Goal: Task Accomplishment & Management: Manage account settings

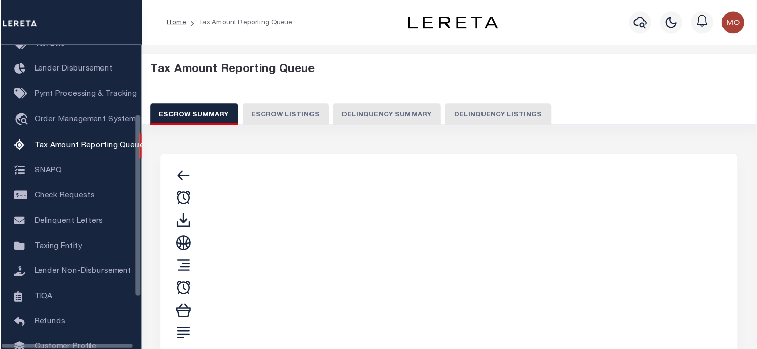
scroll to position [103, 0]
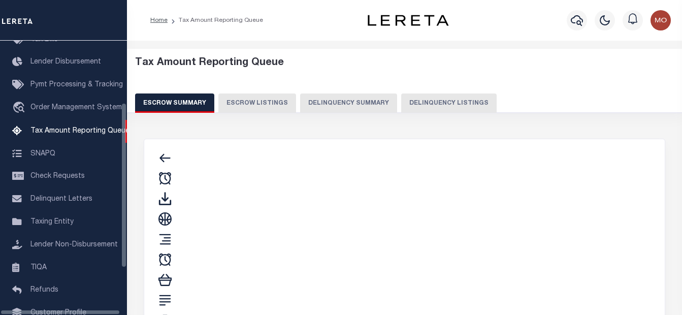
select select "100"
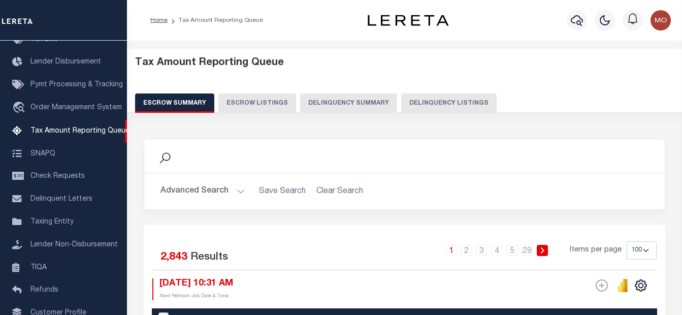
click at [326, 152] on div "Search" at bounding box center [404, 155] width 504 height 17
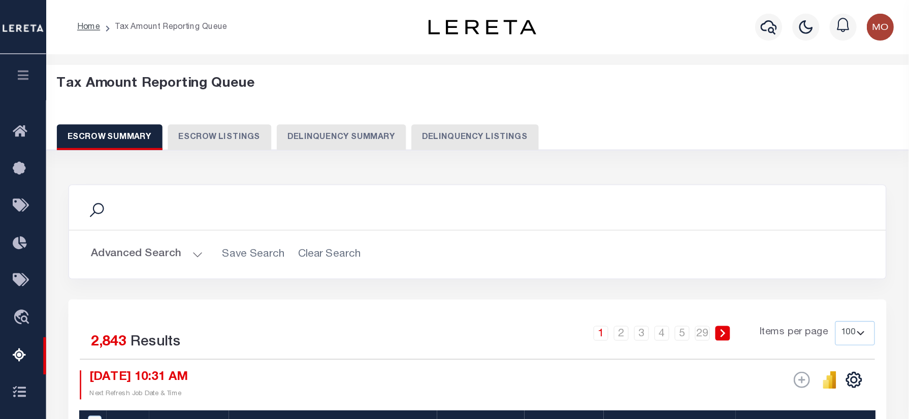
scroll to position [0, 0]
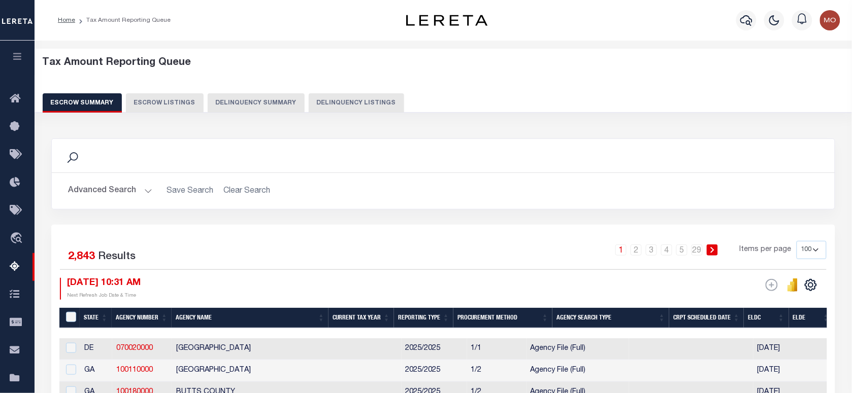
click at [349, 102] on button "Delinquency Listings" at bounding box center [356, 102] width 95 height 19
select select
select select "100"
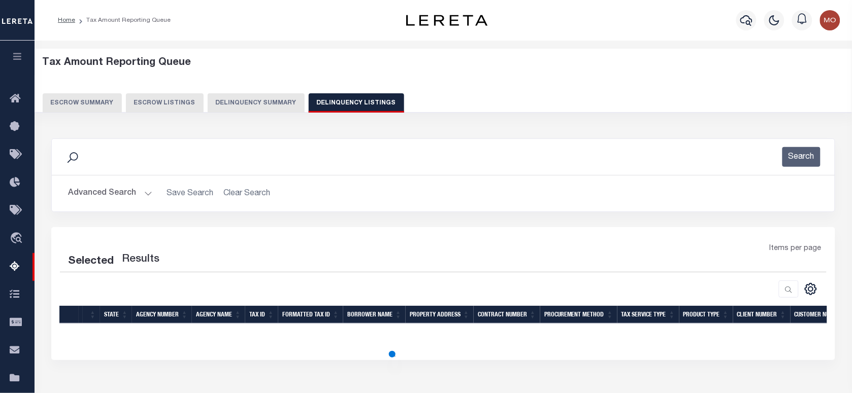
select select "100"
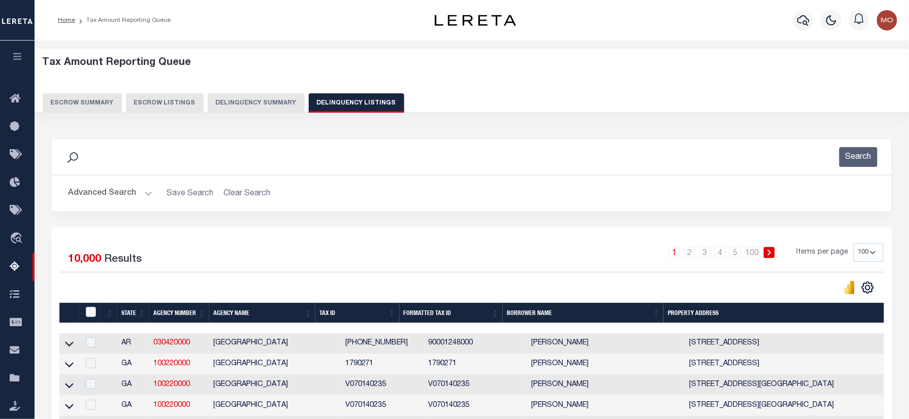
click at [365, 161] on div "Search" at bounding box center [471, 157] width 823 height 20
click at [123, 193] on button "Advanced Search" at bounding box center [110, 194] width 84 height 20
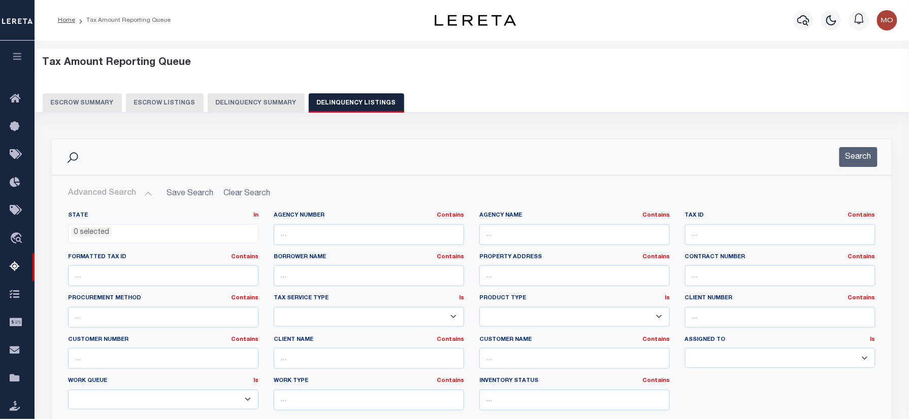
click at [83, 236] on li "0 selected" at bounding box center [91, 232] width 41 height 11
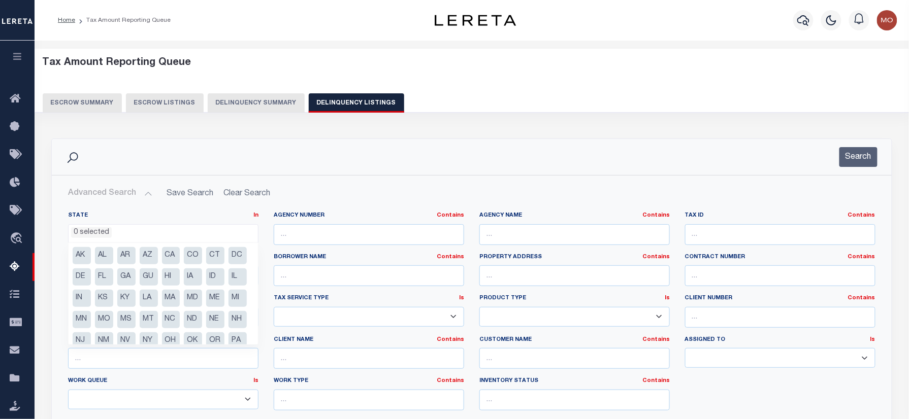
scroll to position [72, 0]
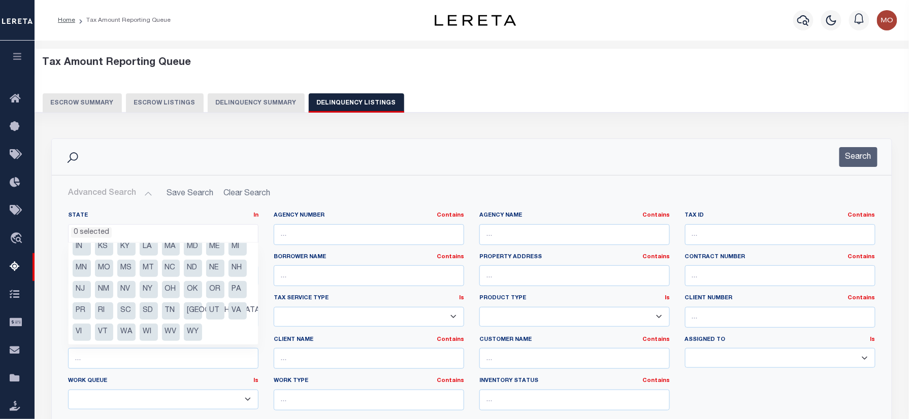
click at [184, 310] on li "TX" at bounding box center [193, 310] width 18 height 17
select select "TX"
click at [184, 307] on li "[GEOGRAPHIC_DATA]" at bounding box center [193, 310] width 18 height 17
click at [136, 281] on li "NV" at bounding box center [126, 289] width 18 height 17
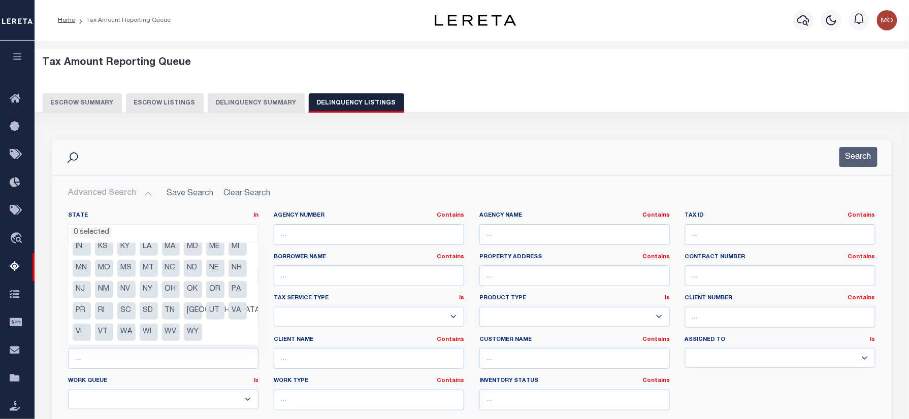
select select "NV"
click at [537, 237] on input "text" at bounding box center [574, 234] width 190 height 21
paste input "[GEOGRAPHIC_DATA]"
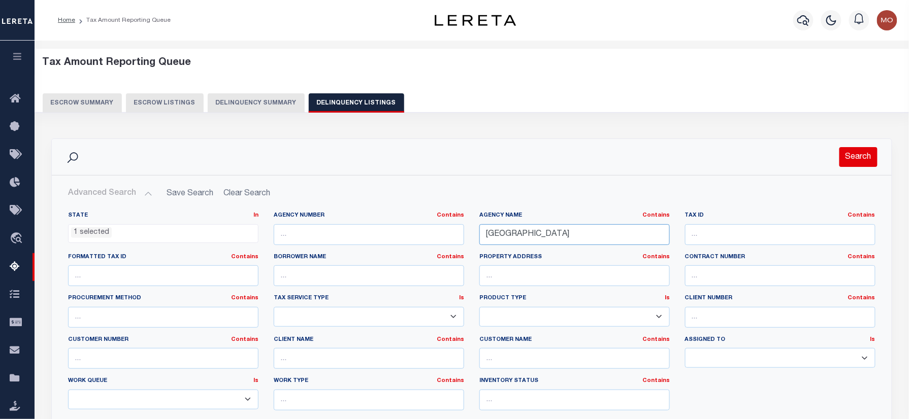
type input "[GEOGRAPHIC_DATA]"
click at [681, 157] on button "Search" at bounding box center [858, 157] width 38 height 20
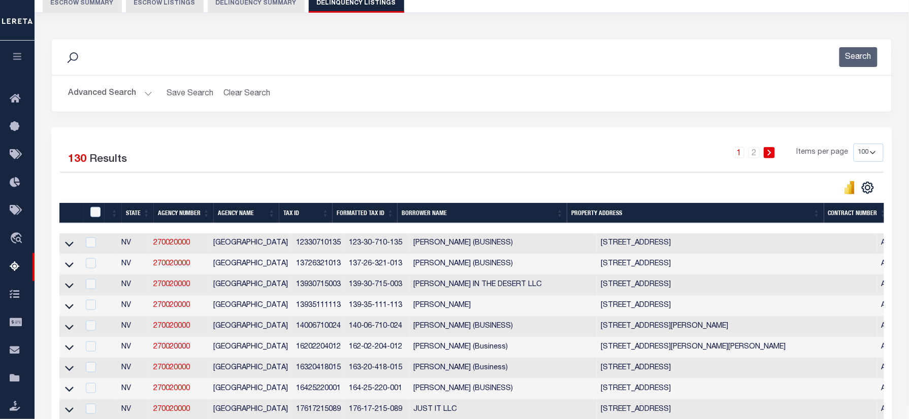
scroll to position [68, 0]
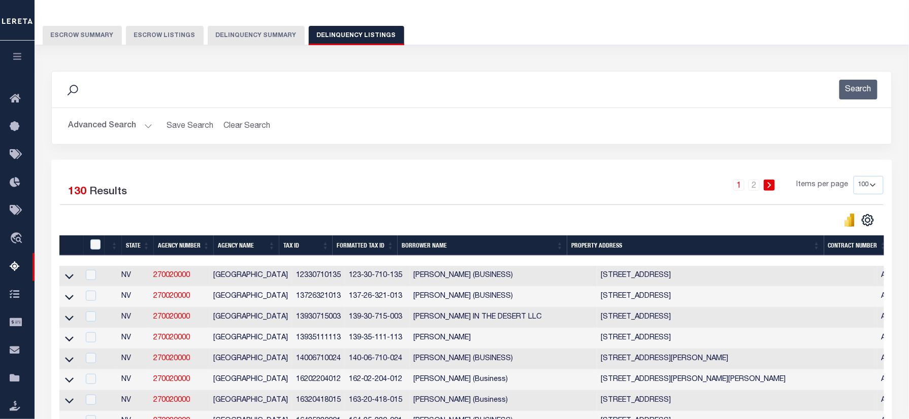
click at [681, 192] on select "10 25 50 100 500" at bounding box center [868, 185] width 30 height 18
select select "500"
click at [681, 177] on select "10 25 50 100 500" at bounding box center [868, 185] width 30 height 18
click at [226, 187] on div "Selected 130 Results" at bounding box center [157, 190] width 194 height 28
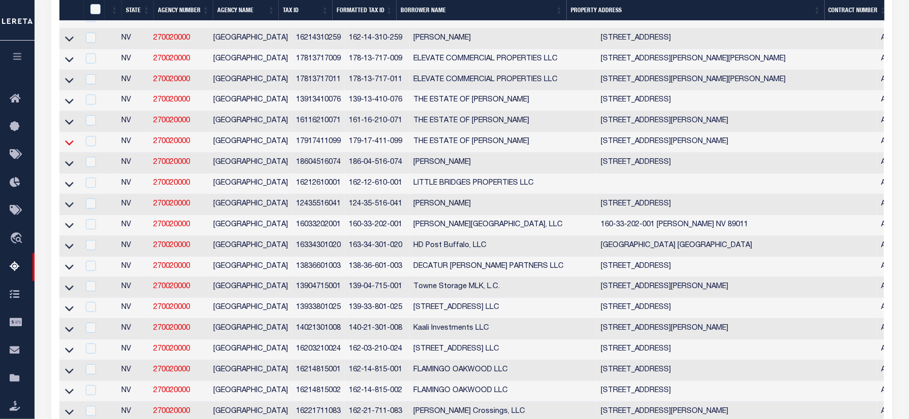
click at [66, 145] on icon at bounding box center [69, 142] width 9 height 5
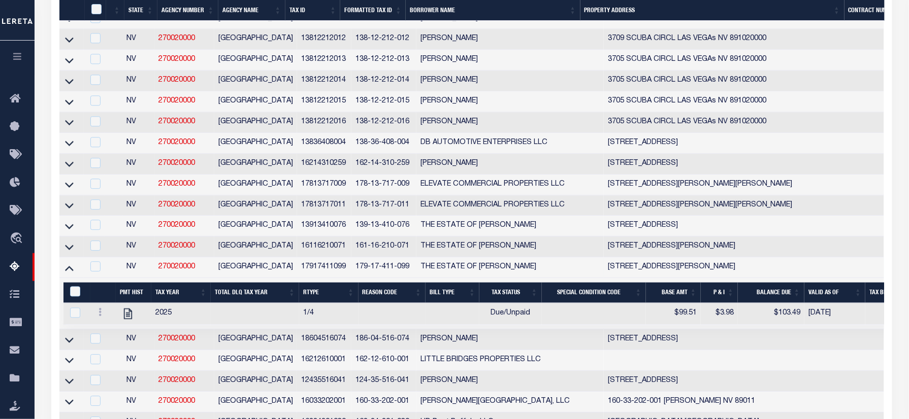
scroll to position [2680, 0]
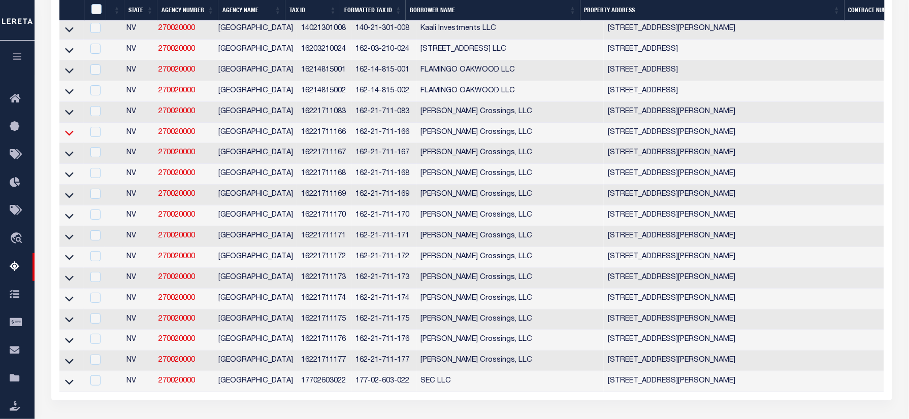
click at [68, 136] on icon at bounding box center [69, 133] width 9 height 5
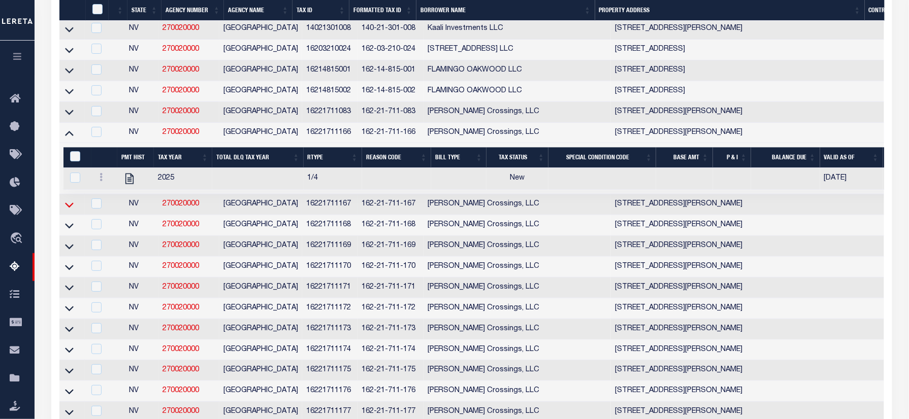
click at [67, 208] on icon at bounding box center [69, 205] width 9 height 5
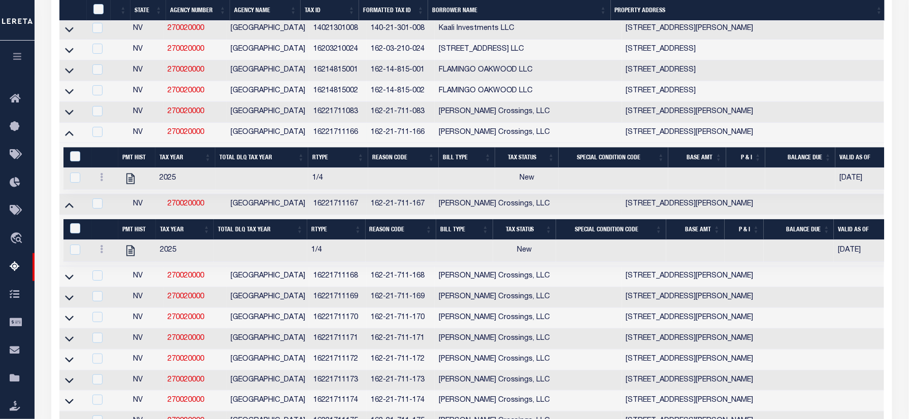
scroll to position [2748, 0]
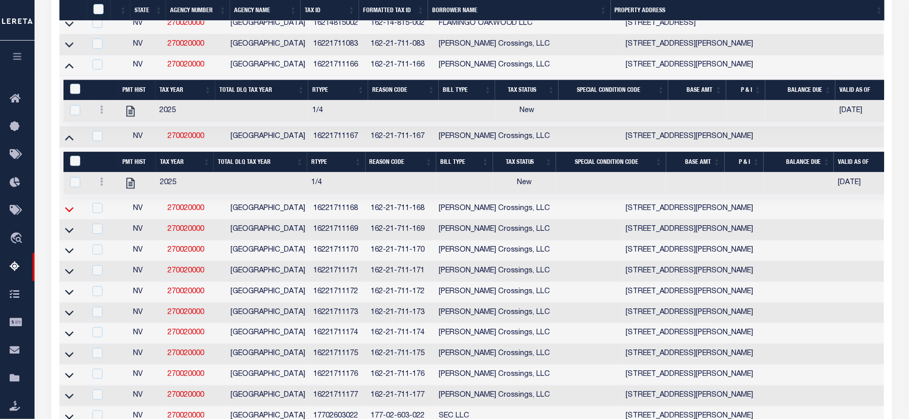
click at [68, 215] on icon at bounding box center [69, 209] width 9 height 11
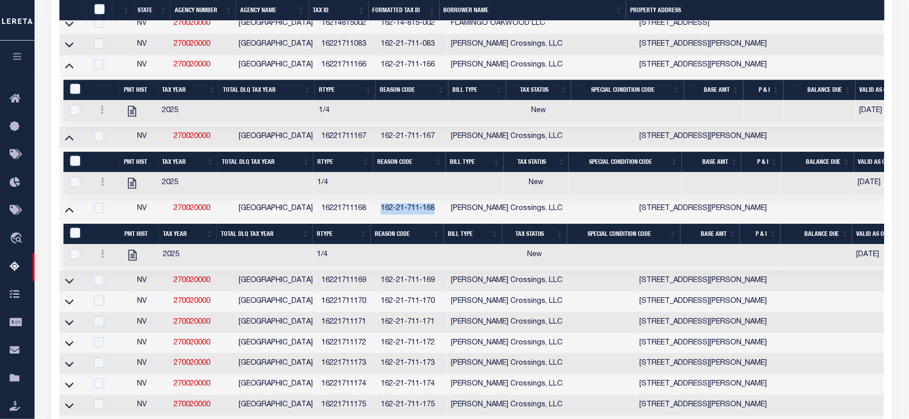
drag, startPoint x: 427, startPoint y: 287, endPoint x: 371, endPoint y: 290, distance: 56.4
click at [377, 220] on td "162-21-711-168" at bounding box center [412, 209] width 71 height 21
checkbox input "true"
copy td "162-21-711-168"
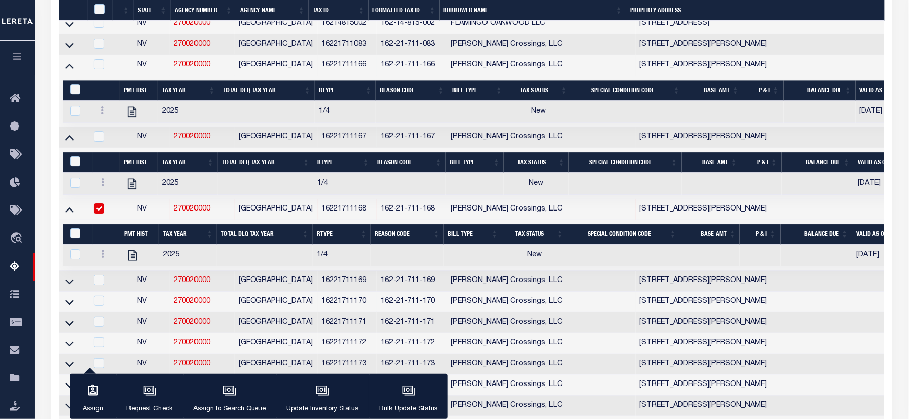
scroll to position [2949, 0]
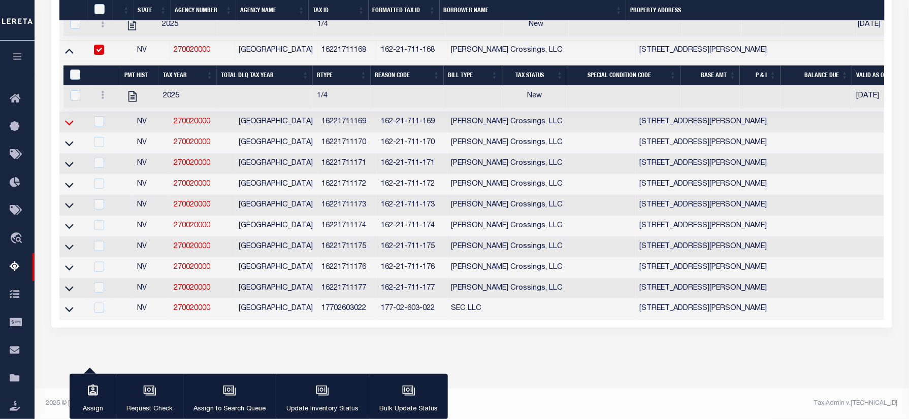
click at [68, 126] on icon at bounding box center [69, 123] width 9 height 5
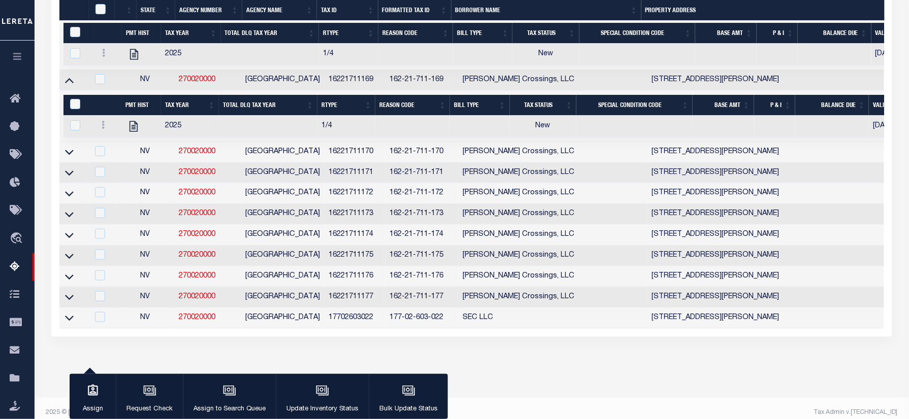
scroll to position [2950, 0]
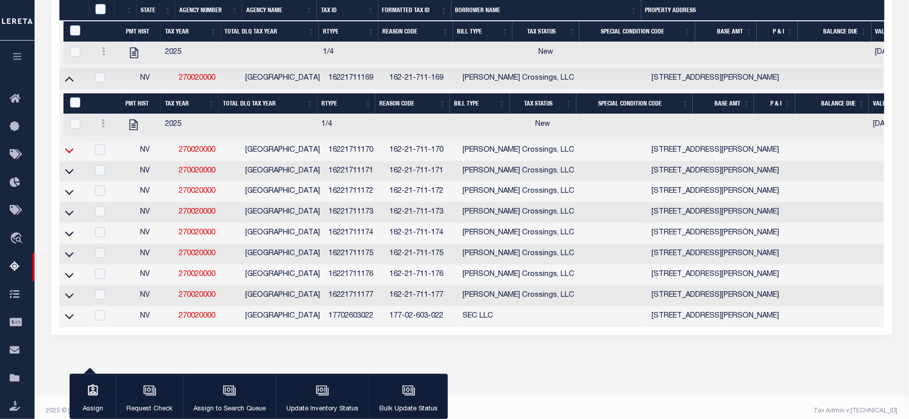
click at [72, 156] on icon at bounding box center [69, 150] width 9 height 11
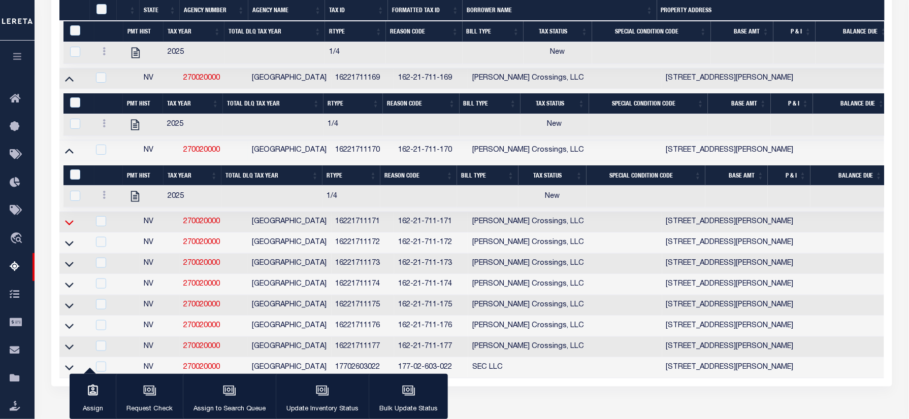
click at [67, 228] on icon at bounding box center [69, 222] width 9 height 11
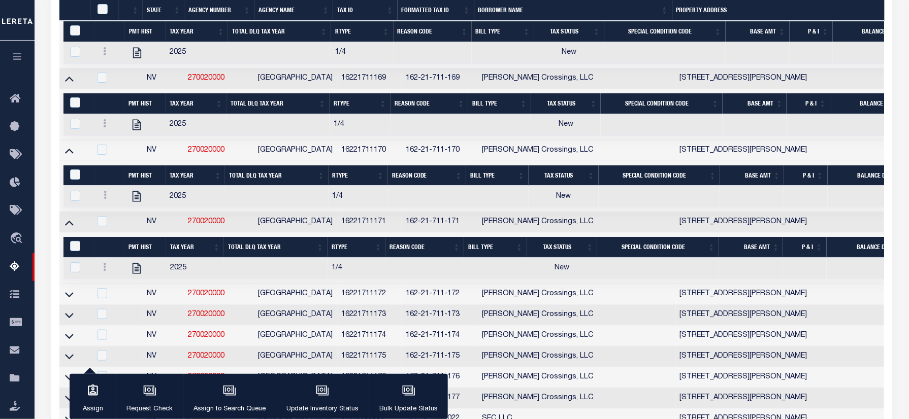
scroll to position [3086, 0]
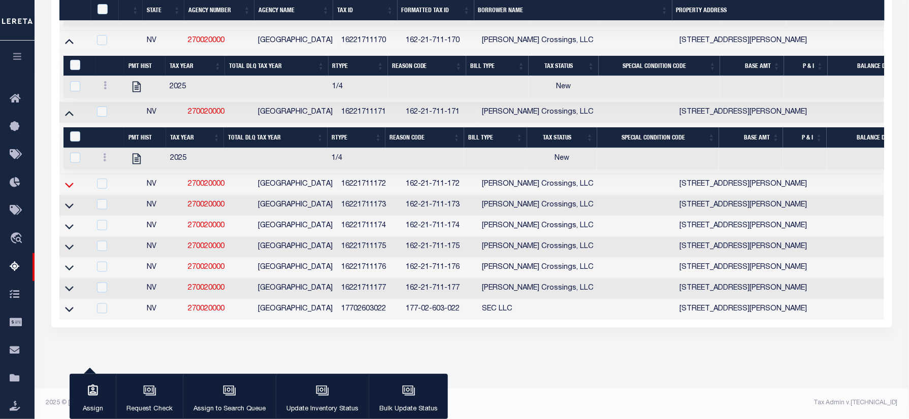
click at [69, 188] on icon at bounding box center [69, 185] width 9 height 5
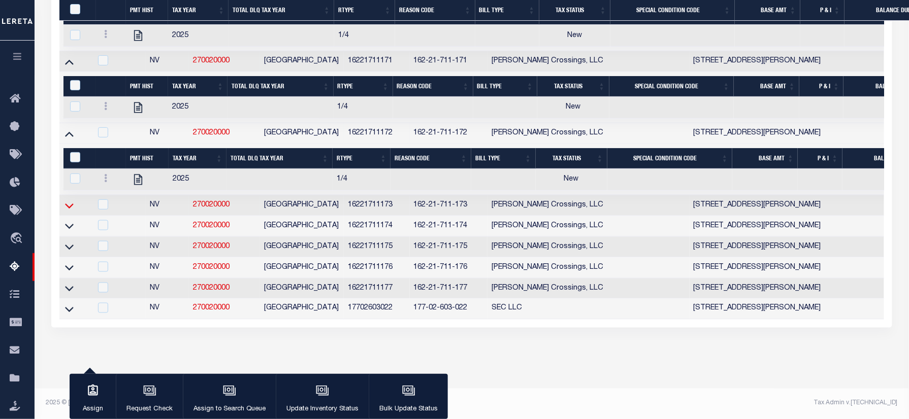
scroll to position [3210, 0]
drag, startPoint x: 68, startPoint y: 199, endPoint x: 51, endPoint y: 199, distance: 16.2
click at [68, 200] on icon at bounding box center [69, 205] width 9 height 11
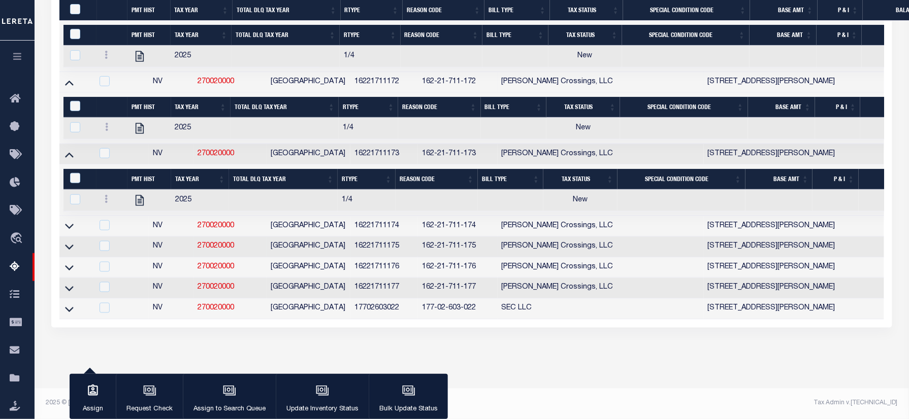
drag, startPoint x: 68, startPoint y: 269, endPoint x: 182, endPoint y: 279, distance: 114.1
click at [68, 231] on icon at bounding box center [69, 226] width 9 height 11
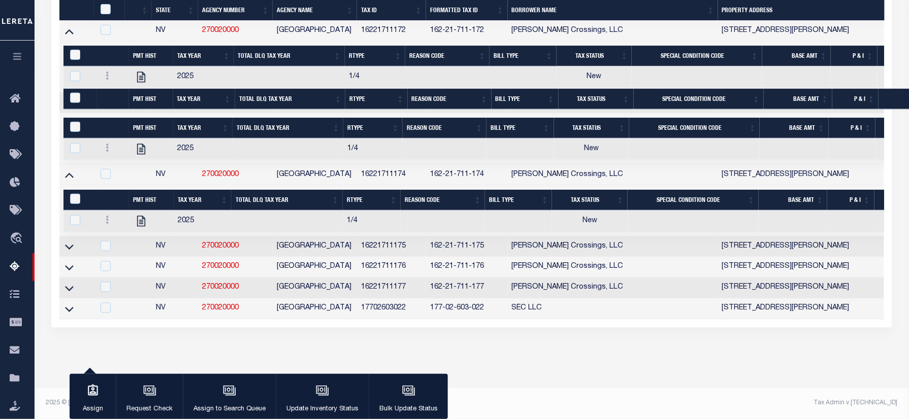
scroll to position [3314, 0]
click at [70, 245] on icon at bounding box center [69, 247] width 9 height 5
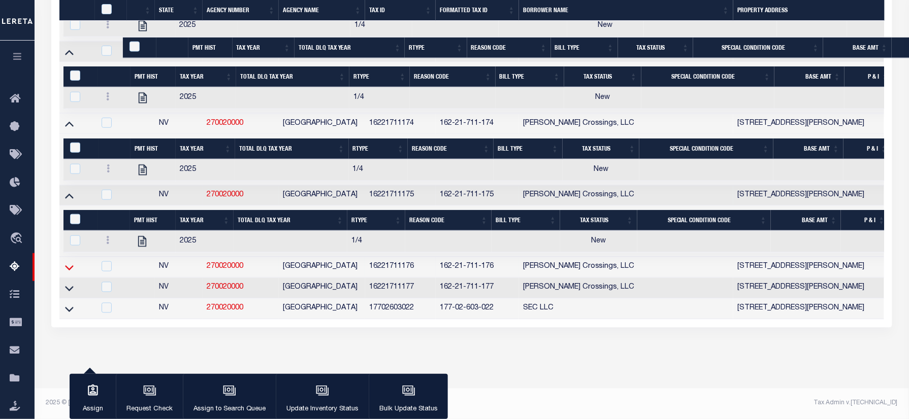
click at [68, 273] on icon at bounding box center [69, 267] width 9 height 11
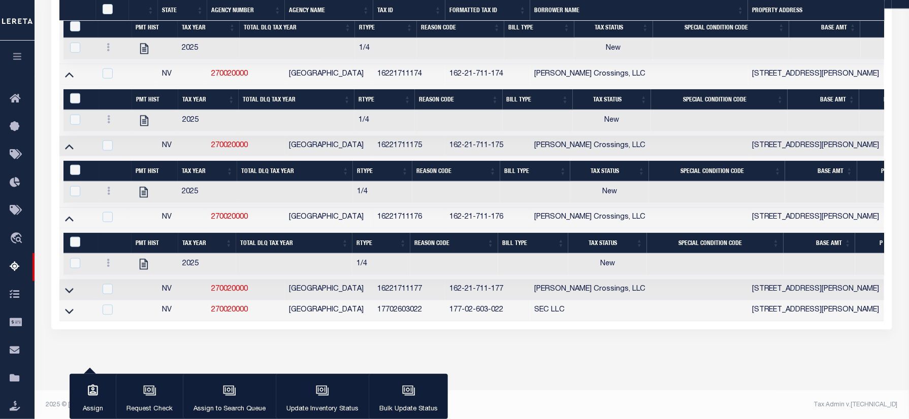
scroll to position [3402, 0]
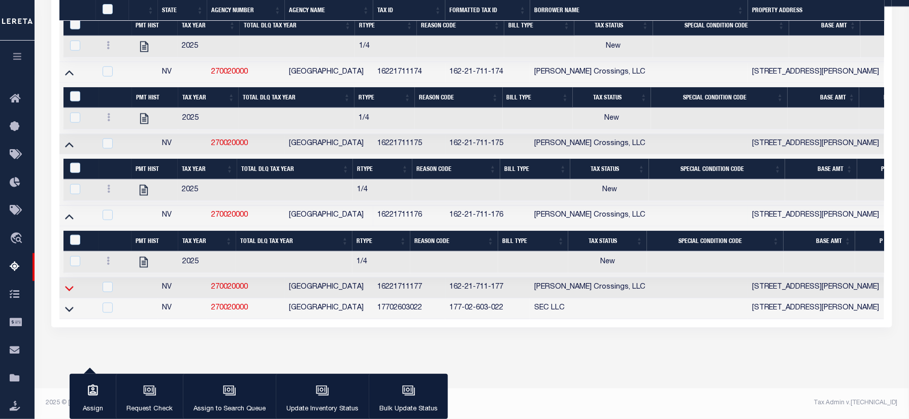
click at [67, 291] on icon at bounding box center [69, 288] width 9 height 5
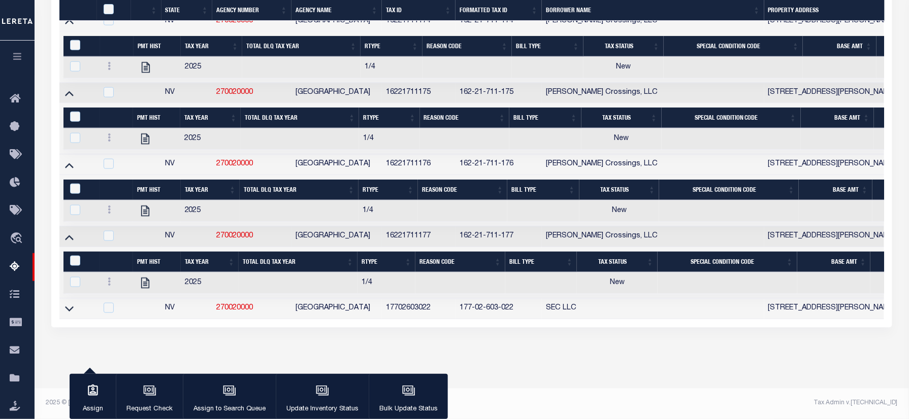
scroll to position [832, 0]
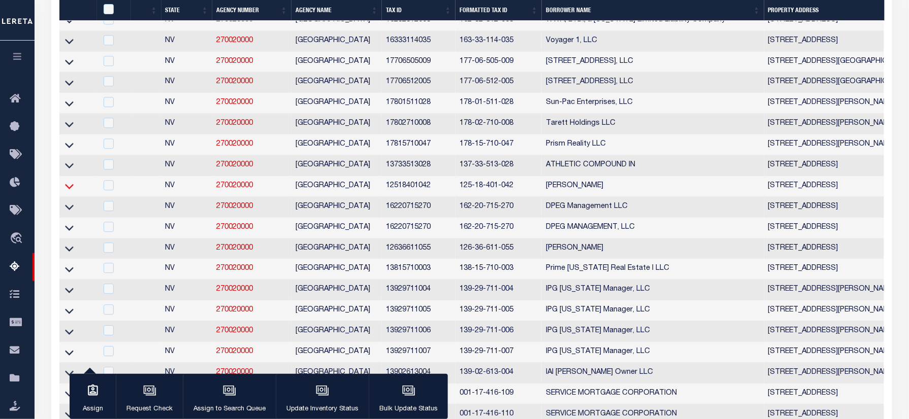
click at [70, 191] on icon at bounding box center [69, 186] width 9 height 11
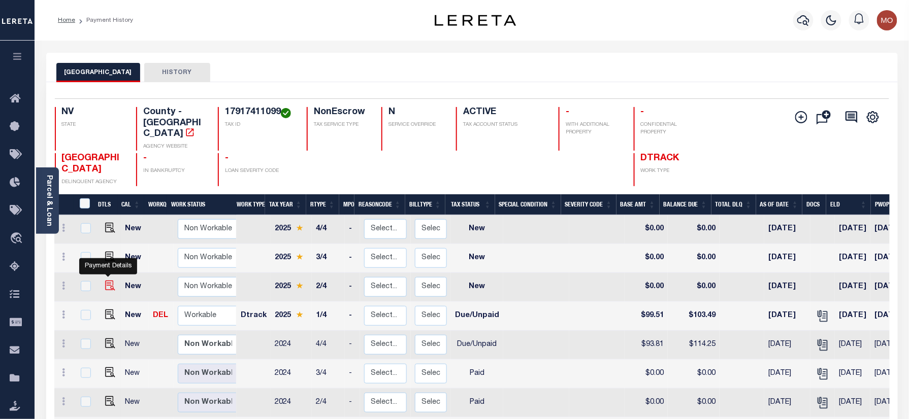
click at [108, 281] on img "" at bounding box center [110, 286] width 10 height 10
checkbox input "true"
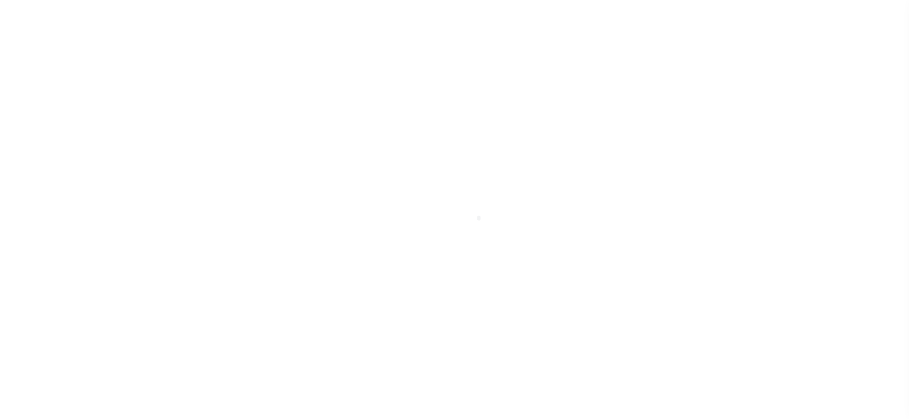
checkbox input "false"
type input "[DATE]"
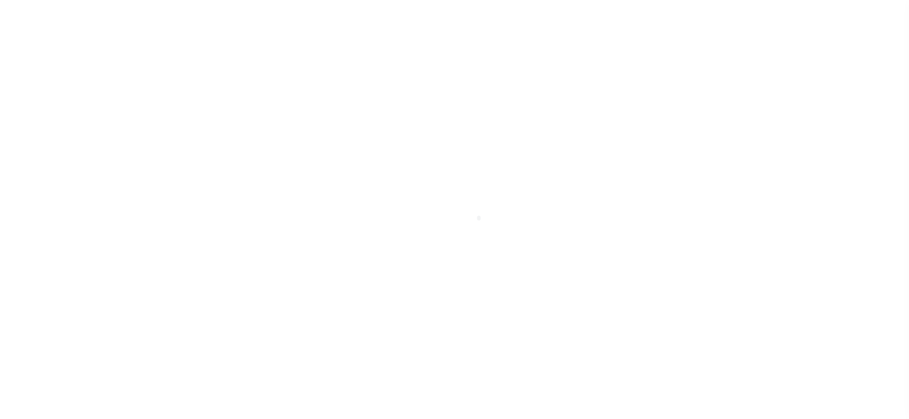
select select "NW2"
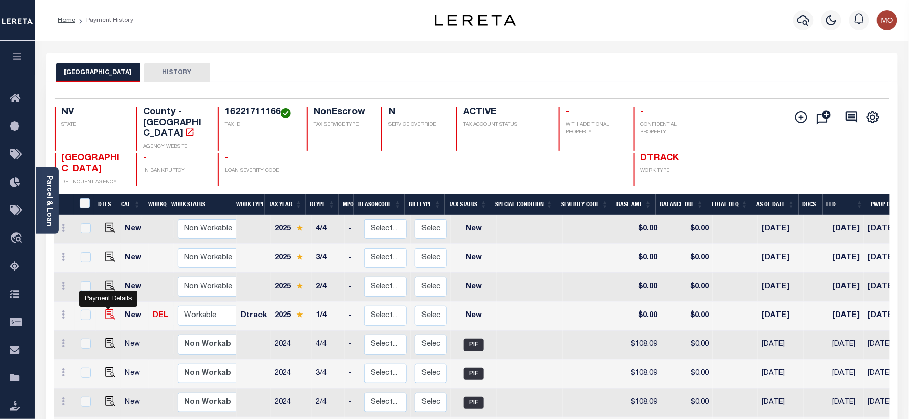
click at [109, 310] on img "" at bounding box center [110, 315] width 10 height 10
checkbox input "true"
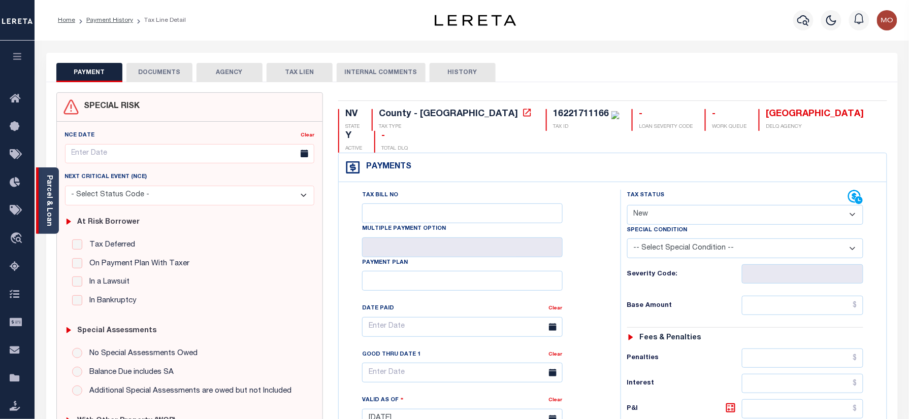
click at [47, 206] on link "Parcel & Loan" at bounding box center [48, 200] width 7 height 51
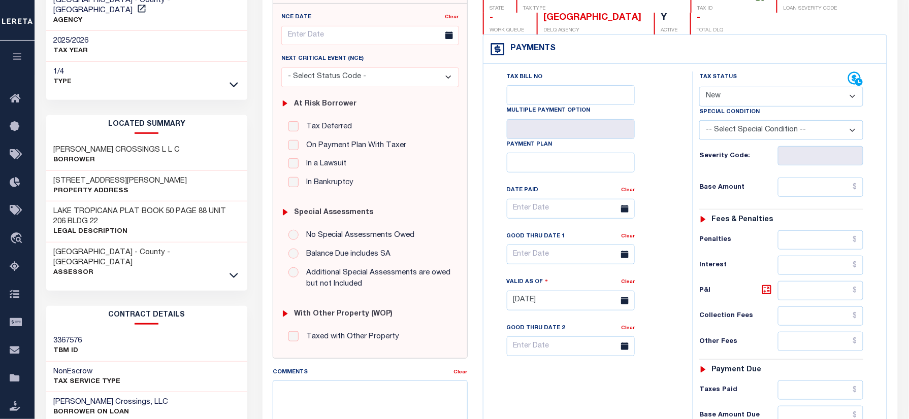
scroll to position [203, 0]
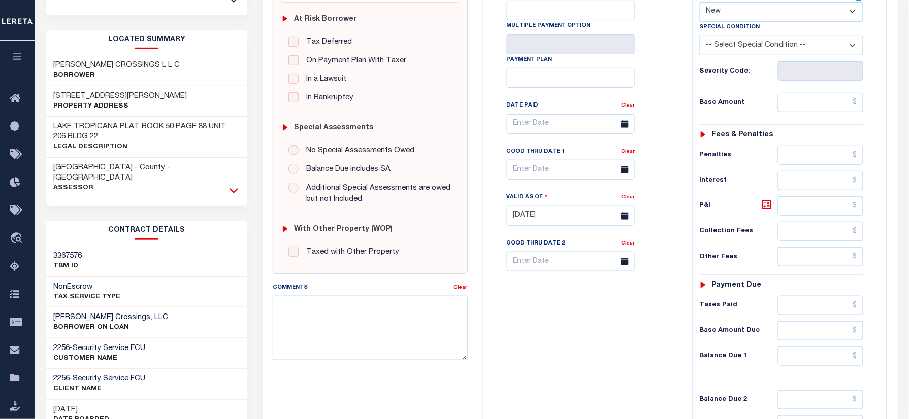
click at [232, 185] on icon at bounding box center [233, 190] width 9 height 11
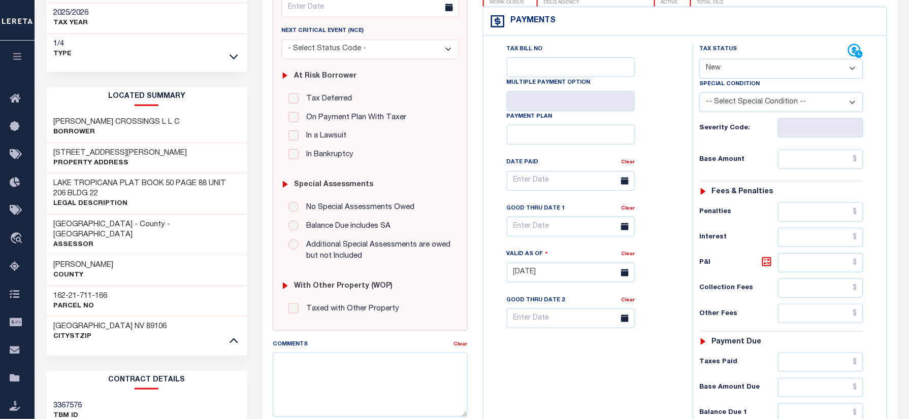
scroll to position [68, 0]
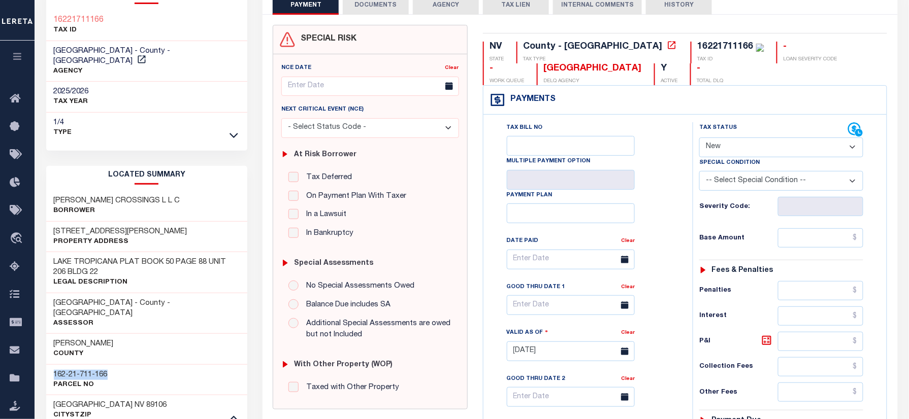
drag, startPoint x: 111, startPoint y: 357, endPoint x: 52, endPoint y: 351, distance: 59.2
click at [52, 364] on div "162-21-711-166 Parcel No" at bounding box center [146, 379] width 201 height 31
click at [723, 147] on select "- Select Status Code - Open Due/Unpaid Paid Incomplete No Tax Due Internal Refu…" at bounding box center [781, 148] width 164 height 20
select select "PYD"
click at [699, 139] on select "- Select Status Code - Open Due/Unpaid Paid Incomplete No Tax Due Internal Refu…" at bounding box center [781, 148] width 164 height 20
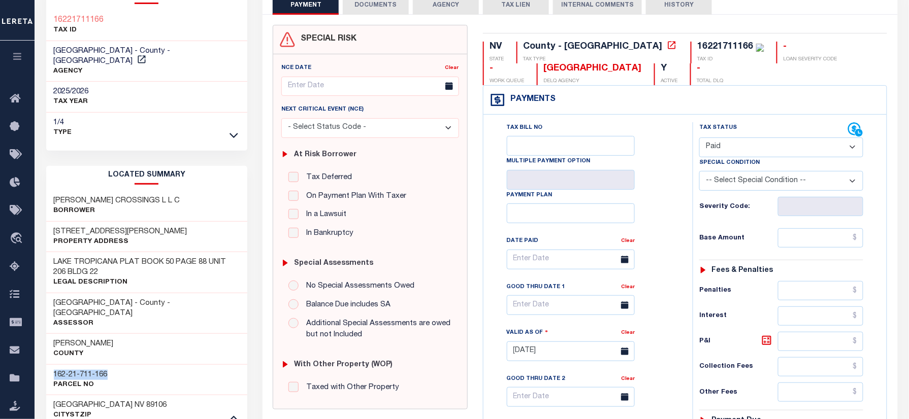
type input "10/01/2025"
click at [677, 211] on div "Tax Bill No Multiple Payment Option Payment Plan Clear" at bounding box center [585, 264] width 184 height 285
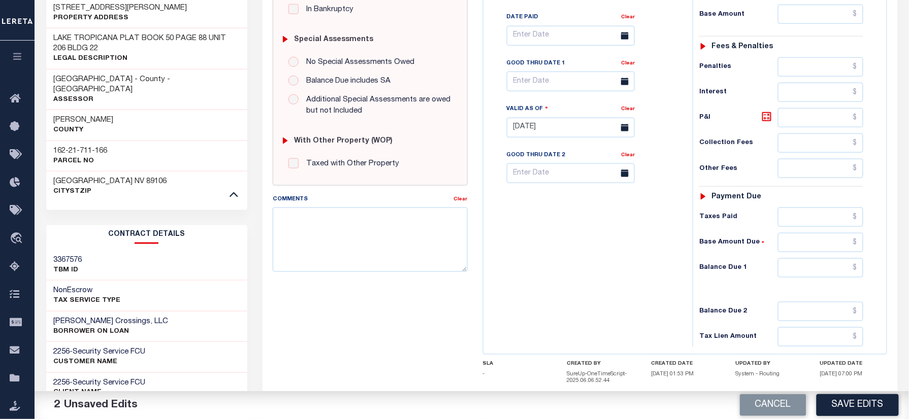
scroll to position [372, 0]
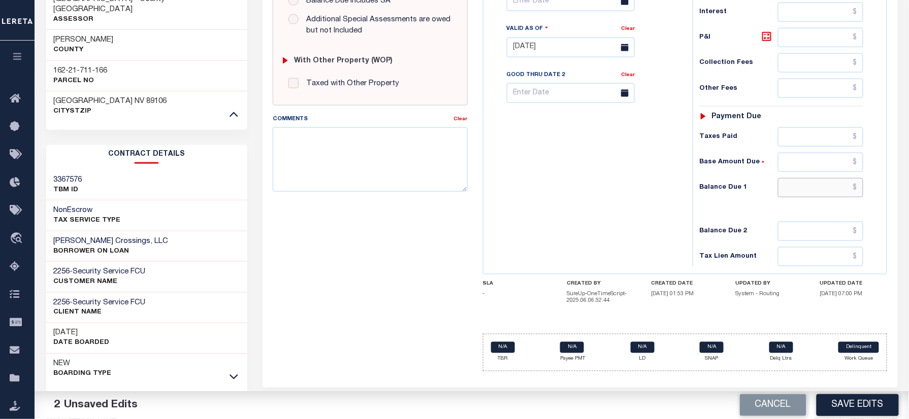
click at [809, 191] on input "text" at bounding box center [820, 187] width 85 height 19
type input "$0.00"
click at [579, 196] on div "Tax Bill No Multiple Payment Option Payment Plan Clear" at bounding box center [585, 42] width 199 height 448
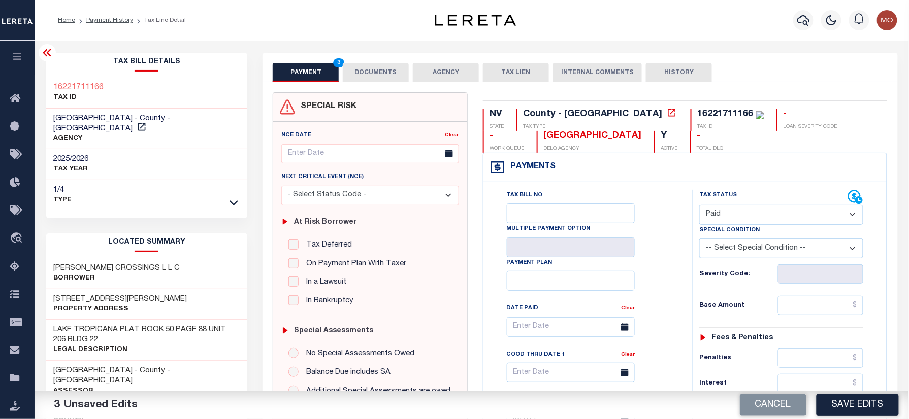
click at [371, 72] on button "DOCUMENTS" at bounding box center [376, 72] width 66 height 19
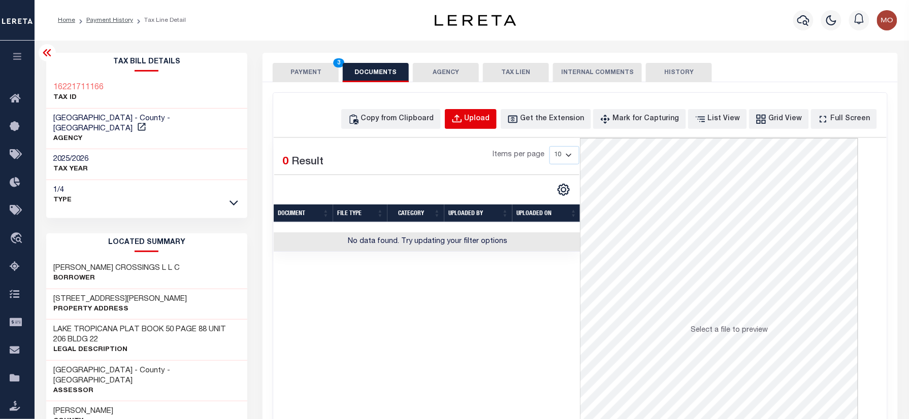
click at [482, 121] on button "Upload" at bounding box center [471, 119] width 52 height 20
select select "POP"
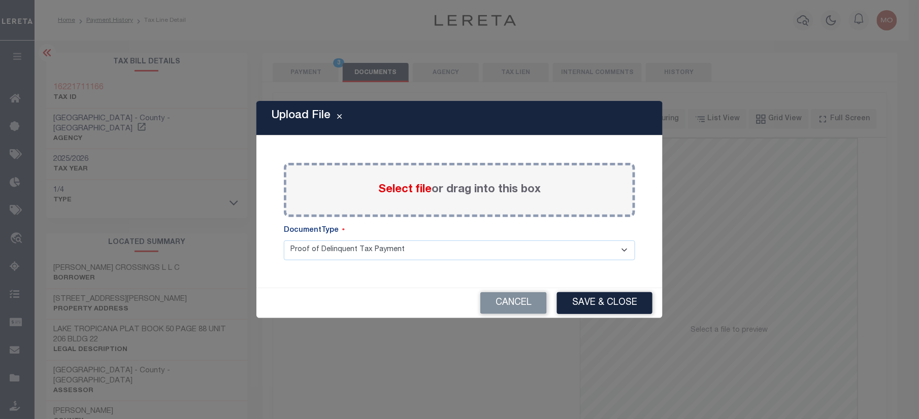
click at [384, 186] on span "Select file" at bounding box center [404, 189] width 53 height 11
click at [0, 0] on input "Select file or drag into this box" at bounding box center [0, 0] width 0 height 0
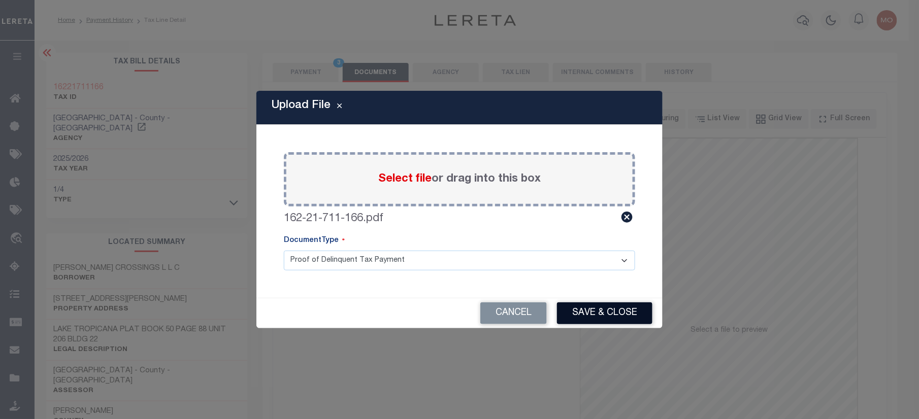
click at [586, 311] on button "Save & Close" at bounding box center [604, 313] width 95 height 22
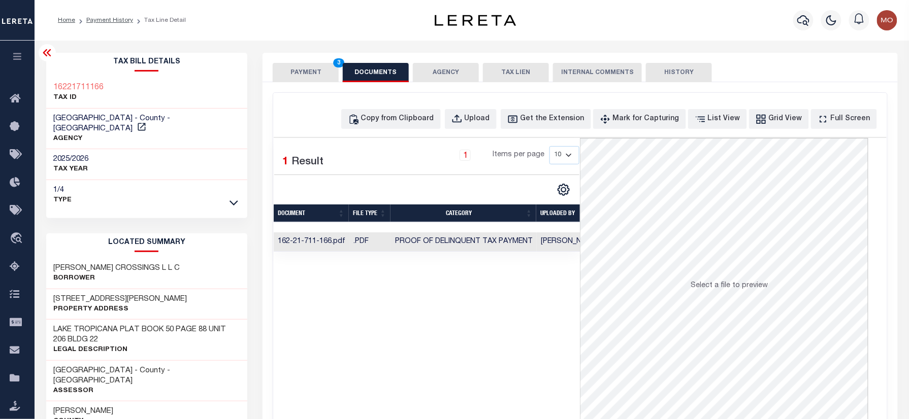
click at [309, 63] on button "PAYMENT 3" at bounding box center [306, 72] width 66 height 19
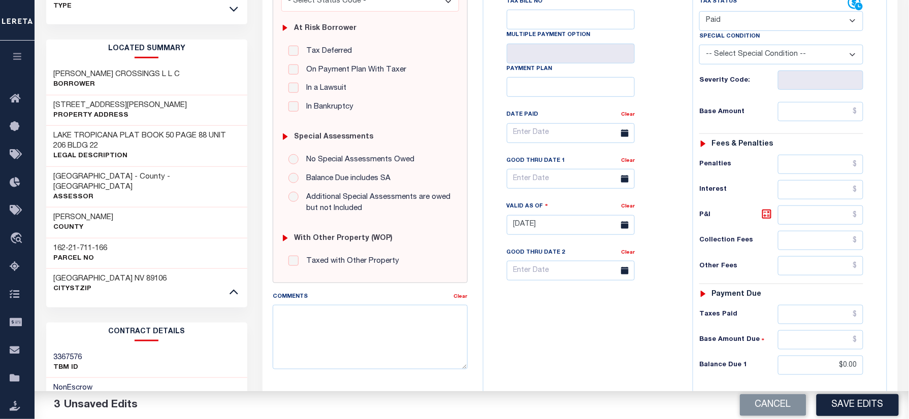
scroll to position [338, 0]
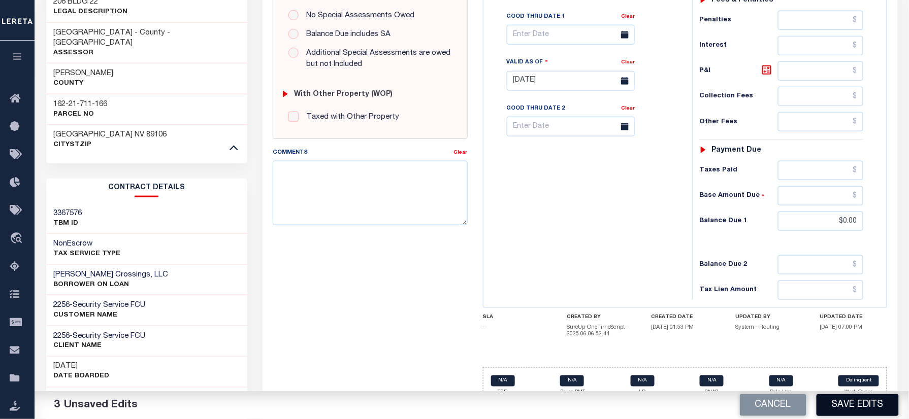
click at [837, 396] on button "Save Edits" at bounding box center [857, 405] width 82 height 22
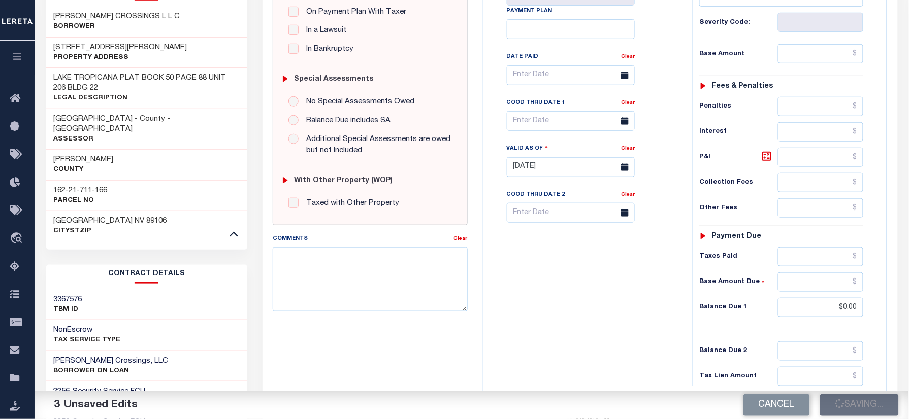
scroll to position [203, 0]
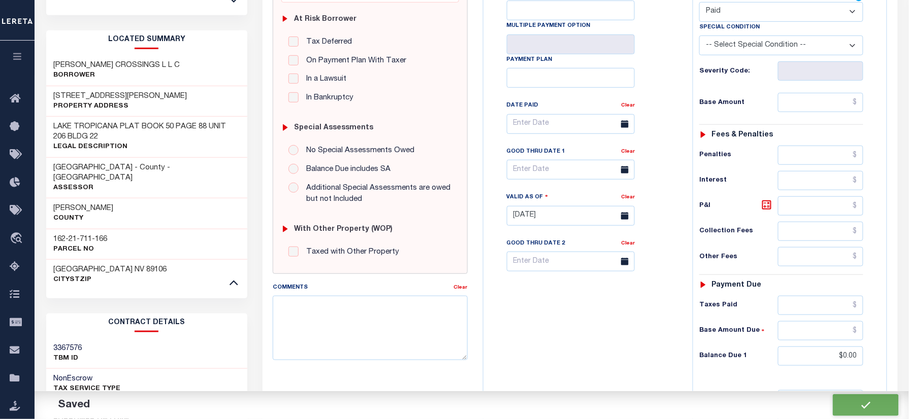
checkbox input "false"
type input "$0"
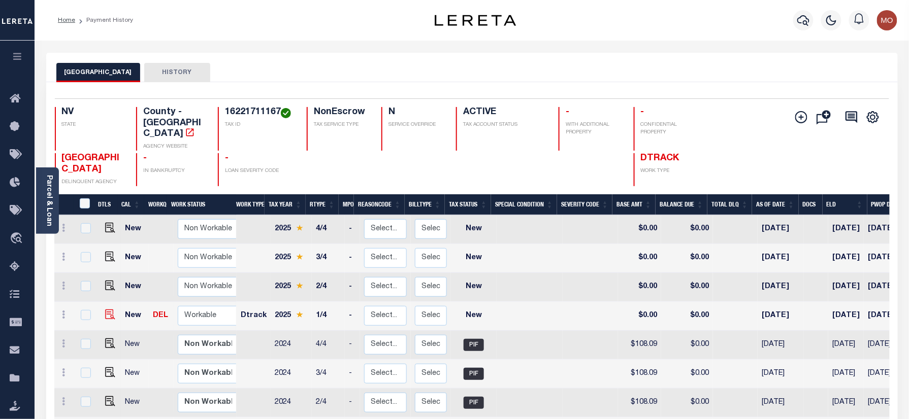
click at [107, 310] on img "" at bounding box center [110, 315] width 10 height 10
checkbox input "true"
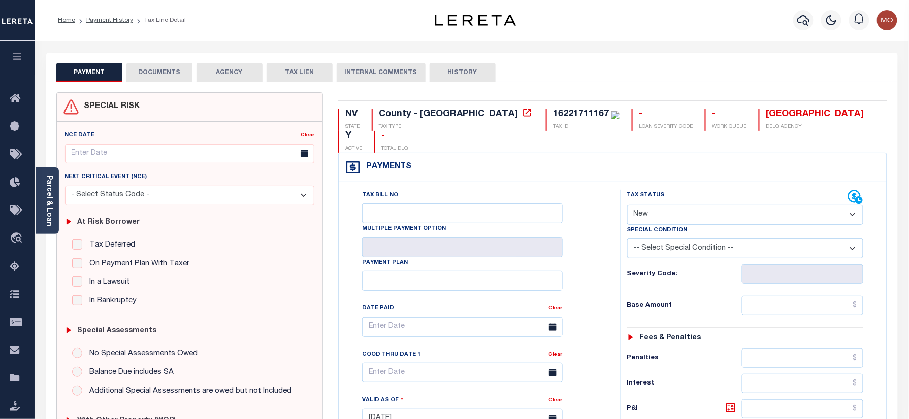
click at [553, 109] on div "16221711167" at bounding box center [586, 114] width 66 height 11
click at [553, 117] on div "16221711167" at bounding box center [581, 114] width 56 height 9
copy div "16221711167"
click at [51, 185] on link "Parcel & Loan" at bounding box center [48, 200] width 7 height 51
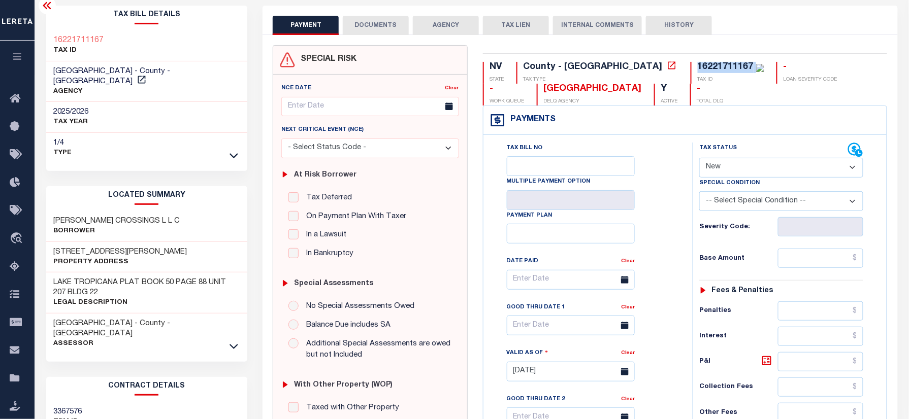
scroll to position [68, 0]
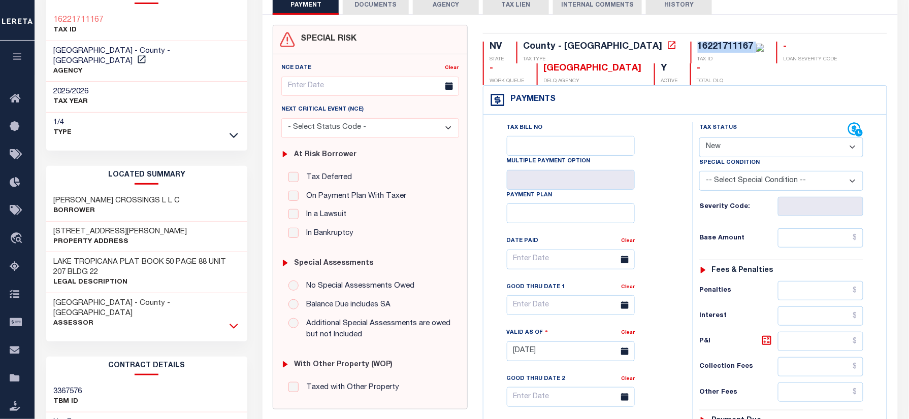
click at [232, 321] on icon at bounding box center [233, 326] width 9 height 11
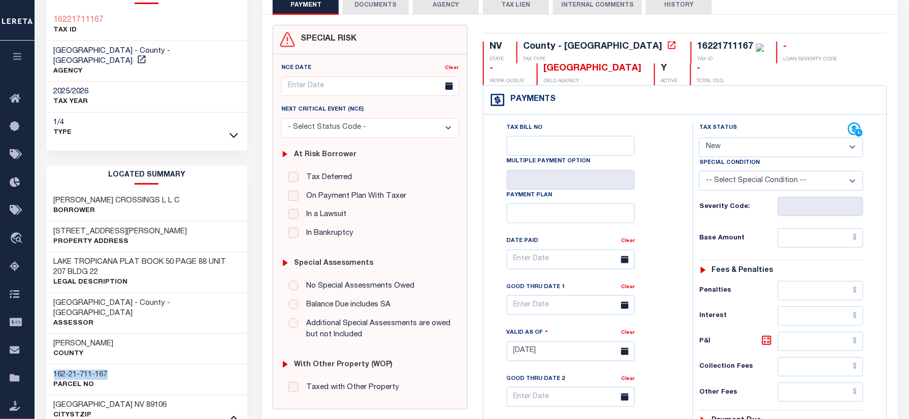
drag, startPoint x: 117, startPoint y: 352, endPoint x: 55, endPoint y: 354, distance: 61.4
click at [55, 364] on div "162-21-711-167 Parcel No" at bounding box center [146, 379] width 201 height 31
copy h3 "162-21-711-167"
click at [731, 153] on select "- Select Status Code - Open Due/Unpaid Paid Incomplete No Tax Due Internal Refu…" at bounding box center [781, 148] width 164 height 20
select select "PYD"
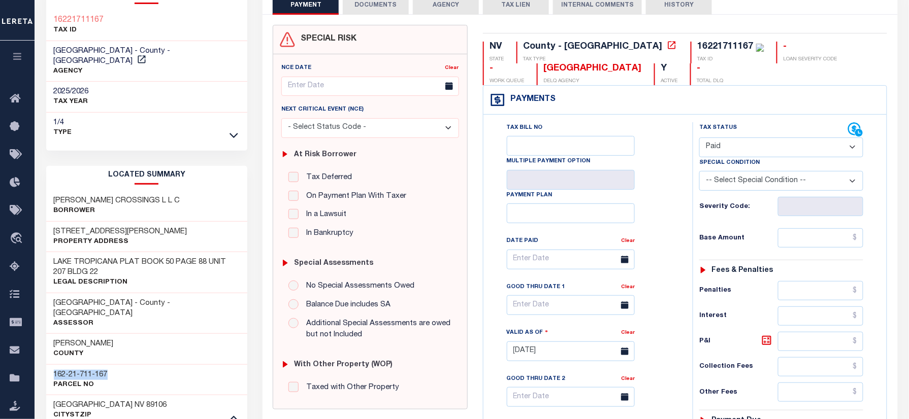
click at [699, 139] on select "- Select Status Code - Open Due/Unpaid Paid Incomplete No Tax Due Internal Refu…" at bounding box center [781, 148] width 164 height 20
type input "[DATE]"
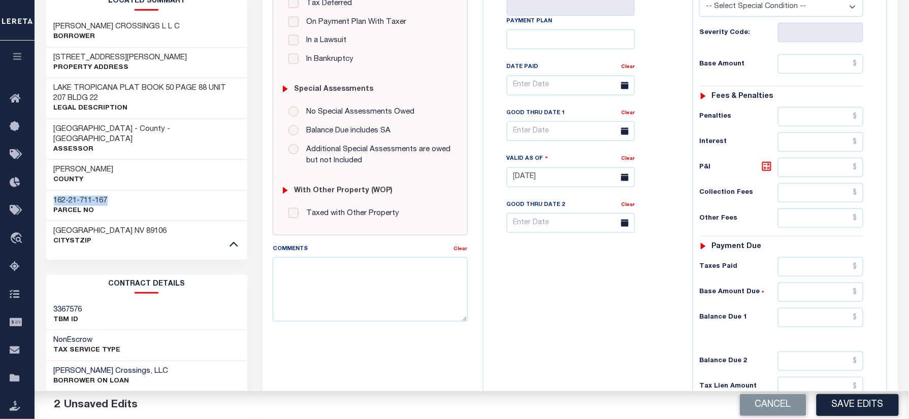
scroll to position [338, 0]
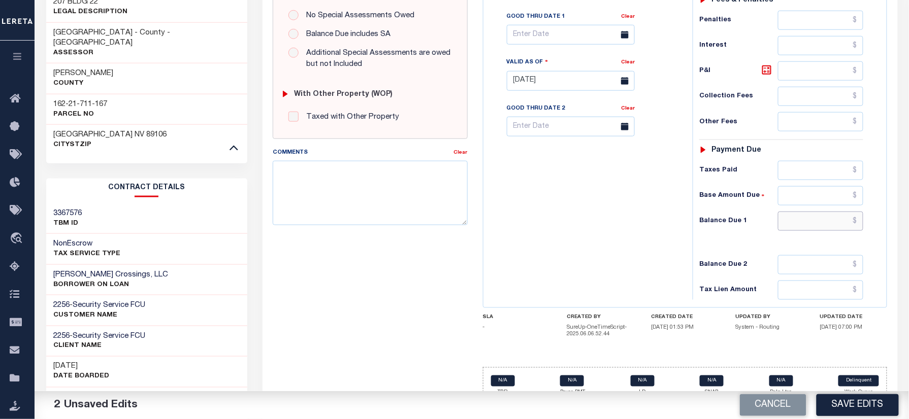
click at [815, 221] on input "text" at bounding box center [820, 221] width 85 height 19
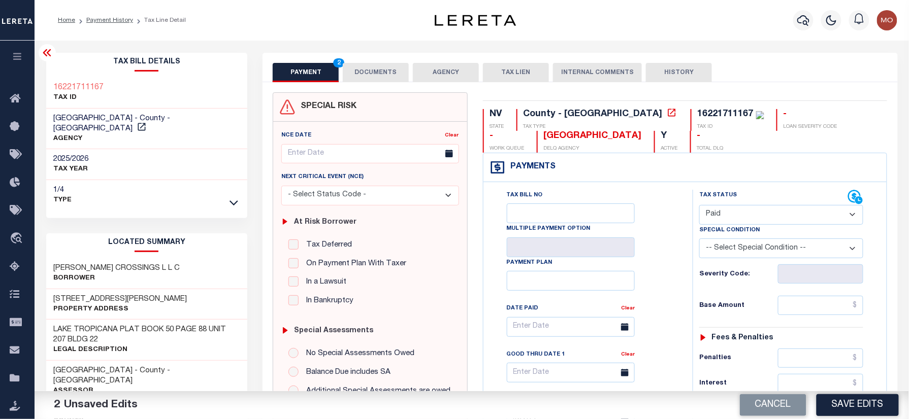
type input "$0.00"
click at [384, 69] on button "DOCUMENTS" at bounding box center [376, 72] width 66 height 19
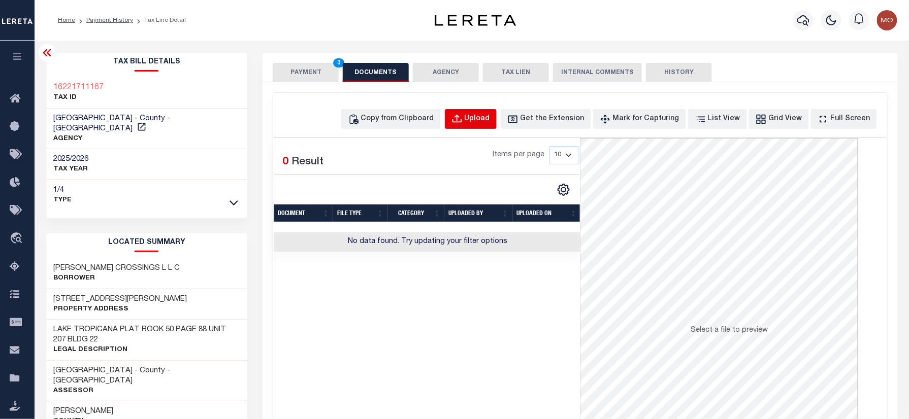
click at [478, 111] on button "Upload" at bounding box center [471, 119] width 52 height 20
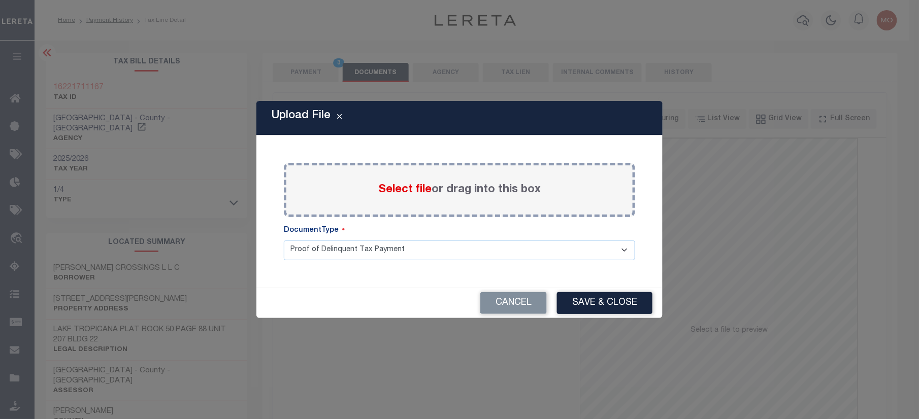
click at [403, 187] on span "Select file" at bounding box center [404, 189] width 53 height 11
click at [0, 0] on input "Select file or drag into this box" at bounding box center [0, 0] width 0 height 0
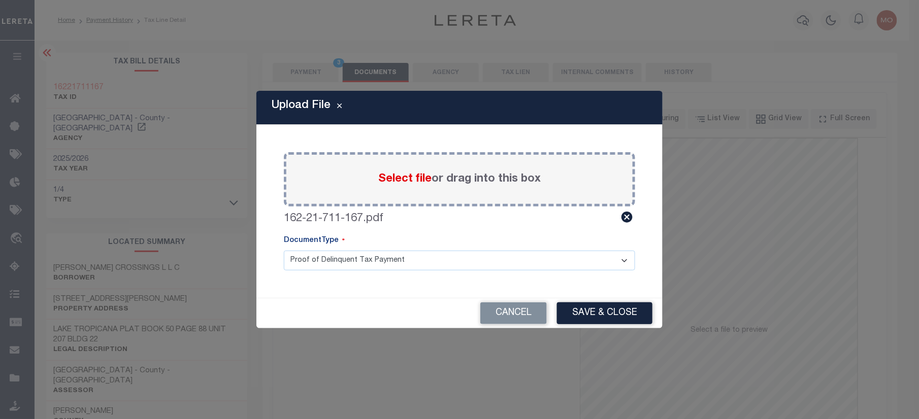
click at [595, 301] on div "Cancel Save & Close" at bounding box center [459, 313] width 406 height 30
click at [592, 307] on button "Save & Close" at bounding box center [604, 313] width 95 height 22
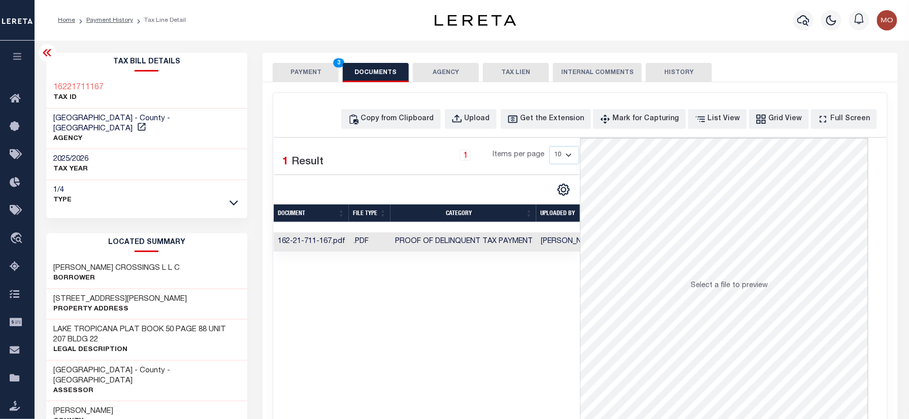
click at [300, 76] on button "PAYMENT 3" at bounding box center [306, 72] width 66 height 19
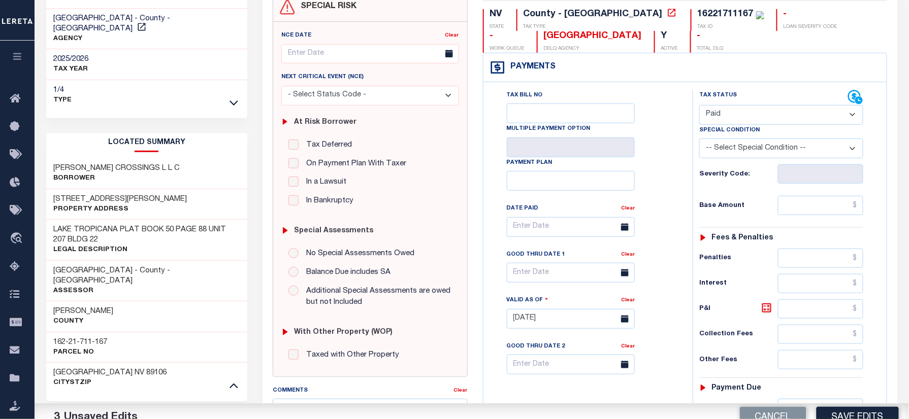
scroll to position [271, 0]
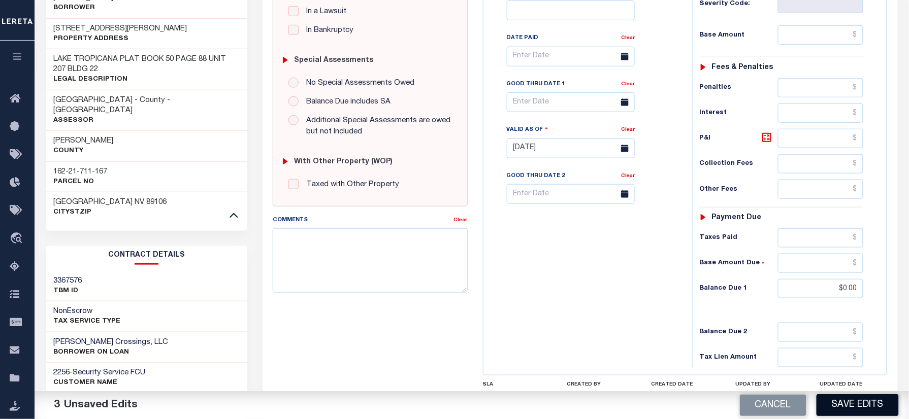
drag, startPoint x: 862, startPoint y: 405, endPoint x: 608, endPoint y: 397, distance: 253.9
click at [861, 405] on button "Save Edits" at bounding box center [857, 405] width 82 height 22
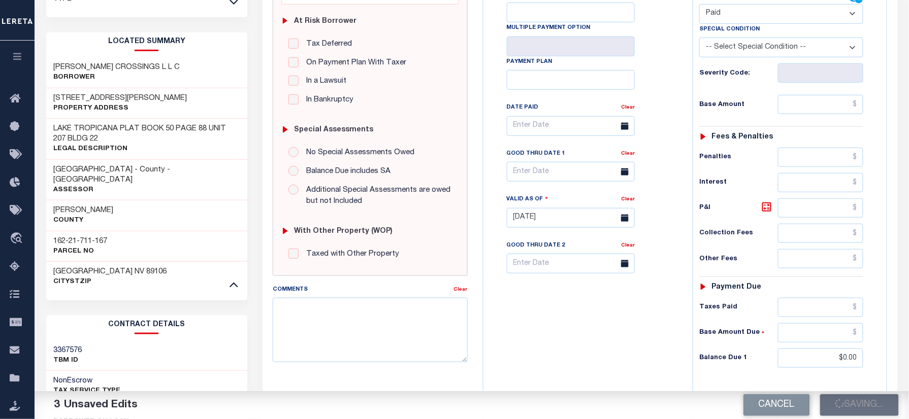
scroll to position [135, 0]
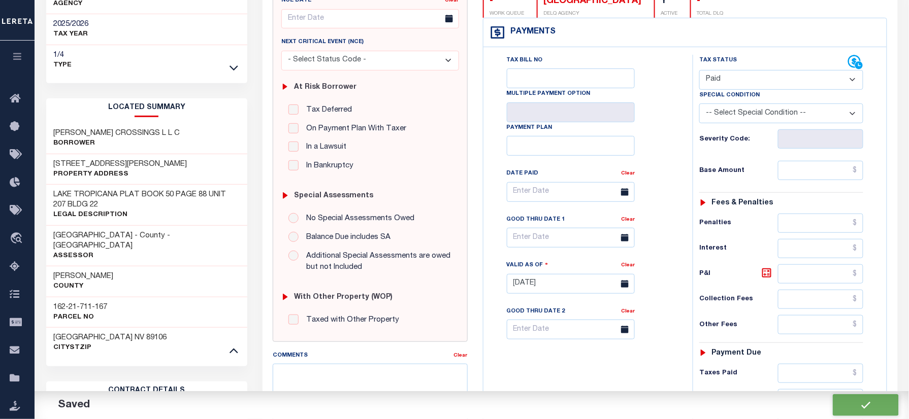
checkbox input "false"
type input "$0"
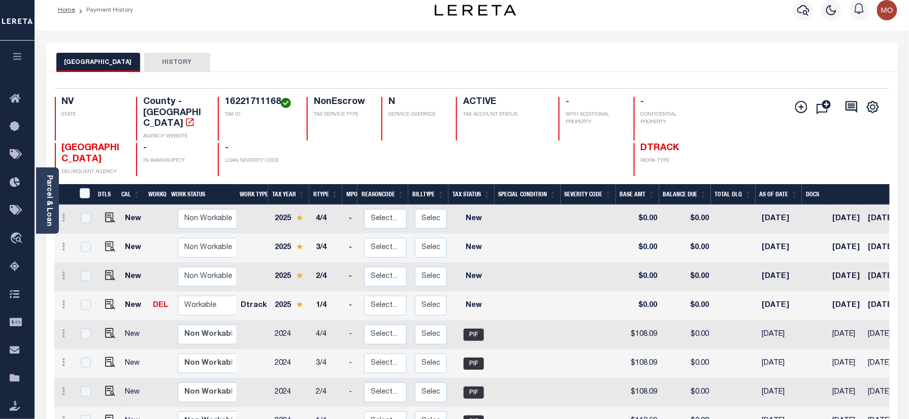
scroll to position [135, 0]
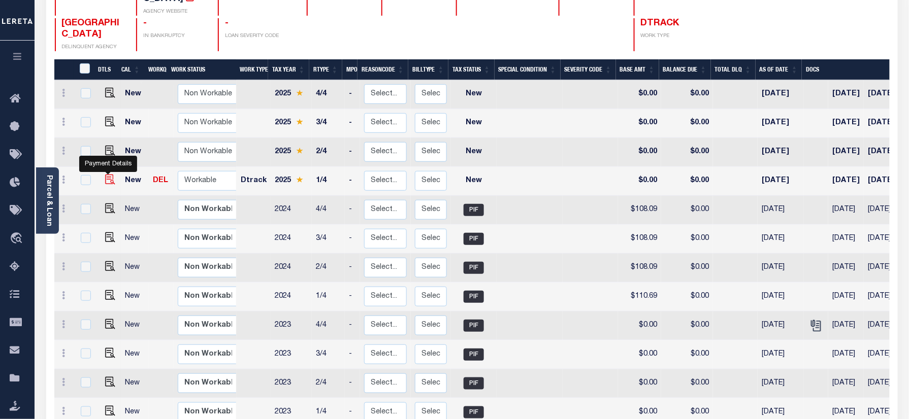
click at [106, 175] on img "" at bounding box center [110, 180] width 10 height 10
checkbox input "true"
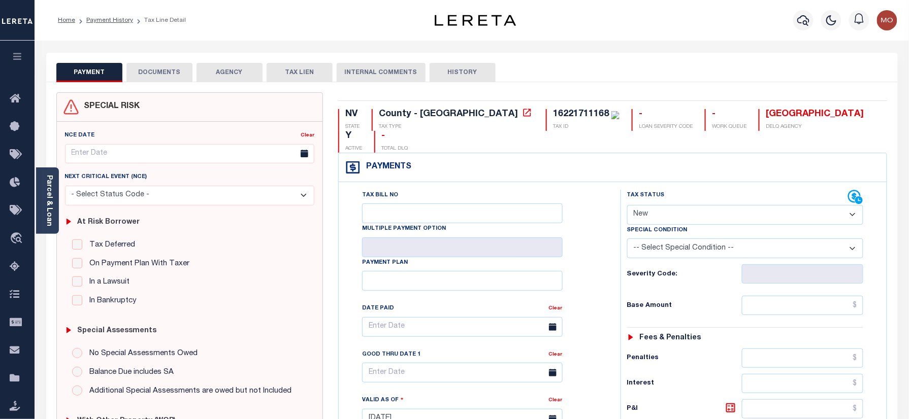
click at [672, 205] on select "- Select Status Code - Open Due/Unpaid Paid Incomplete No Tax Due Internal Refu…" at bounding box center [745, 215] width 237 height 20
select select "PYD"
click at [627, 205] on select "- Select Status Code - Open Due/Unpaid Paid Incomplete No Tax Due Internal Refu…" at bounding box center [745, 215] width 237 height 20
type input "[DATE]"
click at [584, 261] on div "Tax Bill No Multiple Payment Option Payment Plan Clear" at bounding box center [477, 332] width 256 height 285
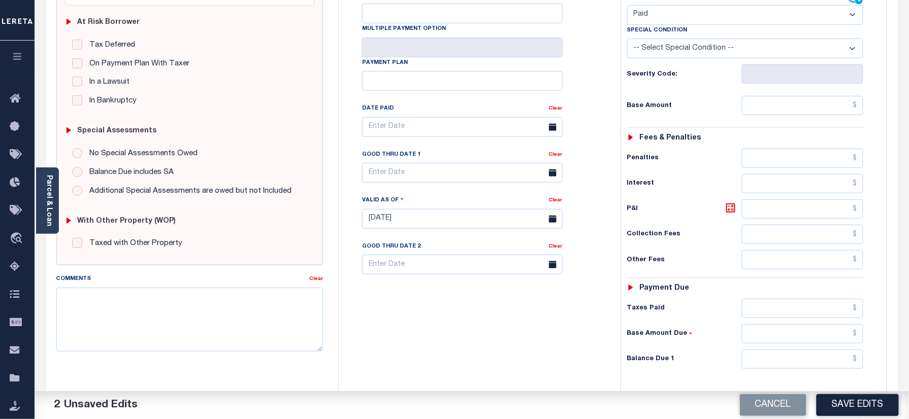
scroll to position [338, 0]
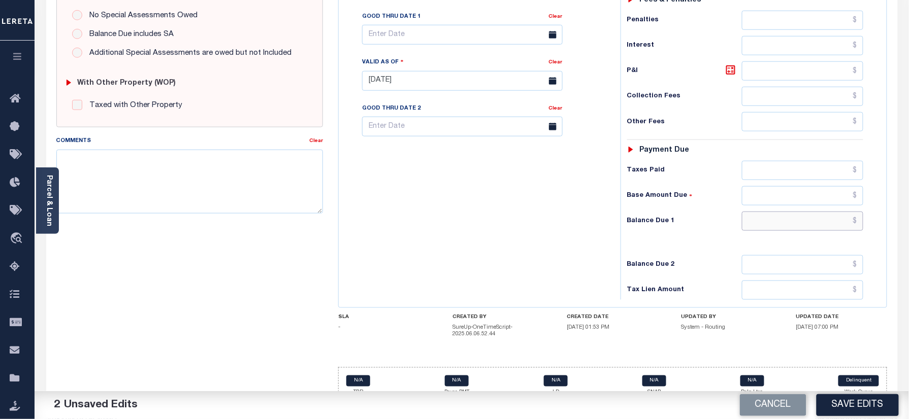
click at [759, 212] on input "text" at bounding box center [803, 221] width 122 height 19
type input "$0.00"
click at [418, 226] on div "Tax Bill No Multiple Payment Option Payment Plan Clear" at bounding box center [477, 76] width 272 height 448
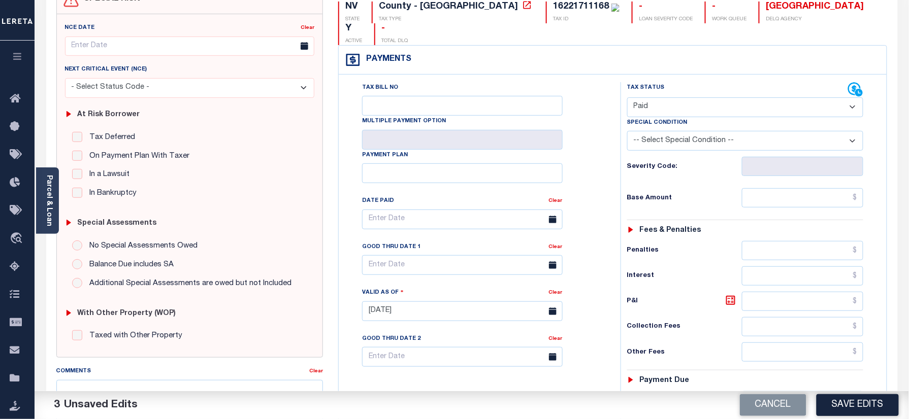
scroll to position [0, 0]
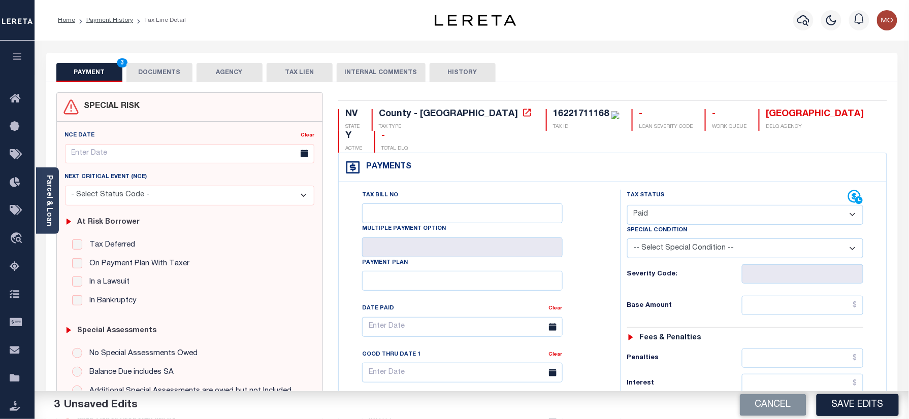
click at [153, 68] on button "DOCUMENTS" at bounding box center [159, 72] width 66 height 19
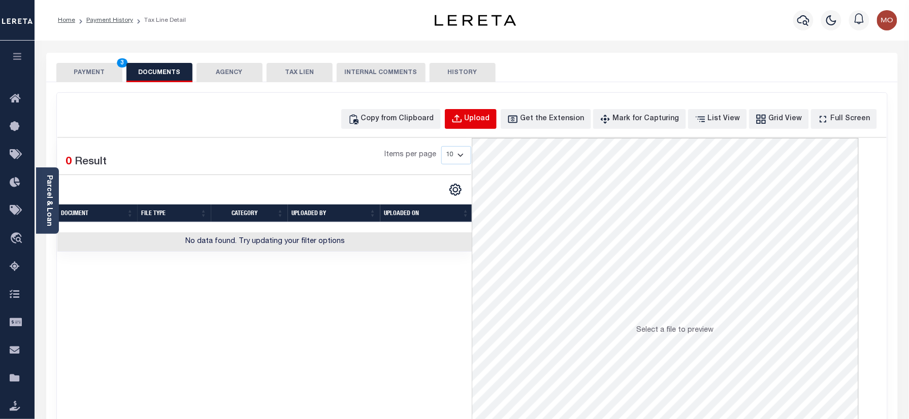
click at [482, 110] on button "Upload" at bounding box center [471, 119] width 52 height 20
select select "POP"
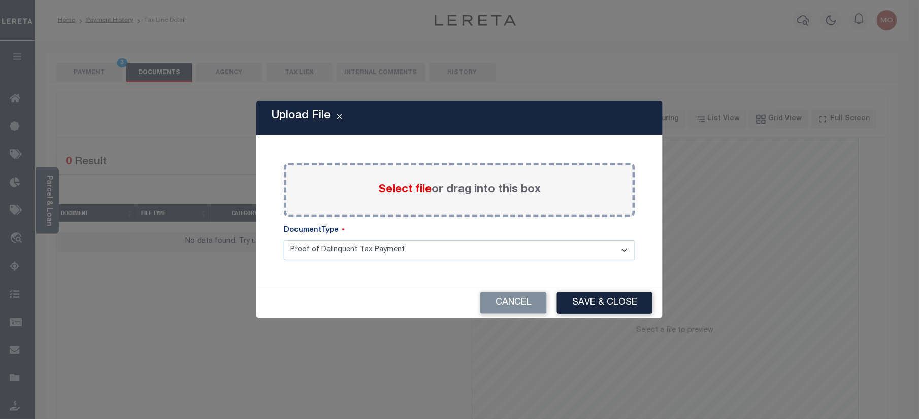
click at [394, 185] on span "Select file" at bounding box center [404, 189] width 53 height 11
click at [0, 0] on input "Select file or drag into this box" at bounding box center [0, 0] width 0 height 0
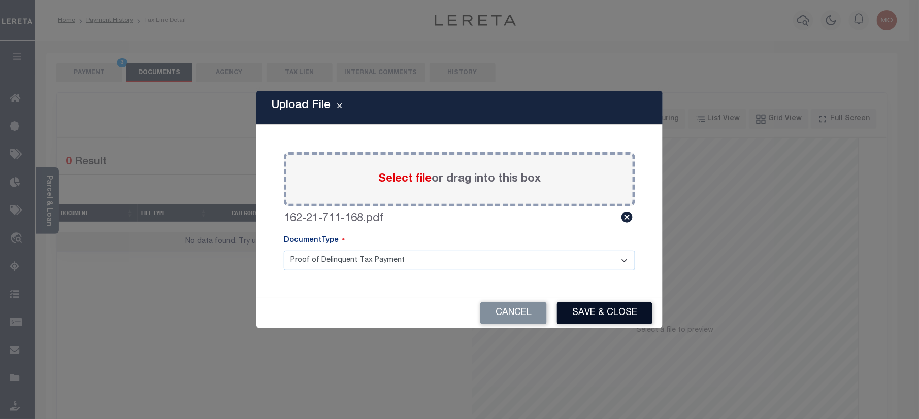
click at [575, 322] on button "Save & Close" at bounding box center [604, 313] width 95 height 22
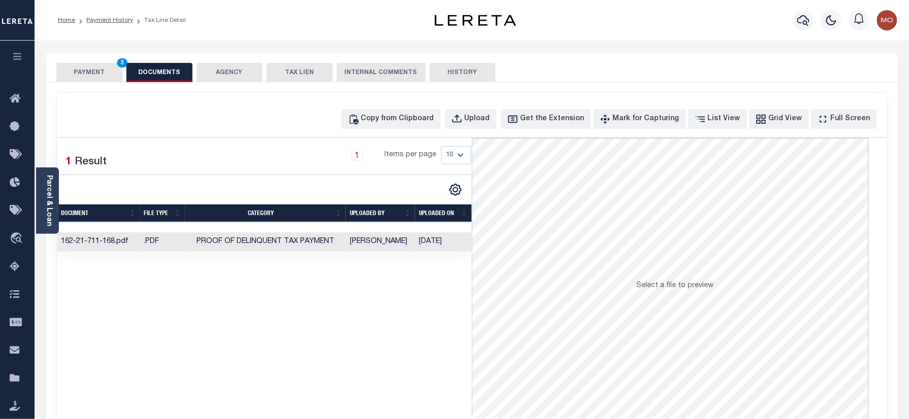
click at [99, 70] on button "PAYMENT 3" at bounding box center [89, 72] width 66 height 19
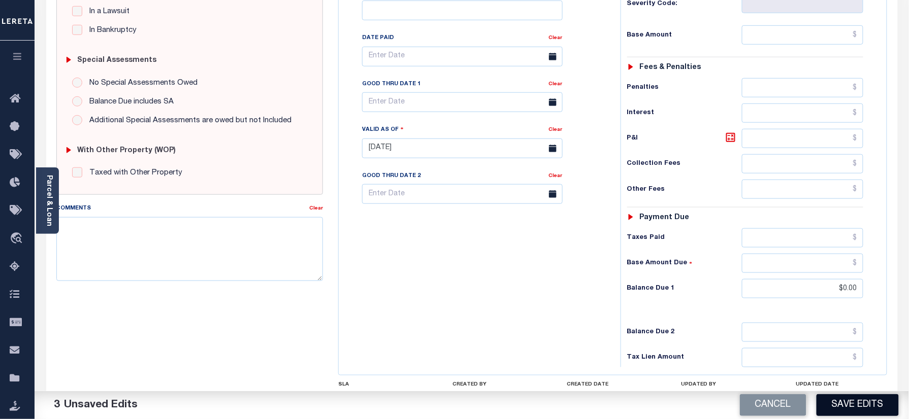
click at [846, 409] on button "Save Edits" at bounding box center [857, 405] width 82 height 22
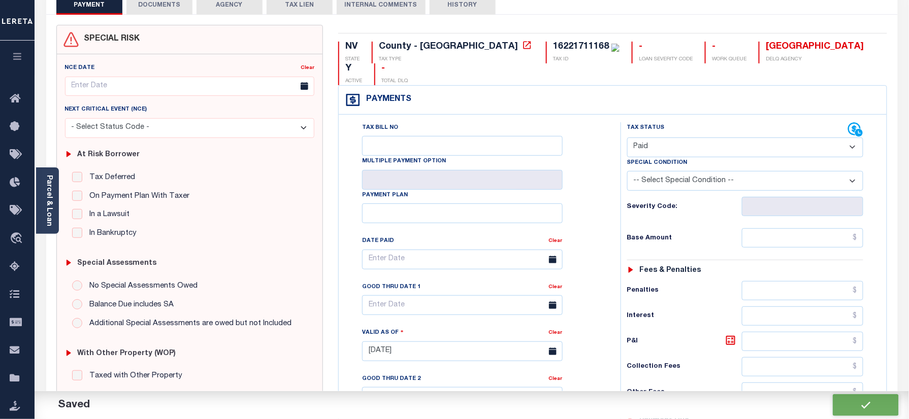
checkbox input "false"
type input "$0"
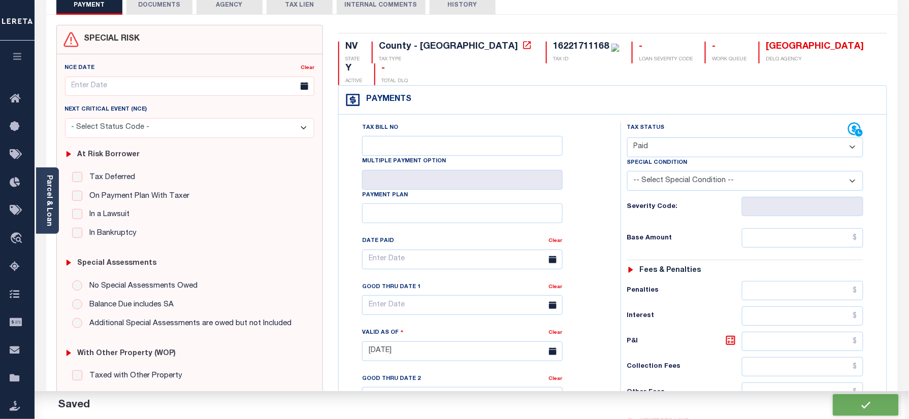
scroll to position [112, 0]
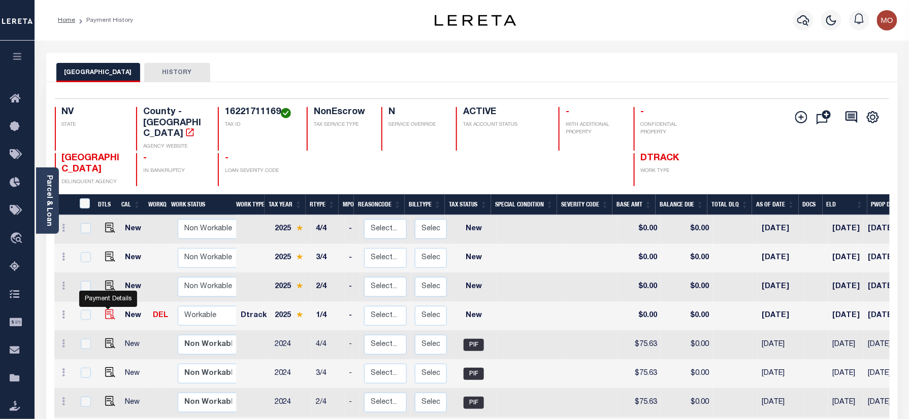
click at [106, 310] on img "" at bounding box center [110, 315] width 10 height 10
checkbox input "true"
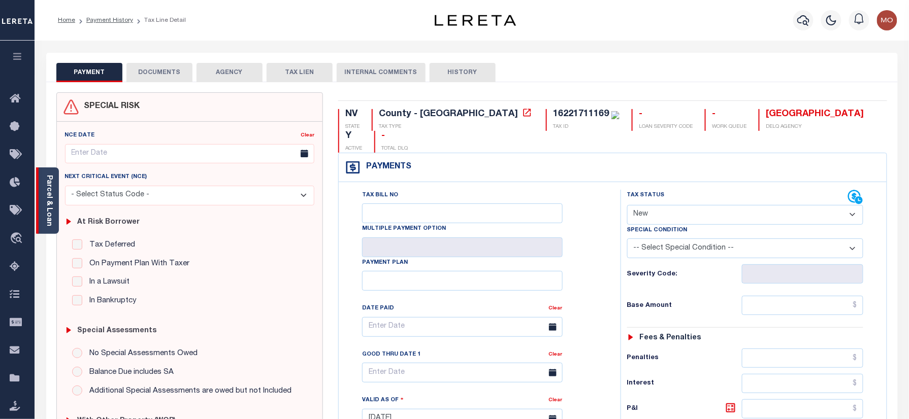
click at [55, 214] on div "Parcel & Loan" at bounding box center [47, 200] width 23 height 66
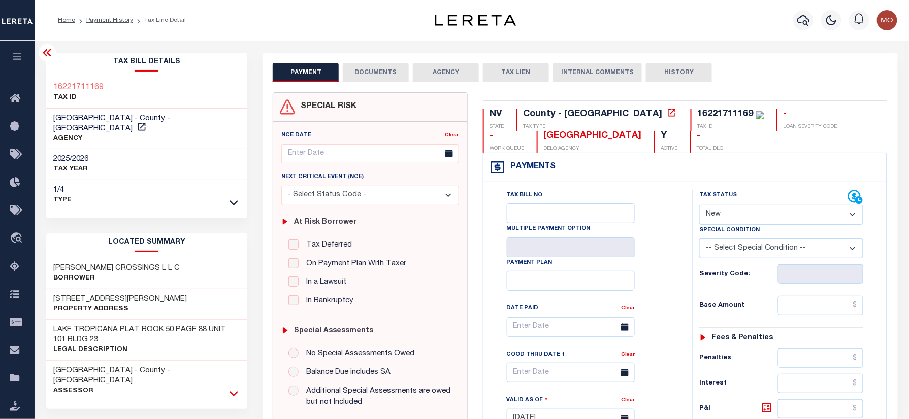
click at [230, 391] on icon at bounding box center [233, 393] width 9 height 5
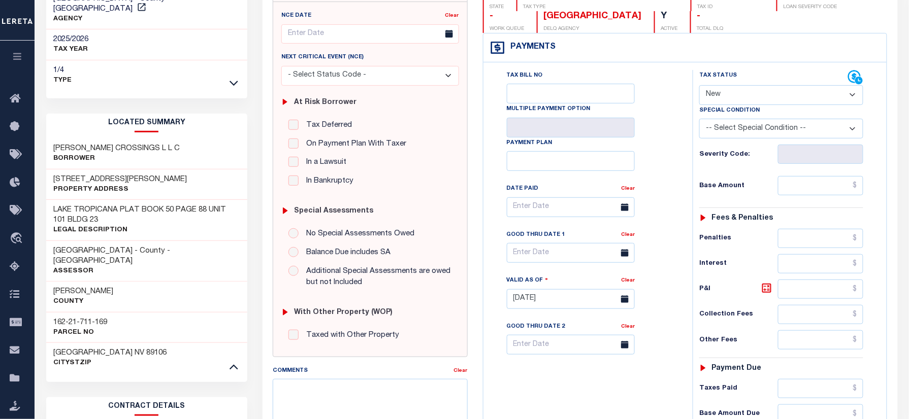
scroll to position [203, 0]
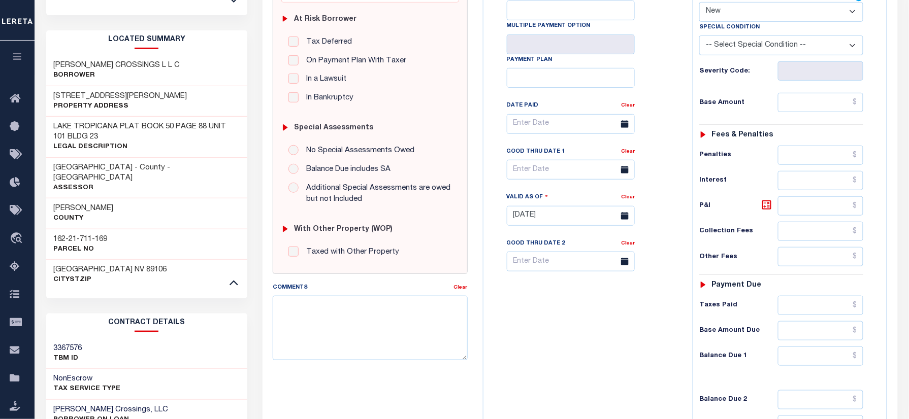
click at [82, 234] on h3 "162-21-711-169" at bounding box center [81, 239] width 54 height 10
click at [106, 234] on h3 "162-21-711-169" at bounding box center [81, 239] width 54 height 10
drag, startPoint x: 109, startPoint y: 221, endPoint x: 45, endPoint y: 220, distance: 64.0
click at [45, 220] on div "Tax Bill Details 16221711169 TAX ID 1/4" at bounding box center [147, 228] width 217 height 757
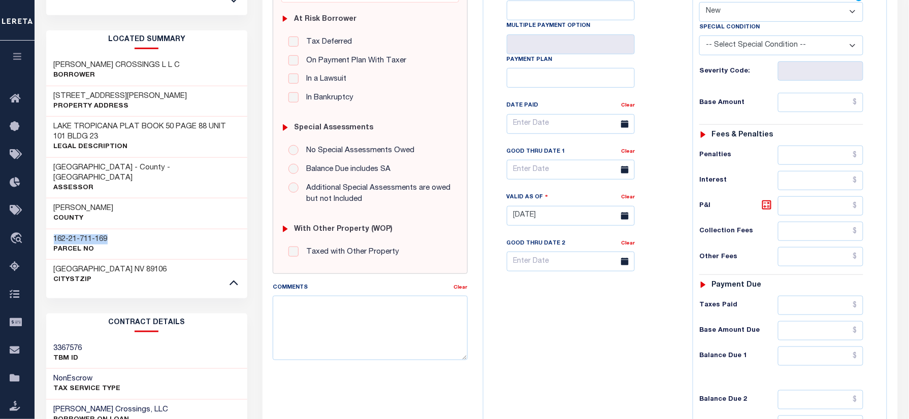
copy h3 "162-21-711-169"
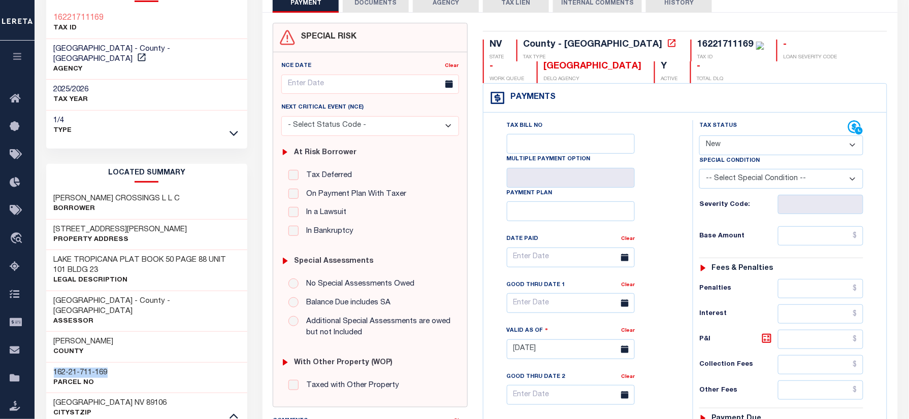
scroll to position [0, 0]
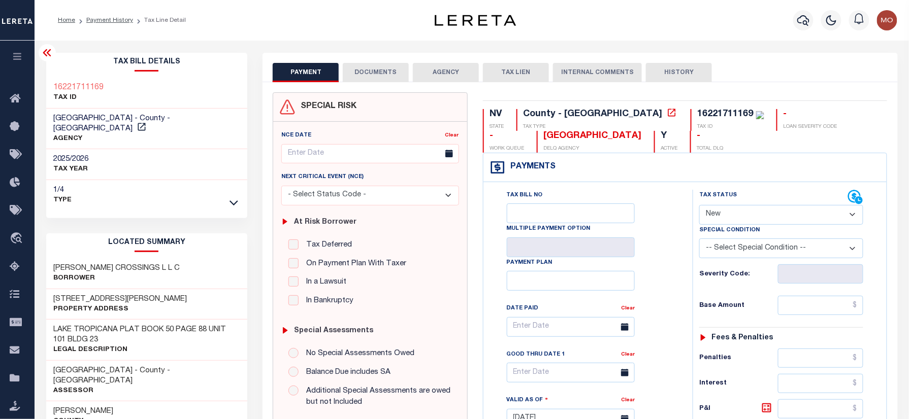
click at [725, 211] on select "- Select Status Code - Open Due/Unpaid Paid Incomplete No Tax Due Internal Refu…" at bounding box center [781, 215] width 164 height 20
select select "PYD"
click at [699, 206] on select "- Select Status Code - Open Due/Unpaid Paid Incomplete No Tax Due Internal Refu…" at bounding box center [781, 215] width 164 height 20
type input "[DATE]"
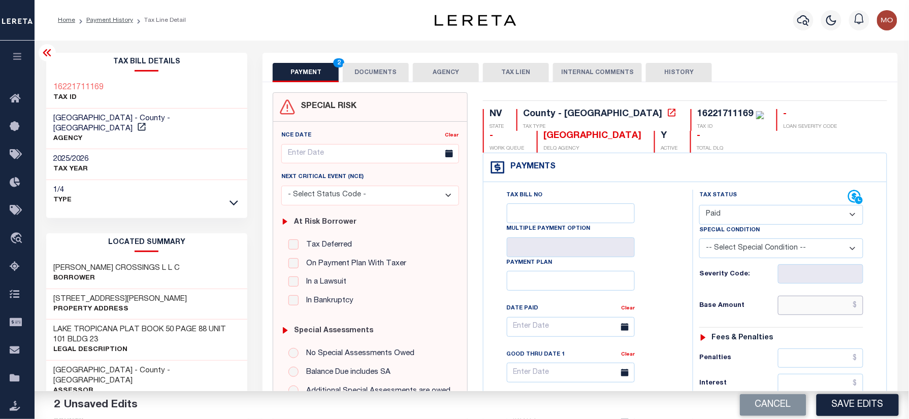
click at [797, 307] on input "text" at bounding box center [820, 305] width 85 height 19
paste input "81.68"
type input "$81.68"
click at [616, 306] on div "Tax Bill No Multiple Payment Option Payment Plan Clear" at bounding box center [585, 332] width 184 height 285
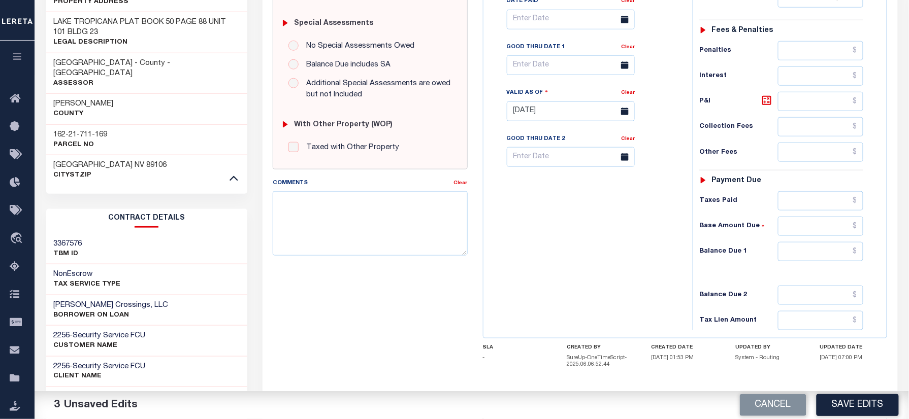
scroll to position [372, 0]
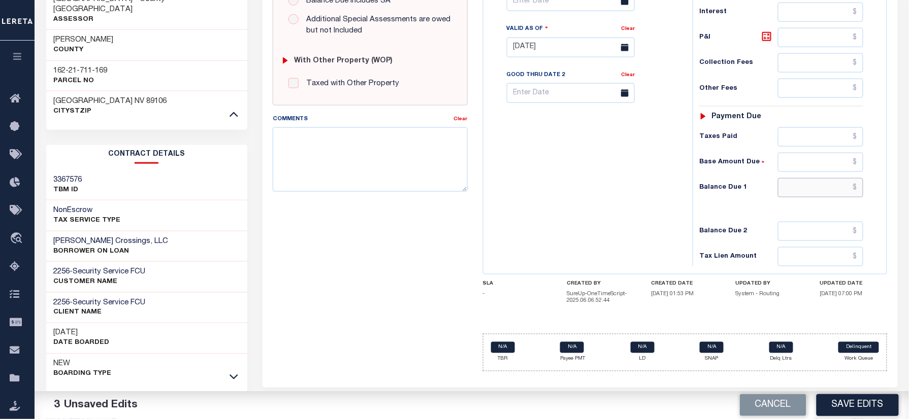
click at [796, 187] on input "text" at bounding box center [820, 187] width 85 height 19
type input "$0.00"
click at [560, 191] on div "Tax Bill No Multiple Payment Option Payment Plan Clear" at bounding box center [585, 42] width 199 height 448
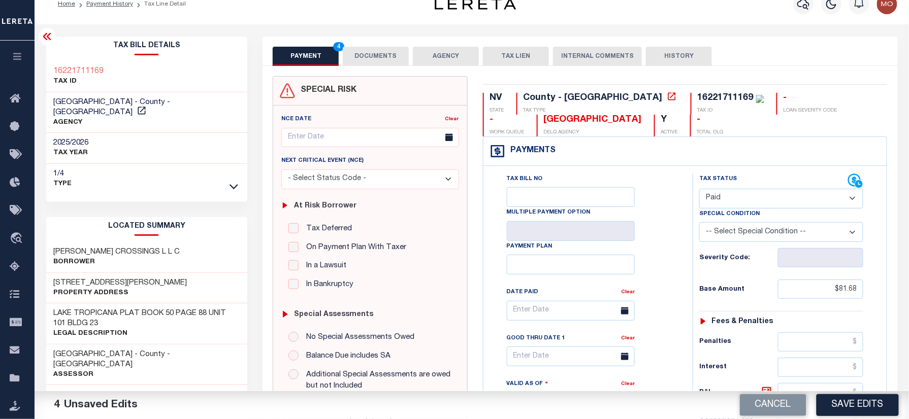
scroll to position [0, 0]
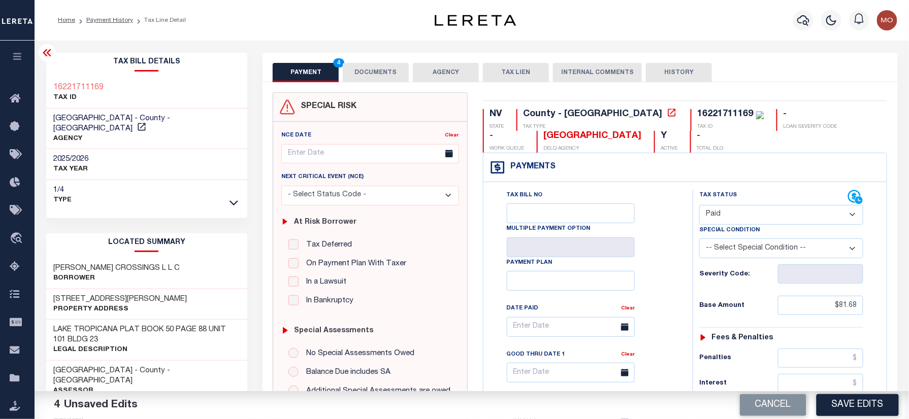
click at [373, 70] on button "DOCUMENTS" at bounding box center [376, 72] width 66 height 19
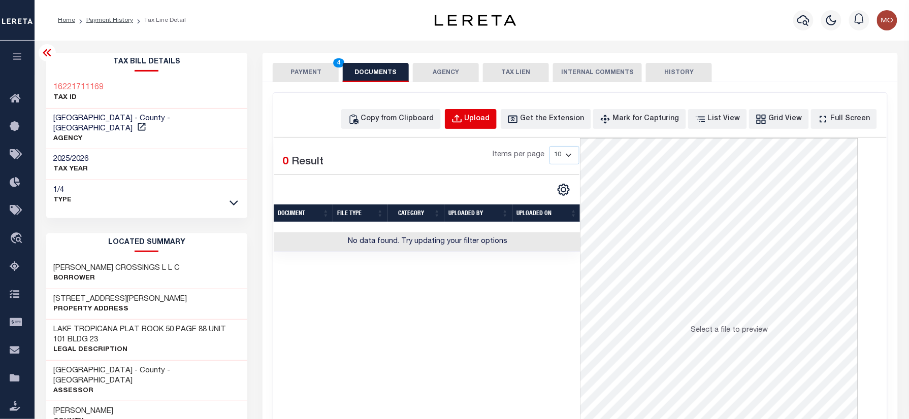
click at [490, 120] on div "Upload" at bounding box center [476, 119] width 25 height 11
select select "POP"
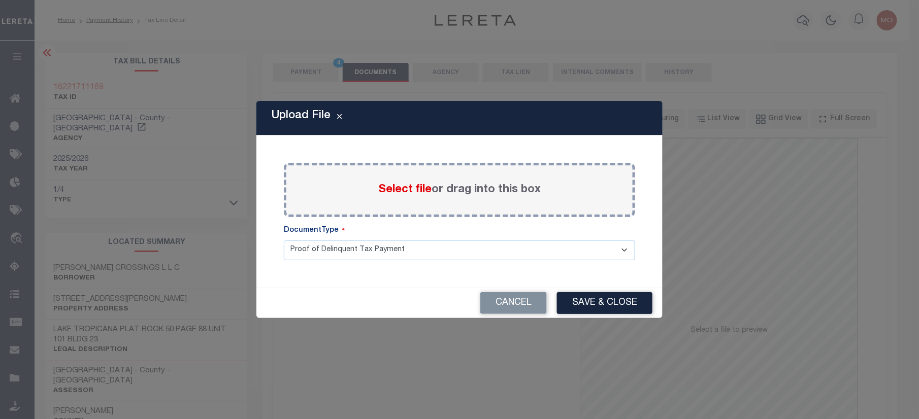
click at [417, 184] on span "Select file" at bounding box center [404, 189] width 53 height 11
click at [0, 0] on input "Select file or drag into this box" at bounding box center [0, 0] width 0 height 0
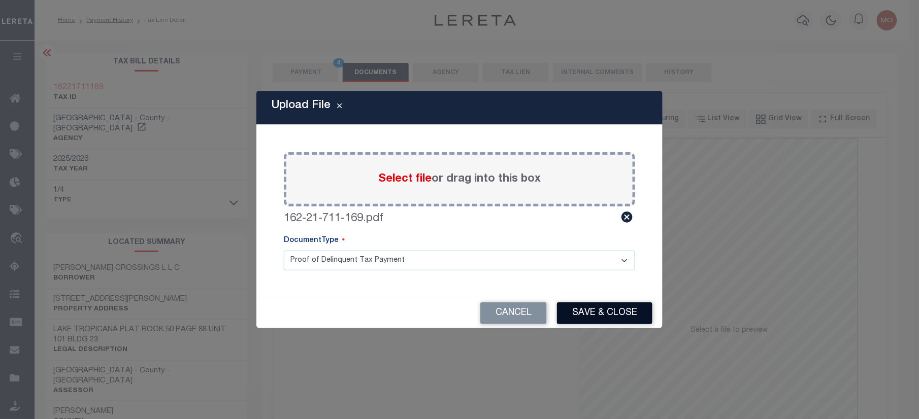
click at [571, 315] on button "Save & Close" at bounding box center [604, 313] width 95 height 22
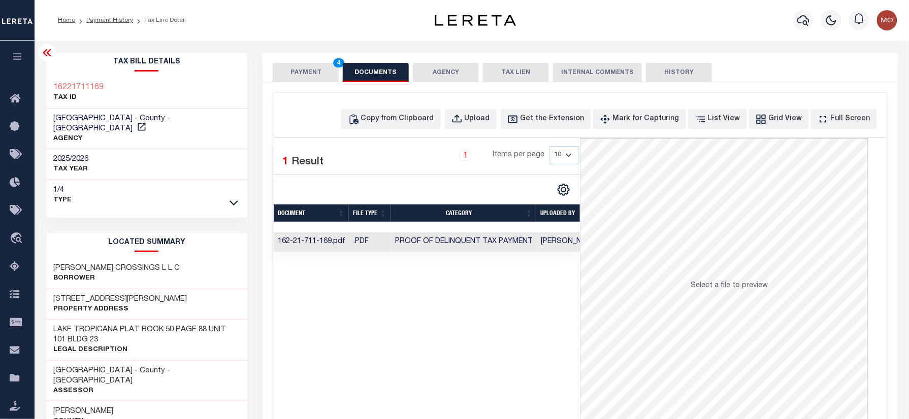
click at [298, 68] on button "PAYMENT 4" at bounding box center [306, 72] width 66 height 19
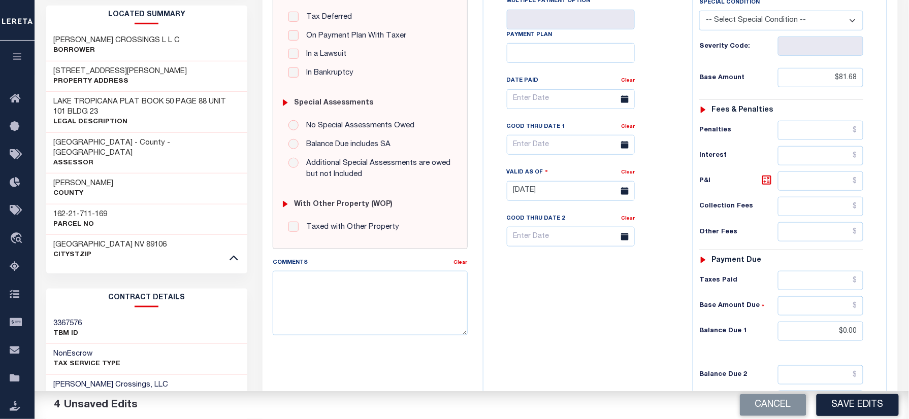
scroll to position [338, 0]
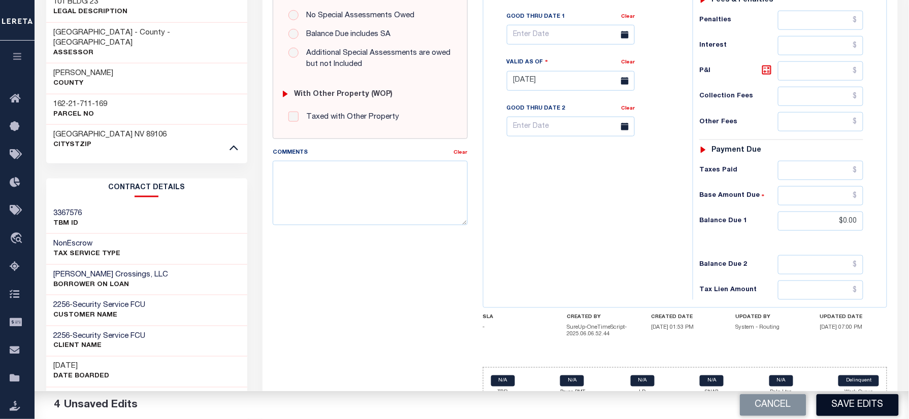
click at [854, 407] on button "Save Edits" at bounding box center [857, 405] width 82 height 22
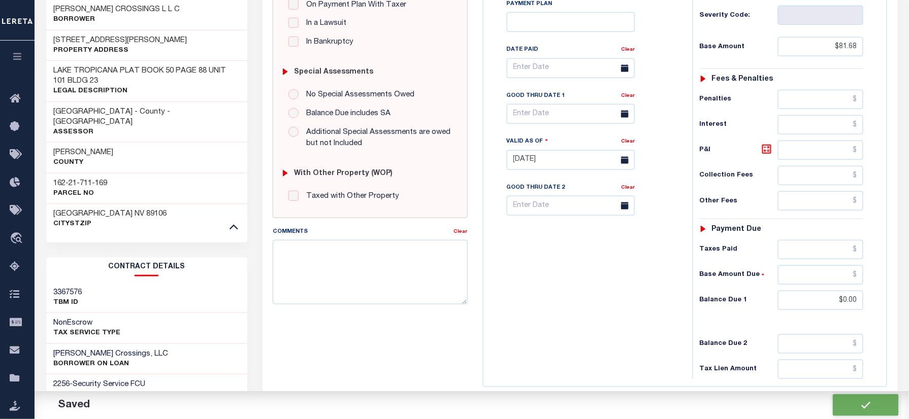
scroll to position [68, 0]
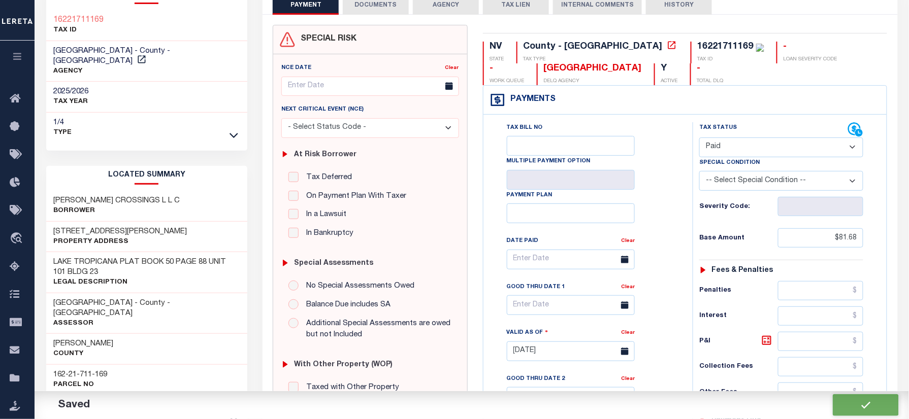
checkbox input "false"
type input "$81.68"
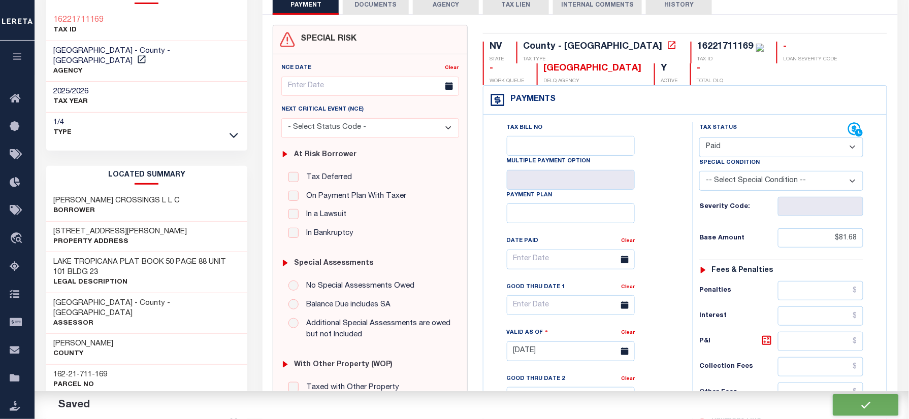
type input "$0"
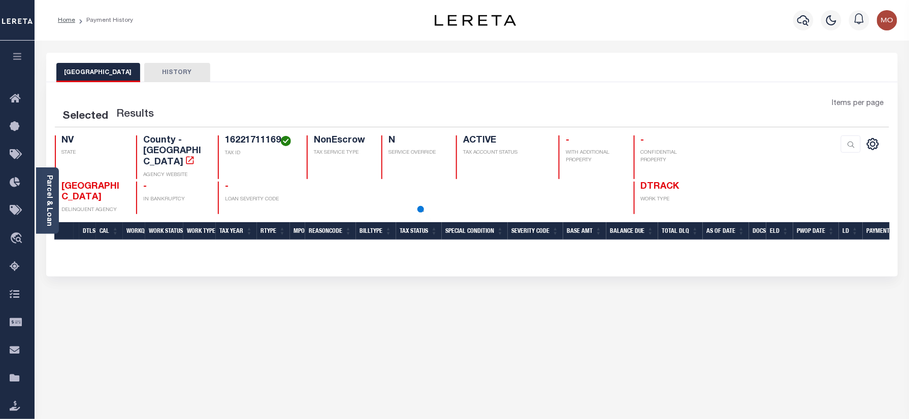
scroll to position [68, 0]
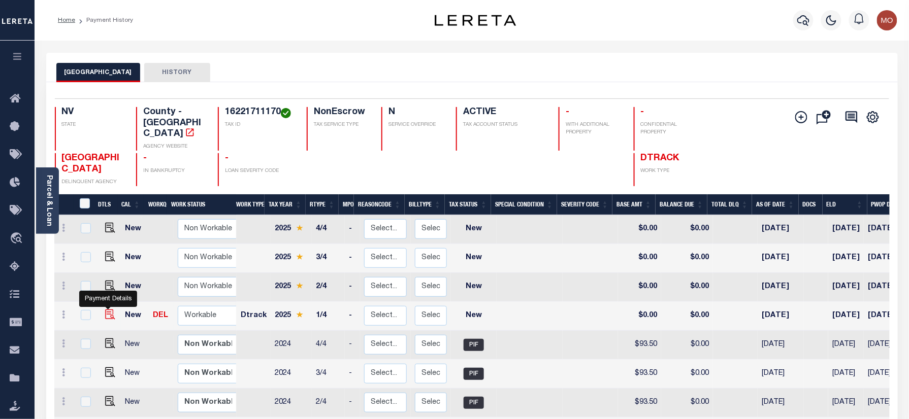
click at [106, 310] on img "" at bounding box center [110, 315] width 10 height 10
checkbox input "true"
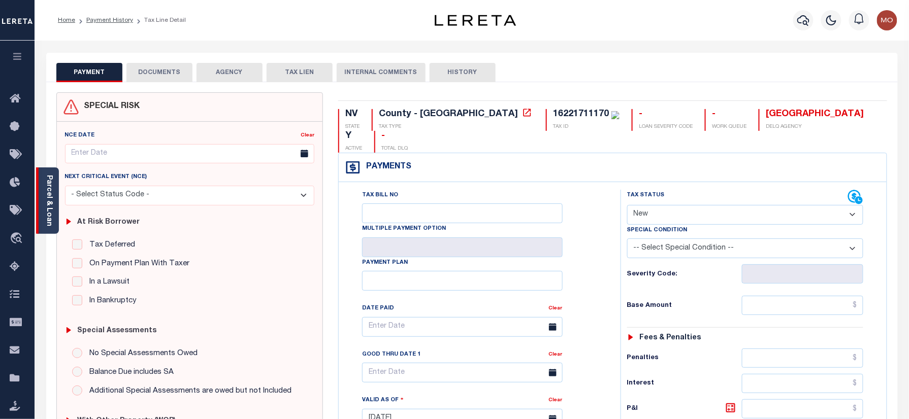
click at [57, 210] on div "Parcel & Loan" at bounding box center [47, 200] width 23 height 66
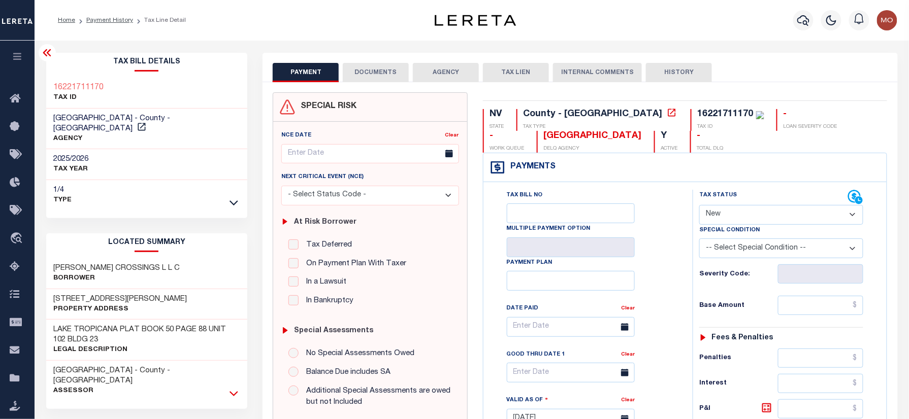
click at [229, 388] on icon at bounding box center [233, 393] width 9 height 11
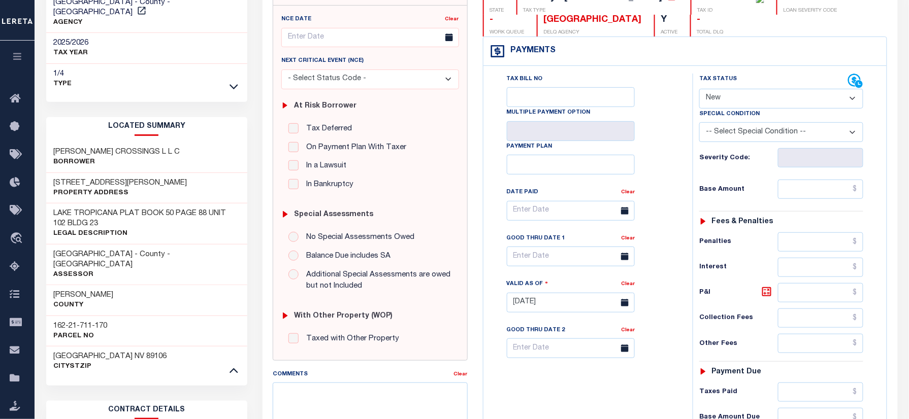
scroll to position [203, 0]
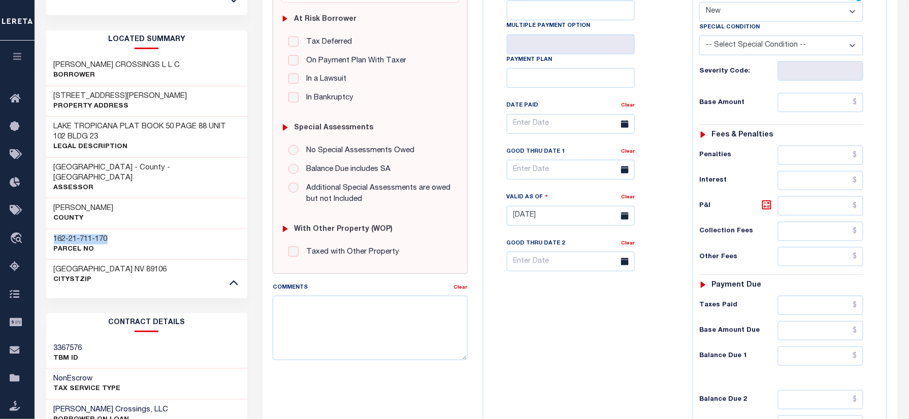
drag, startPoint x: 114, startPoint y: 220, endPoint x: 51, endPoint y: 219, distance: 62.9
click at [51, 229] on div "162-21-711-170 Parcel No" at bounding box center [146, 244] width 201 height 31
copy h3 "162-21-711-170"
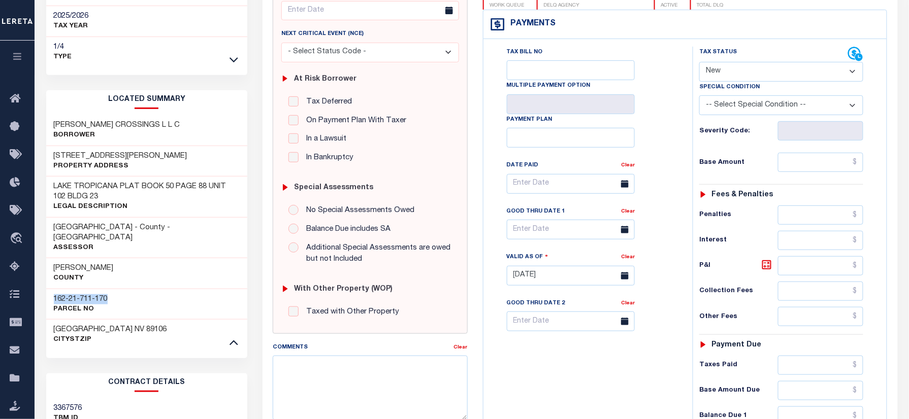
scroll to position [68, 0]
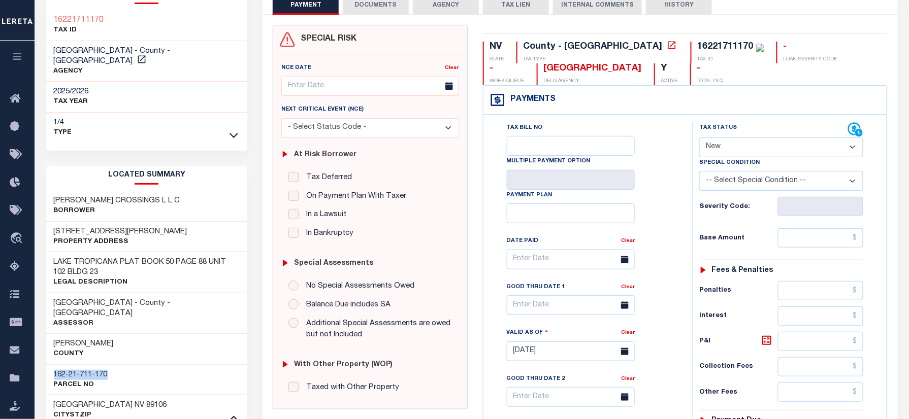
click at [721, 154] on select "- Select Status Code - Open Due/Unpaid Paid Incomplete No Tax Due Internal Refu…" at bounding box center [781, 148] width 164 height 20
select select "DUE"
click at [699, 139] on select "- Select Status Code - Open Due/Unpaid Paid Incomplete No Tax Due Internal Refu…" at bounding box center [781, 148] width 164 height 20
type input "[DATE]"
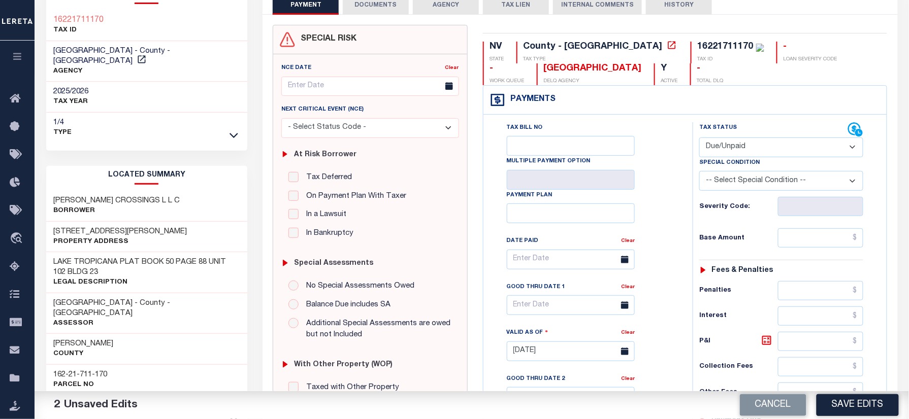
click at [726, 161] on label "Special Condition" at bounding box center [729, 163] width 60 height 9
click at [721, 148] on select "- Select Status Code - Open Due/Unpaid Paid Incomplete No Tax Due Internal Refu…" at bounding box center [781, 148] width 164 height 20
select select "PYD"
click at [699, 139] on select "- Select Status Code - Open Due/Unpaid Paid Incomplete No Tax Due Internal Refu…" at bounding box center [781, 148] width 164 height 20
paste input "100.98"
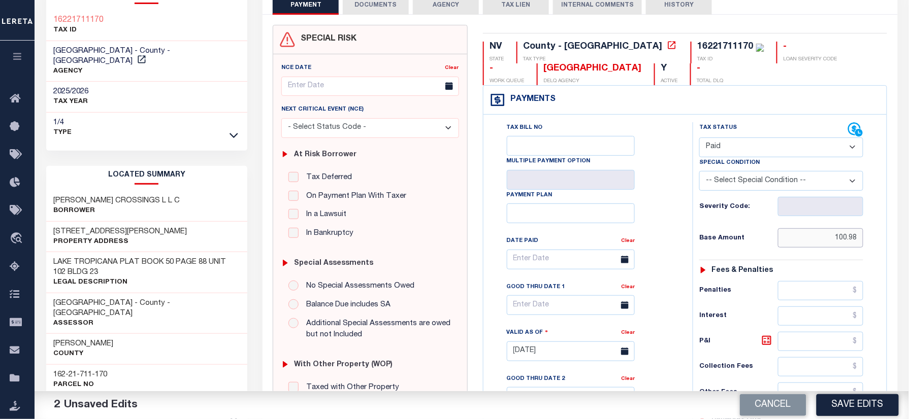
click at [814, 241] on input "100.98" at bounding box center [820, 237] width 85 height 19
type input "$100.98"
click at [626, 262] on icon at bounding box center [625, 260] width 8 height 8
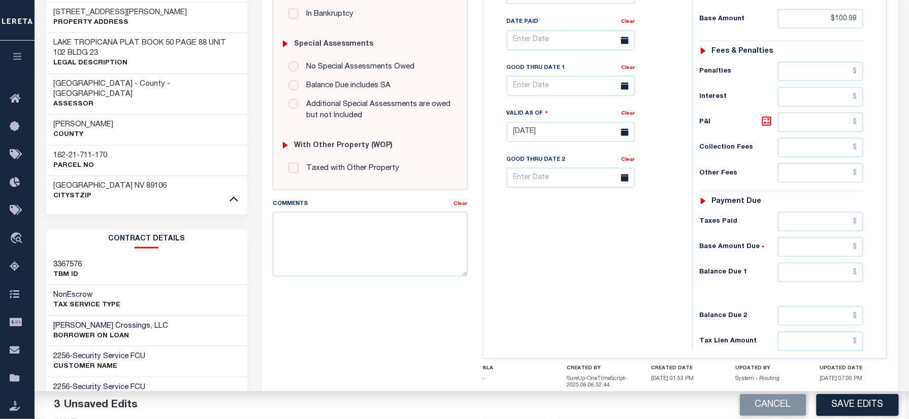
scroll to position [372, 0]
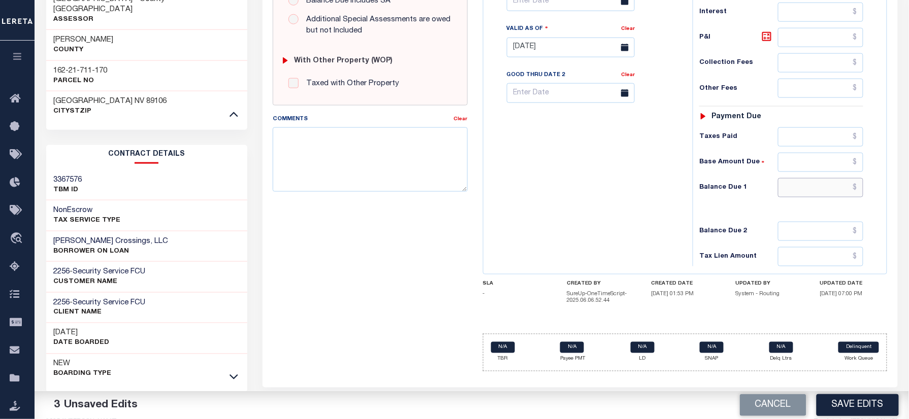
click at [780, 197] on input "text" at bounding box center [820, 187] width 85 height 19
type input "$0.00"
drag, startPoint x: 478, startPoint y: 203, endPoint x: 489, endPoint y: 243, distance: 41.1
click at [480, 210] on div "NV STATE County - NV TAX TYPE 16221711170 TAX ID - LOAN SEVERITY CODE - WORK QU…" at bounding box center [685, 50] width 420 height 659
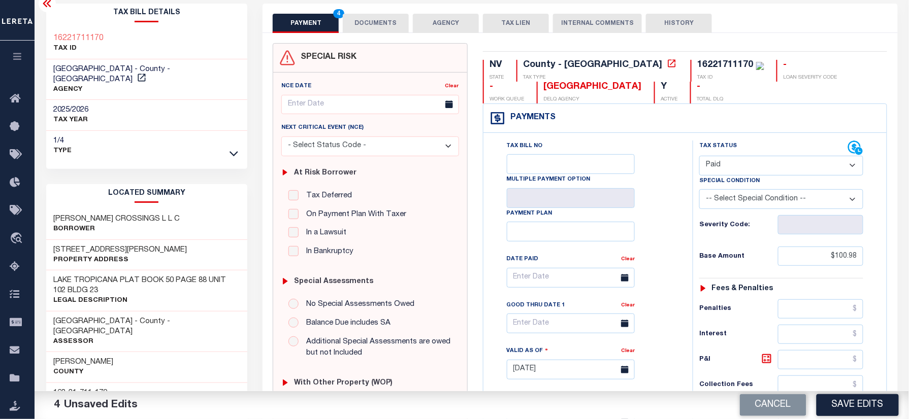
scroll to position [0, 0]
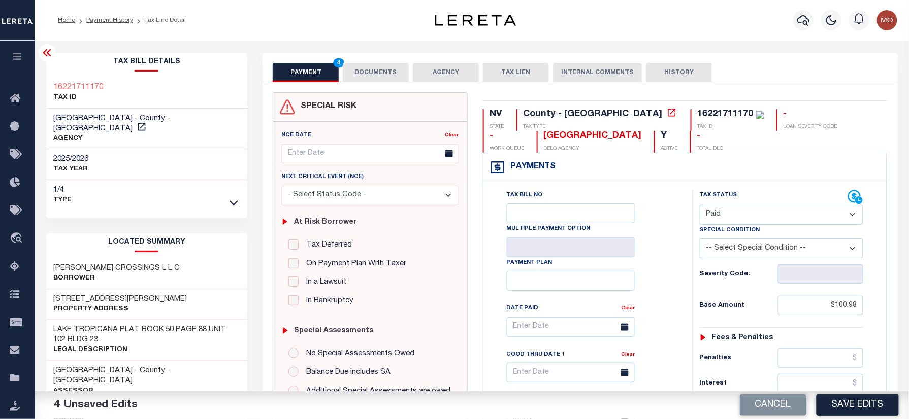
click at [372, 73] on button "DOCUMENTS" at bounding box center [376, 72] width 66 height 19
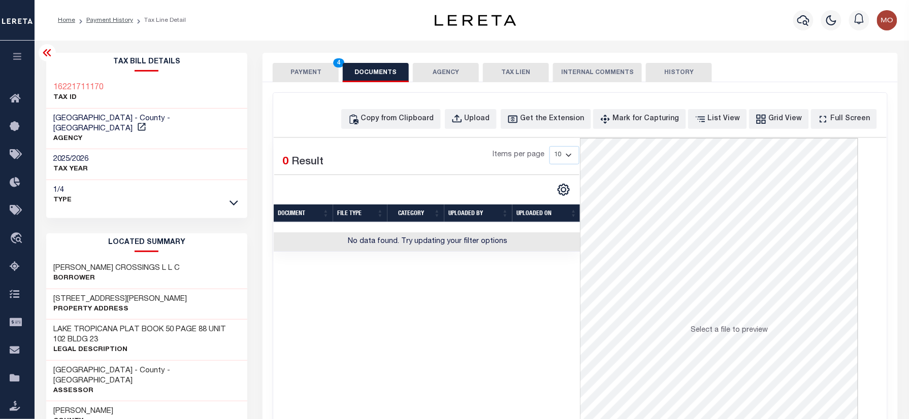
click at [485, 132] on div "Copy from Clipboard Upload Get the Extension Mark for Capturing Got it List Vie…" at bounding box center [579, 272] width 613 height 358
click at [478, 110] on button "Upload" at bounding box center [471, 119] width 52 height 20
select select "POP"
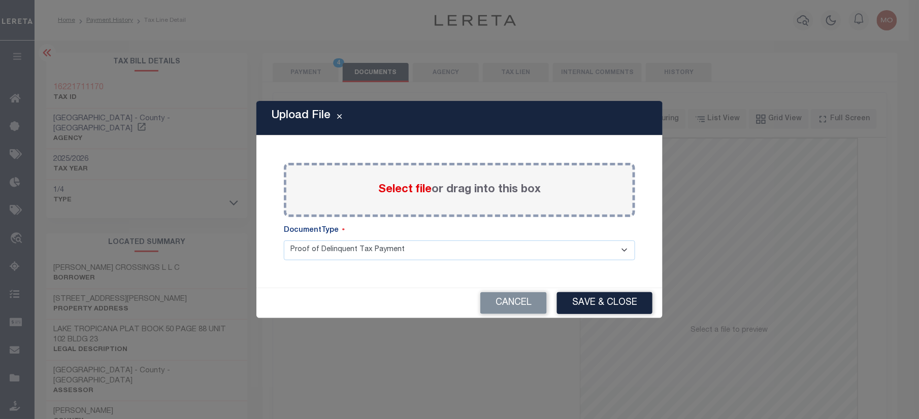
click at [392, 193] on span "Select file" at bounding box center [404, 189] width 53 height 11
click at [0, 0] on input "Select file or drag into this box" at bounding box center [0, 0] width 0 height 0
click at [405, 187] on span "Select file" at bounding box center [404, 189] width 53 height 11
click at [0, 0] on input "Select file or drag into this box" at bounding box center [0, 0] width 0 height 0
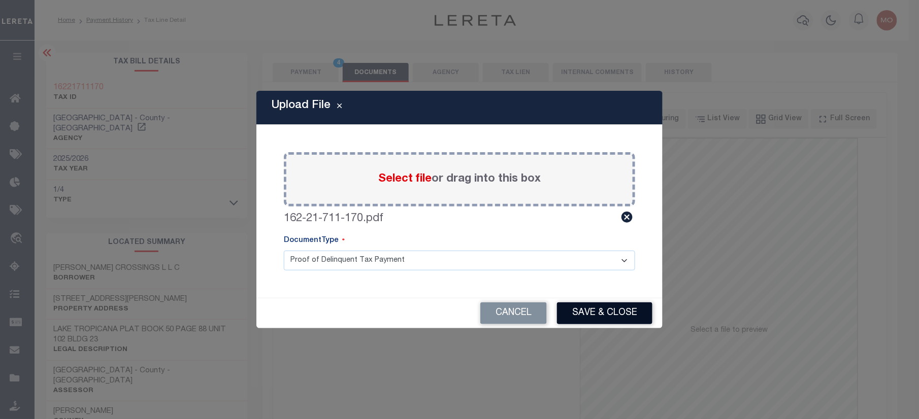
click at [589, 312] on button "Save & Close" at bounding box center [604, 313] width 95 height 22
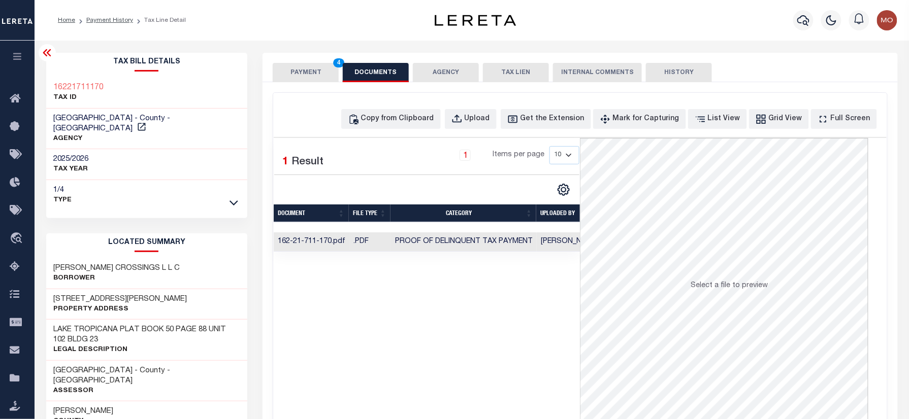
click at [310, 70] on button "PAYMENT 4" at bounding box center [306, 72] width 66 height 19
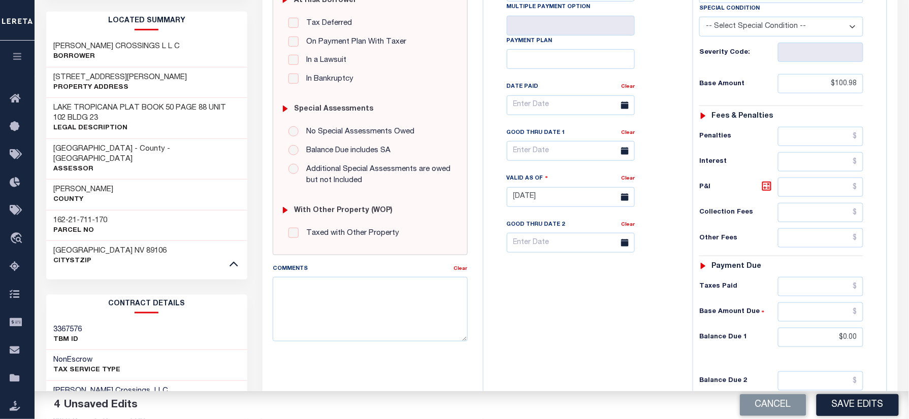
scroll to position [338, 0]
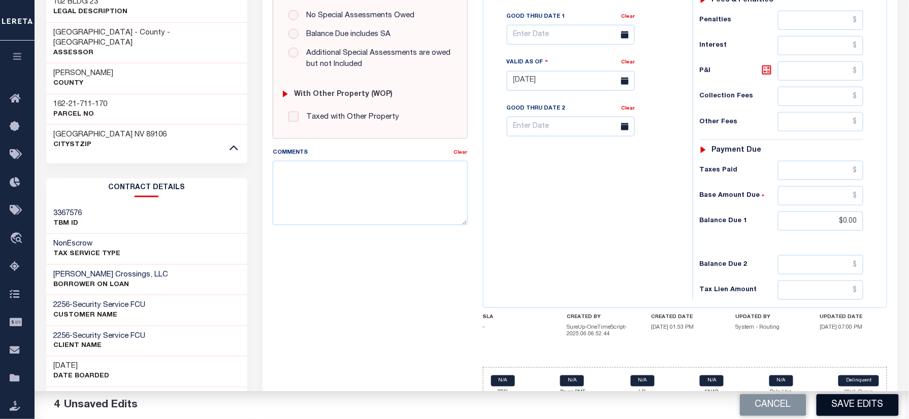
click at [851, 402] on button "Save Edits" at bounding box center [857, 405] width 82 height 22
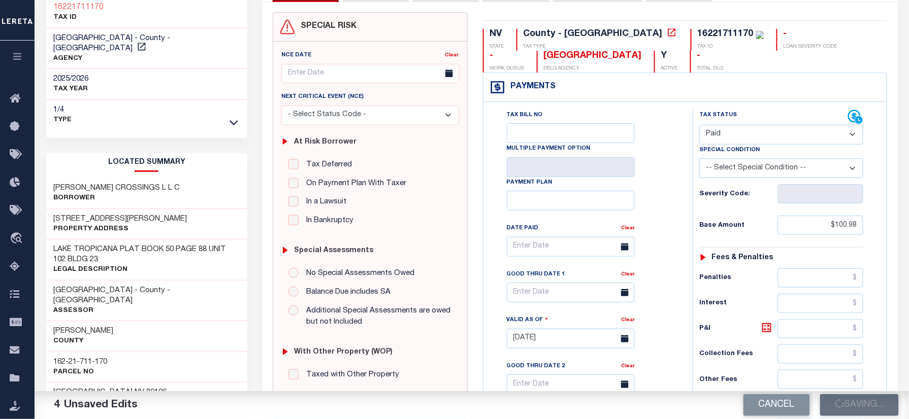
scroll to position [68, 0]
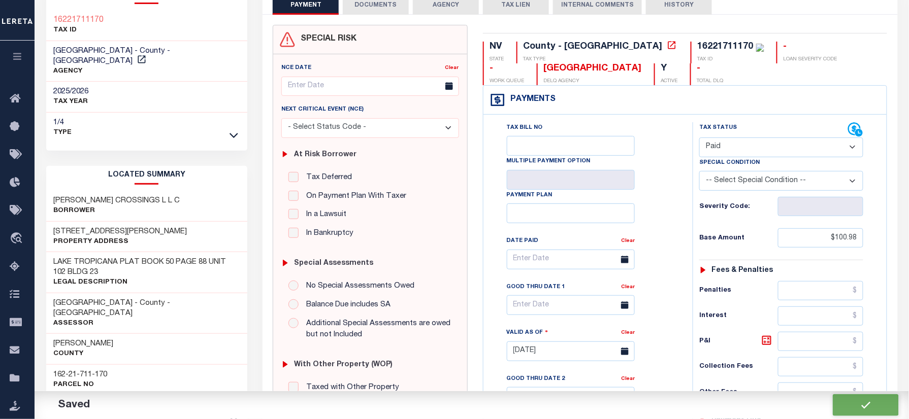
checkbox input "false"
type input "$100.98"
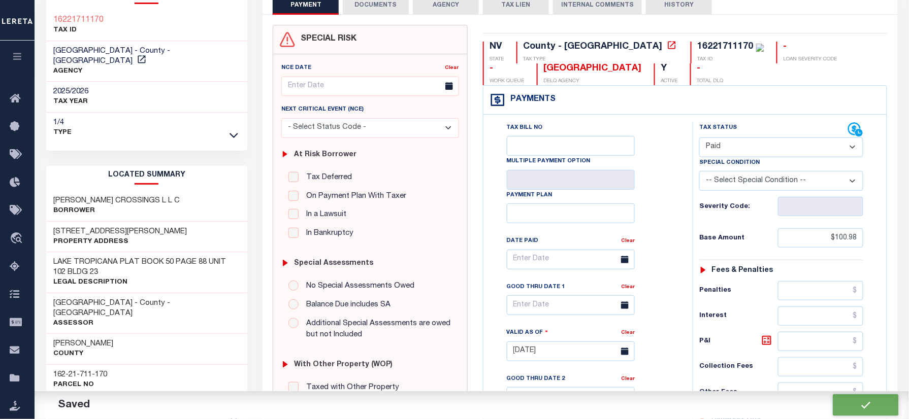
type input "$0"
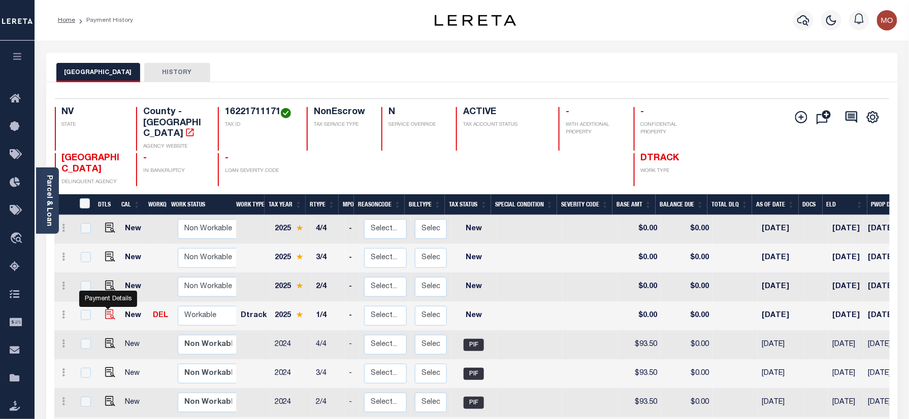
click at [109, 310] on img "" at bounding box center [110, 315] width 10 height 10
checkbox input "true"
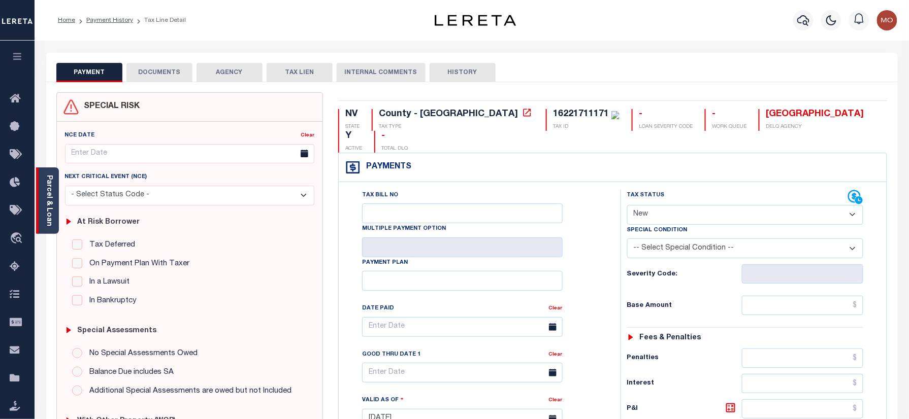
click at [51, 185] on link "Parcel & Loan" at bounding box center [48, 200] width 7 height 51
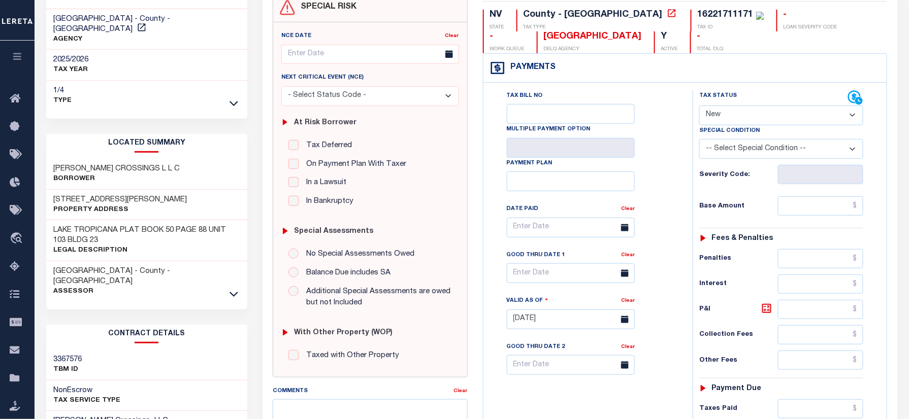
scroll to position [203, 0]
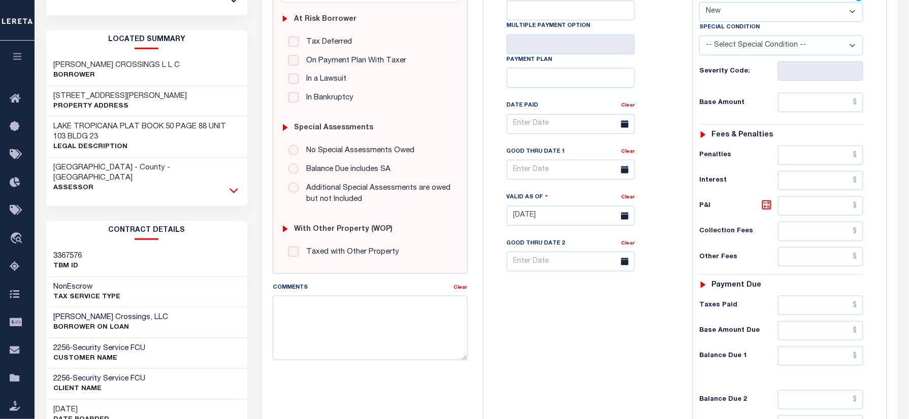
click at [234, 185] on icon at bounding box center [233, 190] width 9 height 11
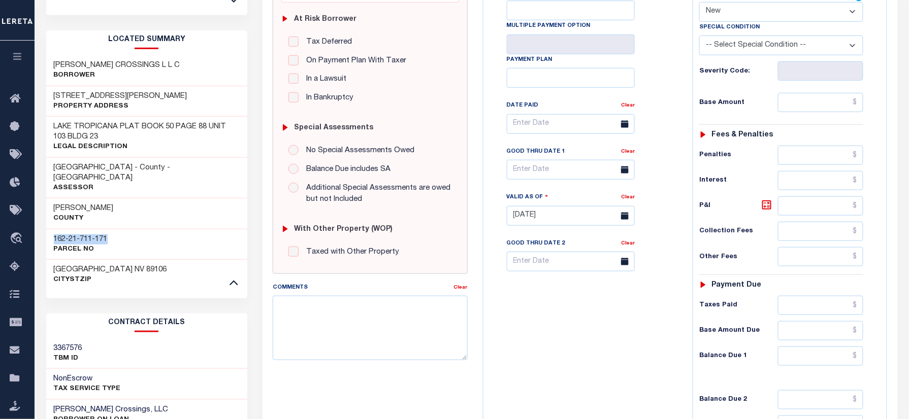
drag, startPoint x: 118, startPoint y: 221, endPoint x: 50, endPoint y: 221, distance: 68.5
click at [50, 229] on div "162-21-711-171 Parcel No" at bounding box center [146, 244] width 201 height 31
copy h3 "162-21-711-171"
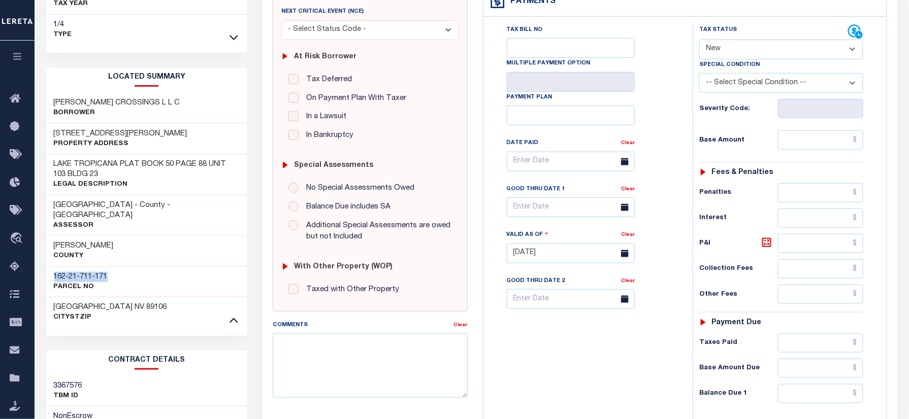
scroll to position [135, 0]
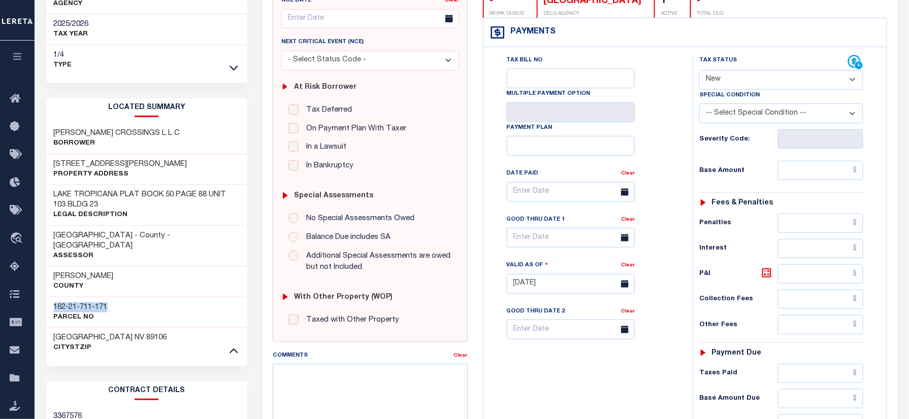
drag, startPoint x: 748, startPoint y: 86, endPoint x: 746, endPoint y: 77, distance: 9.3
click at [748, 86] on select "- Select Status Code - Open Due/Unpaid Paid Incomplete No Tax Due Internal Refu…" at bounding box center [781, 80] width 164 height 20
select select "PYD"
click at [699, 71] on select "- Select Status Code - Open Due/Unpaid Paid Incomplete No Tax Due Internal Refu…" at bounding box center [781, 80] width 164 height 20
type input "[DATE]"
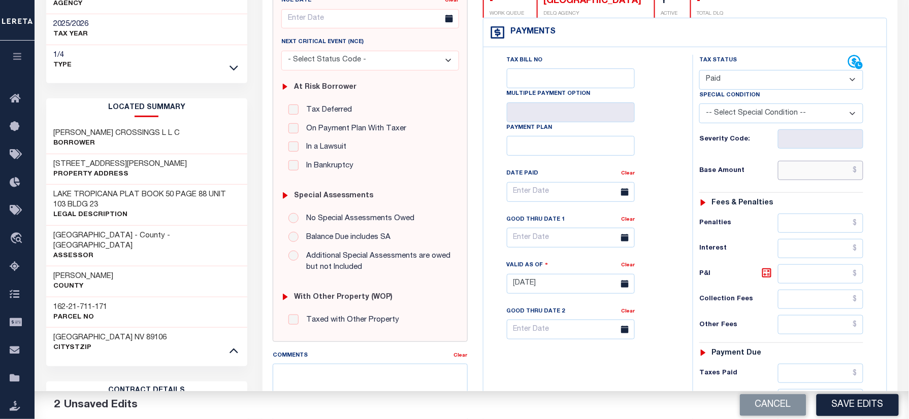
click at [808, 174] on input "text" at bounding box center [820, 170] width 85 height 19
paste input "100.98"
type input "$100.98"
click at [646, 207] on div "Tax Bill No Multiple Payment Option Payment Plan Clear" at bounding box center [585, 197] width 184 height 285
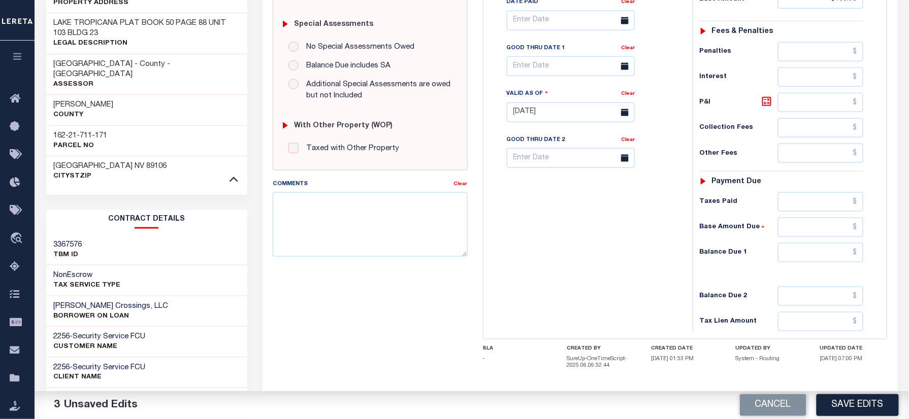
scroll to position [372, 0]
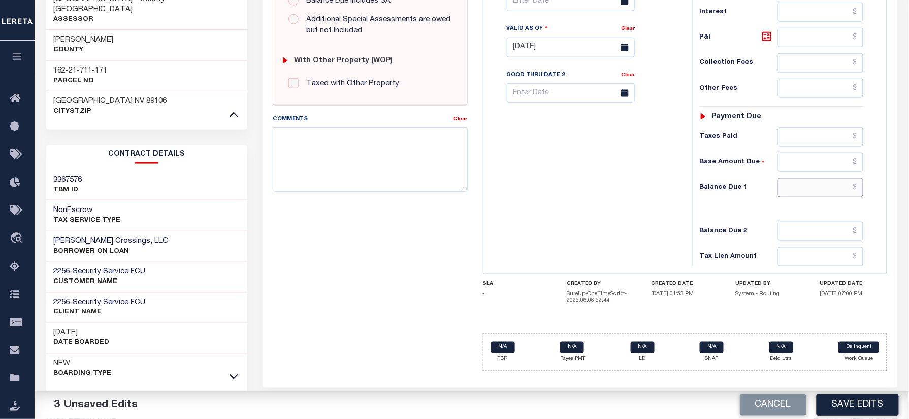
click at [798, 195] on input "text" at bounding box center [820, 187] width 85 height 19
type input "$0.00"
click at [605, 206] on div "Tax Bill No Multiple Payment Option Payment Plan Clear" at bounding box center [585, 42] width 199 height 448
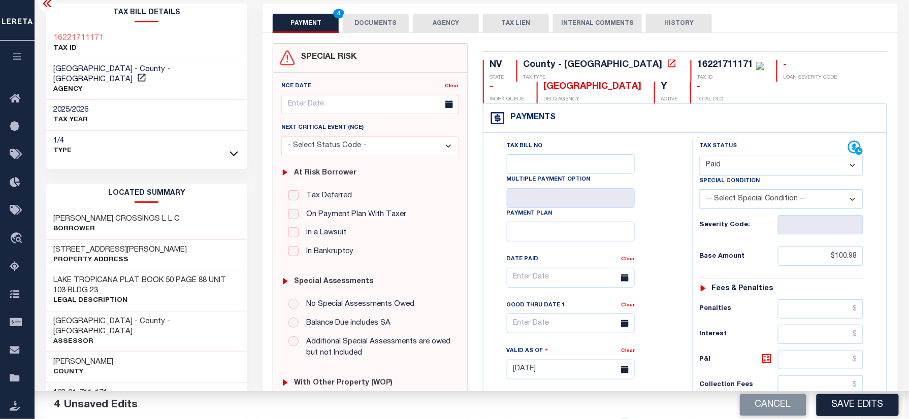
scroll to position [0, 0]
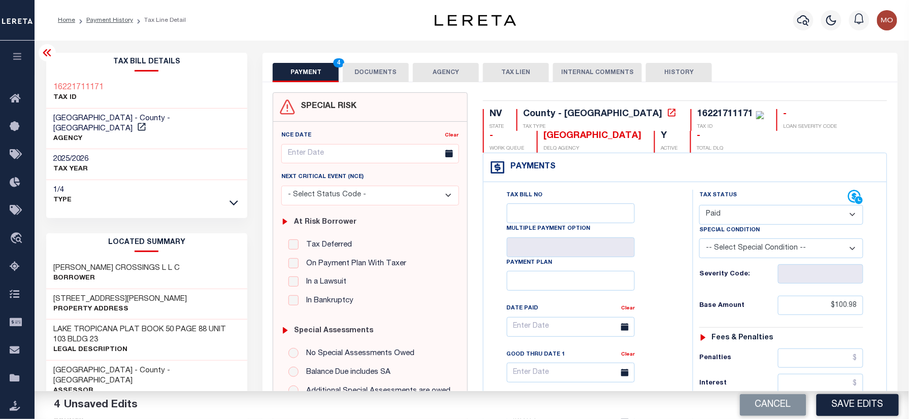
click at [697, 116] on div "16221711171" at bounding box center [725, 114] width 56 height 9
copy div "16221711171"
click at [360, 72] on button "DOCUMENTS" at bounding box center [376, 72] width 66 height 19
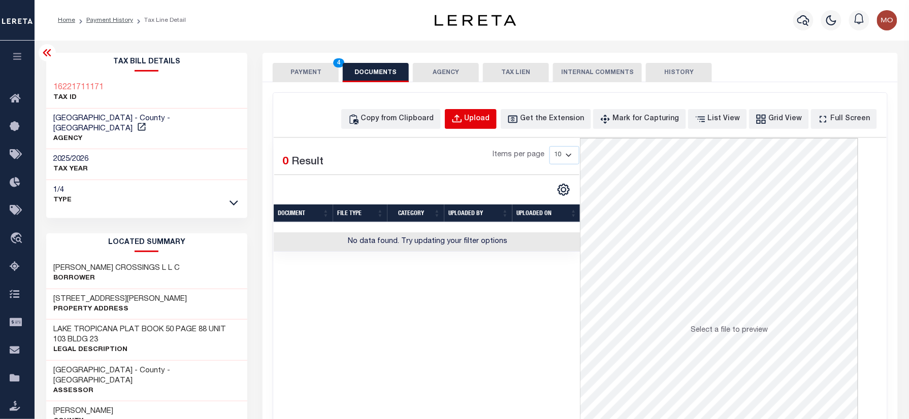
click at [496, 115] on button "Upload" at bounding box center [471, 119] width 52 height 20
select select "POP"
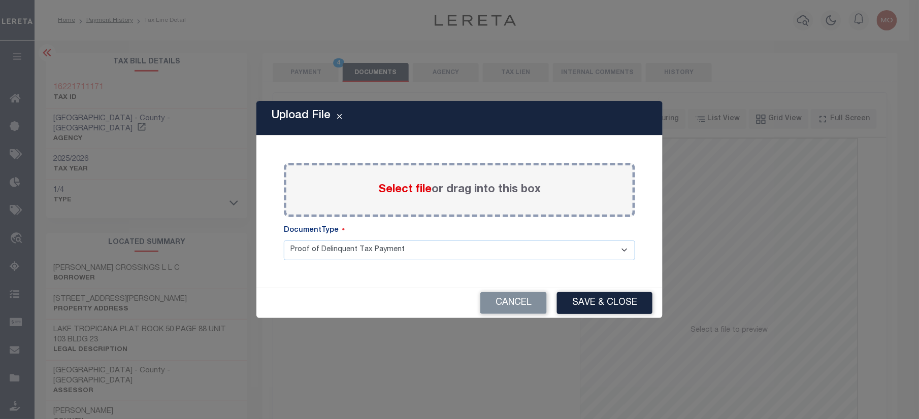
click at [407, 177] on div "Select file or drag into this box" at bounding box center [459, 190] width 351 height 54
click at [403, 191] on span "Select file" at bounding box center [404, 189] width 53 height 11
click at [0, 0] on input "Select file or drag into this box" at bounding box center [0, 0] width 0 height 0
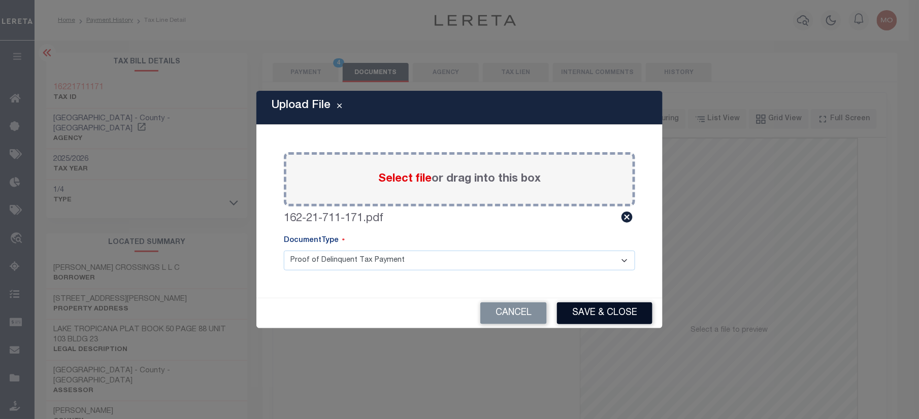
click at [579, 321] on button "Save & Close" at bounding box center [604, 313] width 95 height 22
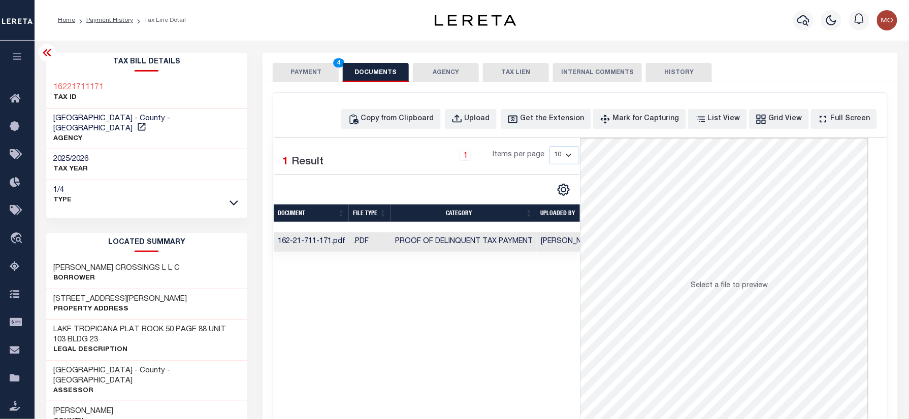
drag, startPoint x: 294, startPoint y: 78, endPoint x: 288, endPoint y: 85, distance: 9.7
click at [294, 78] on button "PAYMENT 4" at bounding box center [306, 72] width 66 height 19
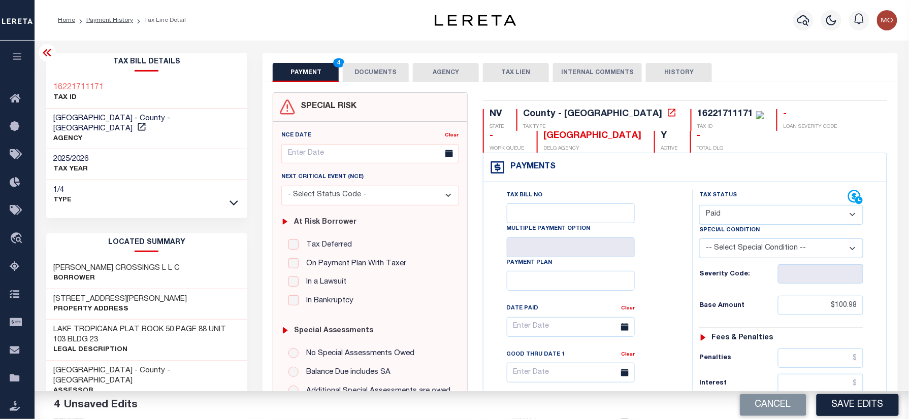
scroll to position [338, 0]
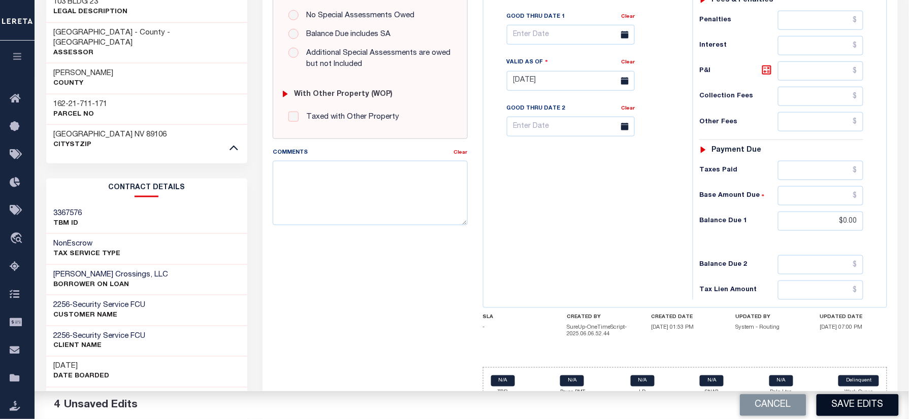
click at [847, 407] on button "Save Edits" at bounding box center [857, 405] width 82 height 22
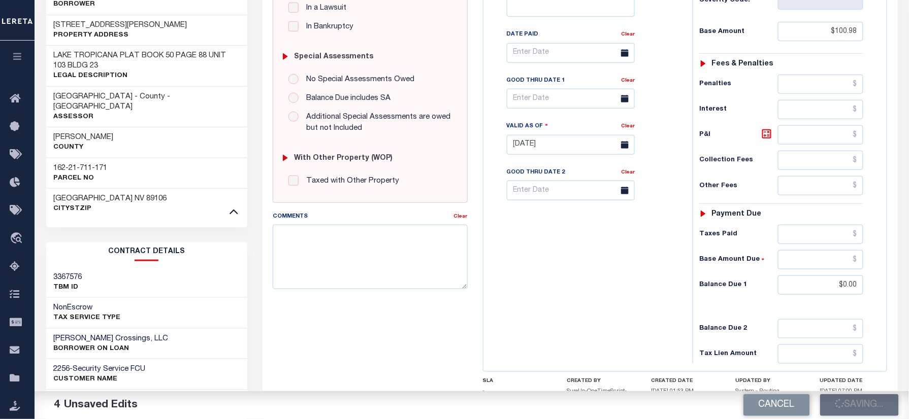
scroll to position [203, 0]
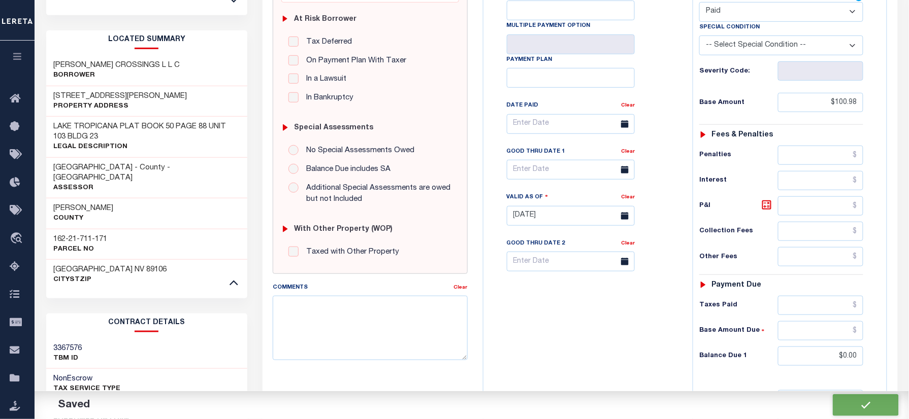
checkbox input "false"
type input "$100.98"
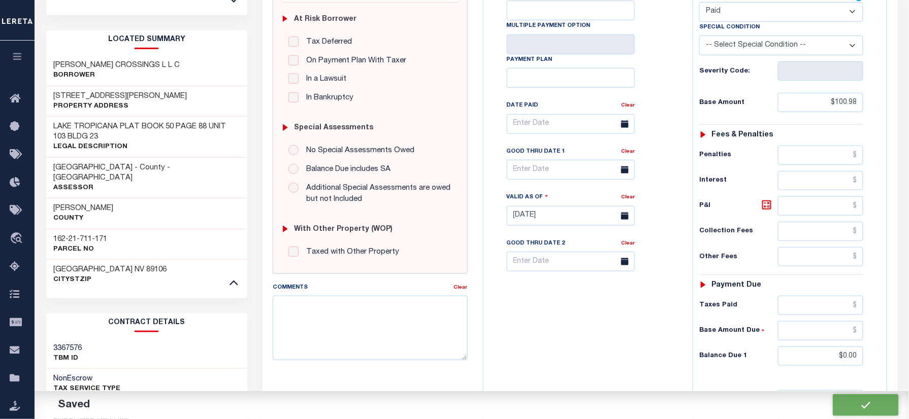
type input "$0"
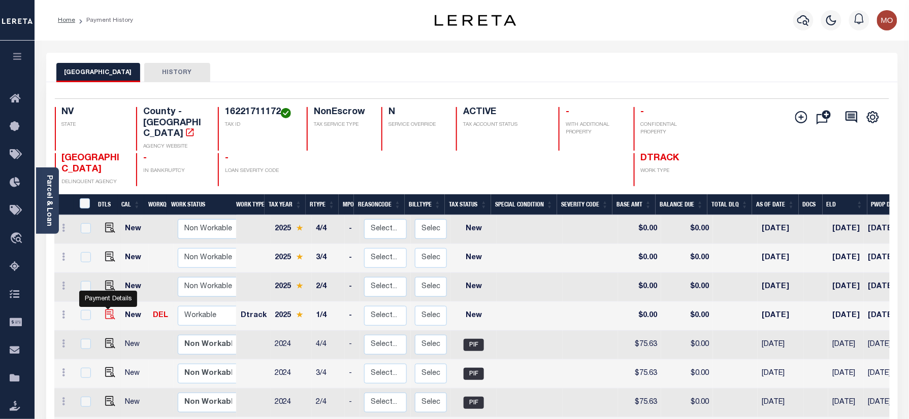
click at [105, 310] on img "" at bounding box center [110, 315] width 10 height 10
checkbox input "true"
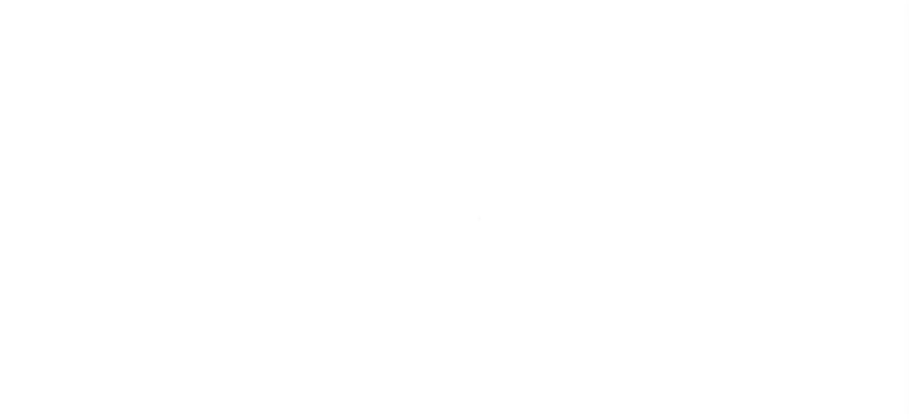
select select "NW2"
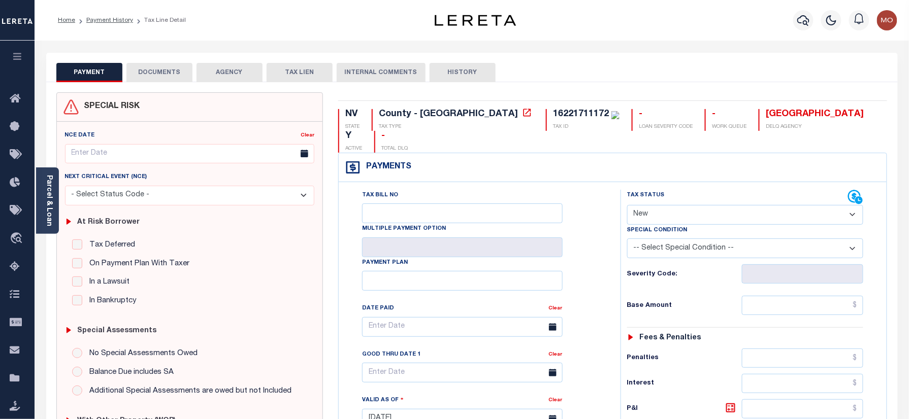
click at [553, 113] on div "16221711172" at bounding box center [581, 114] width 56 height 9
copy div "16221711172"
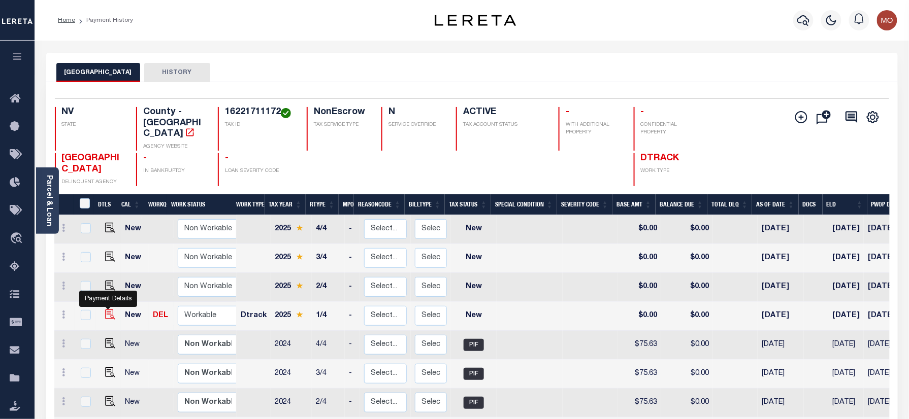
click at [105, 310] on img "" at bounding box center [110, 315] width 10 height 10
checkbox input "true"
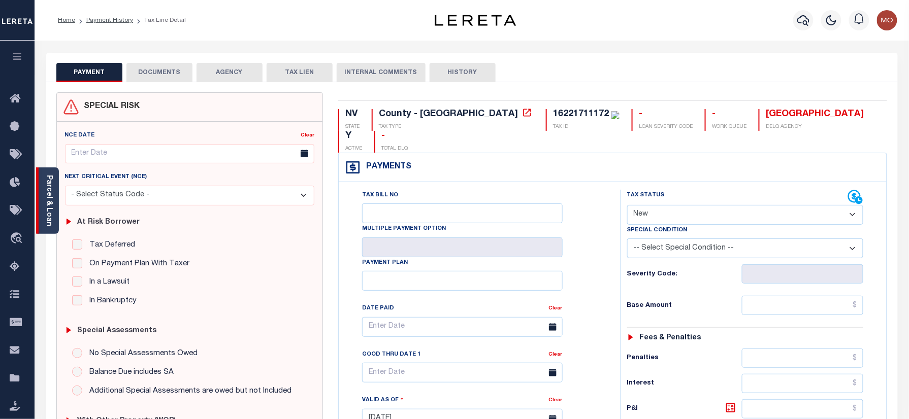
click at [52, 195] on link "Parcel & Loan" at bounding box center [48, 200] width 7 height 51
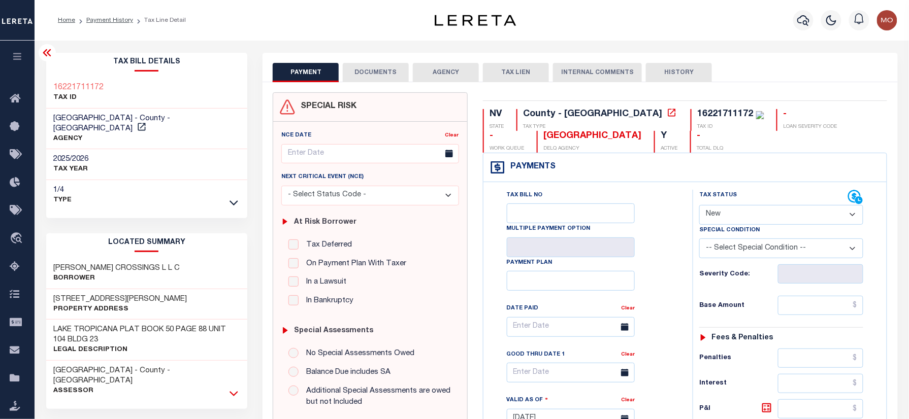
click at [232, 388] on icon at bounding box center [233, 393] width 9 height 11
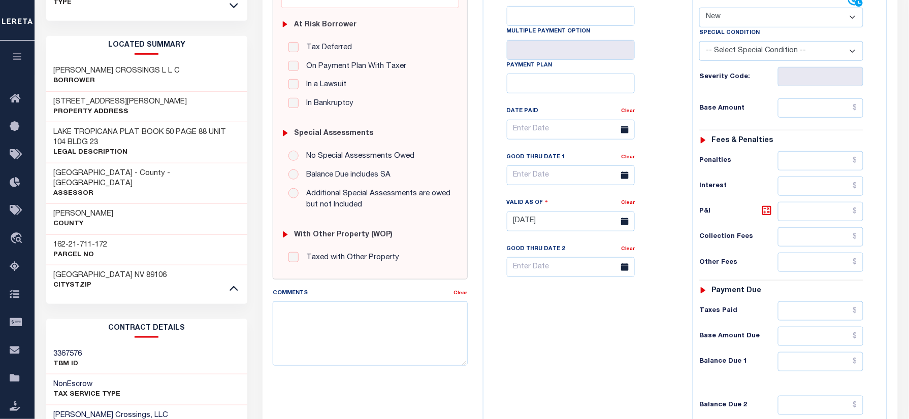
scroll to position [203, 0]
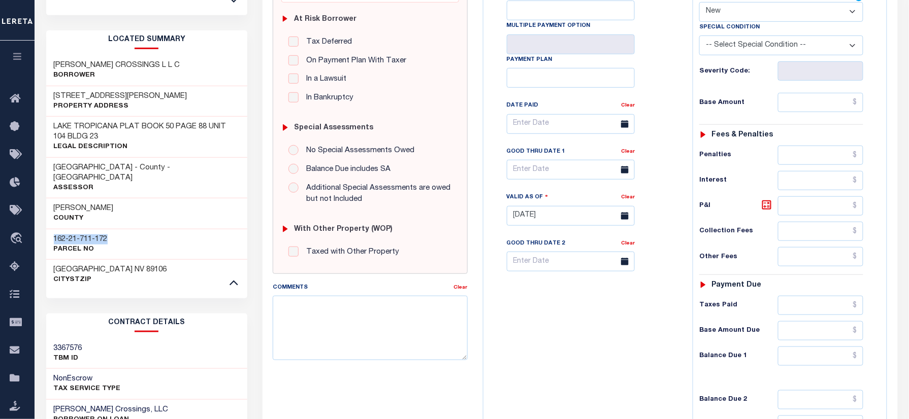
drag, startPoint x: 108, startPoint y: 218, endPoint x: 44, endPoint y: 218, distance: 64.5
click at [44, 218] on div "Tax Bill Details 16221711172 TAX ID 1/4" at bounding box center [147, 228] width 217 height 757
copy h3 "162-21-711-172"
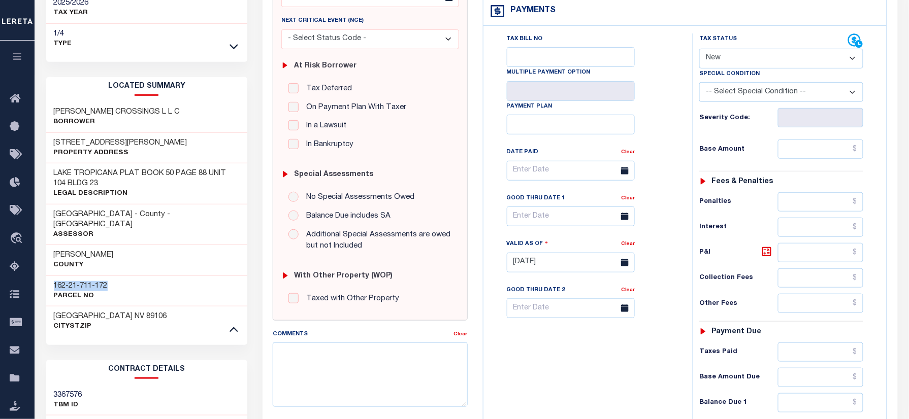
scroll to position [68, 0]
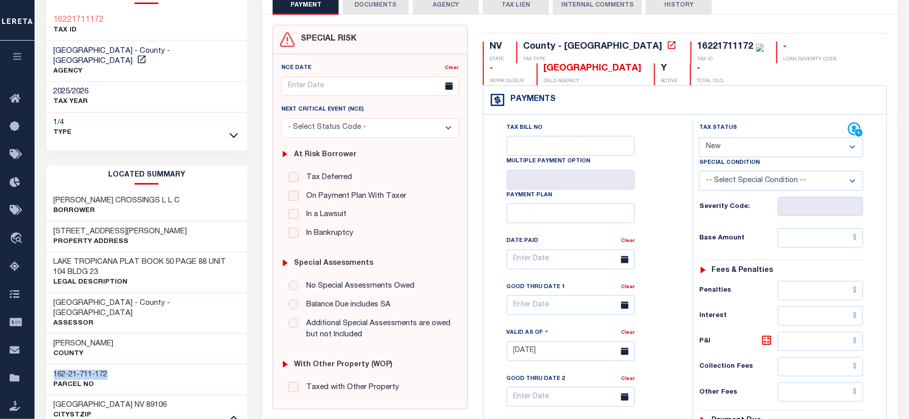
click at [745, 152] on select "- Select Status Code - Open Due/Unpaid Paid Incomplete No Tax Due Internal Refu…" at bounding box center [781, 148] width 164 height 20
select select "PYD"
click at [699, 139] on select "- Select Status Code - Open Due/Unpaid Paid Incomplete No Tax Due Internal Refu…" at bounding box center [781, 148] width 164 height 20
type input "[DATE]"
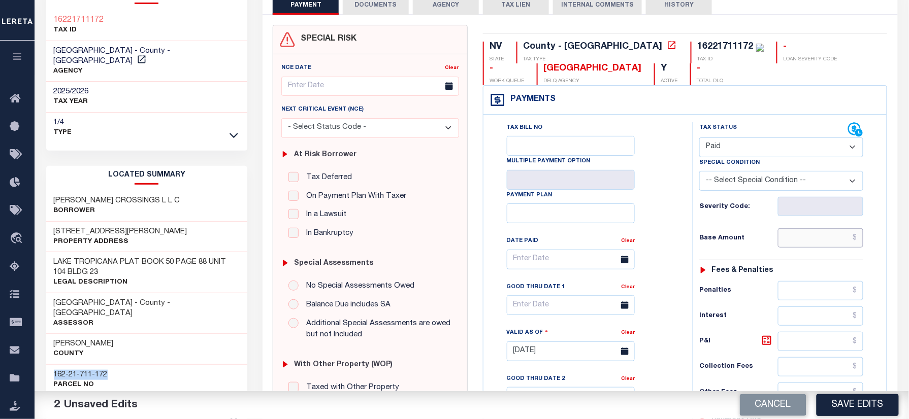
click at [836, 248] on input "text" at bounding box center [820, 237] width 85 height 19
paste input "81.68"
type input "$81.68"
click at [753, 237] on h6 "Base Amount" at bounding box center [738, 238] width 79 height 8
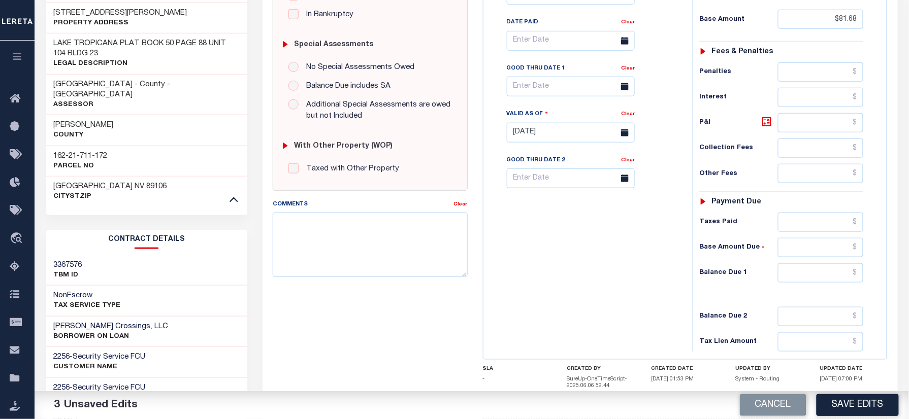
scroll to position [338, 0]
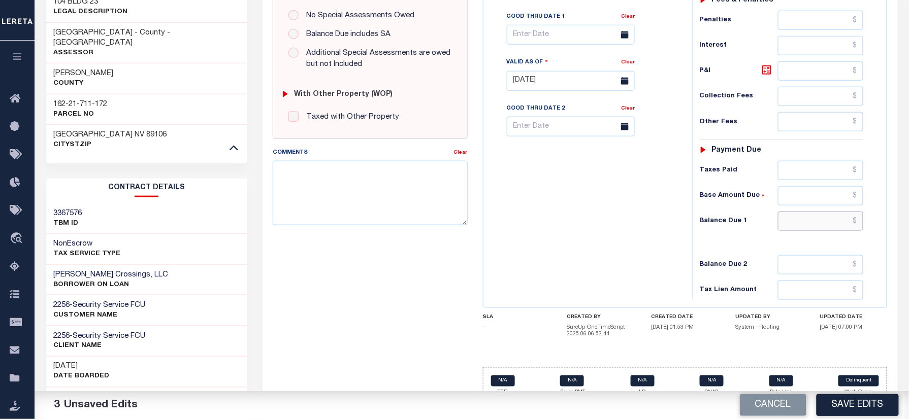
click at [815, 222] on input "text" at bounding box center [820, 221] width 85 height 19
type input "$0.00"
click at [488, 244] on div "Tax Bill No Multiple Payment Option Payment Plan Clear" at bounding box center [585, 76] width 199 height 448
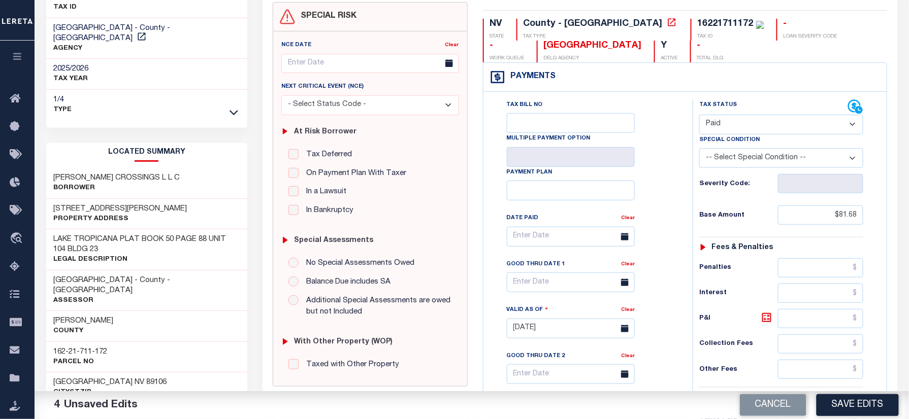
scroll to position [0, 0]
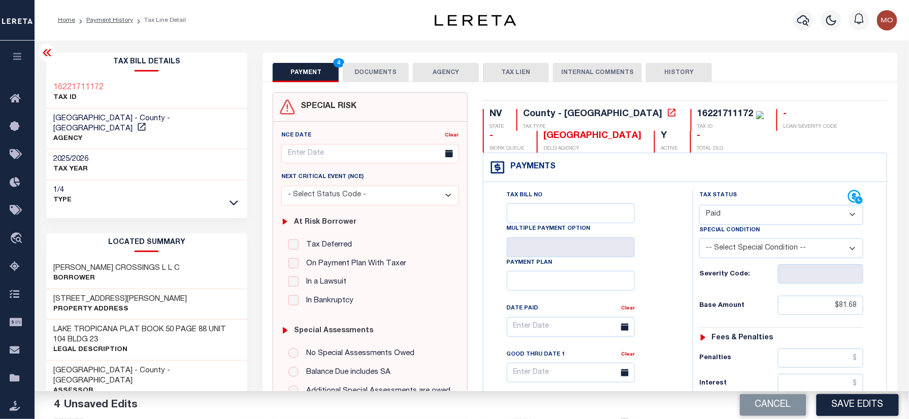
click at [362, 69] on button "DOCUMENTS" at bounding box center [376, 72] width 66 height 19
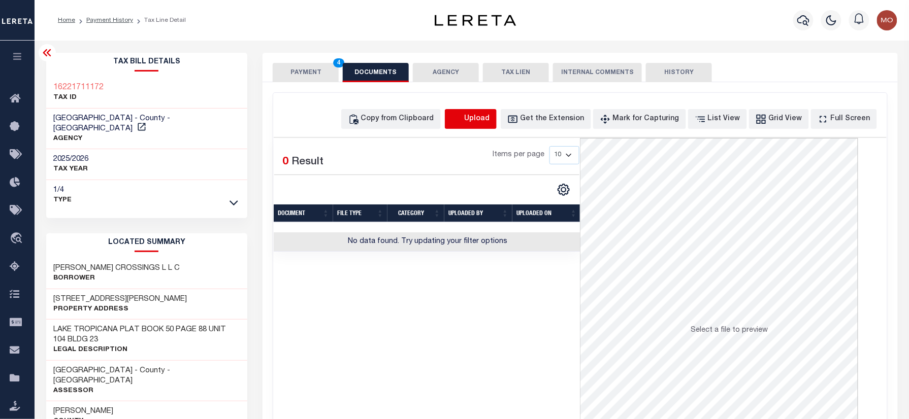
click at [462, 124] on icon "button" at bounding box center [456, 119] width 11 height 11
select select "POP"
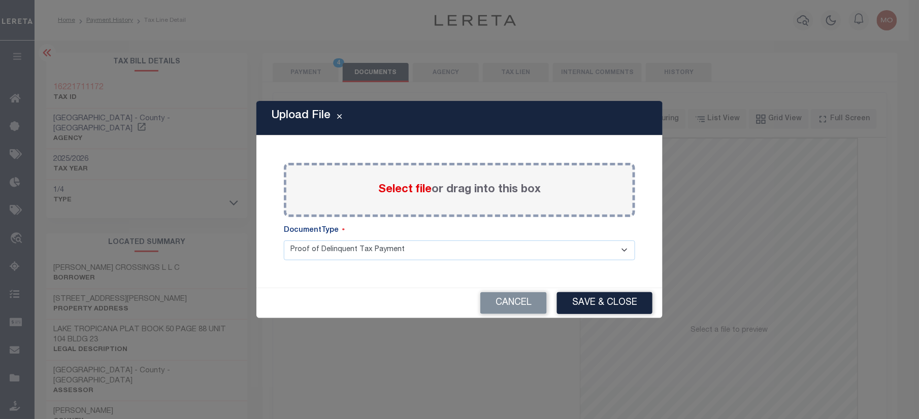
click at [376, 183] on div "Select file or drag into this box" at bounding box center [459, 190] width 351 height 54
click at [383, 189] on span "Select file" at bounding box center [404, 189] width 53 height 11
click at [0, 0] on input "Select file or drag into this box" at bounding box center [0, 0] width 0 height 0
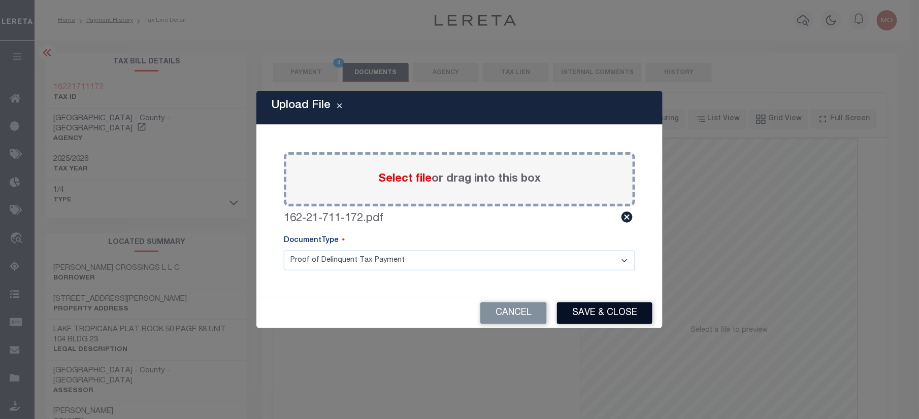
click at [589, 312] on button "Save & Close" at bounding box center [604, 313] width 95 height 22
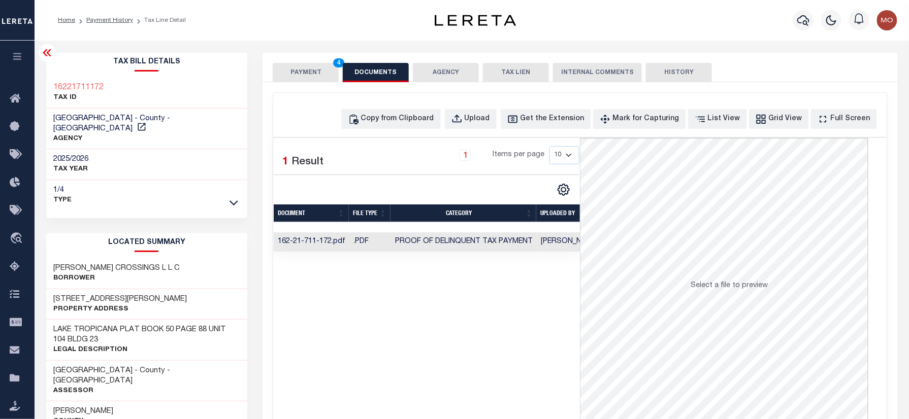
click at [300, 72] on button "PAYMENT 4" at bounding box center [306, 72] width 66 height 19
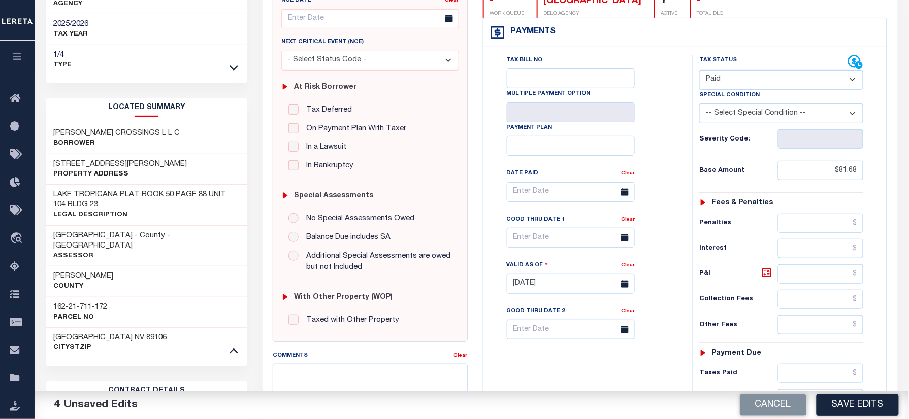
scroll to position [338, 0]
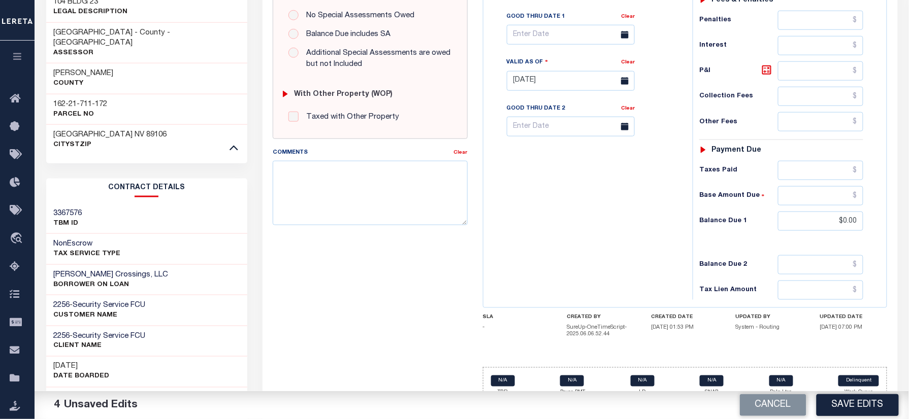
click at [550, 238] on div "Tax Bill No Multiple Payment Option Payment Plan Clear" at bounding box center [585, 76] width 199 height 448
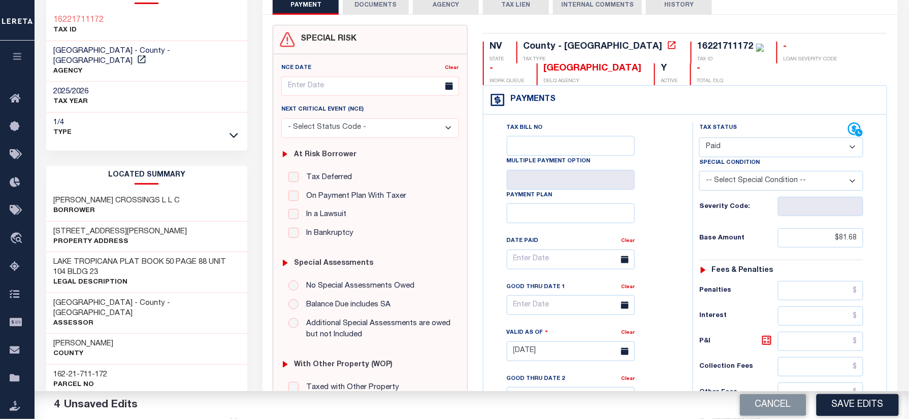
scroll to position [0, 0]
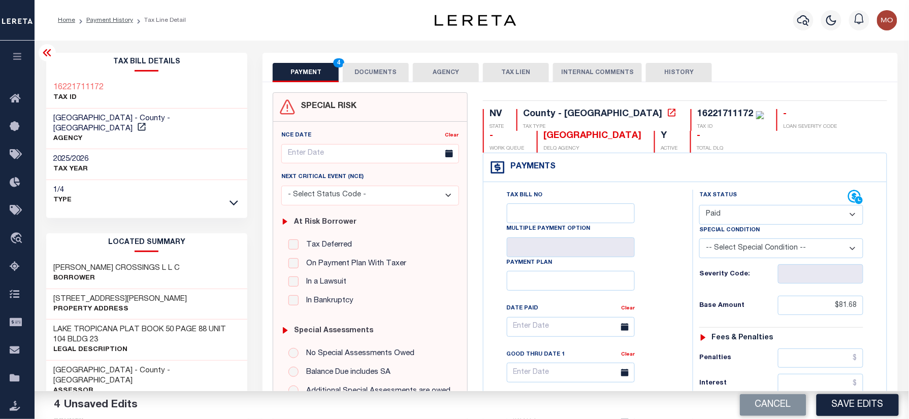
click at [378, 76] on button "DOCUMENTS" at bounding box center [376, 72] width 66 height 19
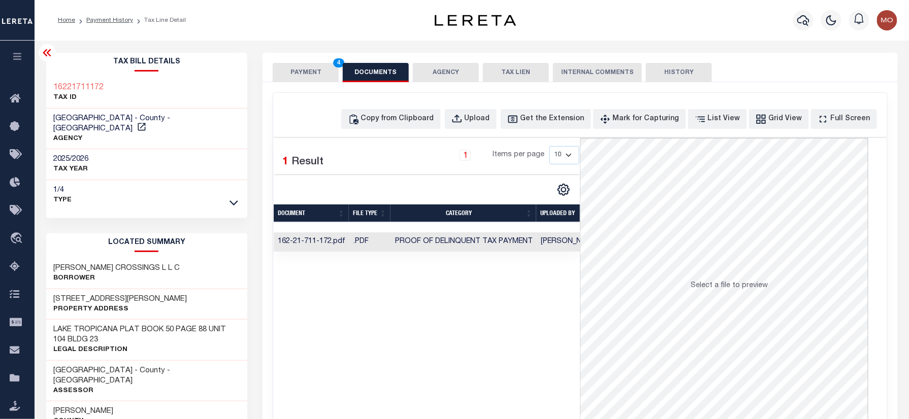
click at [290, 74] on button "PAYMENT 4" at bounding box center [306, 72] width 66 height 19
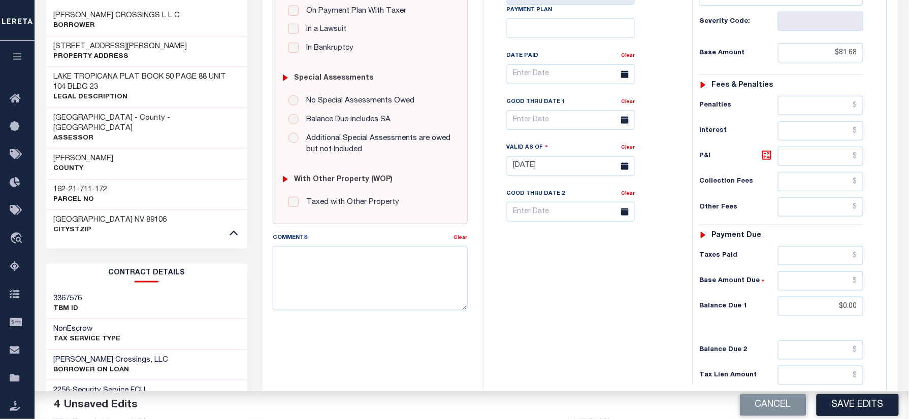
scroll to position [372, 0]
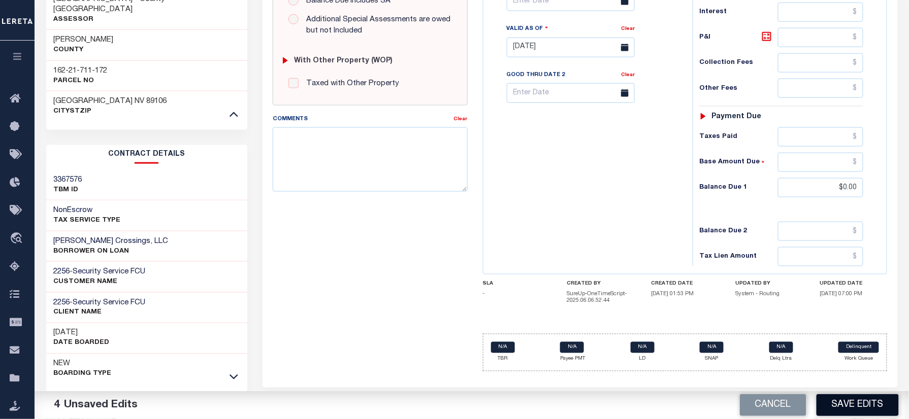
click at [852, 402] on button "Save Edits" at bounding box center [857, 405] width 82 height 22
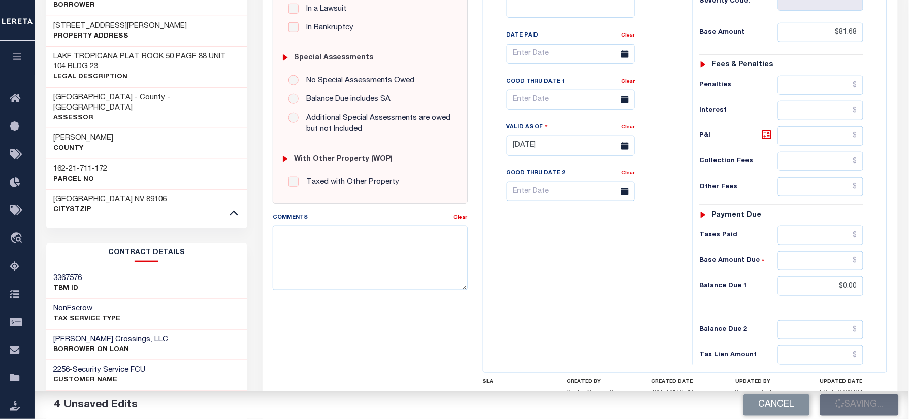
scroll to position [100, 0]
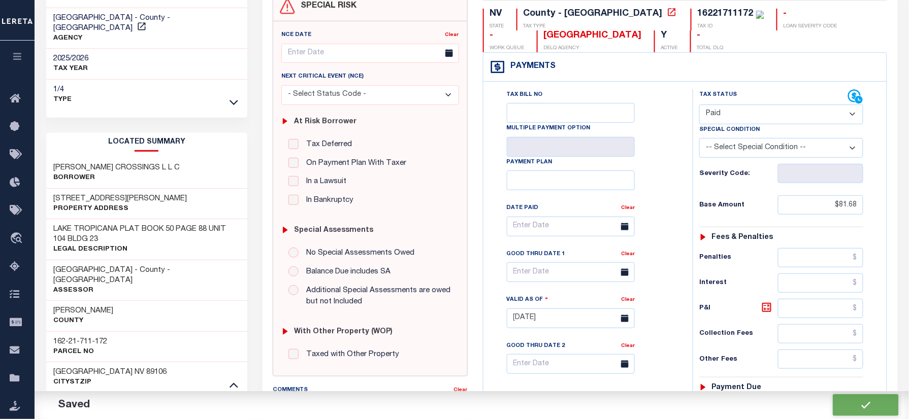
checkbox input "false"
type input "$81.68"
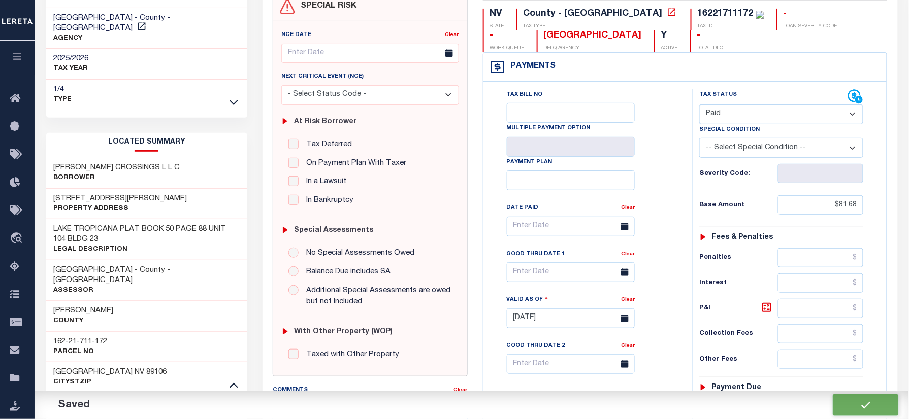
type input "$0"
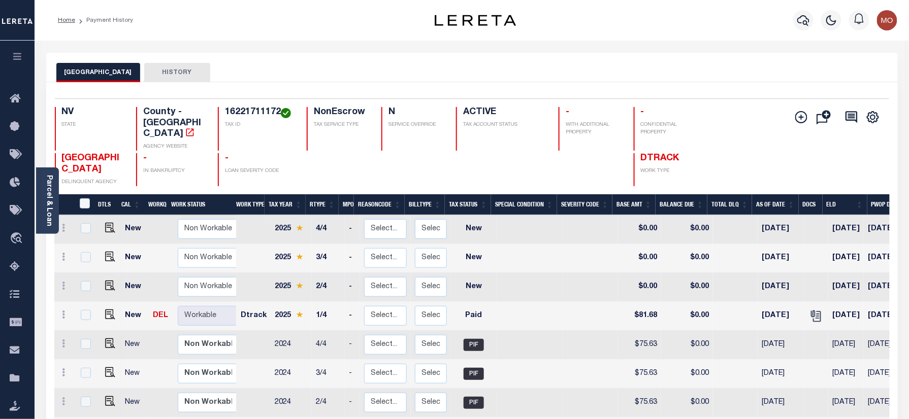
click at [245, 52] on div "Parcel & Loan Loan Details 6928552030 LOAN NO NEW" at bounding box center [472, 345] width 866 height 609
click at [109, 310] on img "" at bounding box center [110, 315] width 10 height 10
checkbox input "true"
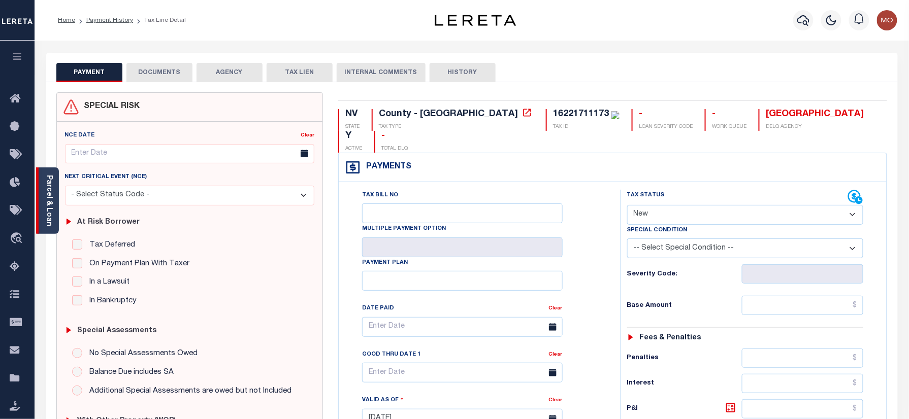
click at [53, 190] on div "Parcel & Loan" at bounding box center [47, 200] width 23 height 66
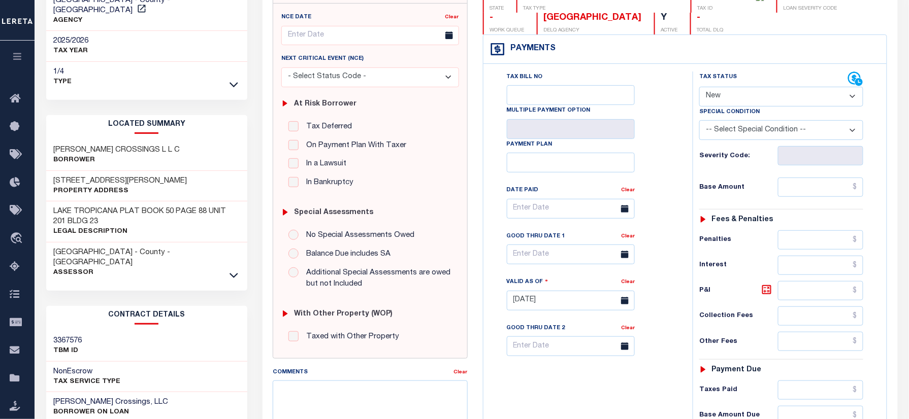
scroll to position [203, 0]
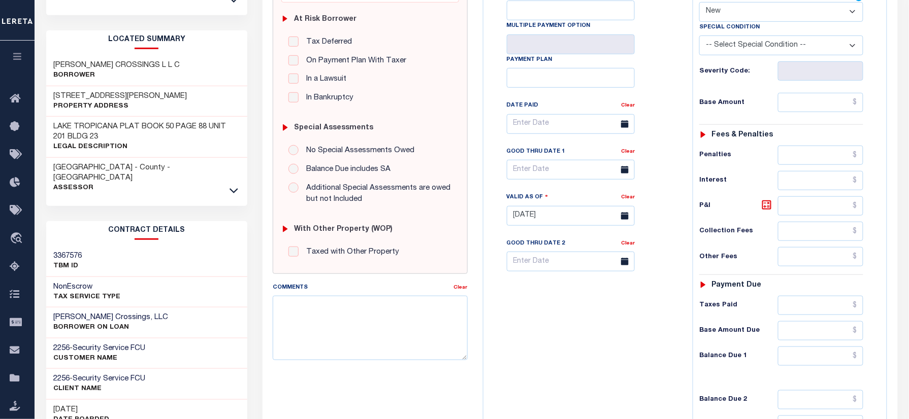
click at [227, 169] on div "CLARK COUNTY - County - NV Assessor" at bounding box center [146, 178] width 201 height 41
click at [234, 185] on icon at bounding box center [233, 190] width 9 height 11
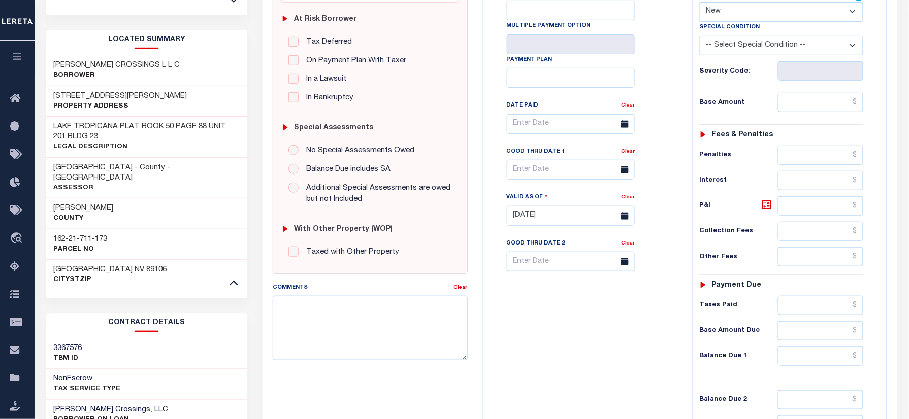
click at [74, 234] on h3 "162-21-711-173" at bounding box center [81, 239] width 54 height 10
click at [108, 234] on h3 "162-21-711-173" at bounding box center [81, 239] width 54 height 10
drag, startPoint x: 112, startPoint y: 219, endPoint x: 88, endPoint y: 256, distance: 43.6
click at [58, 245] on div "Clark County 162-21-711-173 Parcel No CLARK COUNTY NV 89106 CityStZip" at bounding box center [146, 244] width 201 height 92
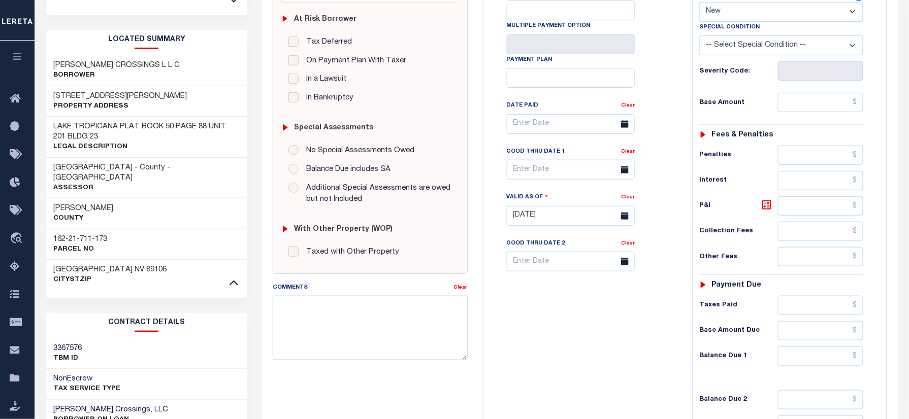
click at [149, 259] on div "CLARK COUNTY NV 89106 CityStZip" at bounding box center [146, 274] width 201 height 31
drag, startPoint x: 111, startPoint y: 224, endPoint x: 52, endPoint y: 222, distance: 58.9
click at [52, 229] on div "162-21-711-173 Parcel No" at bounding box center [146, 244] width 201 height 31
copy h3 "162-21-711-173"
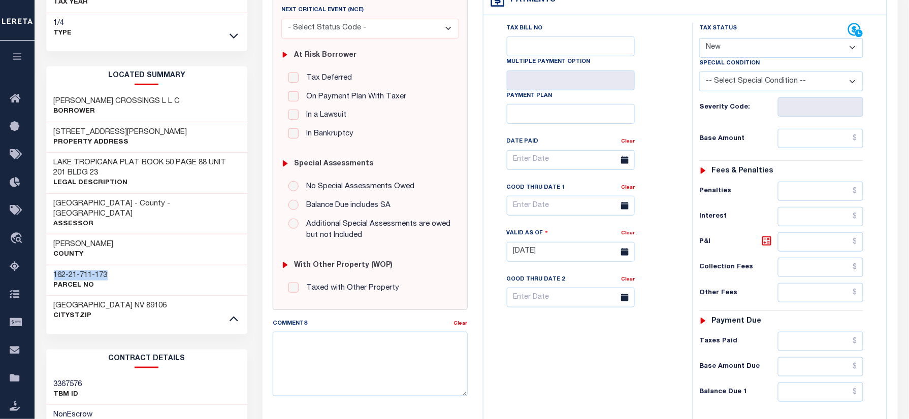
scroll to position [135, 0]
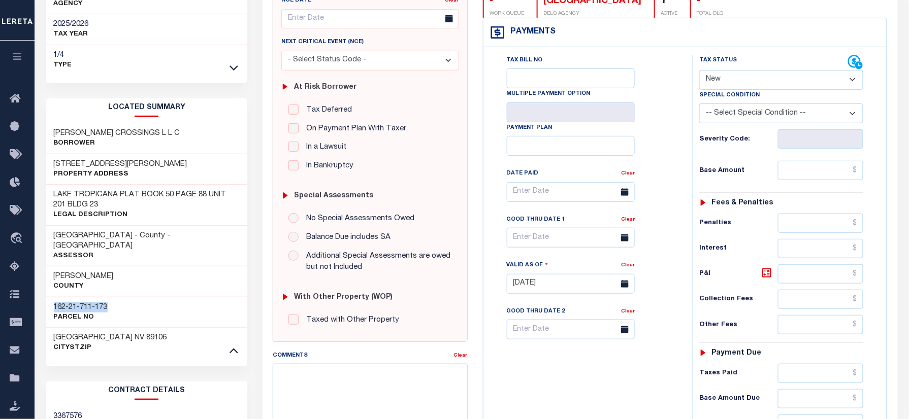
drag, startPoint x: 736, startPoint y: 78, endPoint x: 737, endPoint y: 92, distance: 14.2
click at [736, 78] on select "- Select Status Code - Open Due/Unpaid Paid Incomplete No Tax Due Internal Refu…" at bounding box center [781, 80] width 164 height 20
select select "PYD"
click at [699, 71] on select "- Select Status Code - Open Due/Unpaid Paid Incomplete No Tax Due Internal Refu…" at bounding box center [781, 80] width 164 height 20
type input "[DATE]"
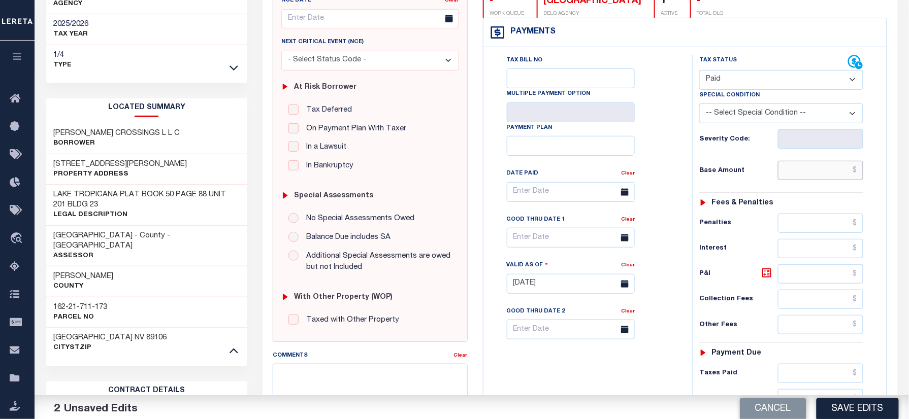
click at [796, 177] on input "text" at bounding box center [820, 170] width 85 height 19
paste input "81.68"
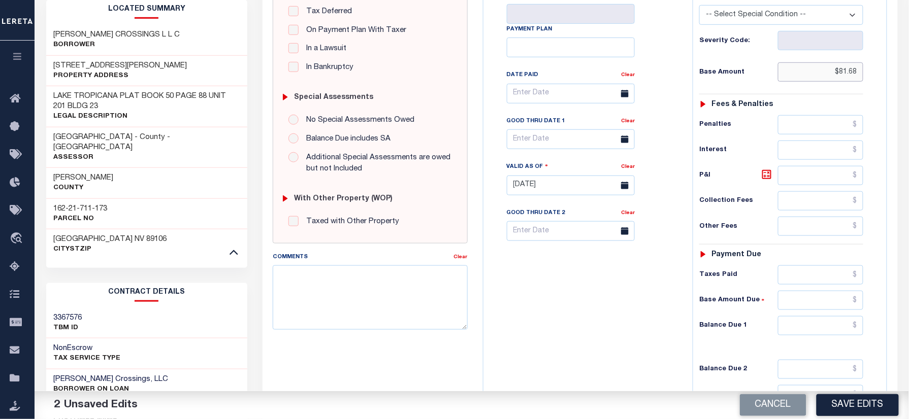
scroll to position [372, 0]
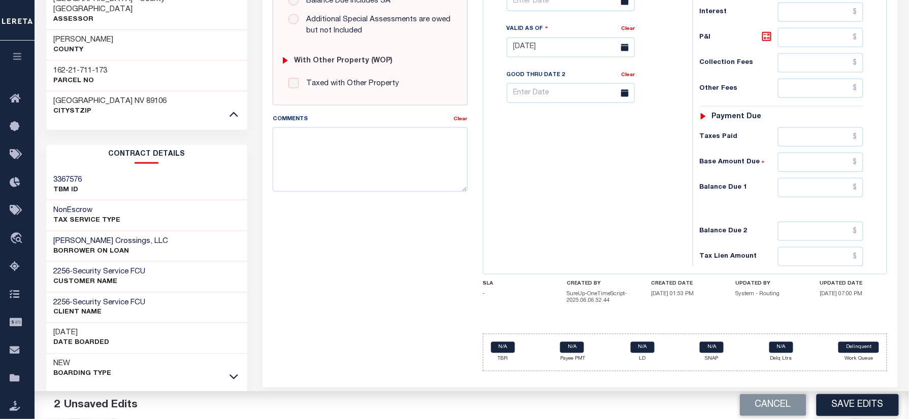
type input "$81.68"
click at [821, 208] on div "Tax Status Status - Select Status Code -" at bounding box center [784, 42] width 184 height 448
click at [818, 195] on input "text" at bounding box center [820, 187] width 85 height 19
type input "$0.00"
click at [589, 264] on div "Tax Bill No Multiple Payment Option Payment Plan Clear" at bounding box center [585, 42] width 199 height 448
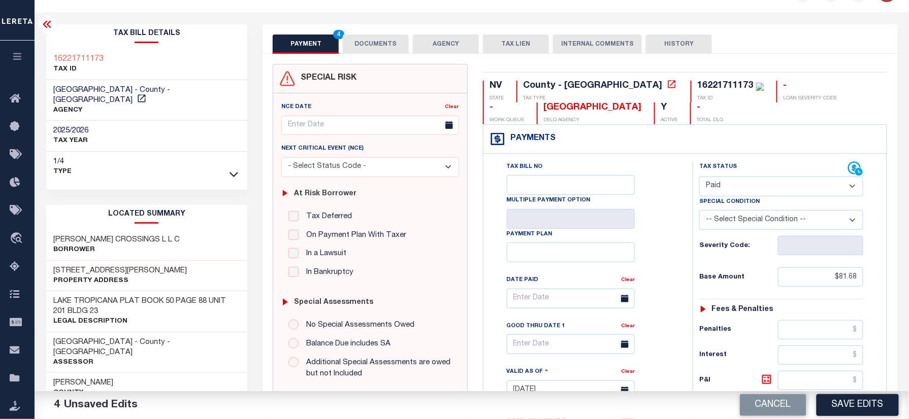
scroll to position [0, 0]
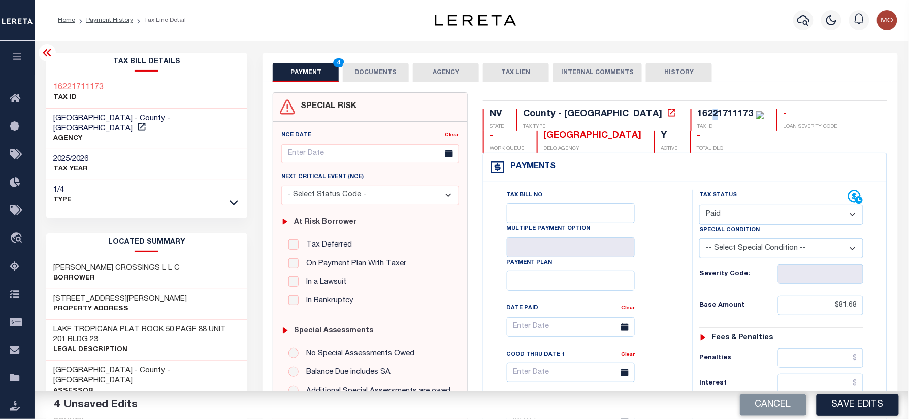
click at [697, 111] on div "16221711173" at bounding box center [725, 114] width 56 height 9
copy div "2"
click at [697, 113] on div "16221711173" at bounding box center [725, 114] width 56 height 9
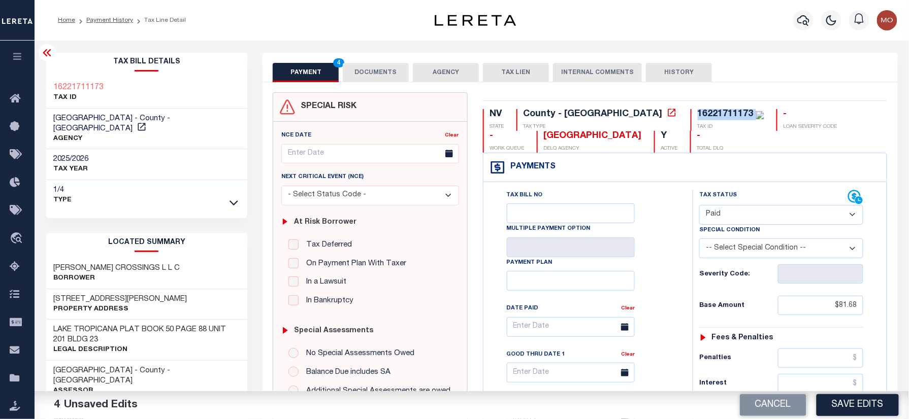
copy div "16221711173"
click at [361, 65] on button "DOCUMENTS" at bounding box center [376, 72] width 66 height 19
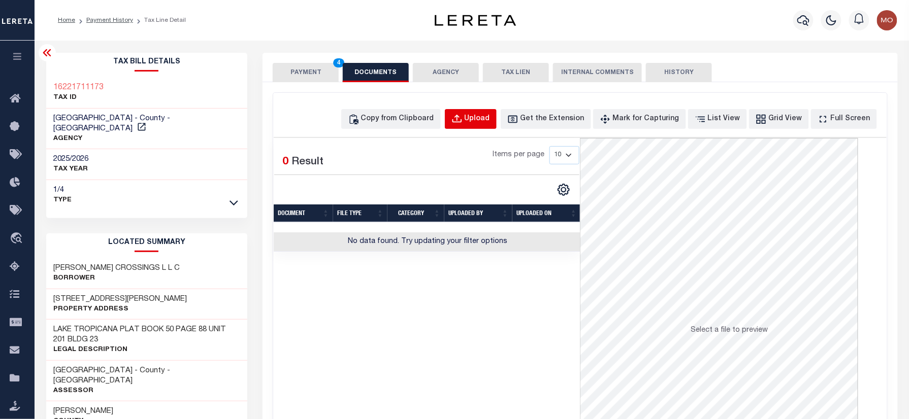
click at [488, 128] on button "Upload" at bounding box center [471, 119] width 52 height 20
select select "POP"
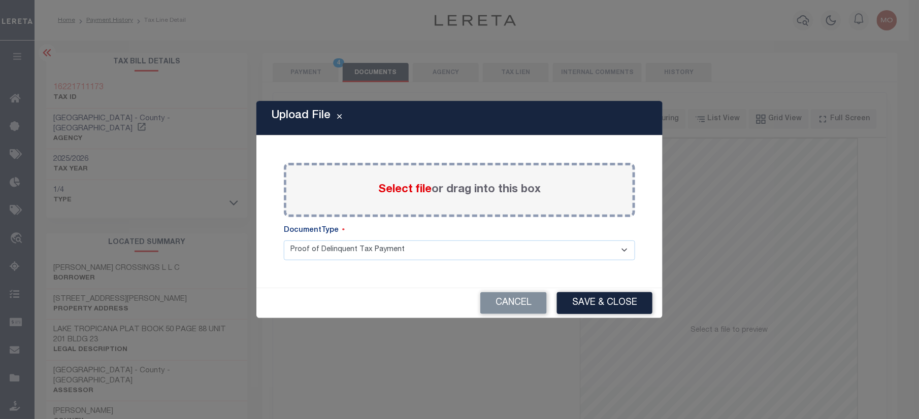
click at [396, 188] on span "Select file" at bounding box center [404, 189] width 53 height 11
click at [0, 0] on input "Select file or drag into this box" at bounding box center [0, 0] width 0 height 0
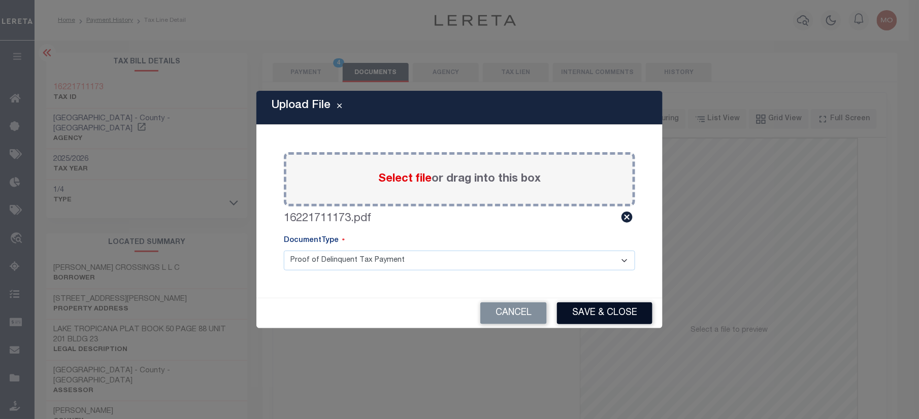
click at [608, 307] on button "Save & Close" at bounding box center [604, 313] width 95 height 22
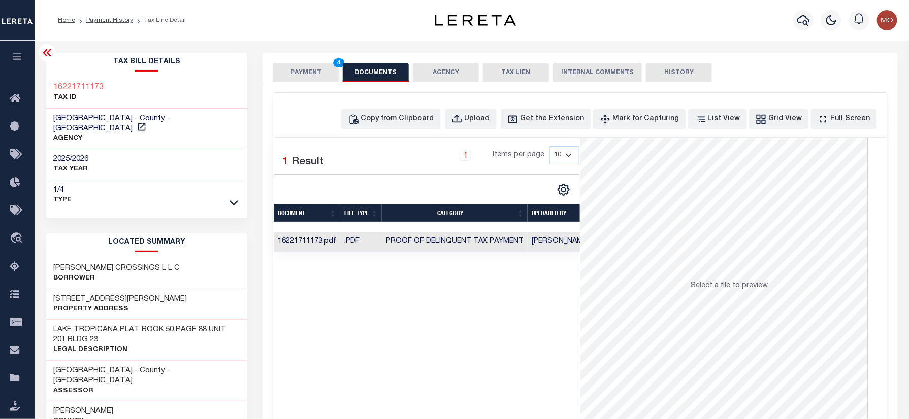
click at [284, 73] on button "PAYMENT 4" at bounding box center [306, 72] width 66 height 19
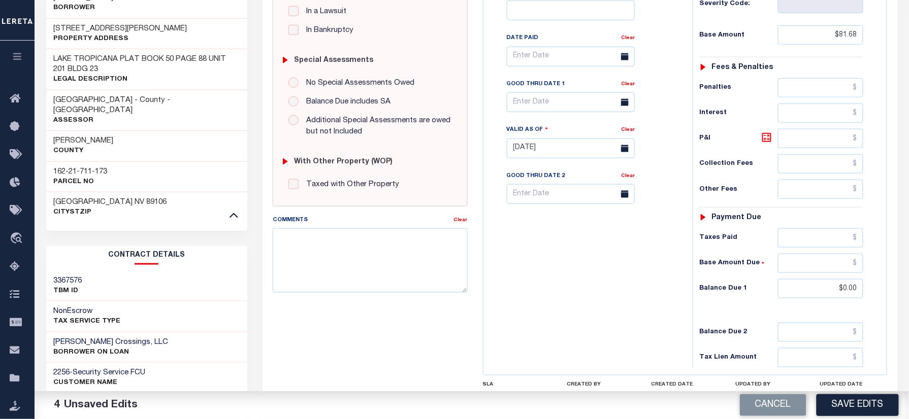
click at [859, 398] on button "Save Edits" at bounding box center [857, 405] width 82 height 22
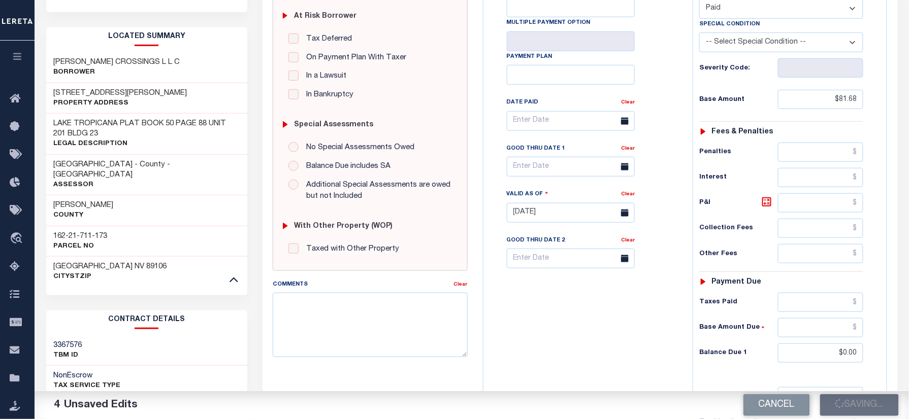
scroll to position [203, 0]
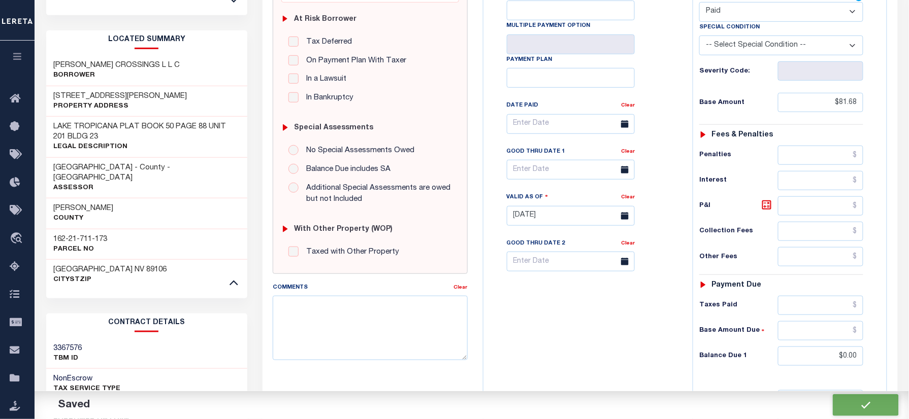
checkbox input "false"
type input "$81.68"
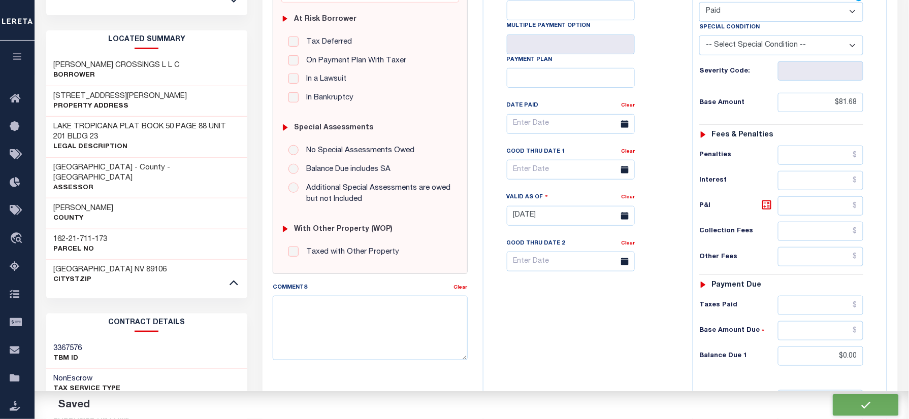
type input "$0"
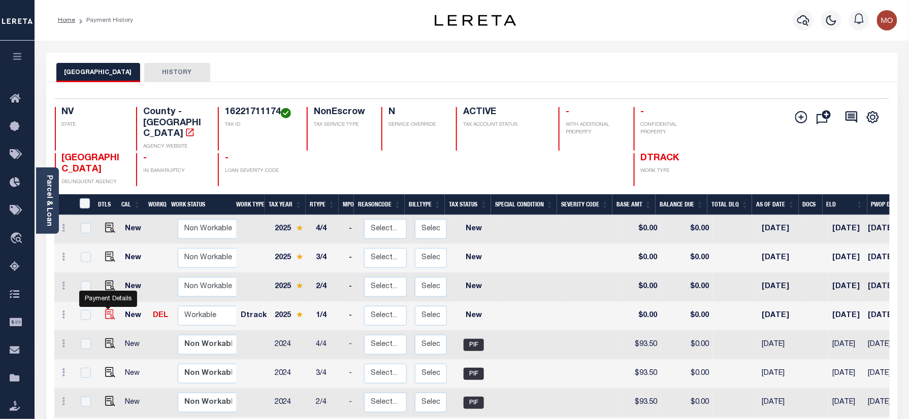
click at [109, 310] on img "" at bounding box center [110, 315] width 10 height 10
checkbox input "true"
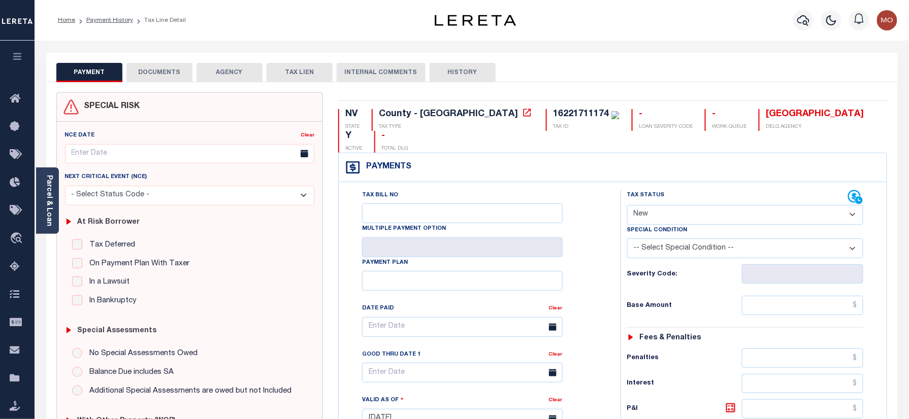
drag, startPoint x: 48, startPoint y: 192, endPoint x: 70, endPoint y: 197, distance: 22.5
click at [48, 192] on link "Parcel & Loan" at bounding box center [48, 200] width 7 height 51
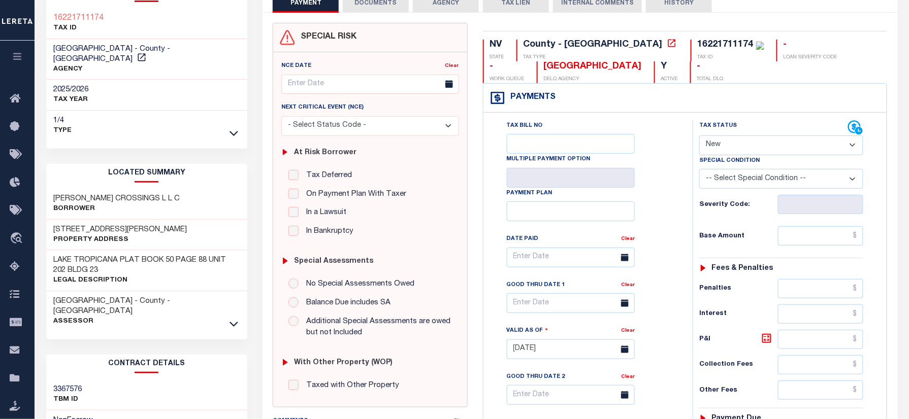
scroll to position [135, 0]
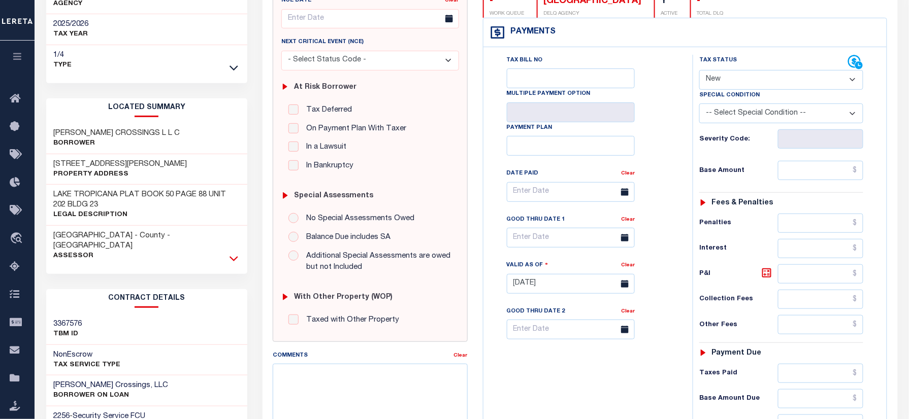
click at [230, 253] on icon at bounding box center [233, 258] width 9 height 11
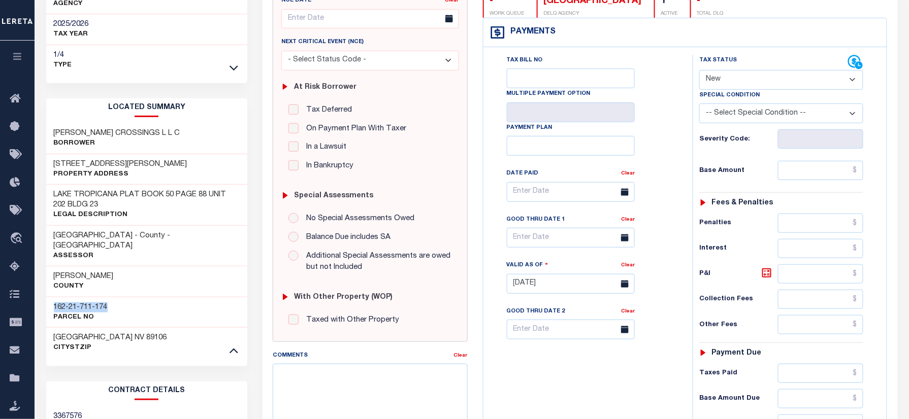
drag, startPoint x: 74, startPoint y: 286, endPoint x: 44, endPoint y: 285, distance: 30.5
click at [44, 285] on div "Tax Bill Details 16221711174 TAX ID 1/4" at bounding box center [147, 296] width 217 height 757
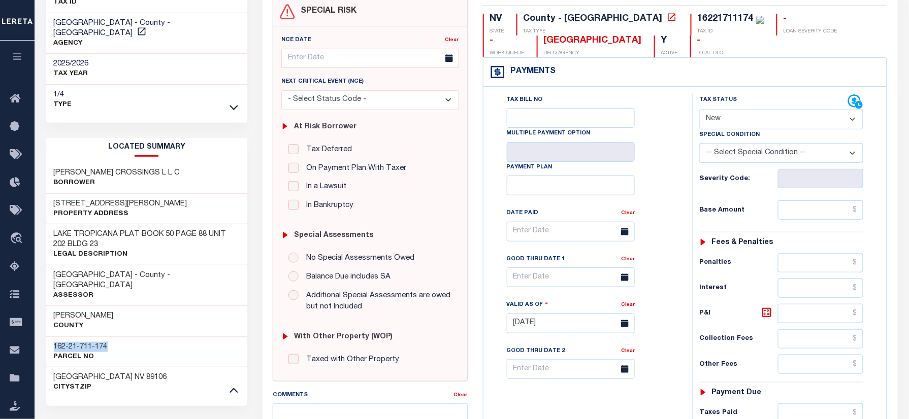
scroll to position [0, 0]
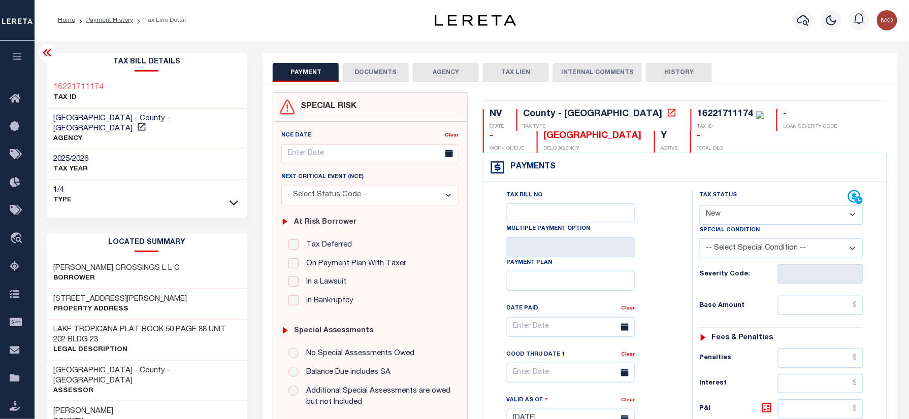
drag, startPoint x: 741, startPoint y: 212, endPoint x: 743, endPoint y: 228, distance: 16.4
click at [741, 212] on select "- Select Status Code - Open Due/Unpaid Paid Incomplete No Tax Due Internal Refu…" at bounding box center [781, 215] width 164 height 20
select select "PYD"
click at [699, 206] on select "- Select Status Code - Open Due/Unpaid Paid Incomplete No Tax Due Internal Refu…" at bounding box center [781, 215] width 164 height 20
type input "[DATE]"
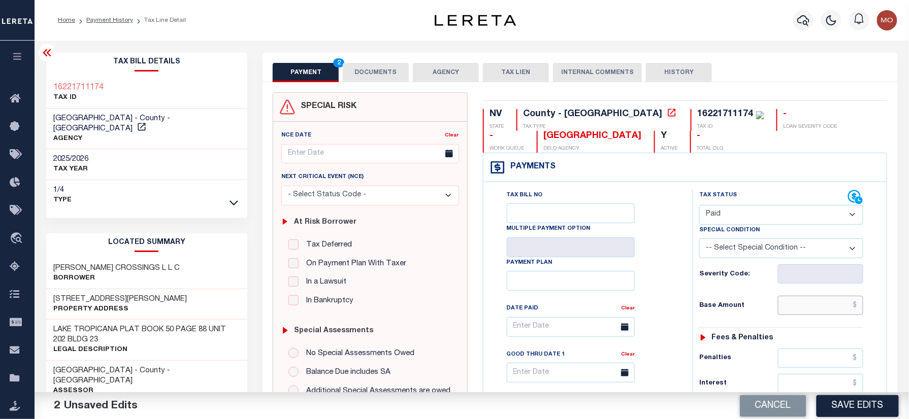
drag, startPoint x: 825, startPoint y: 316, endPoint x: 781, endPoint y: 314, distance: 44.7
click at [825, 315] on input "text" at bounding box center [820, 305] width 85 height 19
paste input "100.98"
type input "$100.98"
click at [722, 326] on div "Tax Status Status - Select Status Code -" at bounding box center [784, 414] width 184 height 448
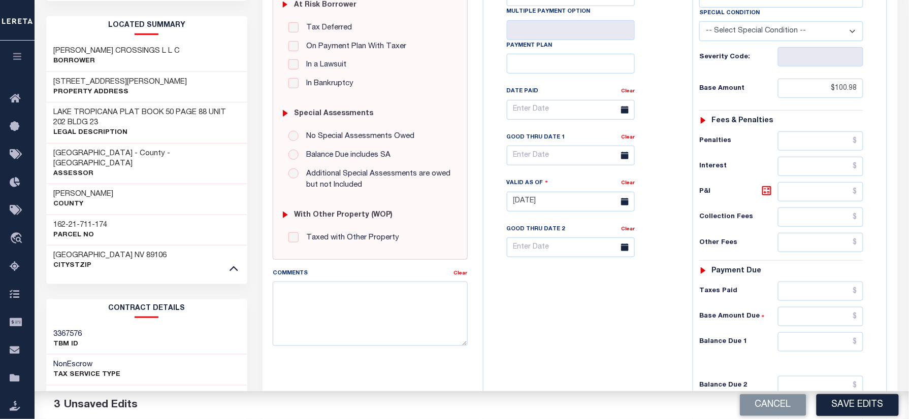
scroll to position [271, 0]
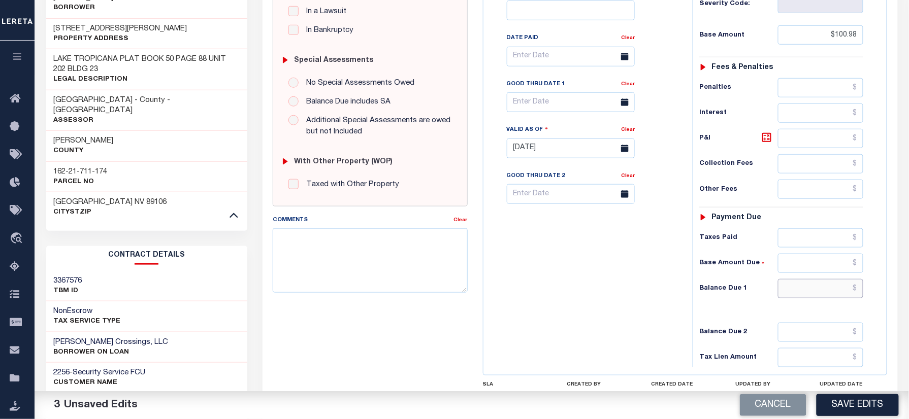
click at [804, 298] on input "text" at bounding box center [820, 288] width 85 height 19
type input "$0.00"
click at [522, 281] on div "Tax Bill No Multiple Payment Option Payment Plan Clear" at bounding box center [585, 143] width 199 height 448
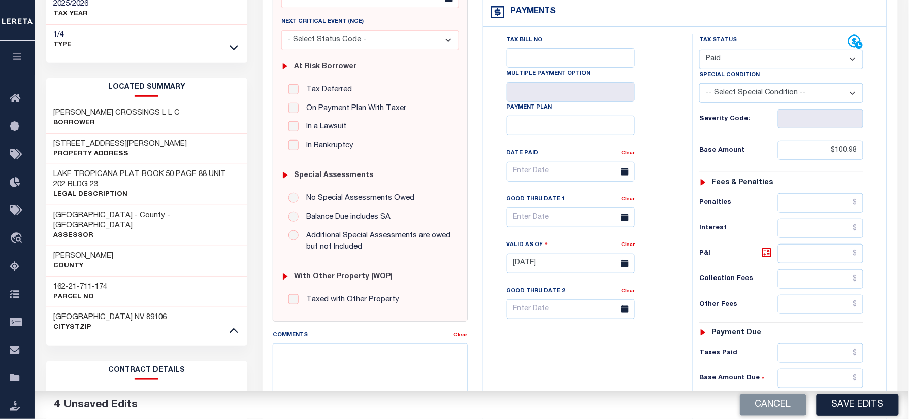
scroll to position [0, 0]
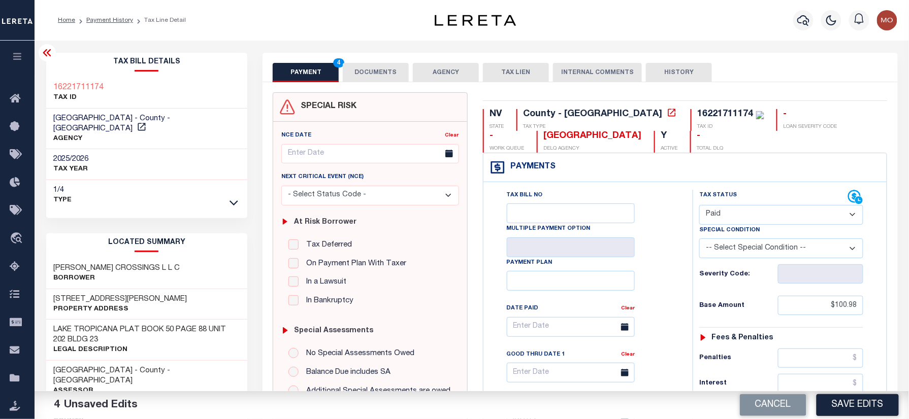
click at [379, 71] on button "DOCUMENTS" at bounding box center [376, 72] width 66 height 19
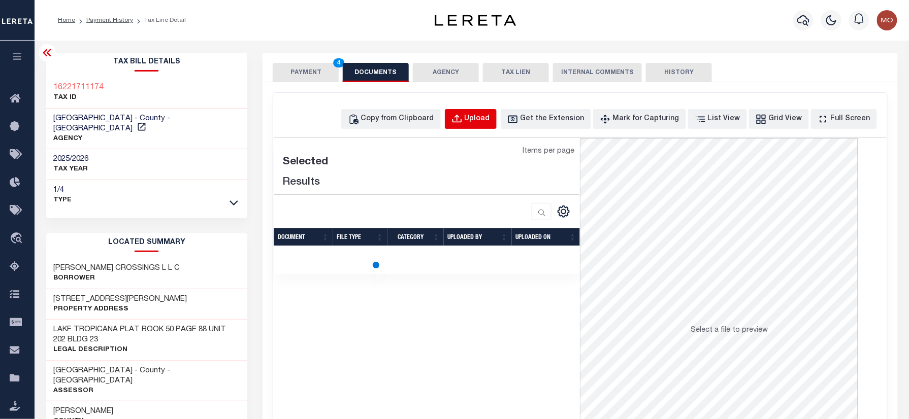
click at [490, 118] on div "Upload" at bounding box center [476, 119] width 25 height 11
select select "POP"
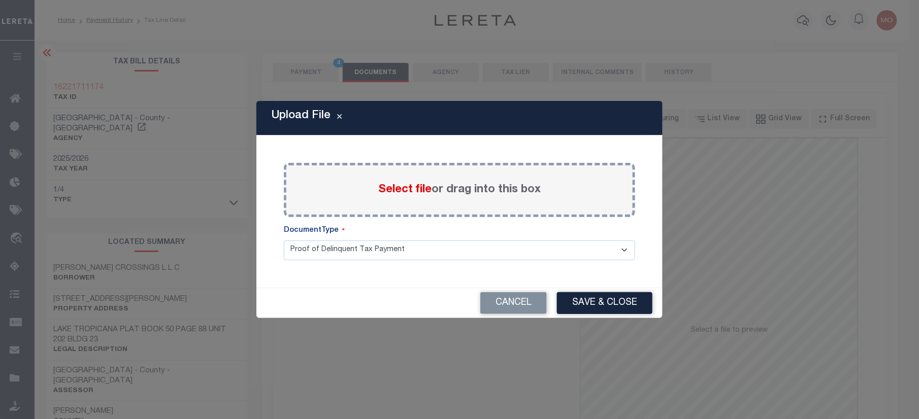
click at [398, 185] on span "Select file" at bounding box center [404, 189] width 53 height 11
click at [0, 0] on input "Select file or drag into this box" at bounding box center [0, 0] width 0 height 0
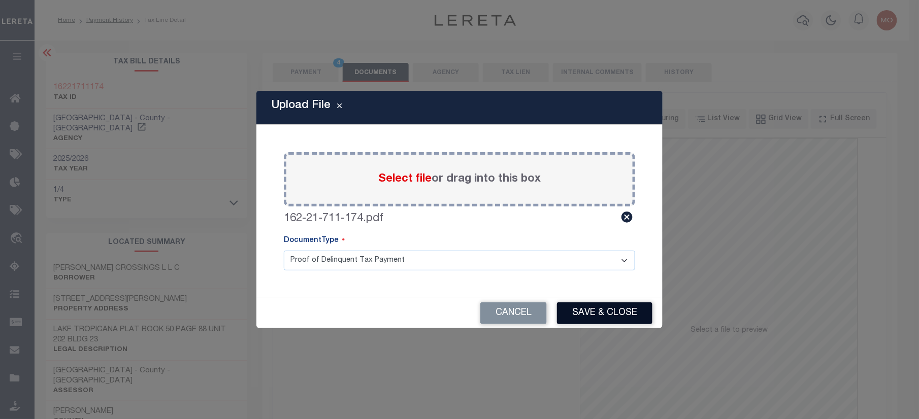
click at [587, 316] on button "Save & Close" at bounding box center [604, 313] width 95 height 22
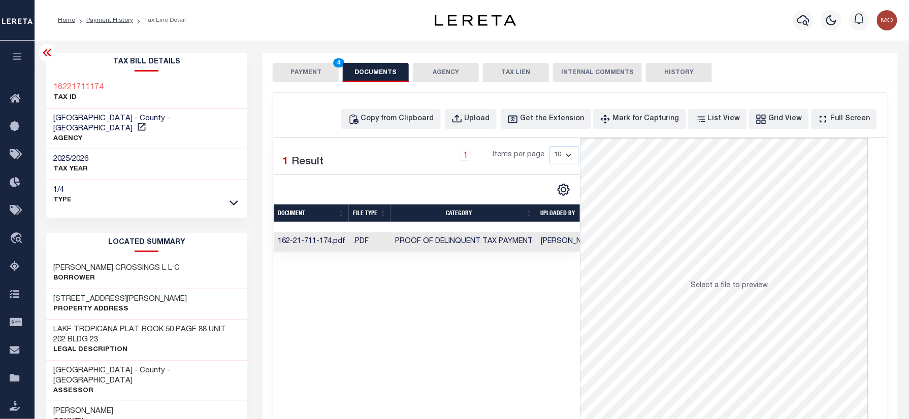
click at [301, 73] on button "PAYMENT 4" at bounding box center [306, 72] width 66 height 19
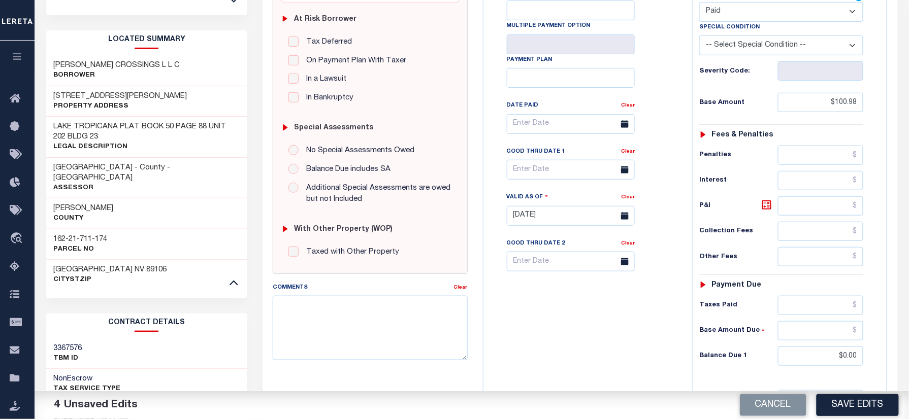
click at [861, 407] on button "Save Edits" at bounding box center [857, 405] width 82 height 22
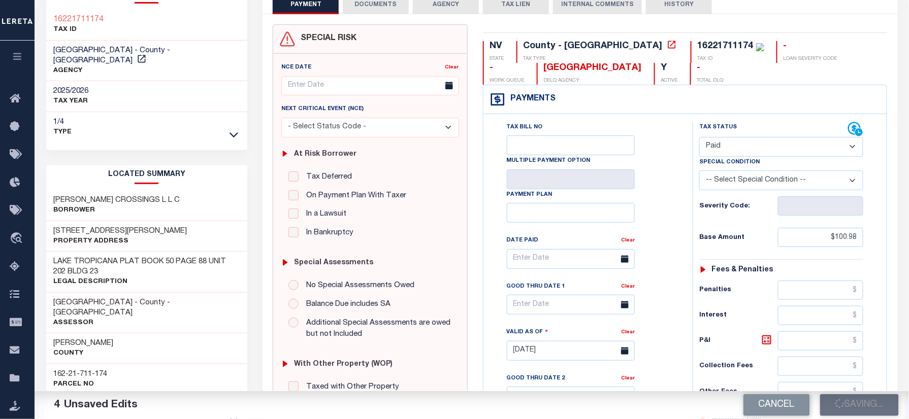
scroll to position [68, 0]
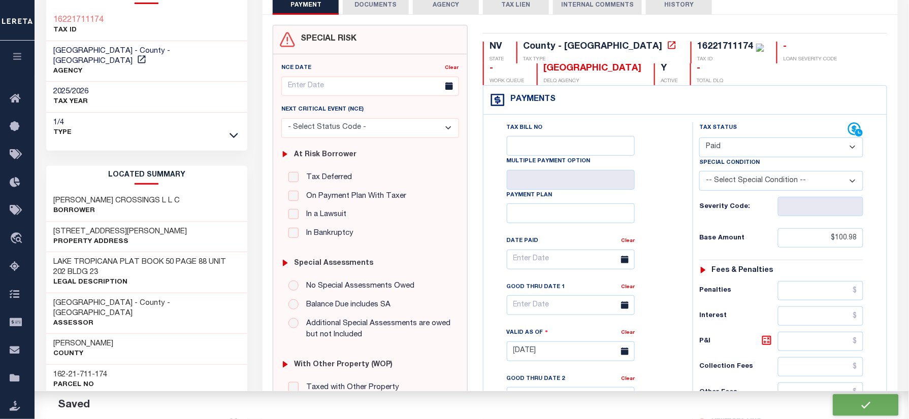
checkbox input "false"
type input "$100.98"
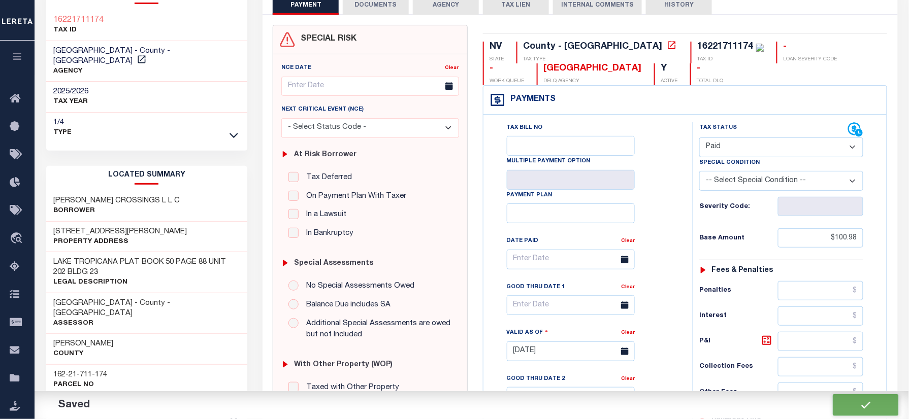
type input "$0"
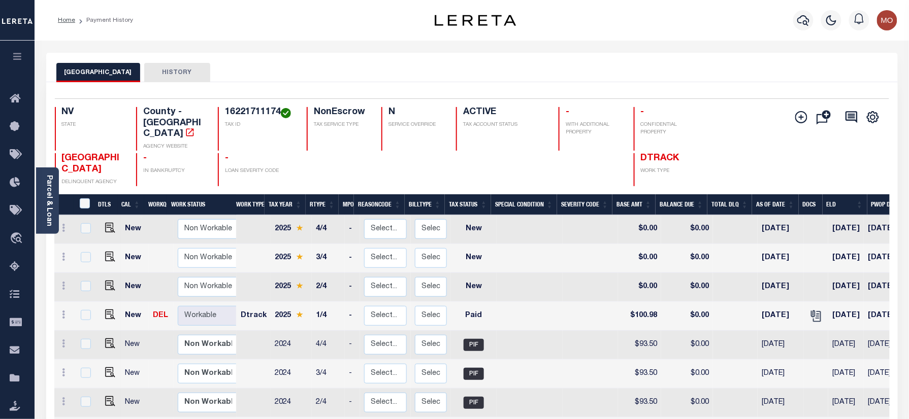
click at [451, 69] on div "CLARK COUNTY HISTORY" at bounding box center [471, 72] width 831 height 19
click at [106, 310] on img "" at bounding box center [110, 315] width 10 height 10
checkbox input "true"
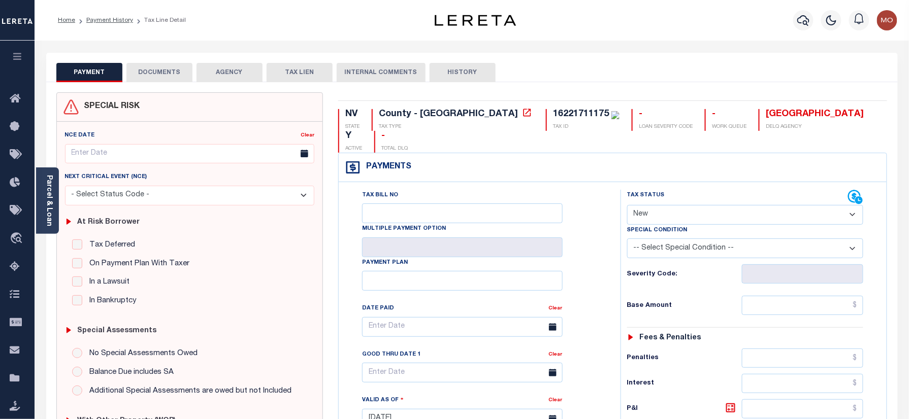
click at [680, 205] on select "- Select Status Code - Open Due/Unpaid Paid Incomplete No Tax Due Internal Refu…" at bounding box center [745, 215] width 237 height 20
select select "PYD"
click at [627, 205] on select "- Select Status Code - Open Due/Unpaid Paid Incomplete No Tax Due Internal Refu…" at bounding box center [745, 215] width 237 height 20
type input "[DATE]"
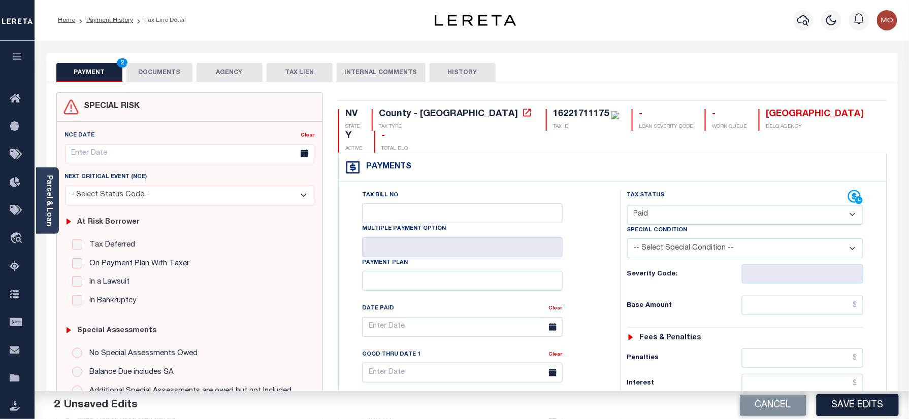
click at [789, 300] on div "Tax Status Status - Select Status Code -" at bounding box center [748, 414] width 256 height 448
drag, startPoint x: 799, startPoint y: 291, endPoint x: 699, endPoint y: 290, distance: 100.0
click at [800, 296] on input "text" at bounding box center [803, 305] width 122 height 19
paste input "100.98"
type input "$100.98"
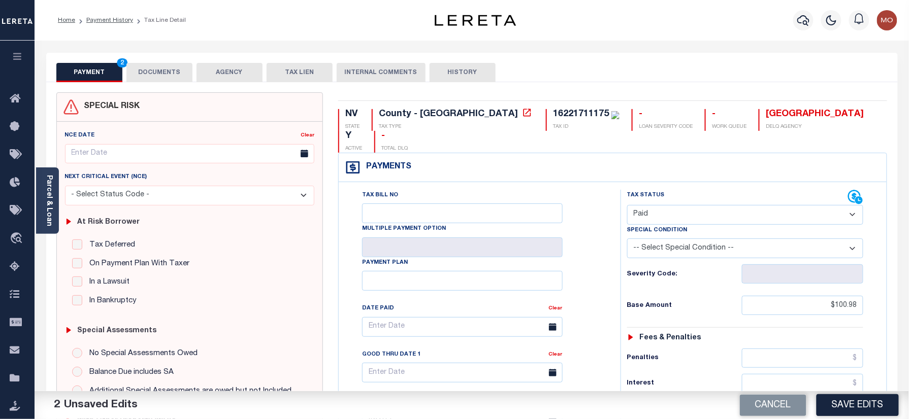
click at [698, 302] on h6 "Base Amount" at bounding box center [684, 306] width 115 height 8
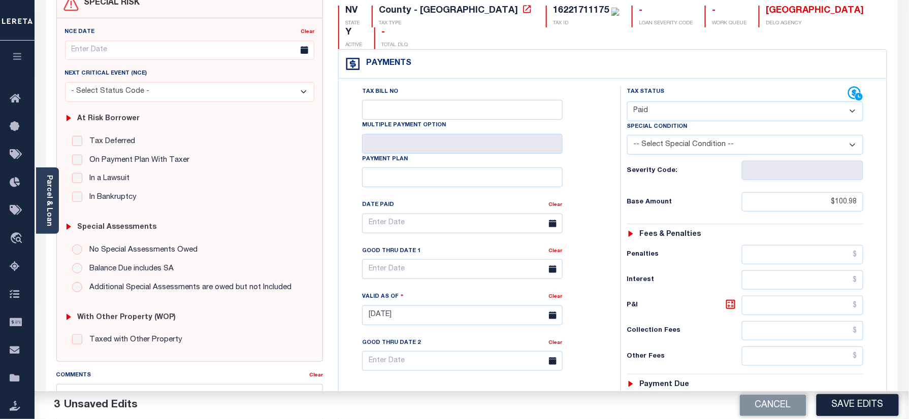
scroll to position [271, 0]
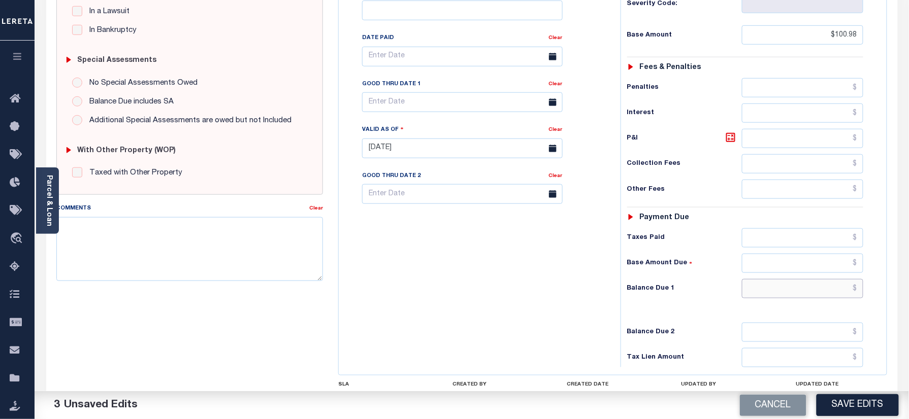
click at [787, 279] on input "text" at bounding box center [803, 288] width 122 height 19
type input "$0.00"
click at [560, 260] on div "Tax Bill No Multiple Payment Option Payment Plan Clear" at bounding box center [477, 143] width 272 height 448
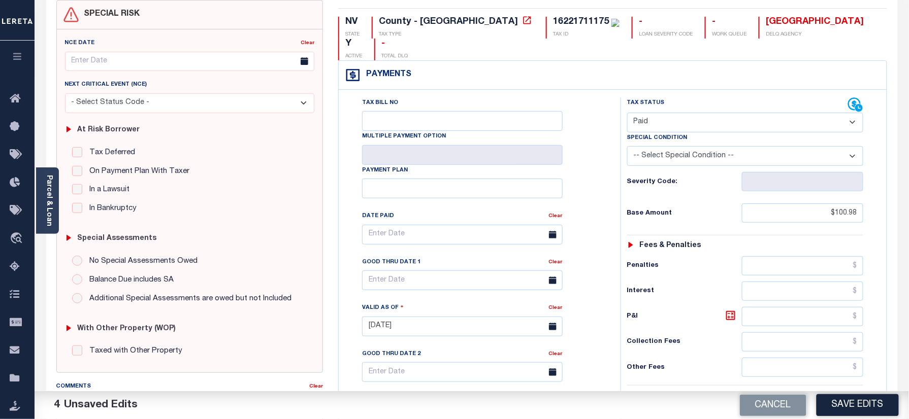
scroll to position [0, 0]
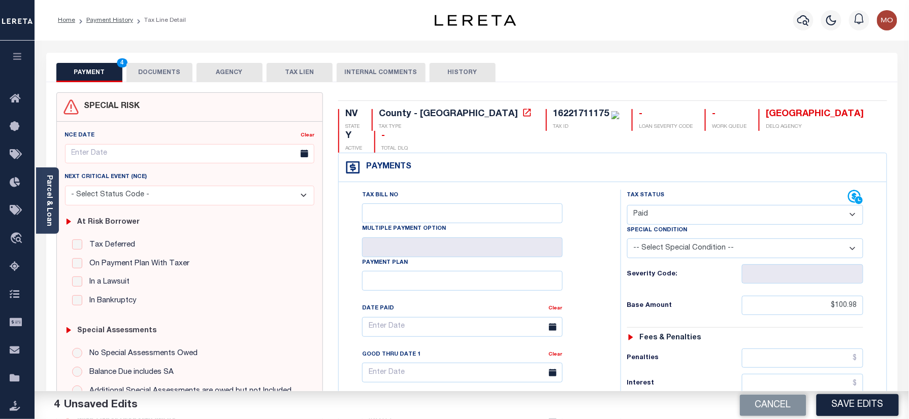
click at [151, 70] on button "DOCUMENTS" at bounding box center [159, 72] width 66 height 19
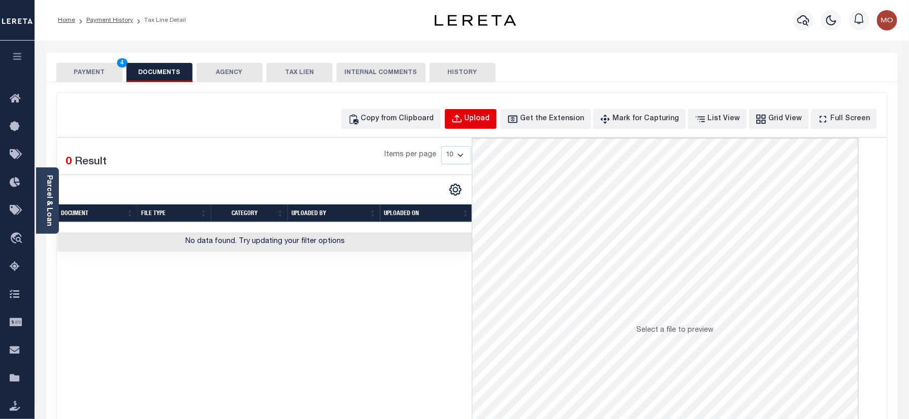
click at [488, 117] on div "Upload" at bounding box center [476, 119] width 25 height 11
select select "POP"
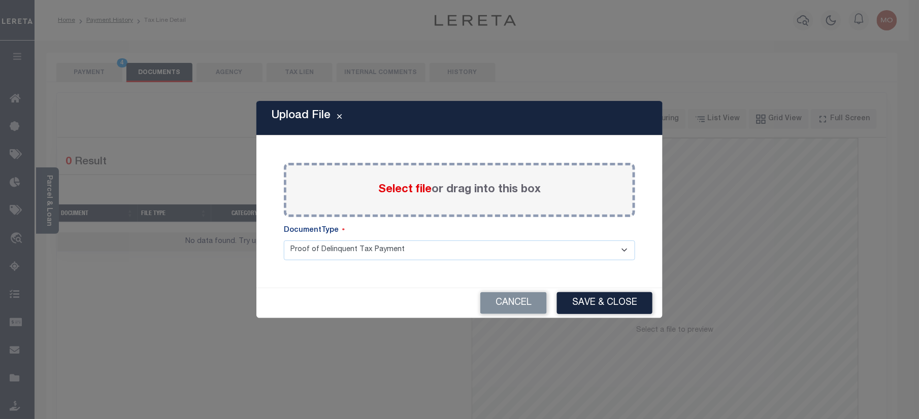
click at [402, 189] on span "Select file" at bounding box center [404, 189] width 53 height 11
click at [0, 0] on input "Select file or drag into this box" at bounding box center [0, 0] width 0 height 0
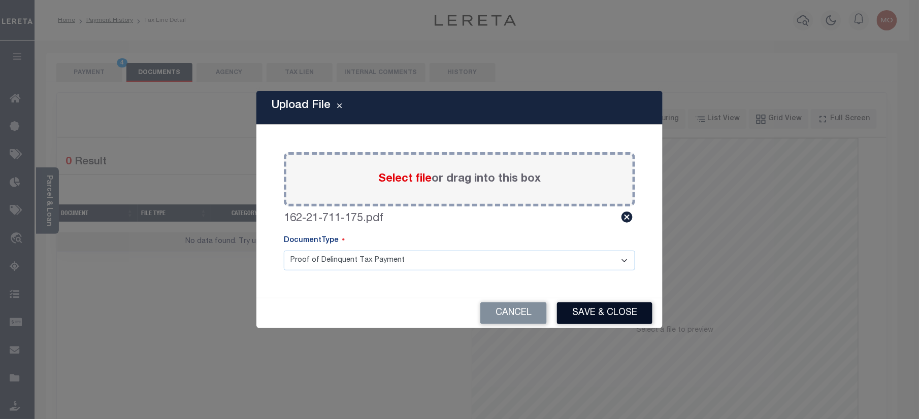
click at [591, 317] on button "Save & Close" at bounding box center [604, 313] width 95 height 22
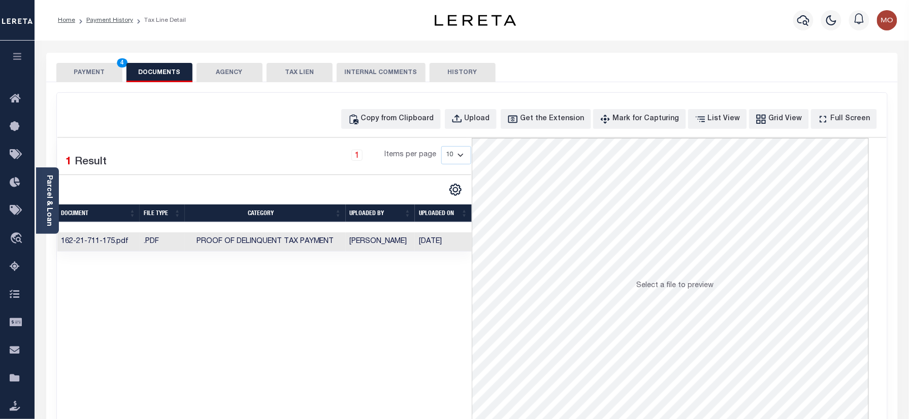
click at [90, 71] on button "PAYMENT 4" at bounding box center [89, 72] width 66 height 19
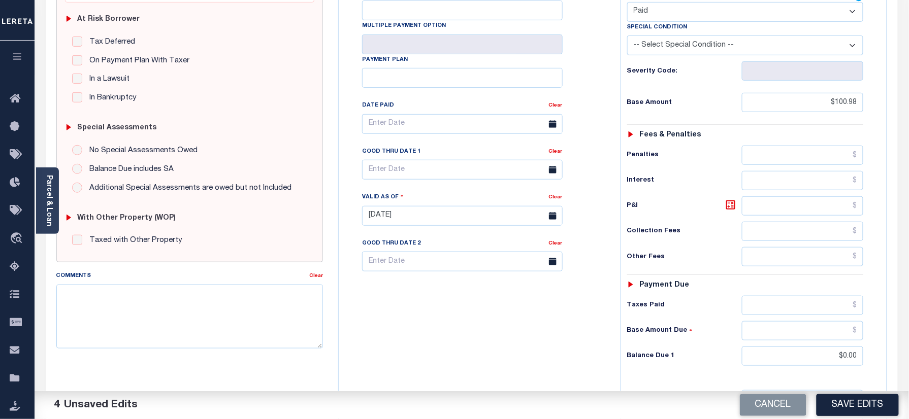
click at [831, 394] on div "Cancel Save Edits" at bounding box center [690, 405] width 437 height 28
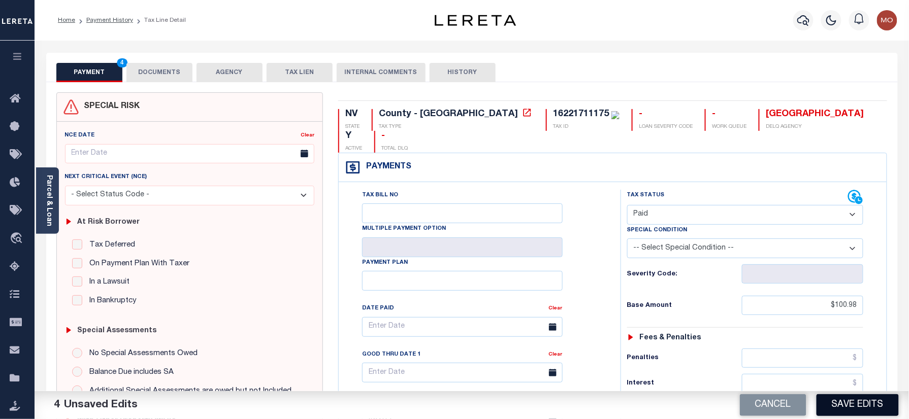
click at [876, 402] on button "Save Edits" at bounding box center [857, 405] width 82 height 22
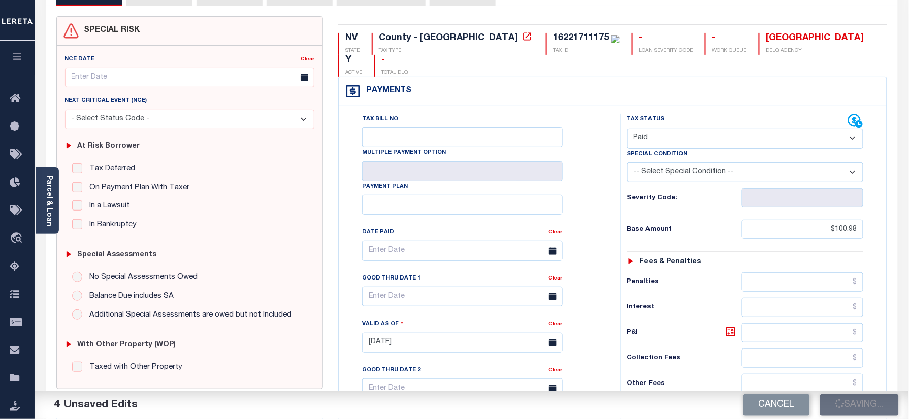
scroll to position [135, 0]
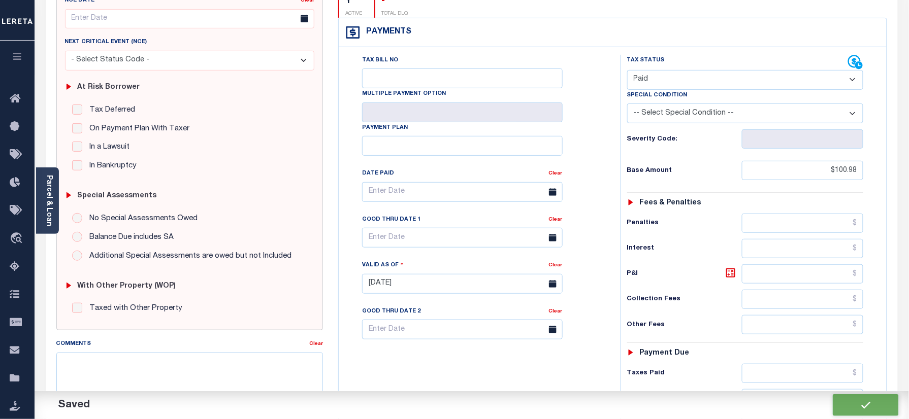
checkbox input "false"
type input "$100.98"
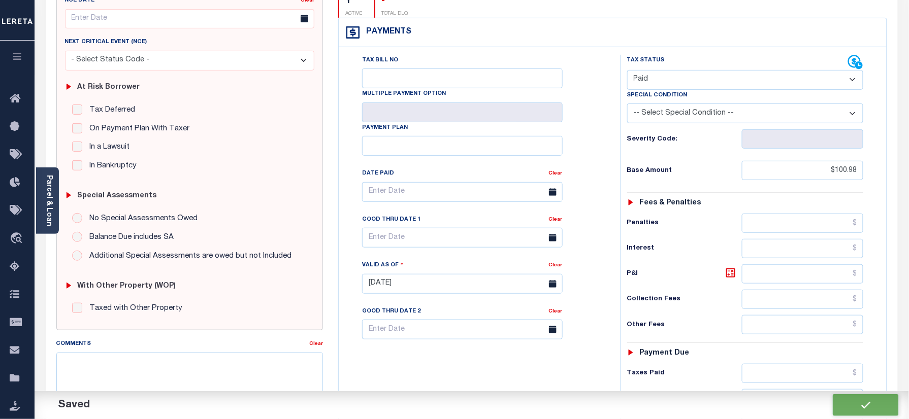
type input "$0"
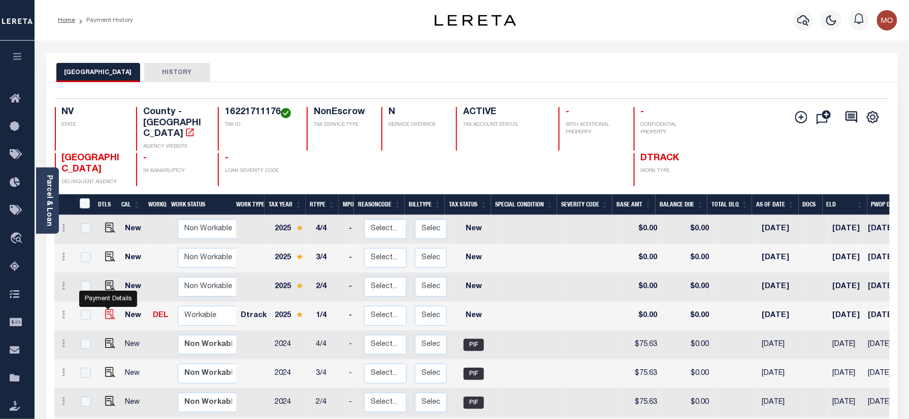
click at [105, 310] on img "" at bounding box center [110, 315] width 10 height 10
checkbox input "true"
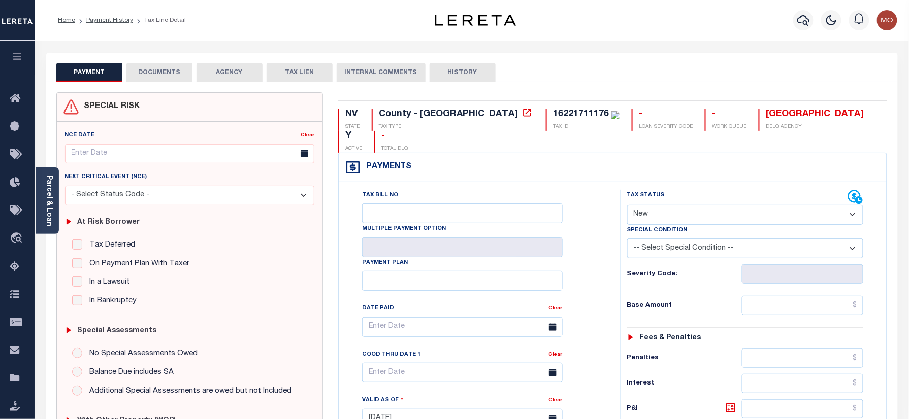
click at [687, 205] on select "- Select Status Code - Open Due/Unpaid Paid Incomplete No Tax Due Internal Refu…" at bounding box center [745, 215] width 237 height 20
select select "PYD"
click at [627, 205] on select "- Select Status Code - Open Due/Unpaid Paid Incomplete No Tax Due Internal Refu…" at bounding box center [745, 215] width 237 height 20
type input "[DATE]"
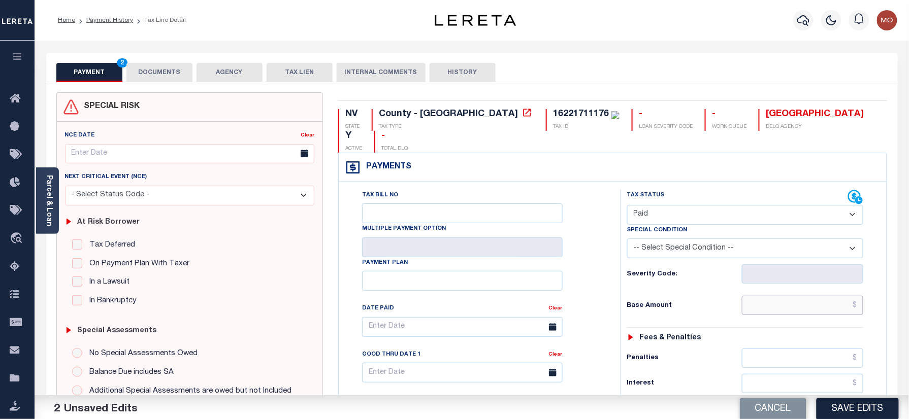
drag, startPoint x: 795, startPoint y: 290, endPoint x: 735, endPoint y: 297, distance: 60.3
click at [795, 296] on input "text" at bounding box center [803, 305] width 122 height 19
paste input "81.68"
type input "$81.68"
click at [711, 302] on div "Tax Status Status - Select Status Code -" at bounding box center [748, 414] width 256 height 448
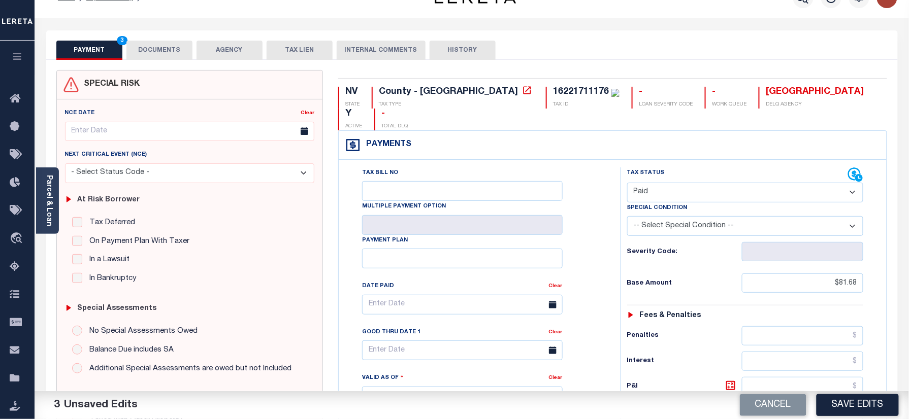
scroll to position [338, 0]
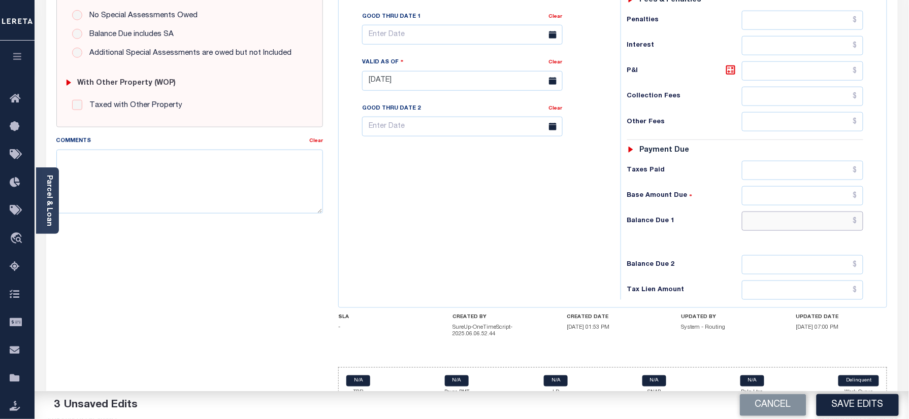
click at [770, 212] on input "text" at bounding box center [803, 221] width 122 height 19
type input "$0.00"
click at [461, 238] on div "Tax Bill No Multiple Payment Option Payment Plan Clear" at bounding box center [477, 76] width 272 height 448
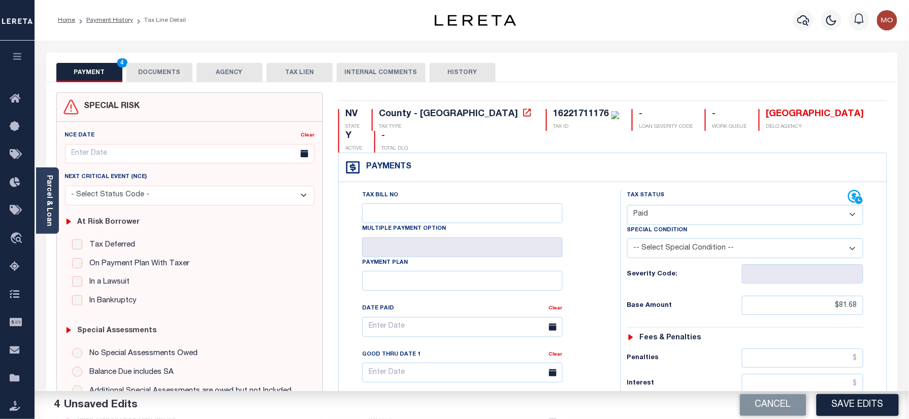
click at [150, 74] on button "DOCUMENTS" at bounding box center [159, 72] width 66 height 19
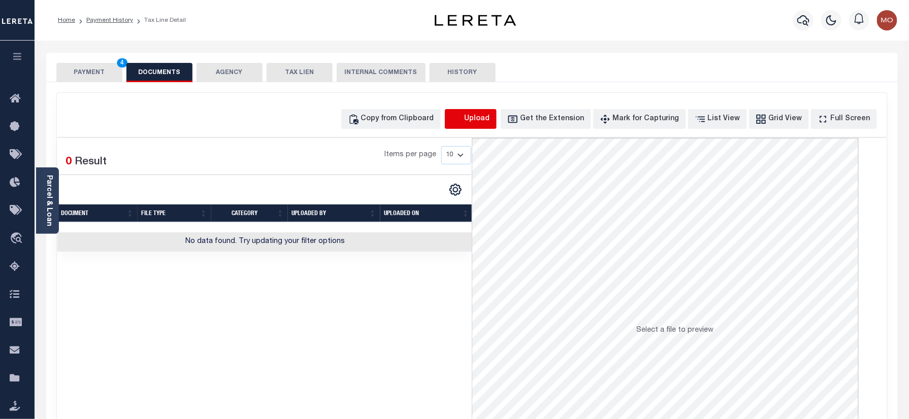
click at [461, 122] on icon "button" at bounding box center [456, 118] width 9 height 8
select select "POP"
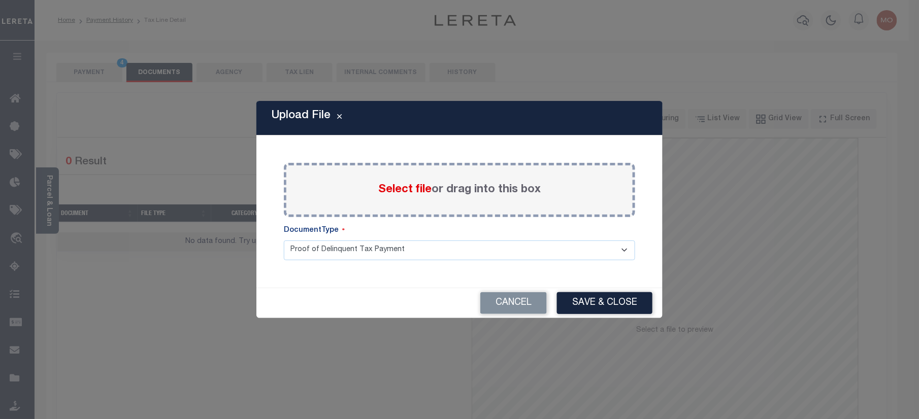
click at [398, 189] on span "Select file" at bounding box center [404, 189] width 53 height 11
click at [0, 0] on input "Select file or drag into this box" at bounding box center [0, 0] width 0 height 0
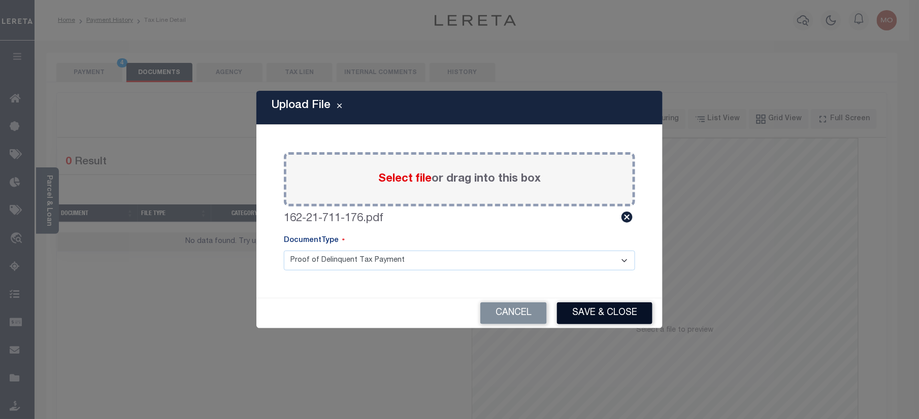
click at [600, 309] on button "Save & Close" at bounding box center [604, 313] width 95 height 22
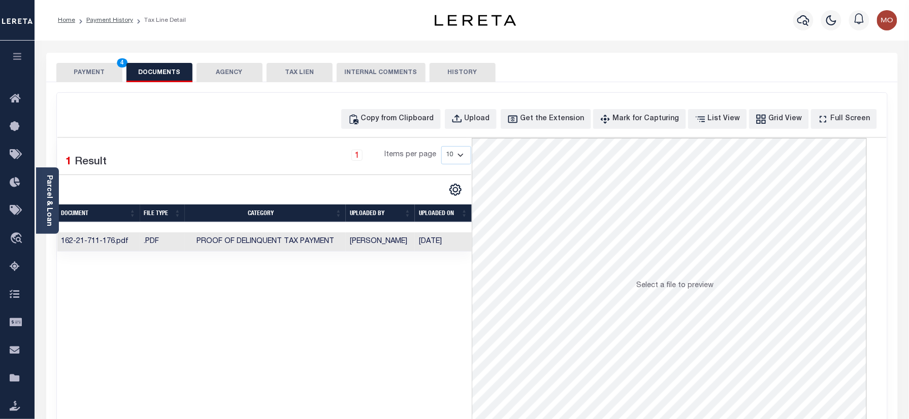
click at [104, 71] on button "PAYMENT 4" at bounding box center [89, 72] width 66 height 19
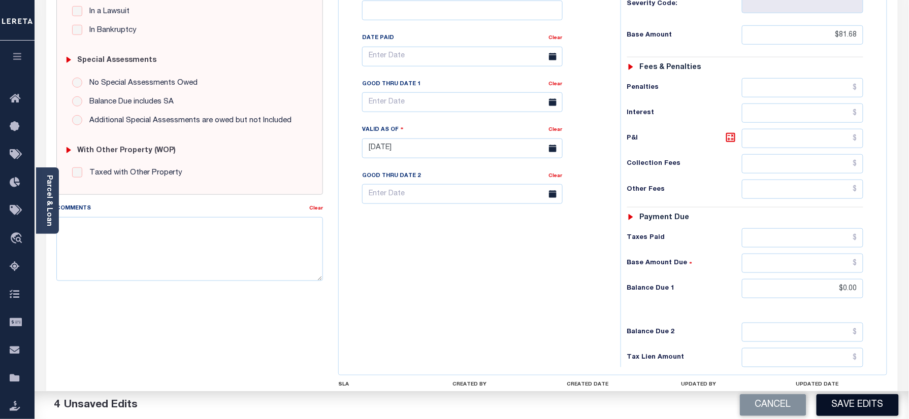
click at [860, 396] on button "Save Edits" at bounding box center [857, 405] width 82 height 22
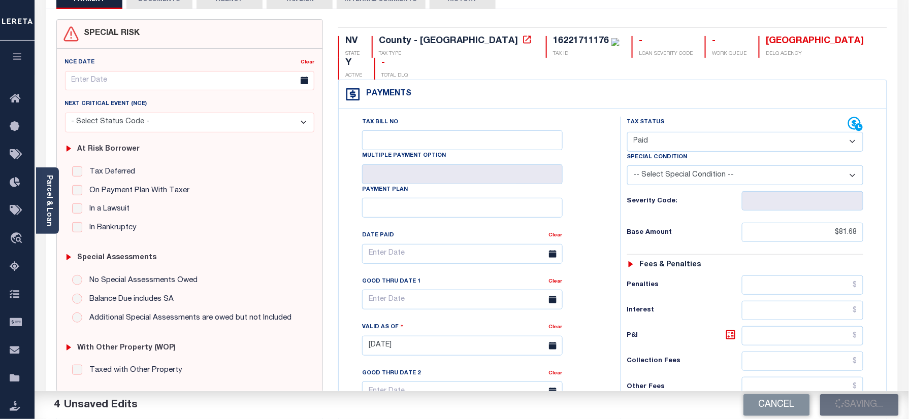
scroll to position [68, 0]
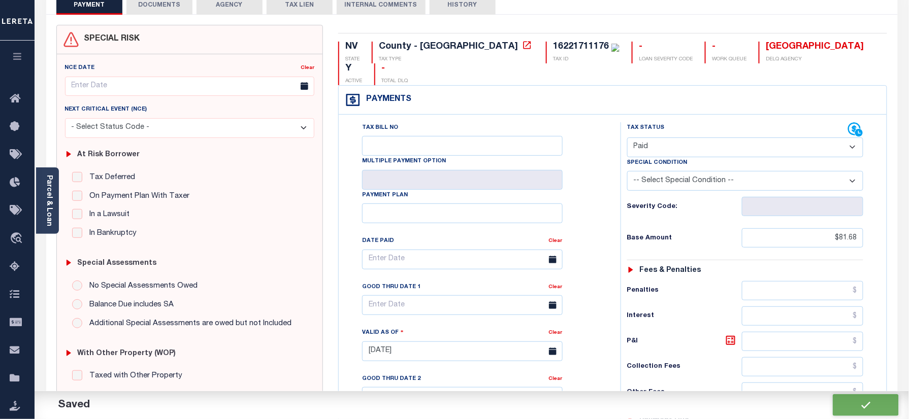
checkbox input "false"
type input "$81.68"
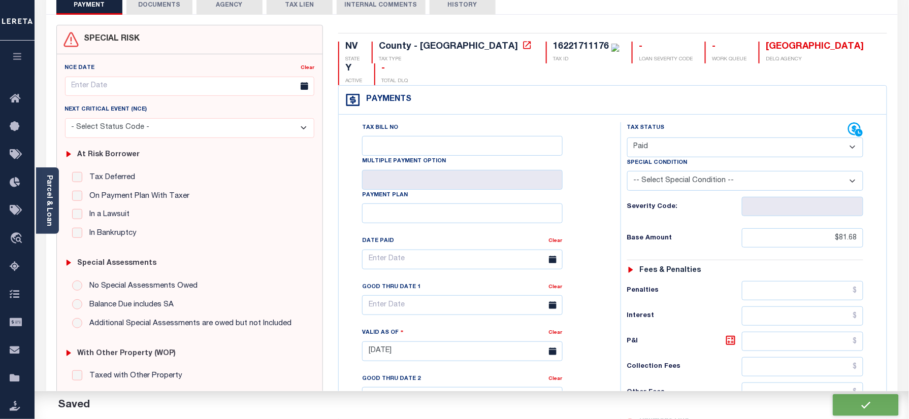
type input "$0"
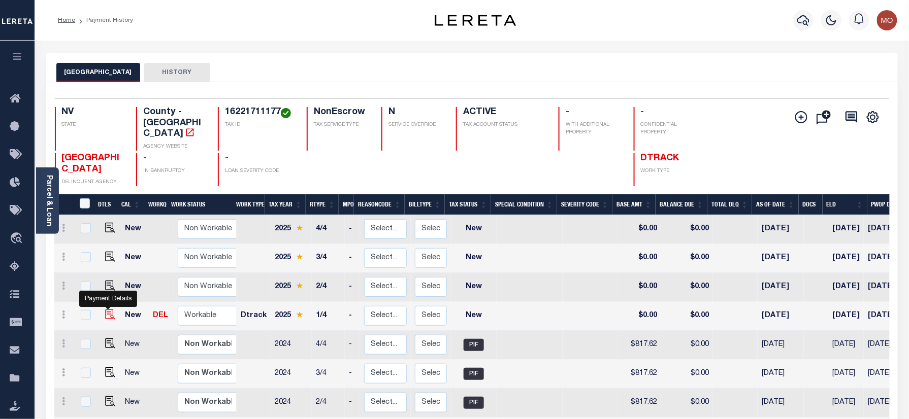
click at [107, 310] on img "" at bounding box center [110, 315] width 10 height 10
checkbox input "true"
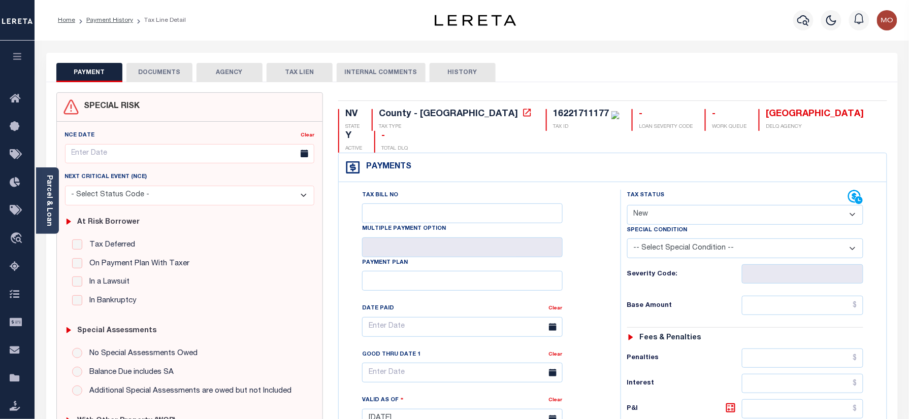
click at [679, 205] on select "- Select Status Code - Open Due/Unpaid Paid Incomplete No Tax Due Internal Refu…" at bounding box center [745, 215] width 237 height 20
select select "PYD"
click at [627, 205] on select "- Select Status Code - Open Due/Unpaid Paid Incomplete No Tax Due Internal Refu…" at bounding box center [745, 215] width 237 height 20
type input "10/01/2025"
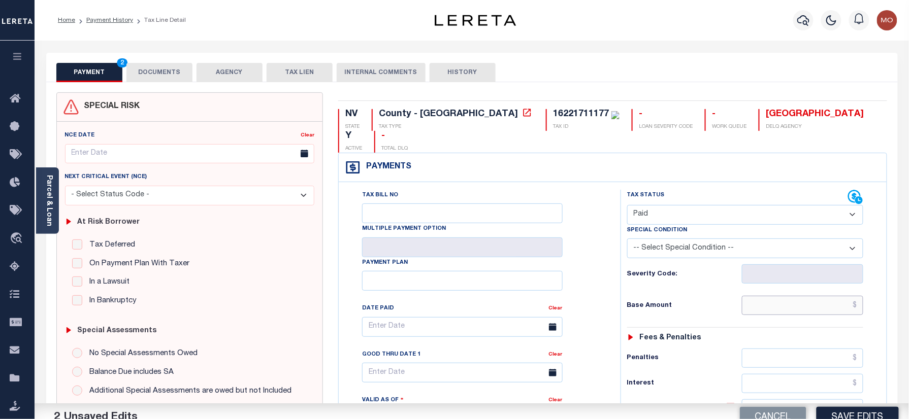
click at [790, 296] on input "text" at bounding box center [803, 305] width 122 height 19
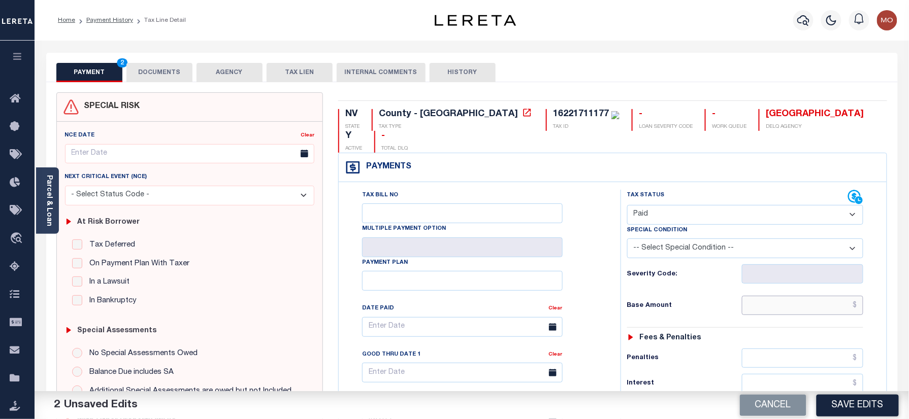
paste input "883.03"
type input "$883.03"
click at [672, 302] on div "Tax Status Status - Select Status Code -" at bounding box center [748, 414] width 256 height 448
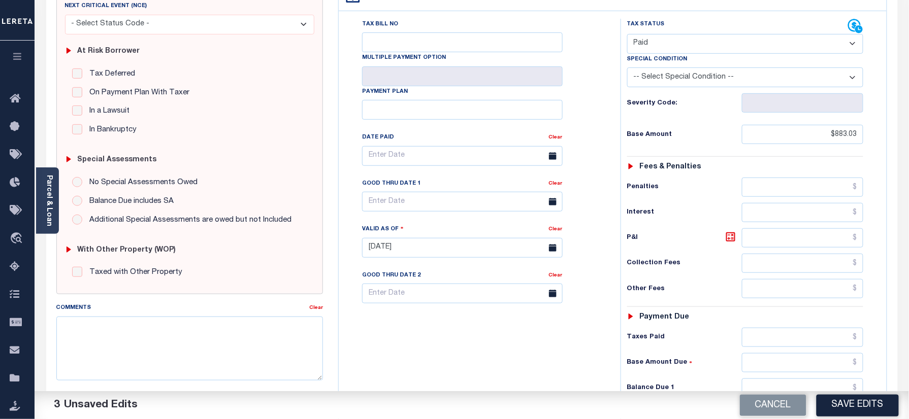
scroll to position [271, 0]
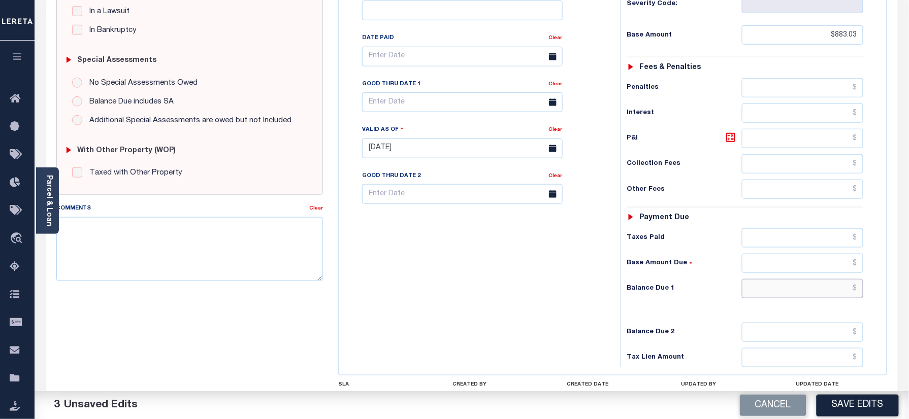
drag, startPoint x: 790, startPoint y: 275, endPoint x: 777, endPoint y: 275, distance: 13.7
click at [790, 279] on input "text" at bounding box center [803, 288] width 122 height 19
type input "$0.00"
click at [515, 294] on div "Tax Bill No Multiple Payment Option Payment Plan Clear" at bounding box center [477, 143] width 272 height 448
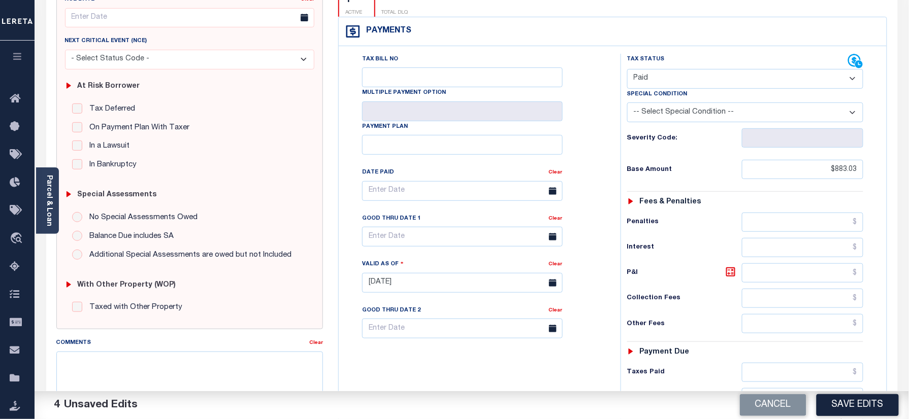
scroll to position [0, 0]
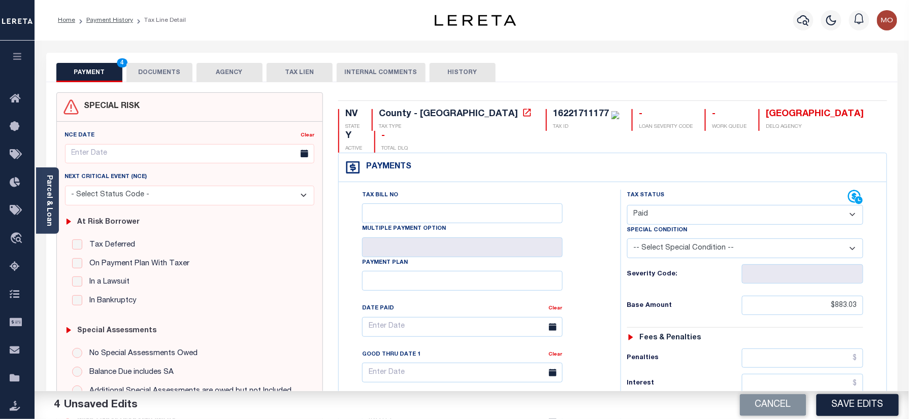
click at [553, 112] on div "16221711177" at bounding box center [581, 114] width 56 height 9
copy div "16221711177"
click at [165, 72] on button "DOCUMENTS" at bounding box center [159, 72] width 66 height 19
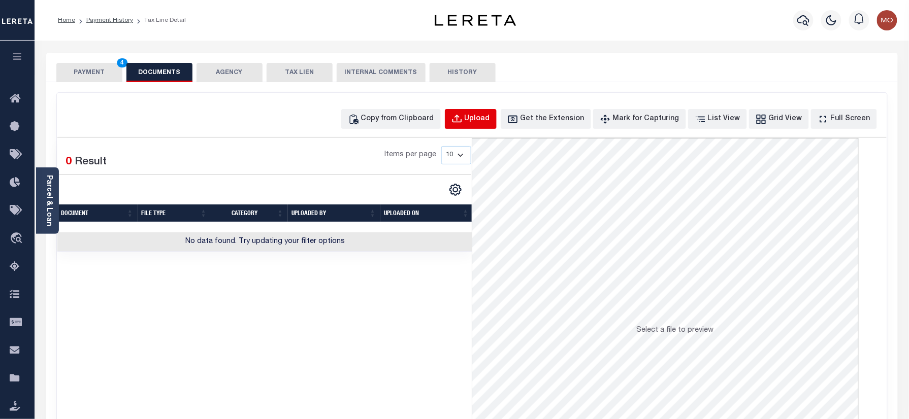
click at [495, 126] on button "Upload" at bounding box center [471, 119] width 52 height 20
select select "POP"
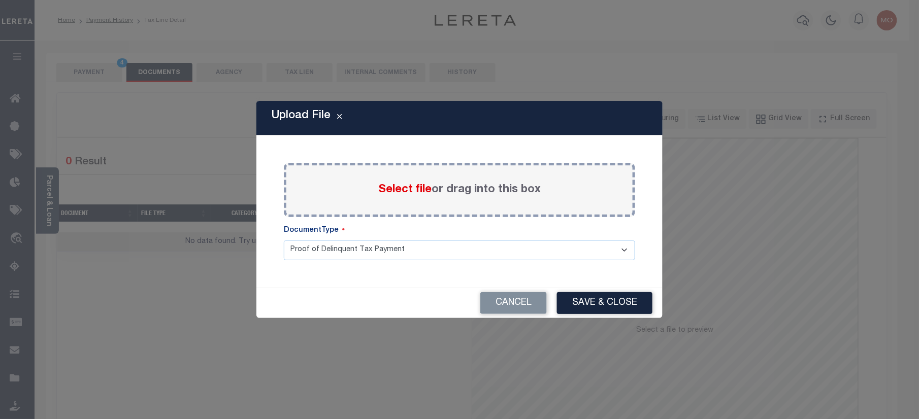
click at [404, 193] on span "Select file" at bounding box center [404, 189] width 53 height 11
click at [0, 0] on input "Select file or drag into this box" at bounding box center [0, 0] width 0 height 0
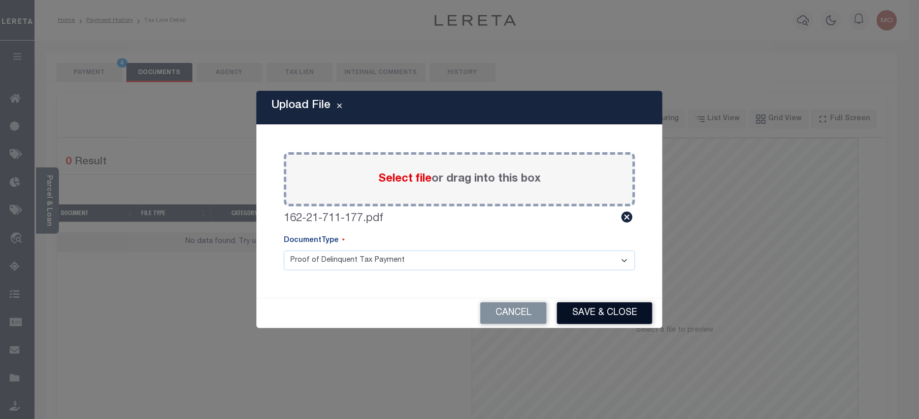
click at [582, 313] on button "Save & Close" at bounding box center [604, 313] width 95 height 22
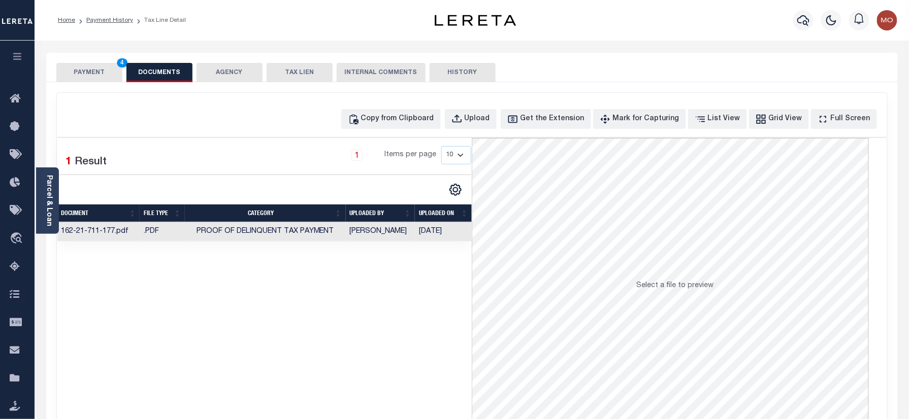
click at [80, 68] on button "PAYMENT 4" at bounding box center [89, 72] width 66 height 19
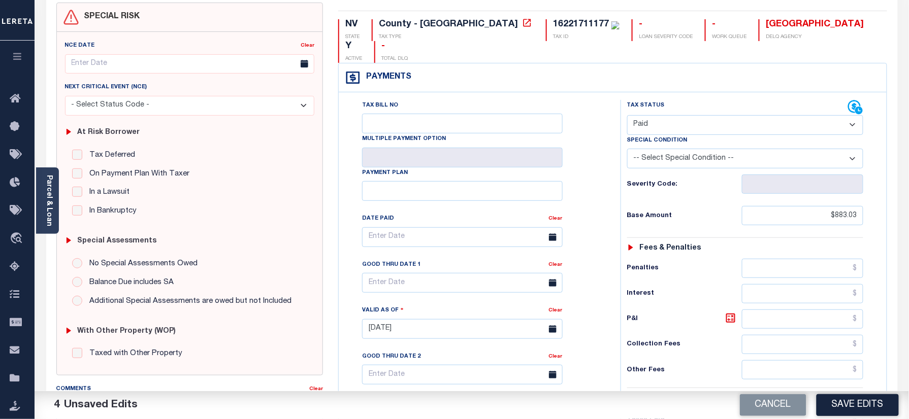
scroll to position [135, 0]
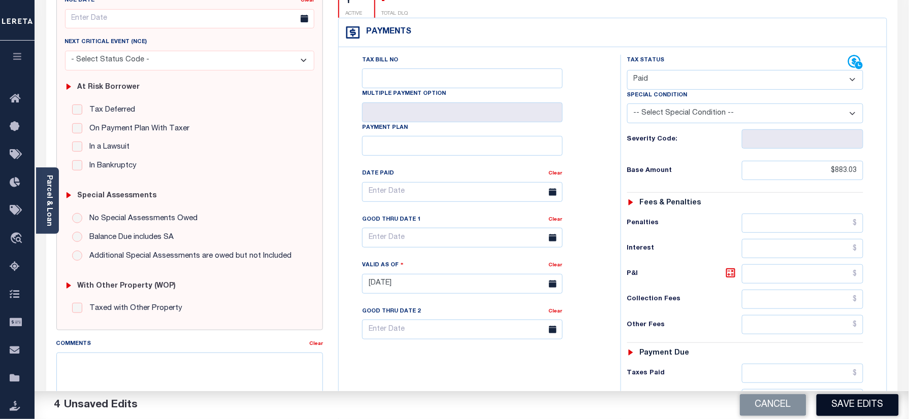
click at [830, 406] on button "Save Edits" at bounding box center [857, 405] width 82 height 22
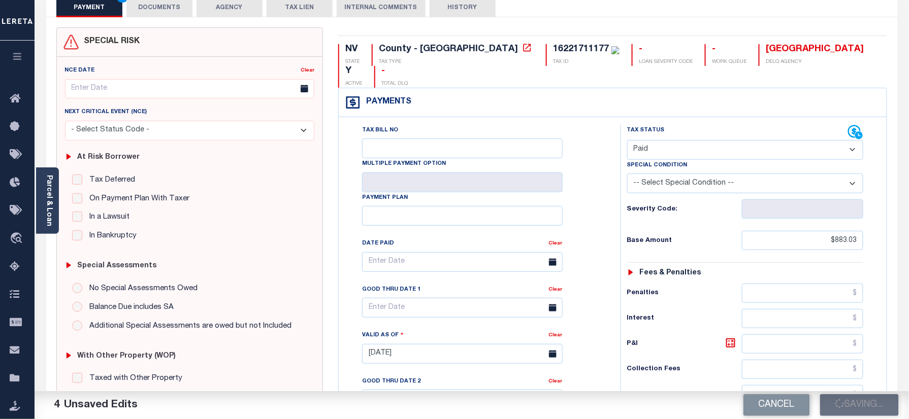
scroll to position [0, 0]
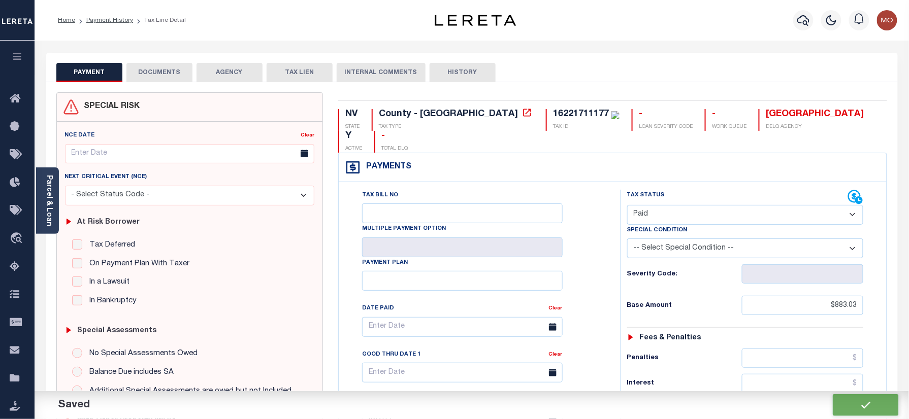
checkbox input "false"
type input "$883.03"
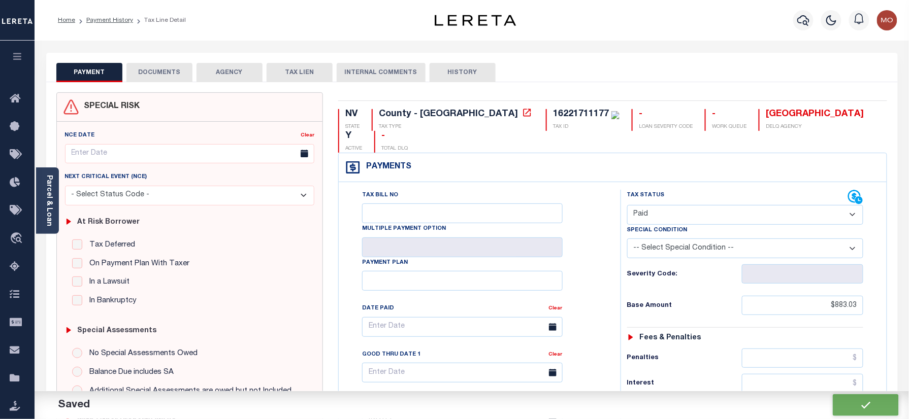
type input "$0"
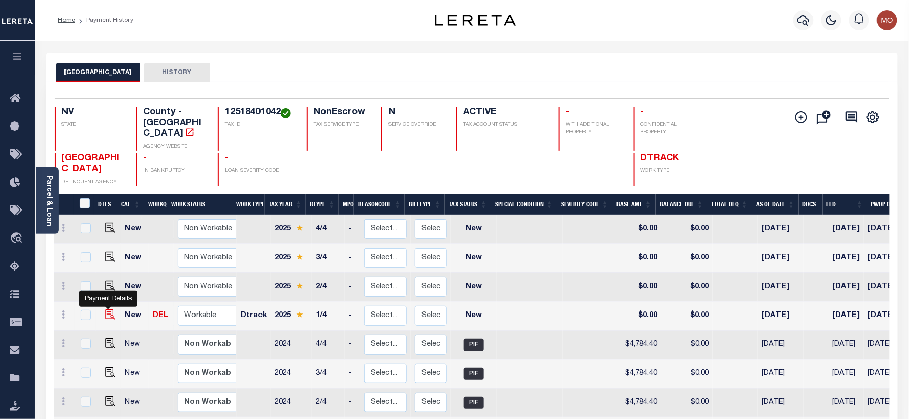
click at [105, 310] on img "" at bounding box center [110, 315] width 10 height 10
checkbox input "true"
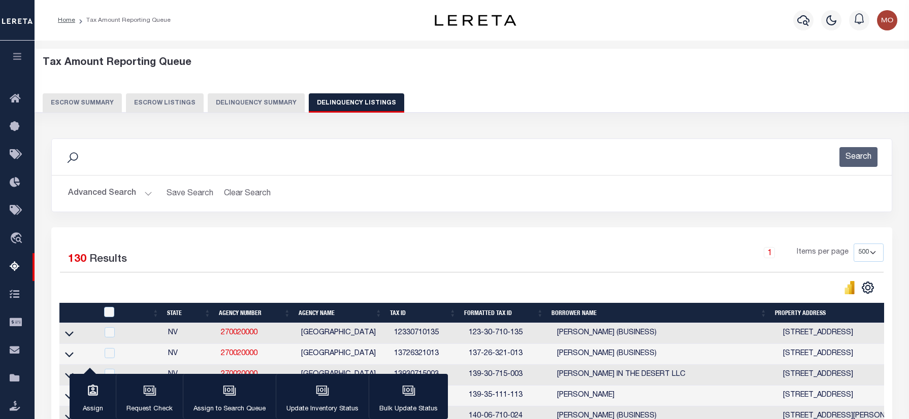
select select "500"
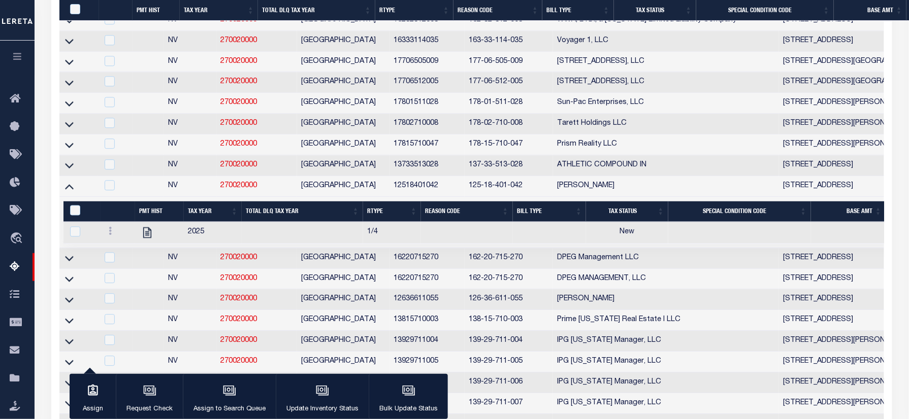
scroll to position [2626, 0]
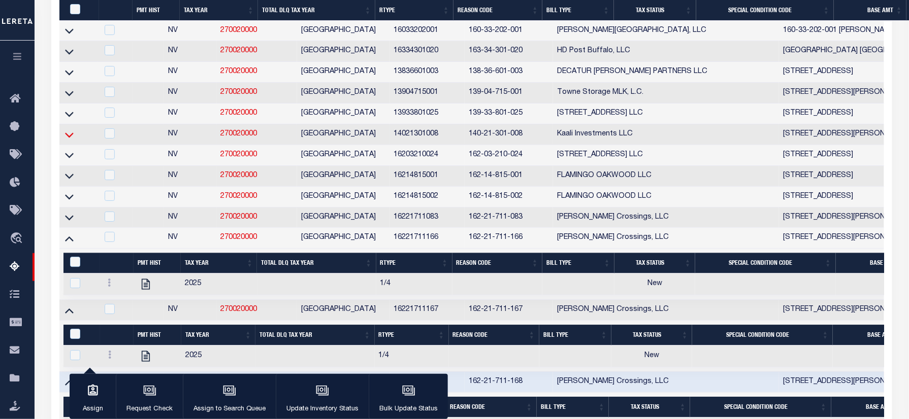
click at [67, 140] on icon at bounding box center [69, 134] width 9 height 11
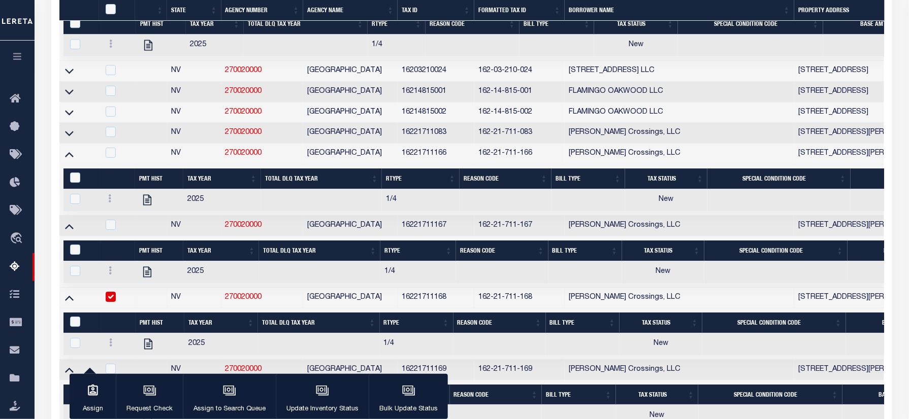
scroll to position [319, 0]
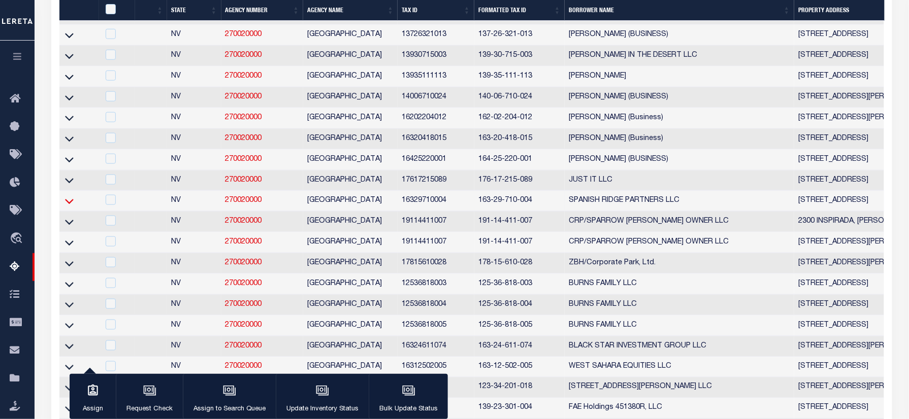
click at [69, 207] on icon at bounding box center [69, 201] width 9 height 11
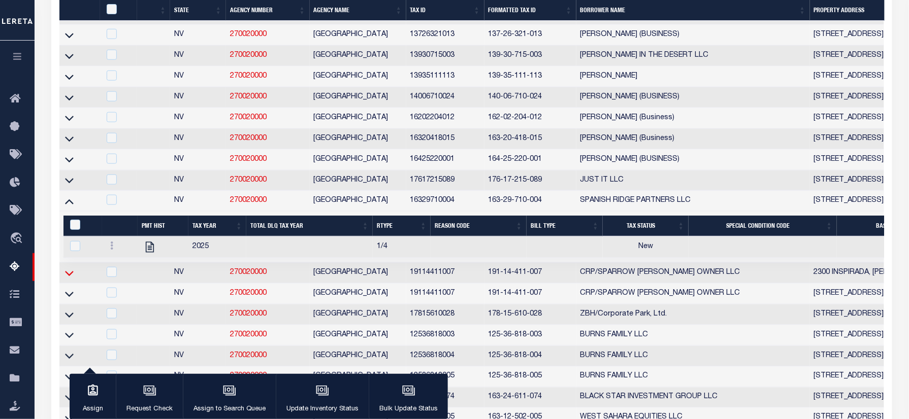
click at [71, 279] on icon at bounding box center [69, 273] width 9 height 11
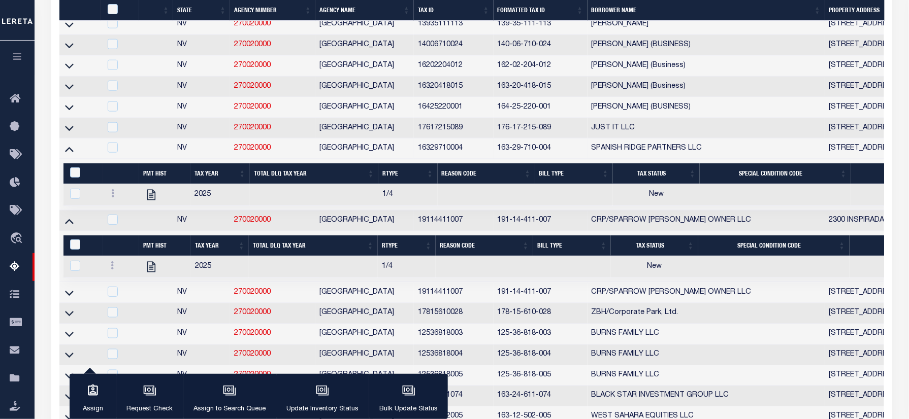
scroll to position [851, 0]
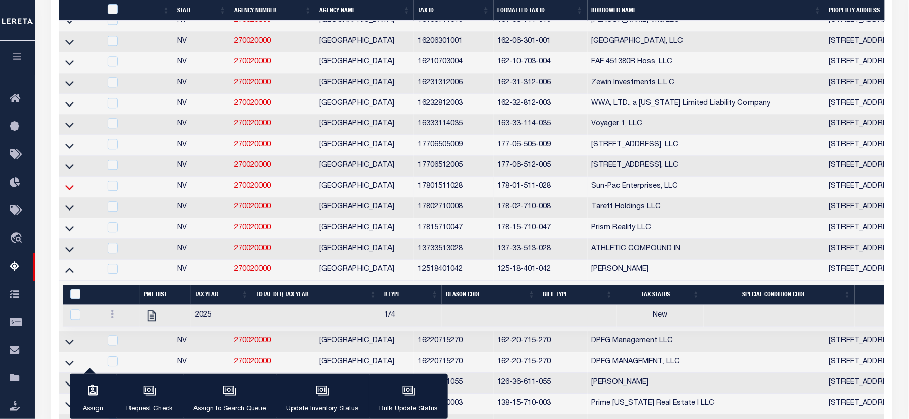
click at [72, 192] on icon at bounding box center [69, 187] width 9 height 11
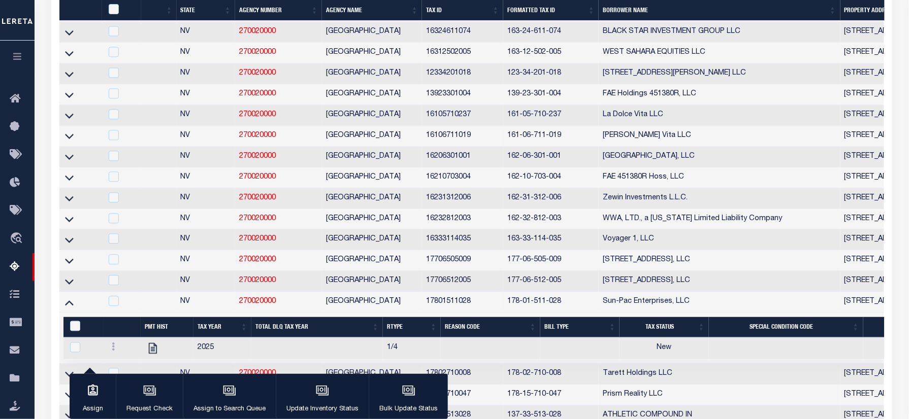
scroll to position [581, 0]
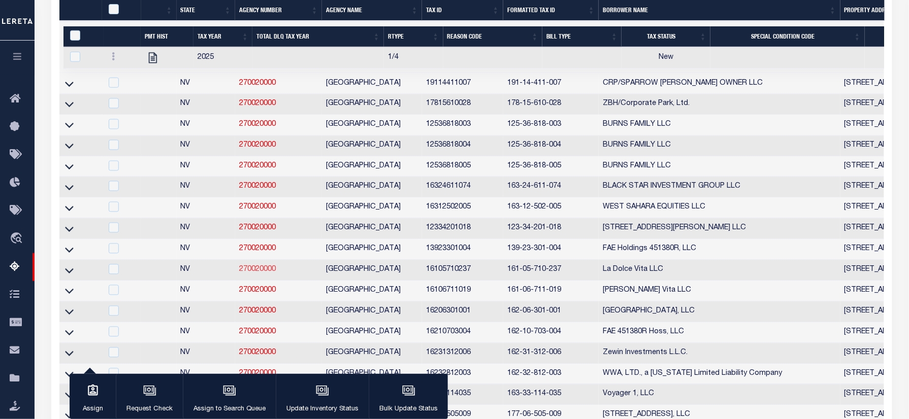
drag, startPoint x: 68, startPoint y: 287, endPoint x: 264, endPoint y: 289, distance: 196.9
click at [68, 276] on icon at bounding box center [69, 270] width 9 height 11
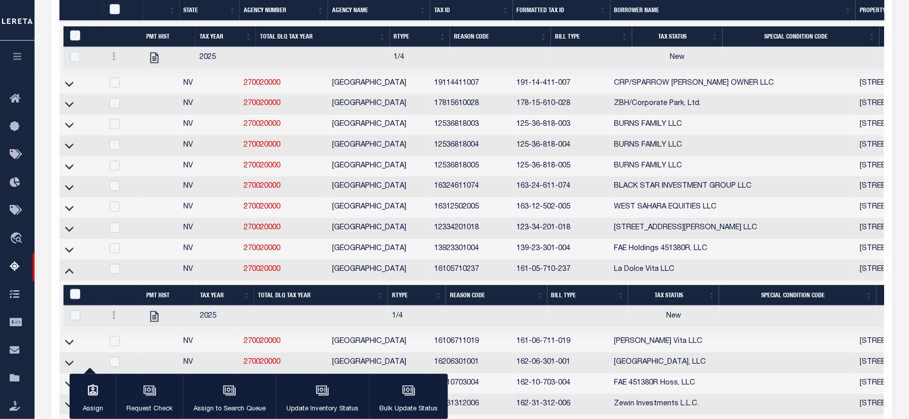
scroll to position [716, 0]
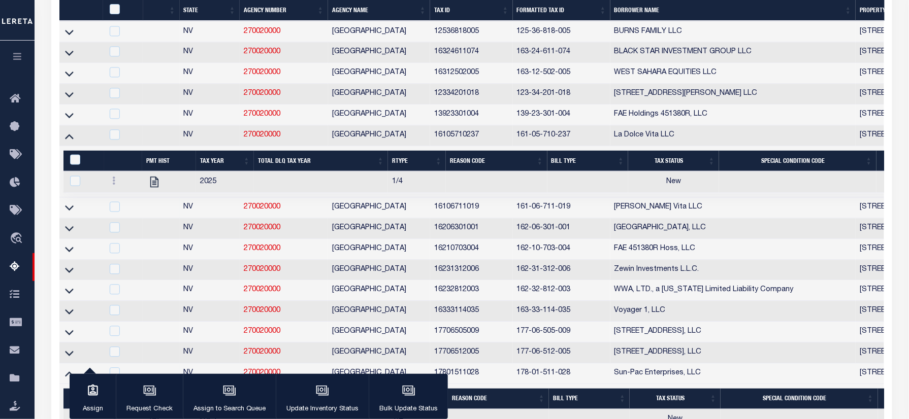
drag, startPoint x: 69, startPoint y: 225, endPoint x: 68, endPoint y: 242, distance: 16.3
click at [69, 213] on icon at bounding box center [69, 207] width 9 height 11
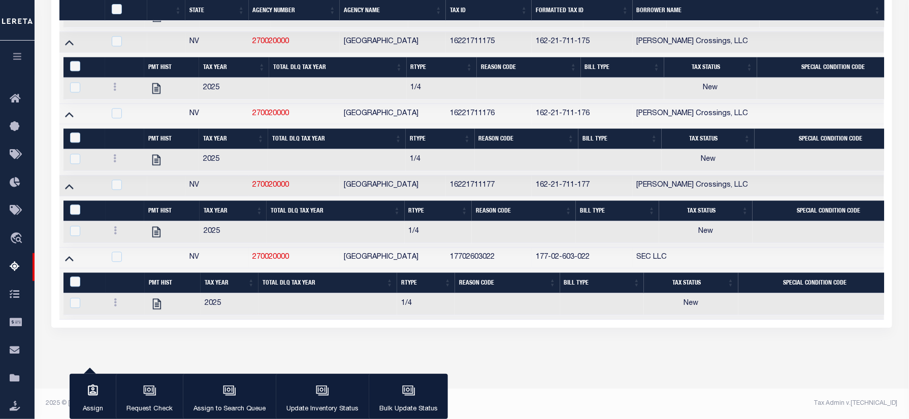
scroll to position [1168, 0]
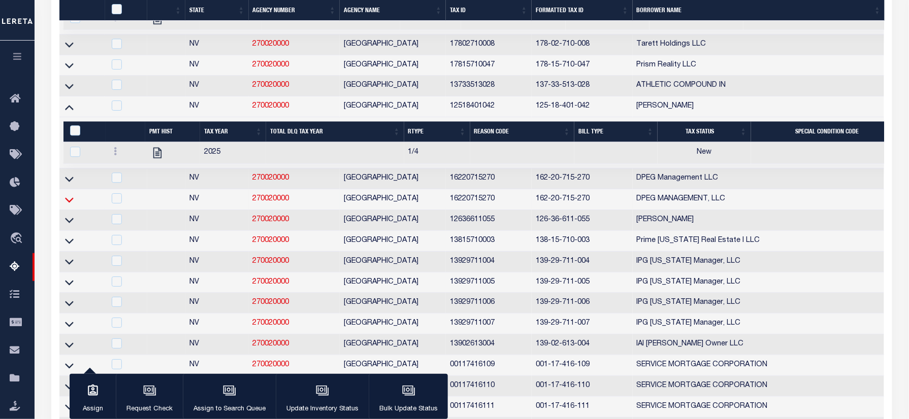
click at [68, 203] on icon at bounding box center [69, 199] width 9 height 5
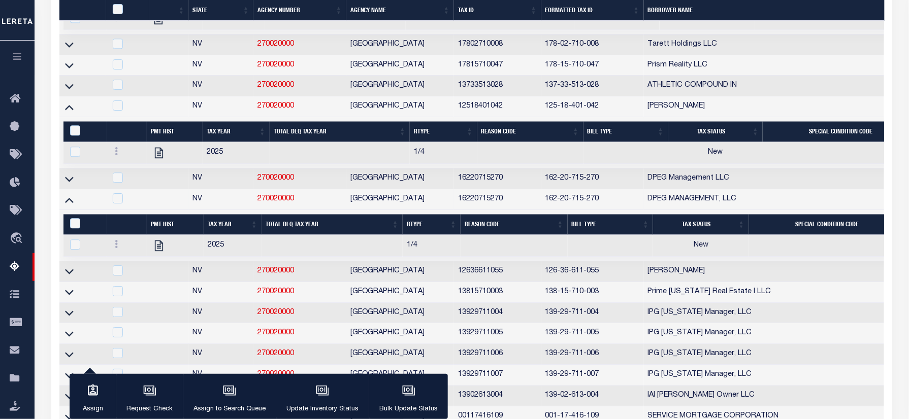
scroll to position [2812, 0]
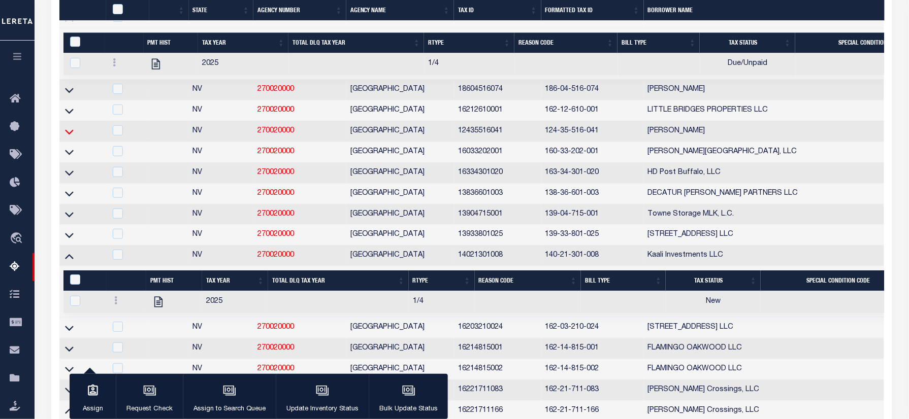
click at [68, 137] on icon at bounding box center [69, 131] width 9 height 11
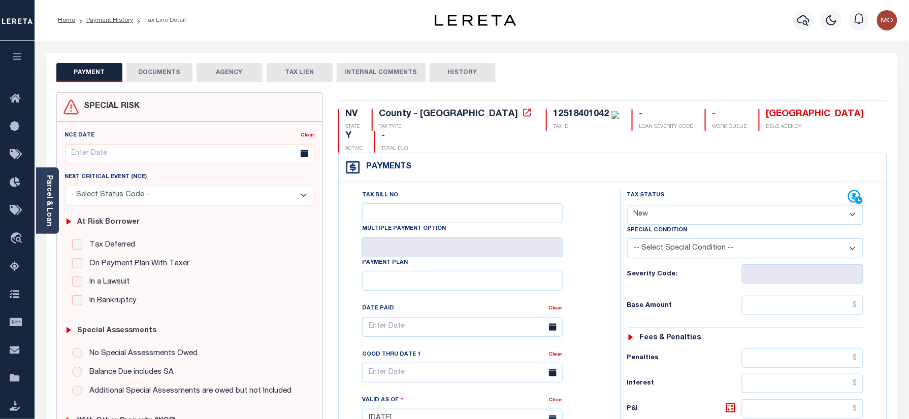
click at [669, 205] on select "- Select Status Code - Open Due/Unpaid Paid Incomplete No Tax Due Internal Refu…" at bounding box center [745, 215] width 237 height 20
select select "PYD"
click at [627, 205] on select "- Select Status Code - Open Due/Unpaid Paid Incomplete No Tax Due Internal Refu…" at bounding box center [745, 215] width 237 height 20
type input "[DATE]"
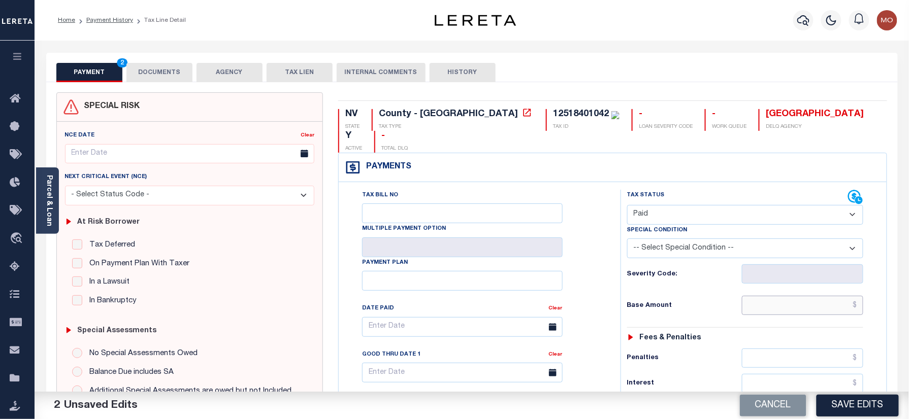
drag, startPoint x: 787, startPoint y: 287, endPoint x: 763, endPoint y: 297, distance: 25.5
click at [787, 296] on input "text" at bounding box center [803, 305] width 122 height 19
paste input "4,927.93"
type input "$4,927.93"
drag, startPoint x: 751, startPoint y: 304, endPoint x: 776, endPoint y: 327, distance: 34.1
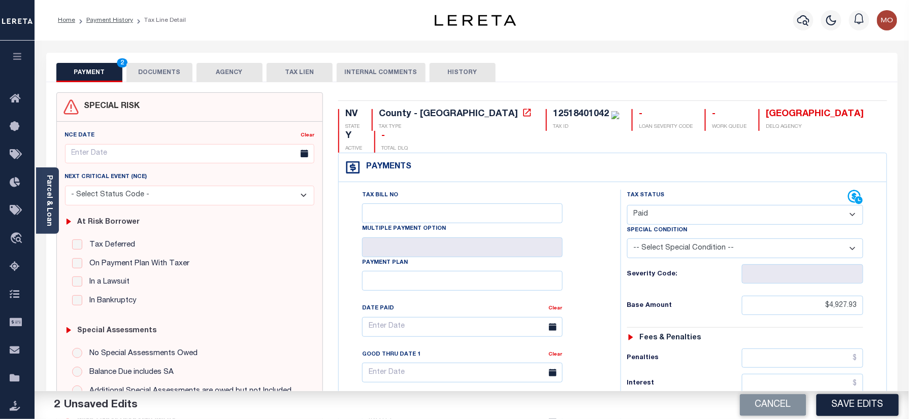
click at [751, 304] on div "Tax Status Status - Select Status Code -" at bounding box center [748, 414] width 256 height 448
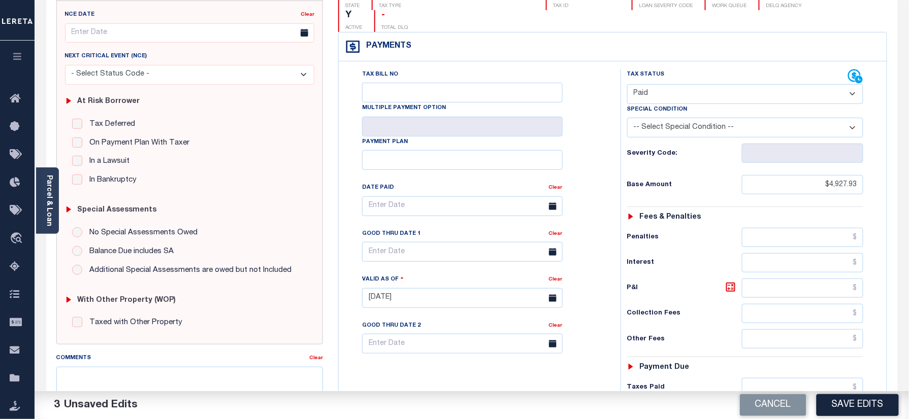
scroll to position [271, 0]
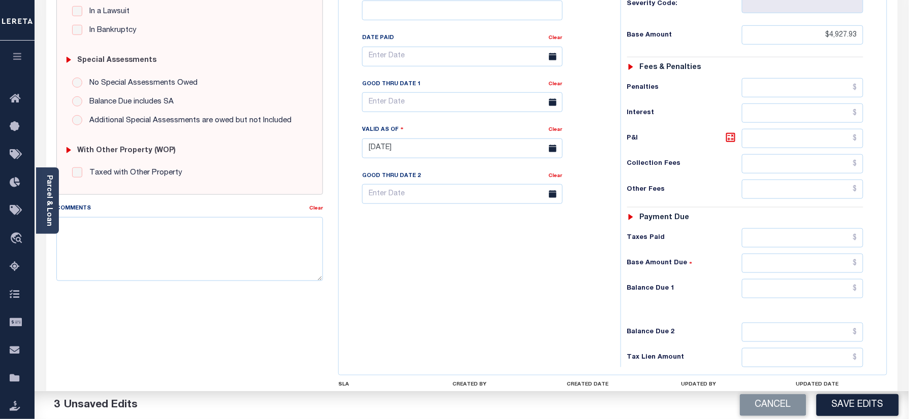
click at [792, 234] on div "Tax Status Status - Select Status Code -" at bounding box center [748, 143] width 256 height 448
drag, startPoint x: 795, startPoint y: 218, endPoint x: 795, endPoint y: 226, distance: 7.6
click at [795, 228] on input "text" at bounding box center [803, 237] width 122 height 19
paste input "4,927.93"
type input "$4,927.93"
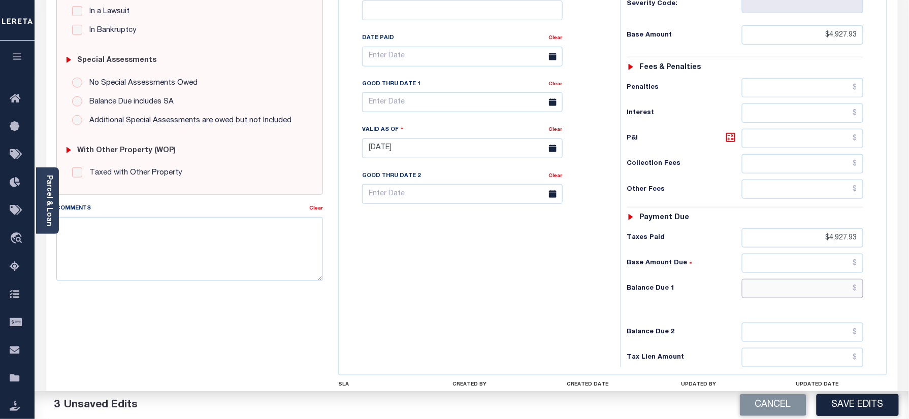
click at [799, 279] on input "text" at bounding box center [803, 288] width 122 height 19
type input "$0.00"
click at [439, 292] on div "Tax Bill No Multiple Payment Option Payment Plan Clear" at bounding box center [477, 143] width 272 height 448
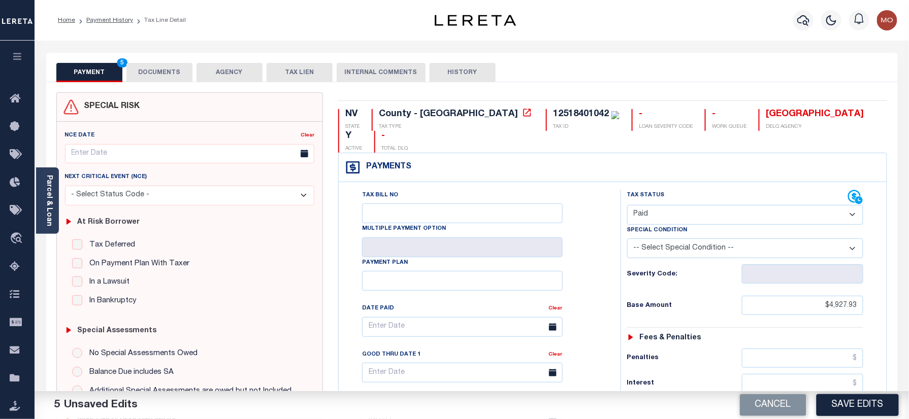
click at [151, 68] on button "DOCUMENTS" at bounding box center [159, 72] width 66 height 19
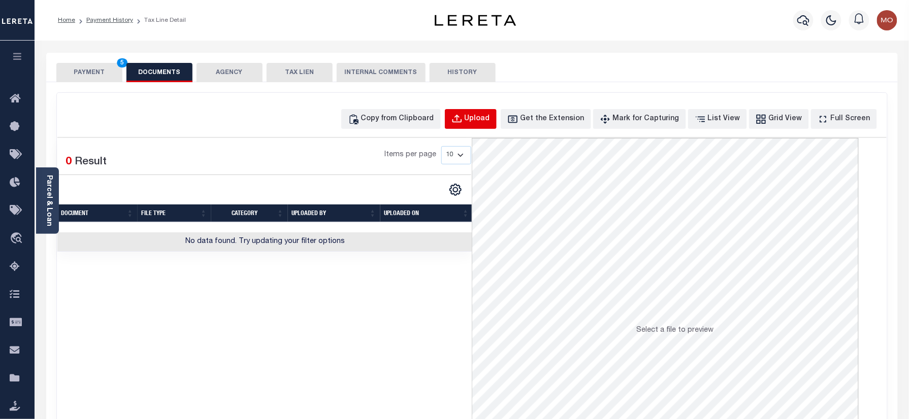
click at [490, 122] on div "Upload" at bounding box center [476, 119] width 25 height 11
select select "POP"
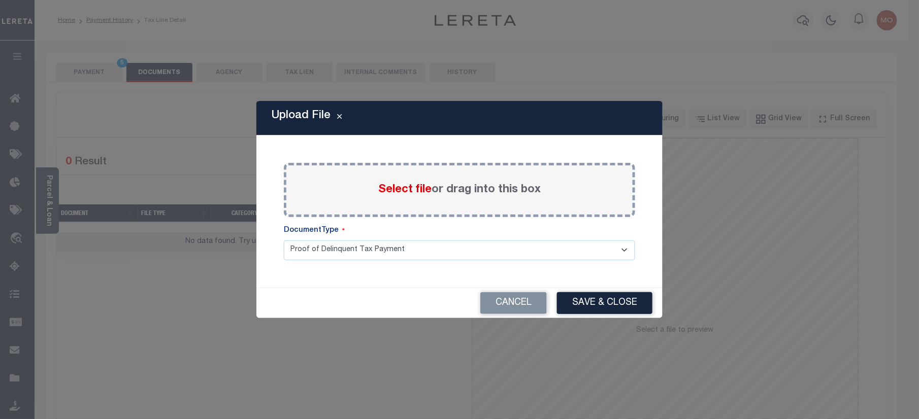
click at [409, 191] on span "Select file" at bounding box center [404, 189] width 53 height 11
click at [0, 0] on input "Select file or drag into this box" at bounding box center [0, 0] width 0 height 0
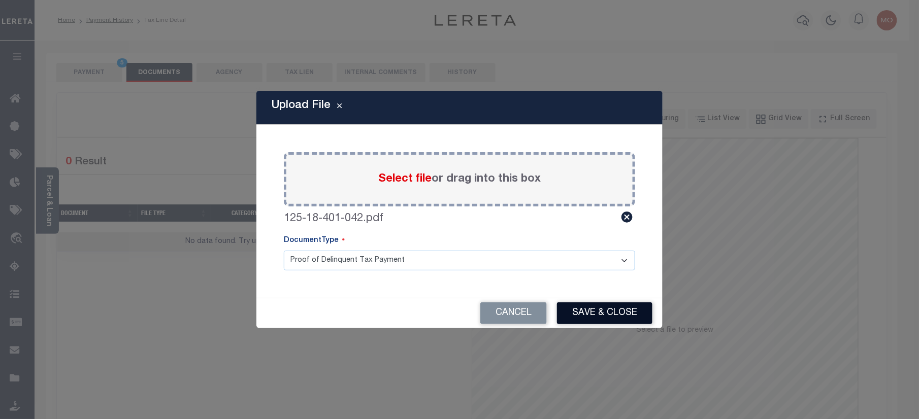
click at [608, 311] on button "Save & Close" at bounding box center [604, 313] width 95 height 22
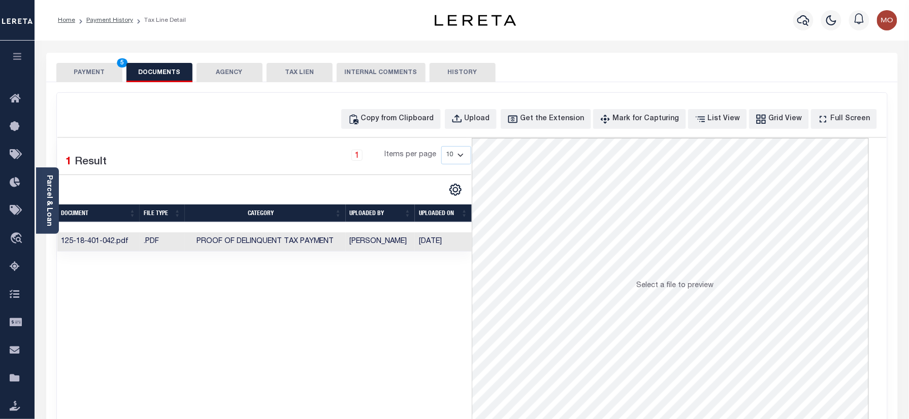
click at [50, 75] on div "PAYMENT 5 DOCUMENTS AGENCY DELINQUENT PAYEE TAX LIEN" at bounding box center [471, 67] width 851 height 29
click at [79, 73] on button "PAYMENT 5" at bounding box center [89, 72] width 66 height 19
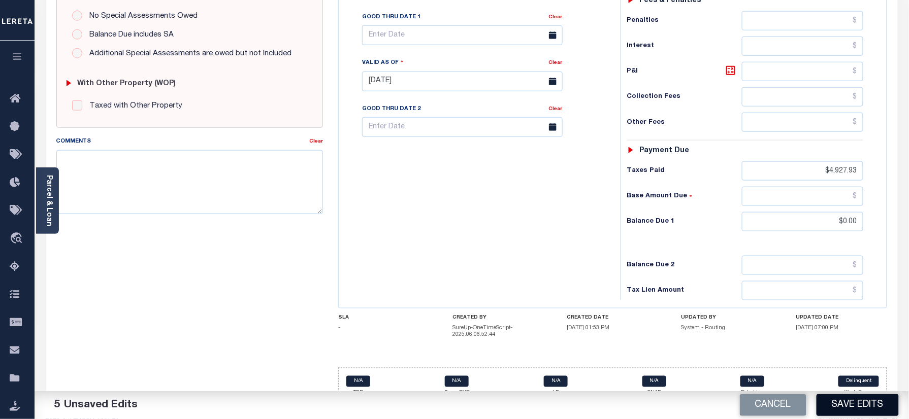
click at [842, 408] on button "Save Edits" at bounding box center [857, 405] width 82 height 22
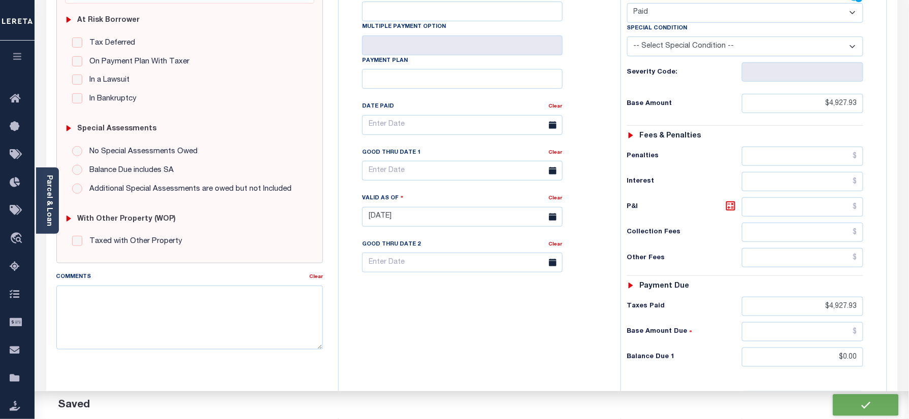
checkbox input "false"
type input "$4,927.93"
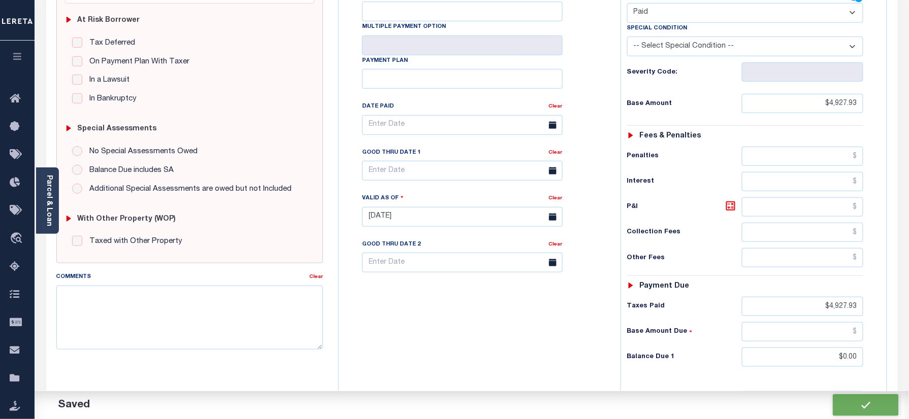
type input "$4,927.93"
type input "$0"
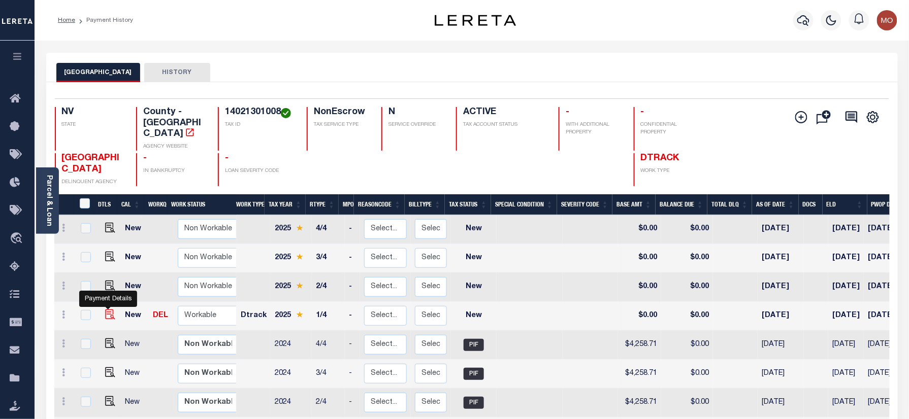
click at [108, 310] on img "" at bounding box center [110, 315] width 10 height 10
checkbox input "true"
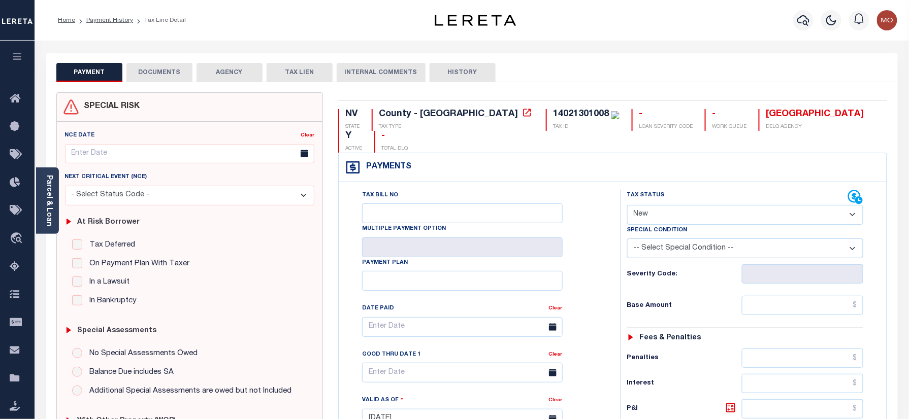
click at [674, 205] on select "- Select Status Code - Open Due/Unpaid Paid Incomplete No Tax Due Internal Refu…" at bounding box center [745, 215] width 237 height 20
select select "PYD"
click at [627, 205] on select "- Select Status Code - Open Due/Unpaid Paid Incomplete No Tax Due Internal Refu…" at bounding box center [745, 215] width 237 height 20
type input "[DATE]"
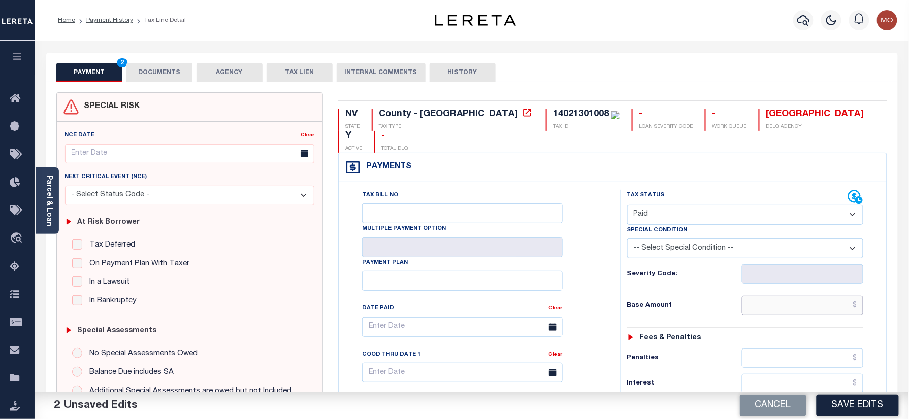
click at [768, 296] on input "text" at bounding box center [803, 305] width 122 height 19
paste input "4,277.24"
type input "$4,277.24"
click at [701, 296] on div "Base Amount $4,277.24" at bounding box center [745, 305] width 237 height 19
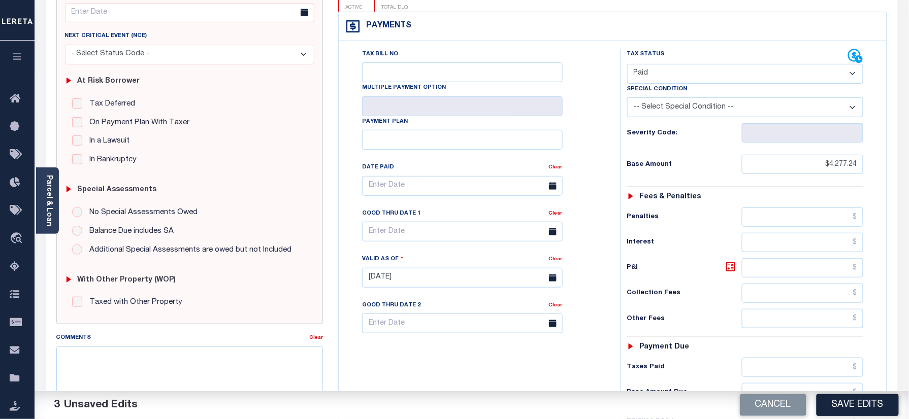
scroll to position [203, 0]
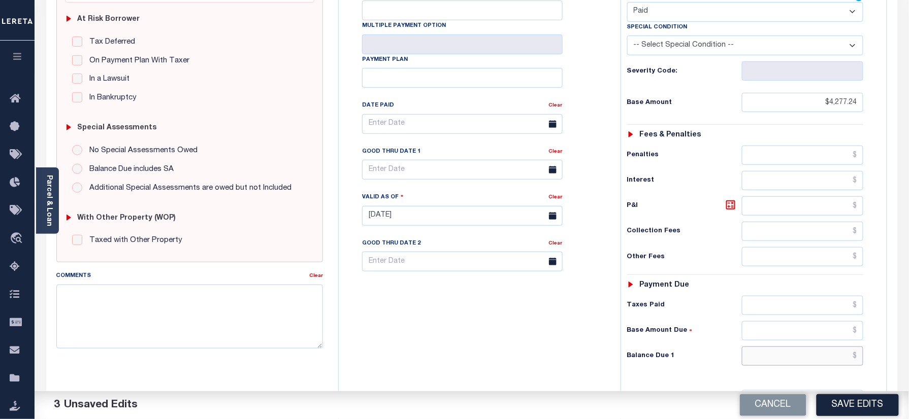
click at [780, 347] on input "text" at bounding box center [803, 356] width 122 height 19
type input "$0.00"
click at [444, 325] on div "Tax Bill No Multiple Payment Option Payment Plan Clear" at bounding box center [477, 211] width 272 height 448
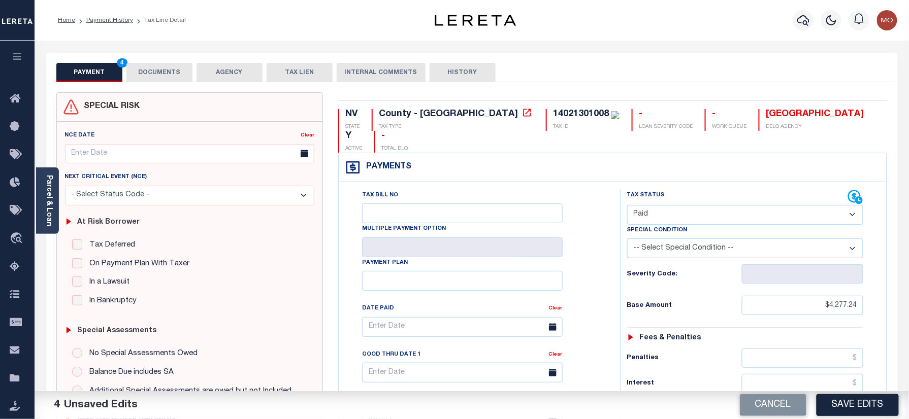
click at [134, 82] on button "DOCUMENTS" at bounding box center [159, 72] width 66 height 19
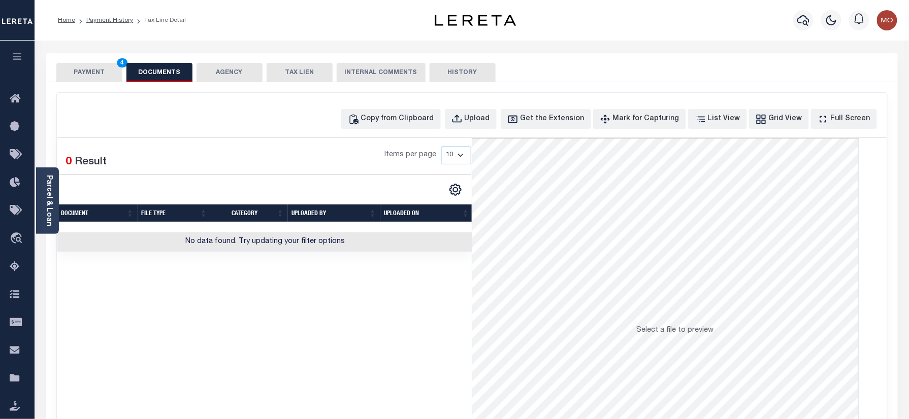
click at [483, 131] on div "Copy from Clipboard Upload Get the Extension Mark for Capturing Got it List Vie…" at bounding box center [472, 272] width 830 height 358
click at [485, 126] on button "Upload" at bounding box center [471, 119] width 52 height 20
select select "POP"
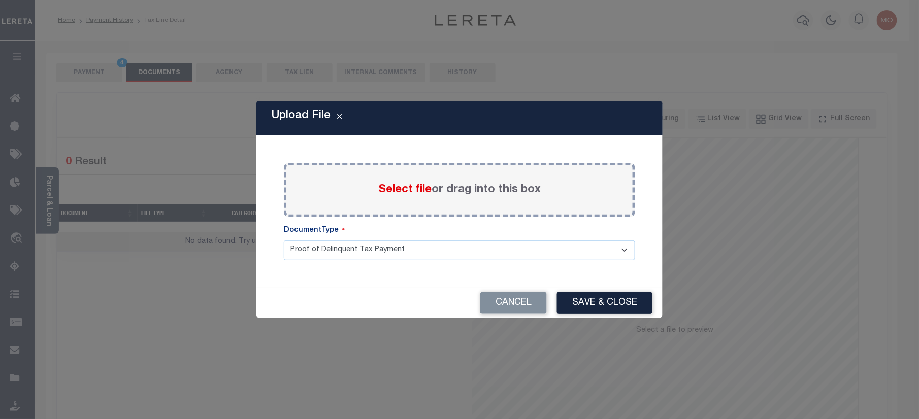
click at [407, 189] on span "Select file" at bounding box center [404, 189] width 53 height 11
click at [0, 0] on input "Select file or drag into this box" at bounding box center [0, 0] width 0 height 0
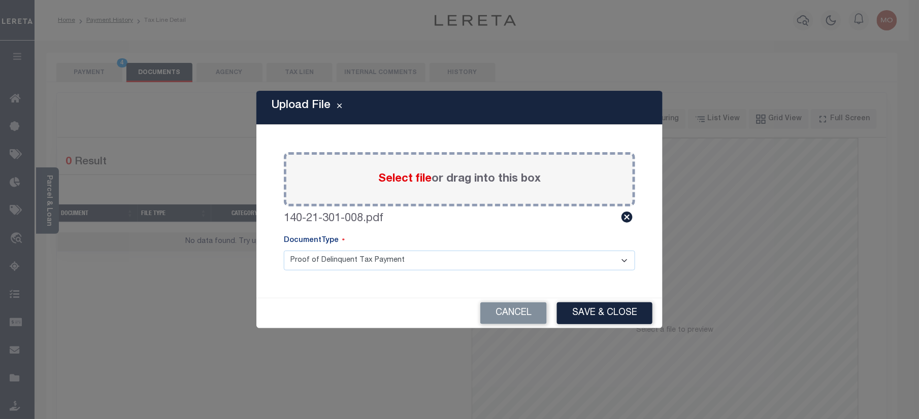
click at [104, 68] on div "Upload File Paste copied image or file into this box Select file or drag into t…" at bounding box center [459, 209] width 919 height 419
click at [587, 313] on button "Save & Close" at bounding box center [604, 313] width 95 height 22
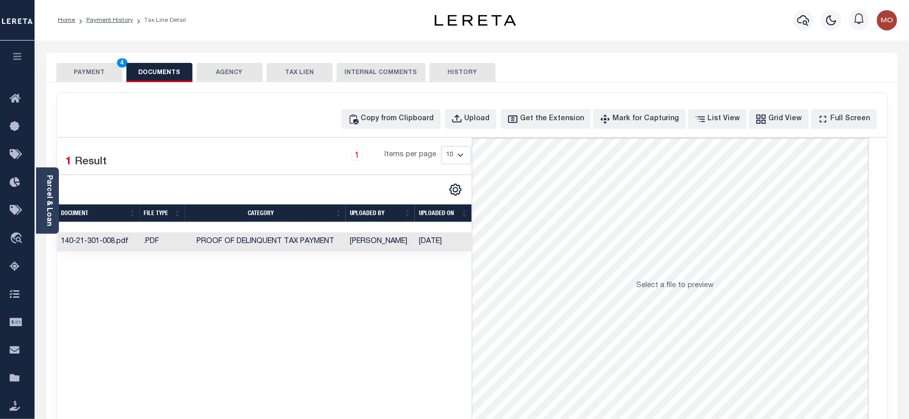
click at [96, 77] on button "PAYMENT 4" at bounding box center [89, 72] width 66 height 19
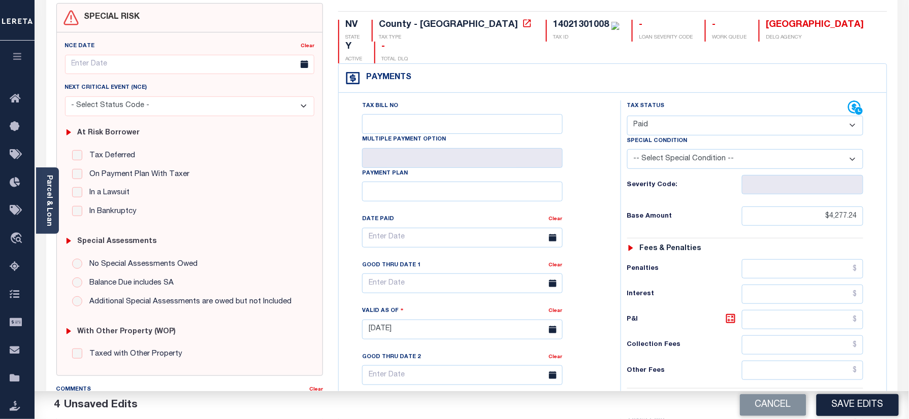
scroll to position [135, 0]
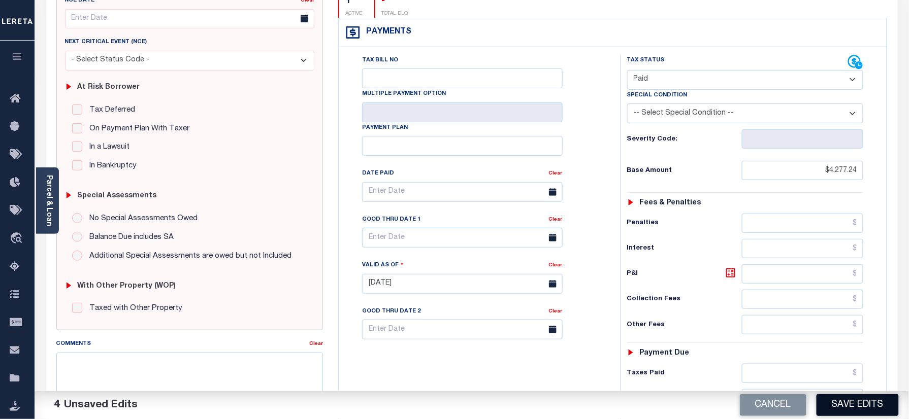
click at [845, 400] on button "Save Edits" at bounding box center [857, 405] width 82 height 22
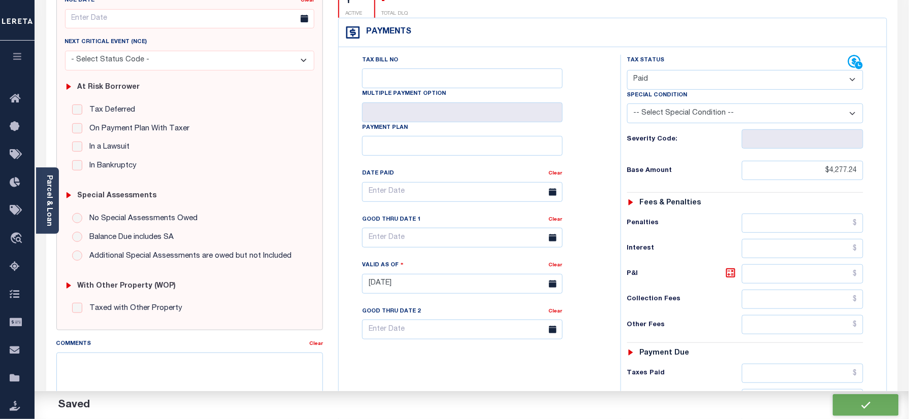
checkbox input "false"
type input "$4,277.24"
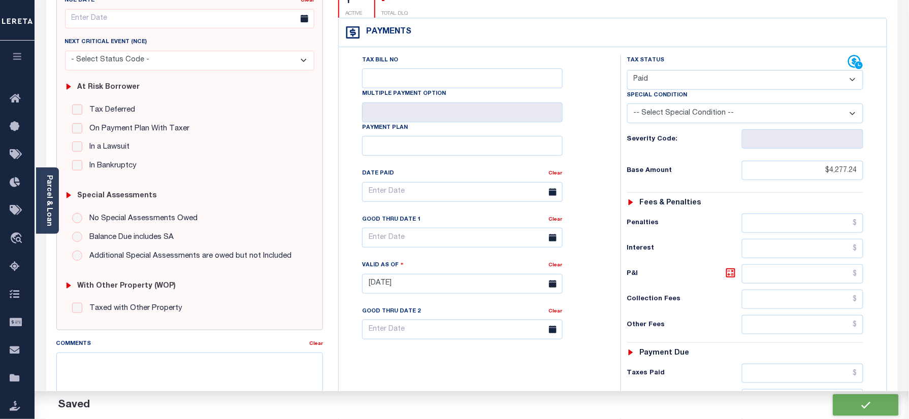
type input "$0"
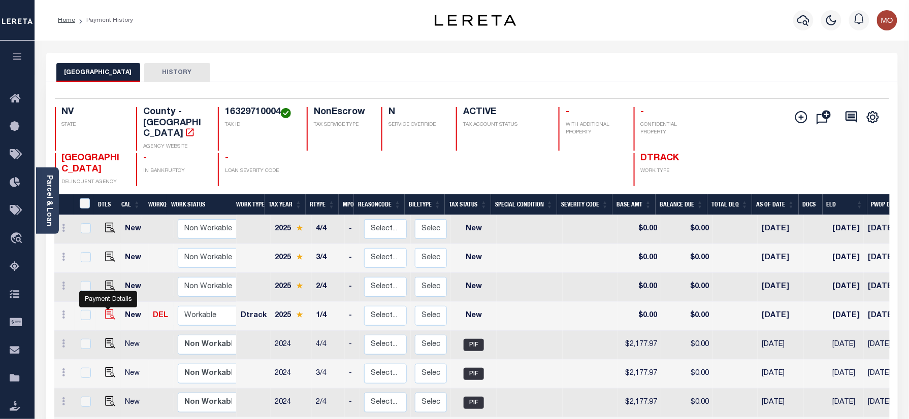
click at [108, 310] on img "" at bounding box center [110, 315] width 10 height 10
checkbox input "true"
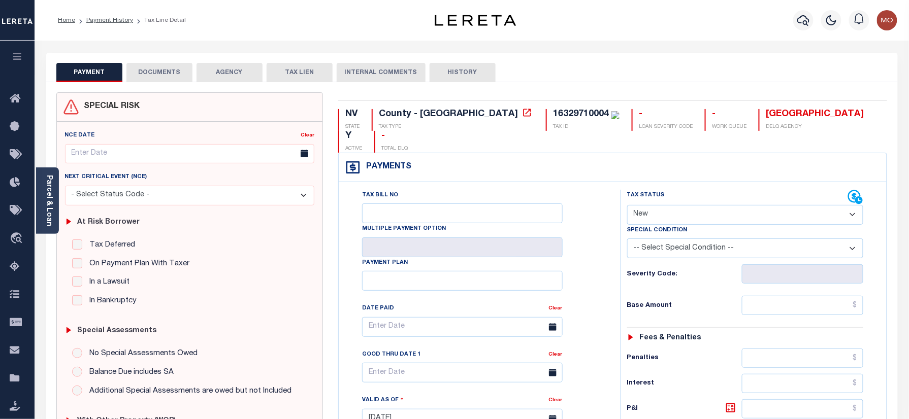
click at [659, 205] on select "- Select Status Code - Open Due/Unpaid Paid Incomplete No Tax Due Internal Refu…" at bounding box center [745, 215] width 237 height 20
select select "PYD"
click at [627, 205] on select "- Select Status Code - Open Due/Unpaid Paid Incomplete No Tax Due Internal Refu…" at bounding box center [745, 215] width 237 height 20
type input "[DATE]"
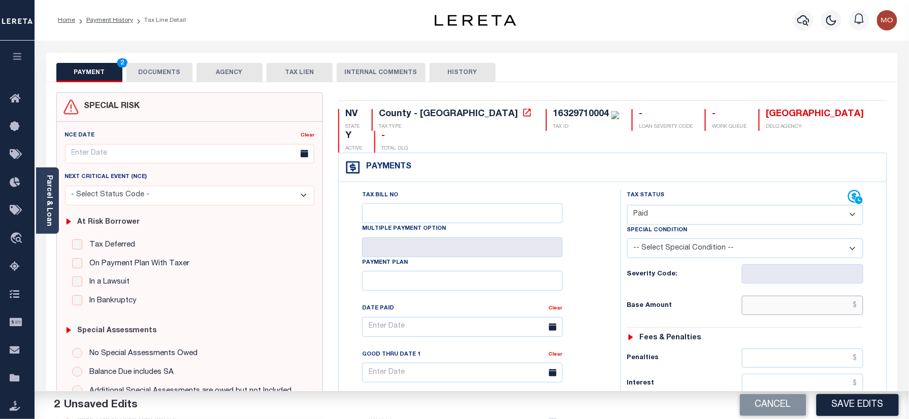
drag, startPoint x: 803, startPoint y: 291, endPoint x: 726, endPoint y: 301, distance: 77.8
click at [803, 296] on input "text" at bounding box center [803, 305] width 122 height 19
paste input "2,352.20"
type input "$2,352.20"
click at [721, 301] on div "Tax Status Status - Select Status Code -" at bounding box center [748, 414] width 256 height 448
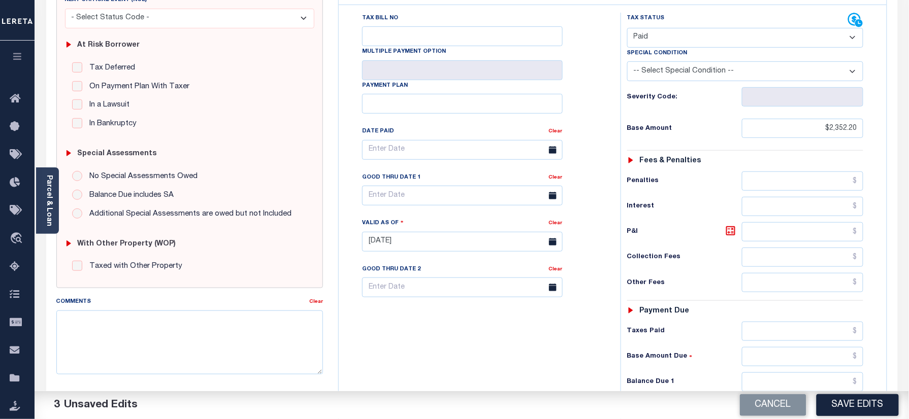
scroll to position [271, 0]
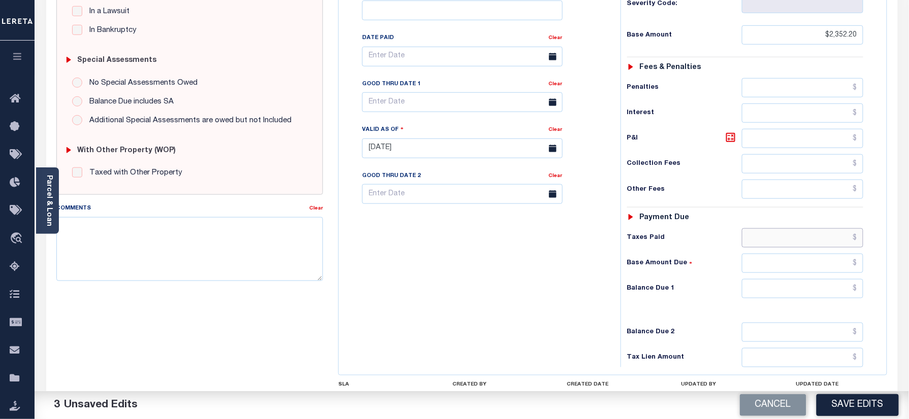
click at [804, 228] on input "text" at bounding box center [803, 237] width 122 height 19
paste input "2,352.20"
drag, startPoint x: 709, startPoint y: 177, endPoint x: 859, endPoint y: 211, distance: 154.1
click at [711, 180] on div "Other Fees" at bounding box center [745, 189] width 237 height 19
drag, startPoint x: 869, startPoint y: 231, endPoint x: 876, endPoint y: 232, distance: 6.6
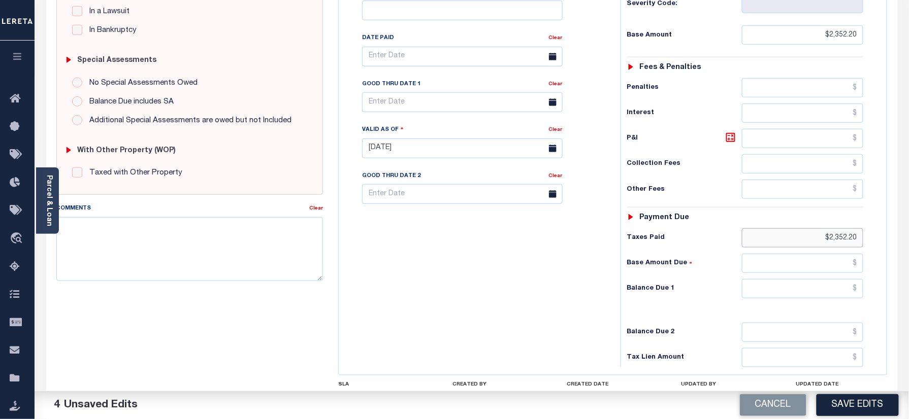
click at [876, 232] on div "Tax Status Status - Select Status Code -" at bounding box center [748, 143] width 256 height 448
type input "$.00"
click at [811, 279] on input "text" at bounding box center [803, 288] width 122 height 19
type input "$0.00"
click at [502, 295] on div "Tax Bill No Multiple Payment Option Payment Plan Clear" at bounding box center [477, 143] width 272 height 448
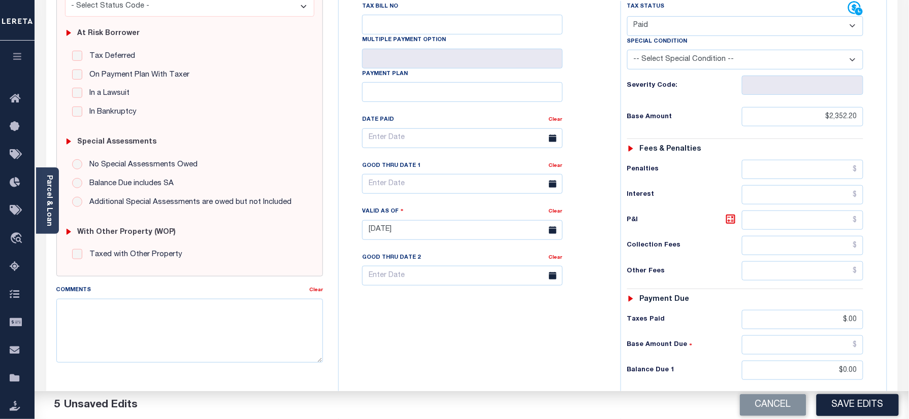
scroll to position [340, 0]
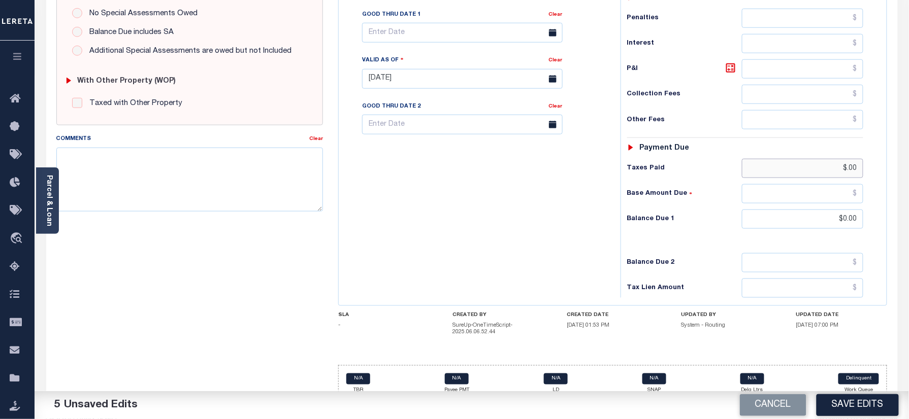
drag, startPoint x: 819, startPoint y: 149, endPoint x: 914, endPoint y: 141, distance: 95.3
click at [908, 141] on html "Home Payment History Tax Line Detail" at bounding box center [454, 47] width 909 height 775
click at [540, 238] on div "Tax Bill No Multiple Payment Option Payment Plan Clear" at bounding box center [477, 74] width 272 height 448
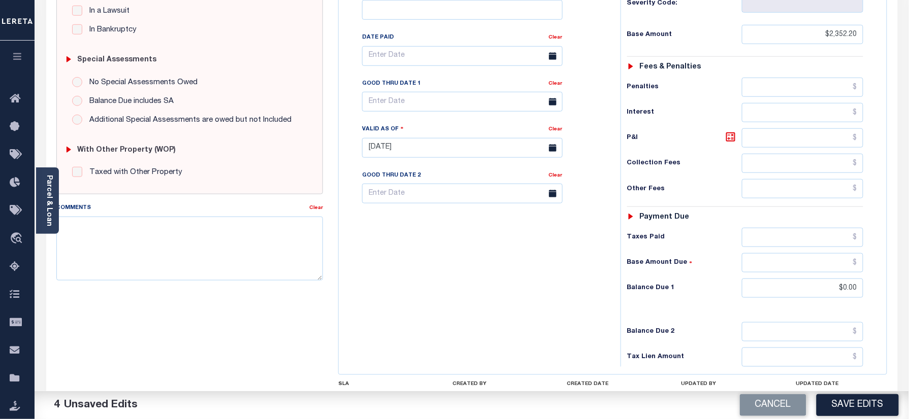
scroll to position [137, 0]
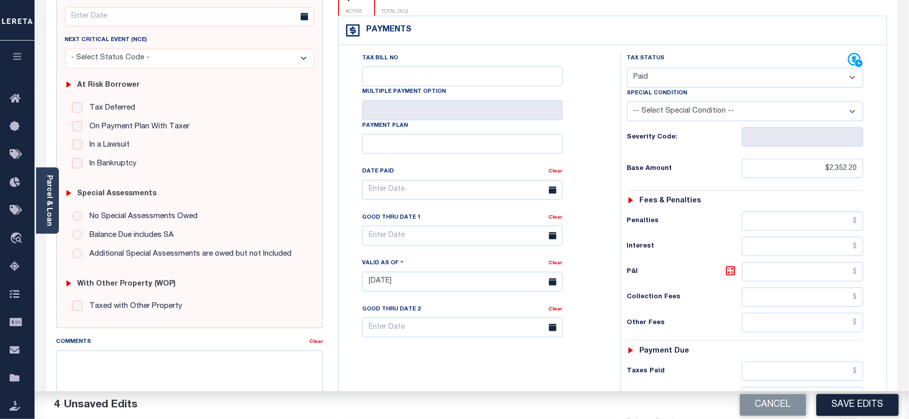
click at [593, 298] on div "Tax Bill No Multiple Payment Option Payment Plan Clear" at bounding box center [477, 195] width 256 height 285
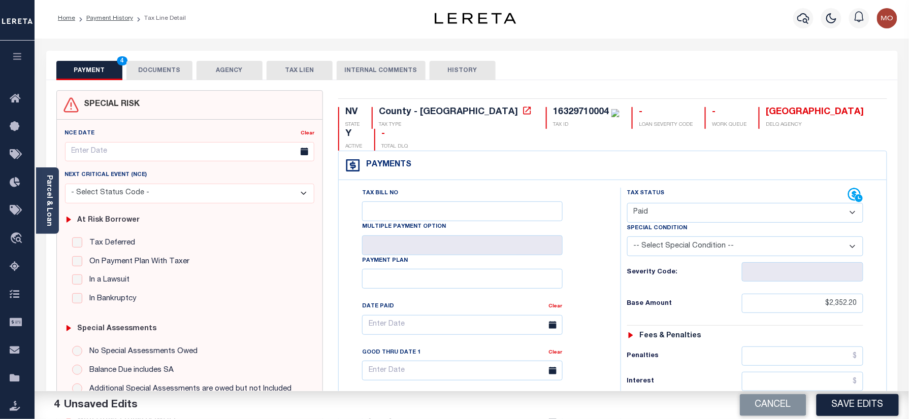
scroll to position [0, 0]
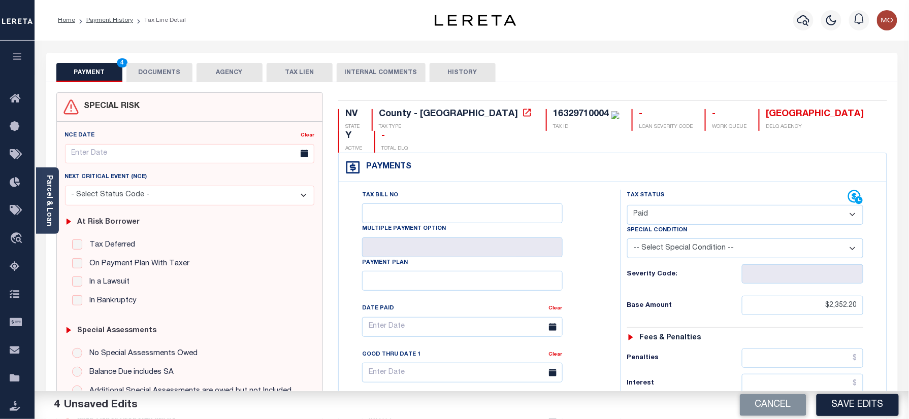
click at [160, 70] on button "DOCUMENTS" at bounding box center [159, 72] width 66 height 19
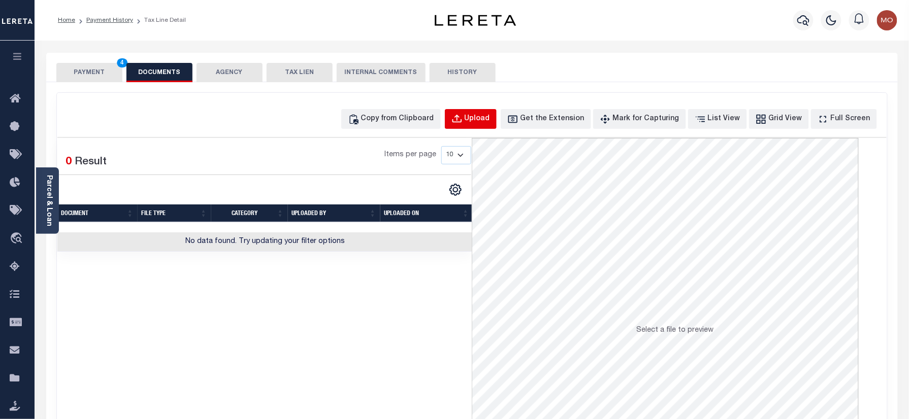
click at [485, 114] on div "Upload" at bounding box center [476, 119] width 25 height 11
select select "POP"
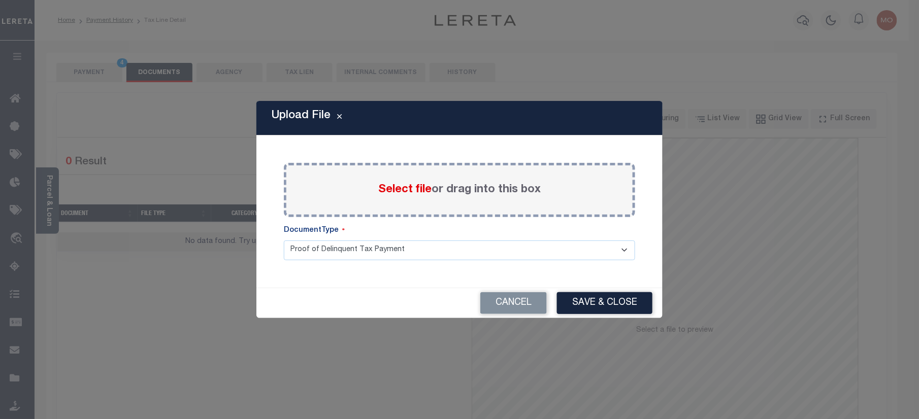
click at [380, 190] on span "Select file" at bounding box center [404, 189] width 53 height 11
click at [0, 0] on input "Select file or drag into this box" at bounding box center [0, 0] width 0 height 0
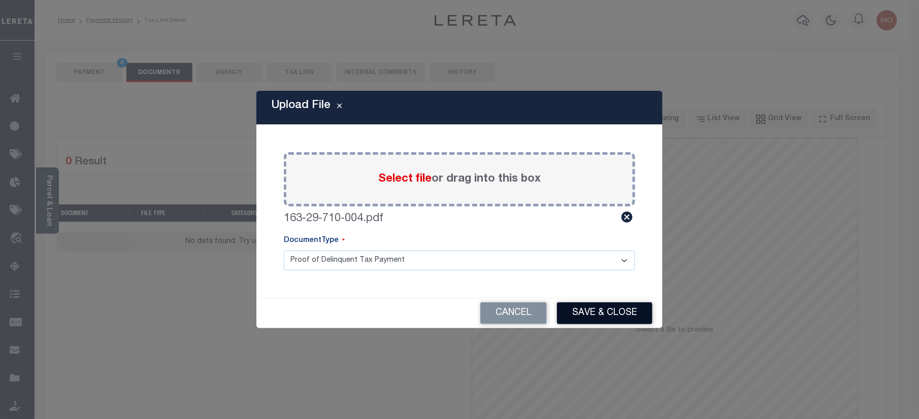
click at [597, 313] on button "Save & Close" at bounding box center [604, 313] width 95 height 22
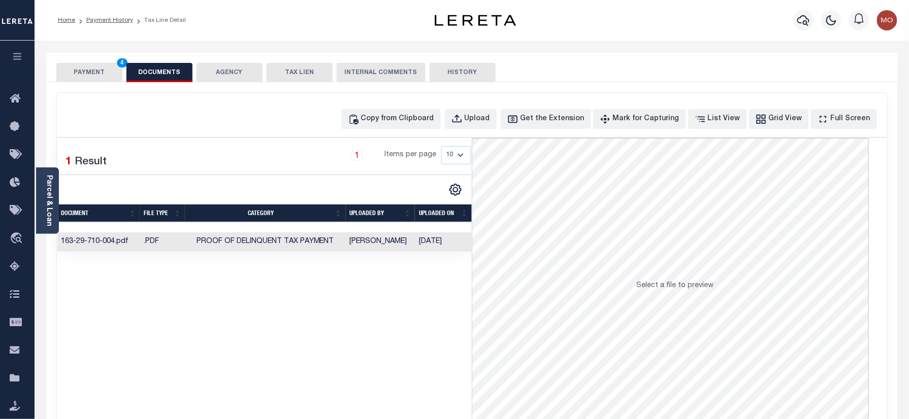
click at [95, 76] on button "PAYMENT 4" at bounding box center [89, 72] width 66 height 19
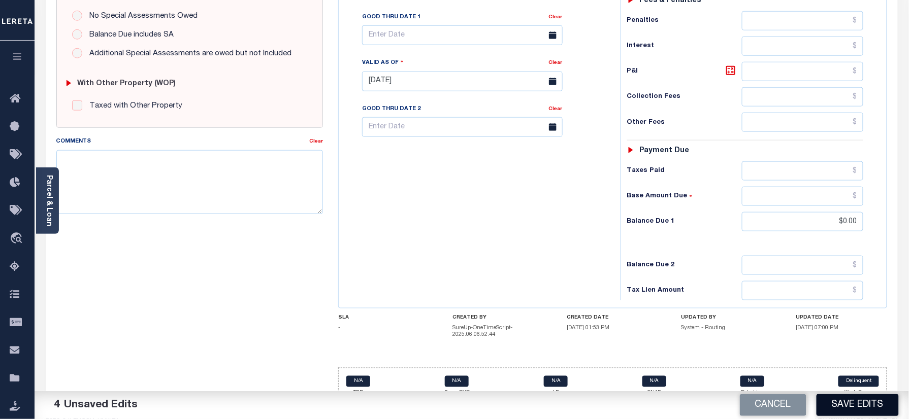
click at [831, 402] on button "Save Edits" at bounding box center [857, 405] width 82 height 22
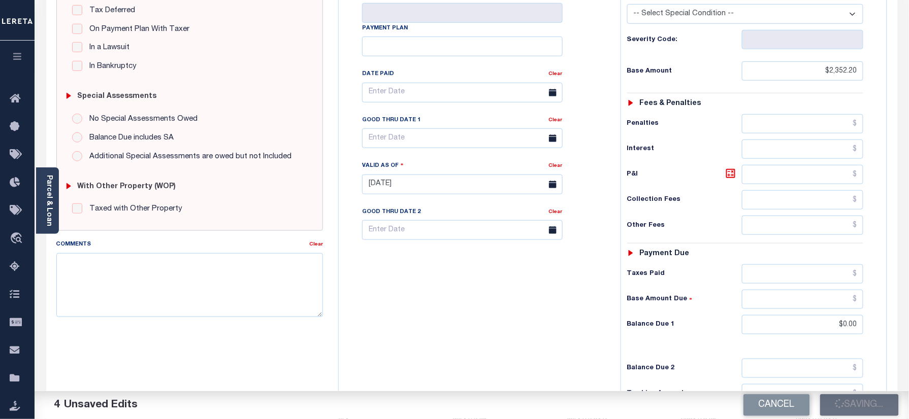
scroll to position [134, 0]
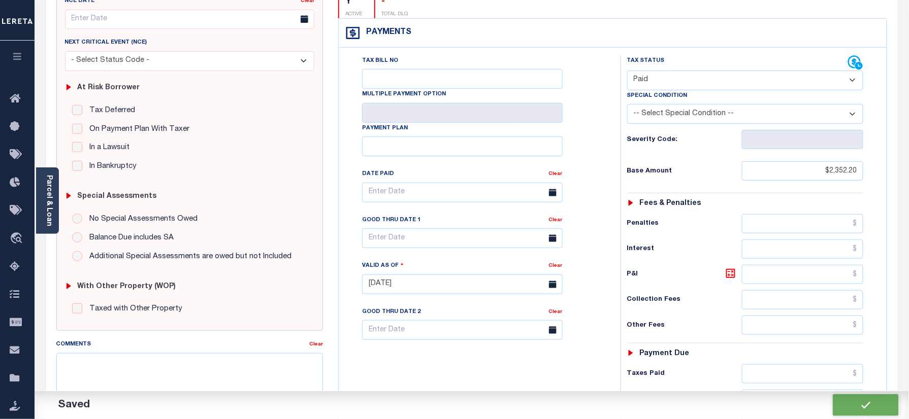
checkbox input "false"
type input "$2,352.2"
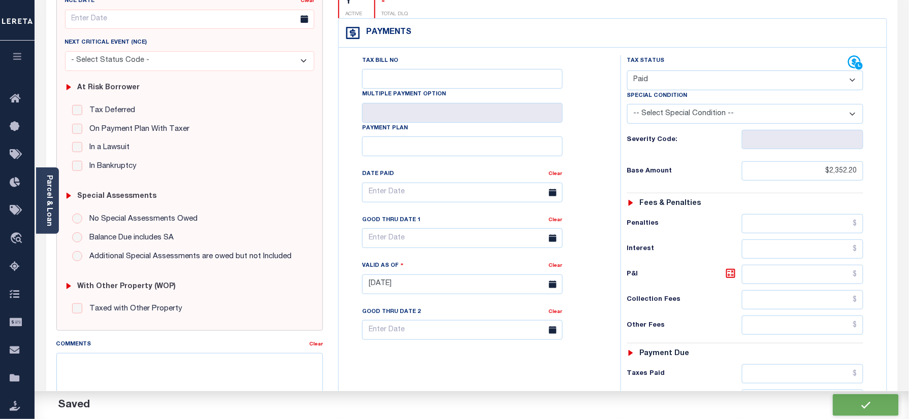
type input "$0"
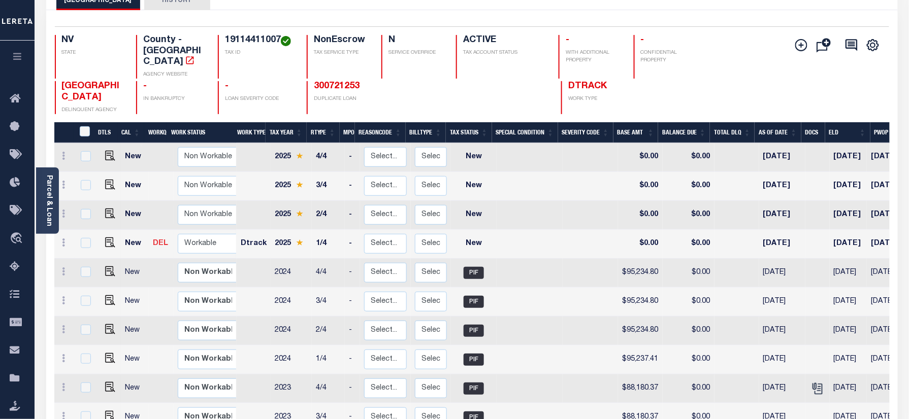
scroll to position [68, 0]
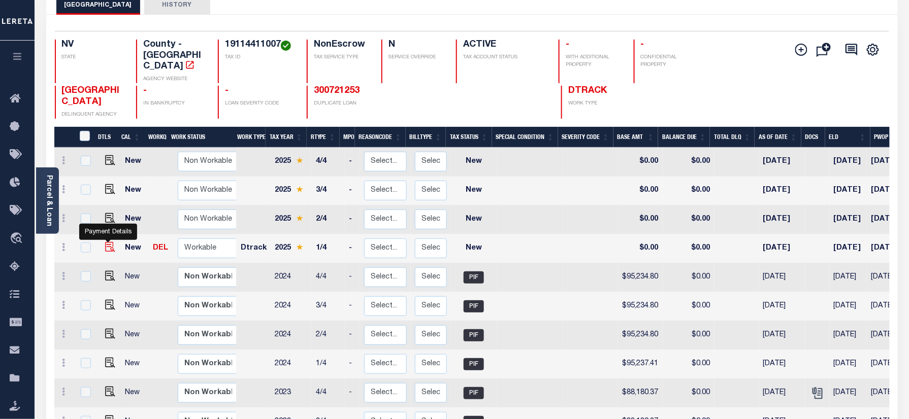
click at [106, 242] on img "" at bounding box center [110, 247] width 10 height 10
checkbox input "true"
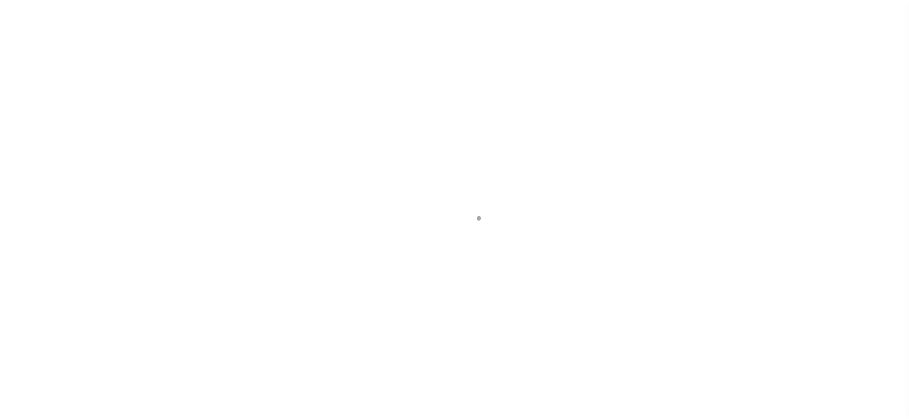
checkbox input "false"
type input "[DATE]"
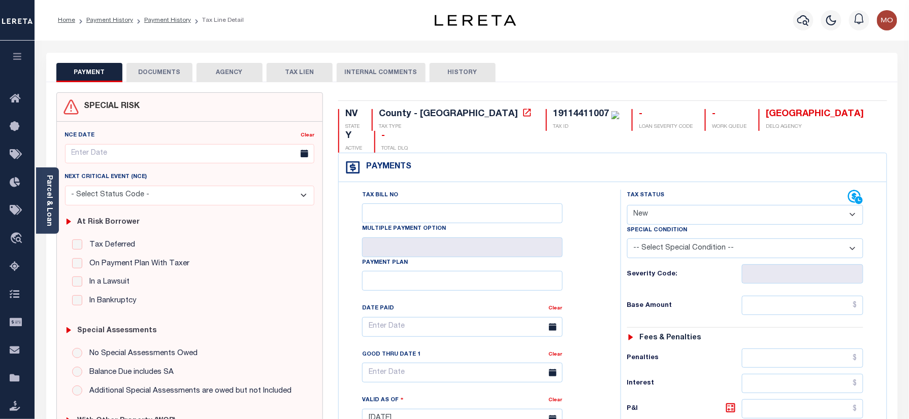
click at [654, 190] on div "Tax Status Status" at bounding box center [737, 197] width 221 height 15
click at [654, 205] on select "- Select Status Code - Open Due/Unpaid Paid Incomplete No Tax Due Internal Refu…" at bounding box center [745, 215] width 237 height 20
select select "PYD"
click at [627, 205] on select "- Select Status Code - Open Due/Unpaid Paid Incomplete No Tax Due Internal Refu…" at bounding box center [745, 215] width 237 height 20
type input "[DATE]"
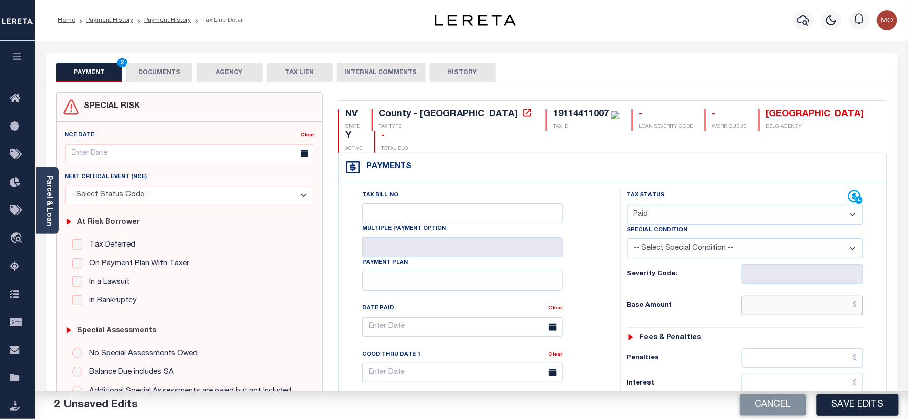
click at [784, 296] on input "text" at bounding box center [803, 305] width 122 height 19
paste input "102,853.59"
type input "$102,853.59"
click at [689, 302] on h6 "Base Amount" at bounding box center [684, 306] width 115 height 8
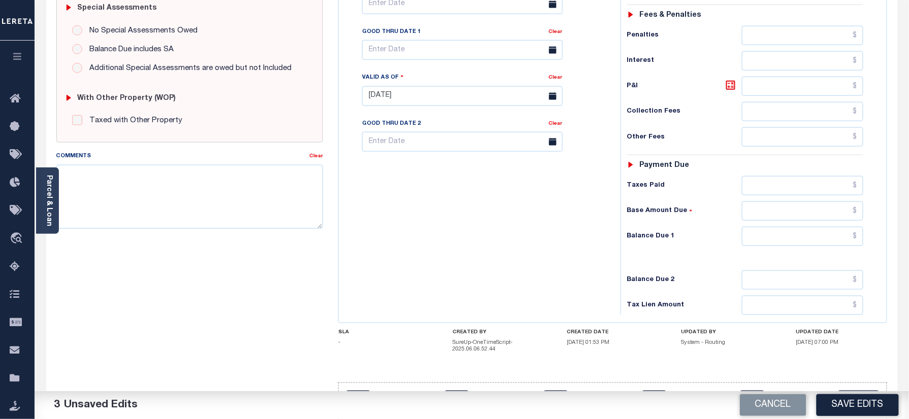
scroll to position [338, 0]
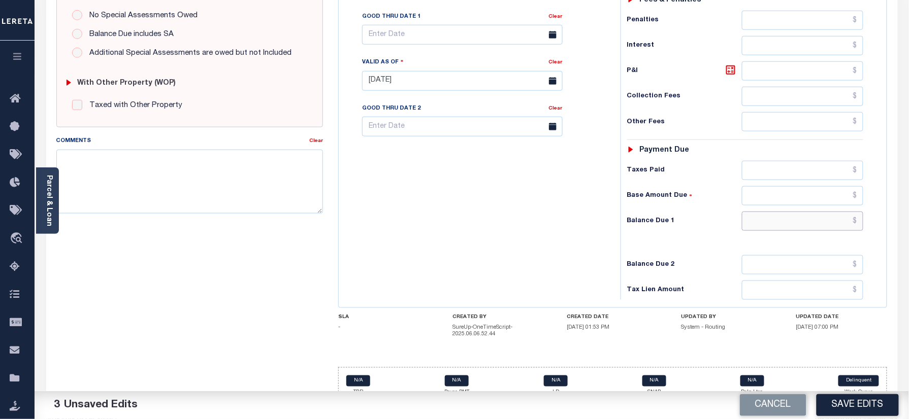
click at [780, 212] on input "text" at bounding box center [803, 221] width 122 height 19
type input "$0.00"
click at [463, 245] on div "Tax Bill No Multiple Payment Option Payment Plan Clear" at bounding box center [477, 76] width 272 height 448
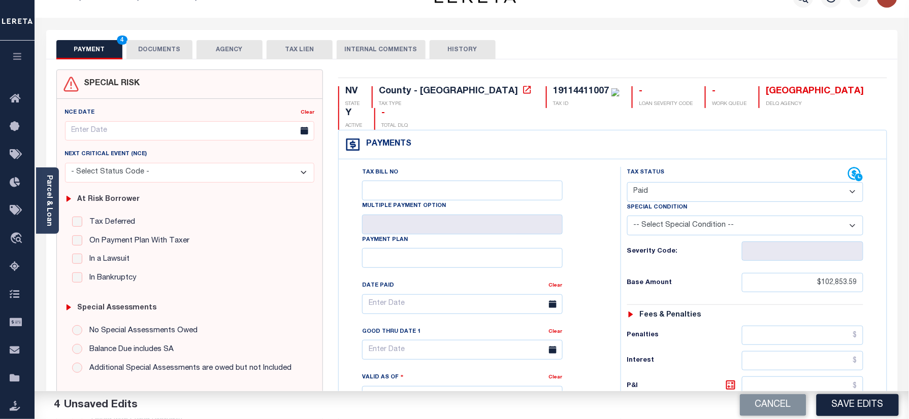
scroll to position [0, 0]
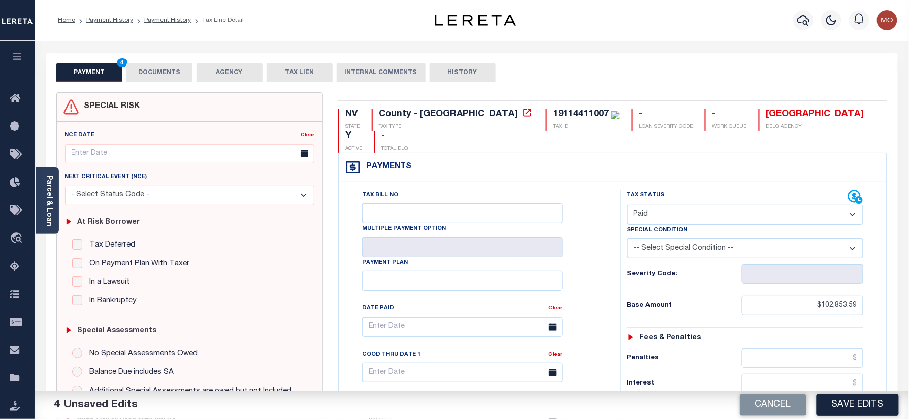
click at [553, 118] on div "19114411007" at bounding box center [581, 114] width 56 height 9
click at [160, 80] on button "DOCUMENTS" at bounding box center [159, 72] width 66 height 19
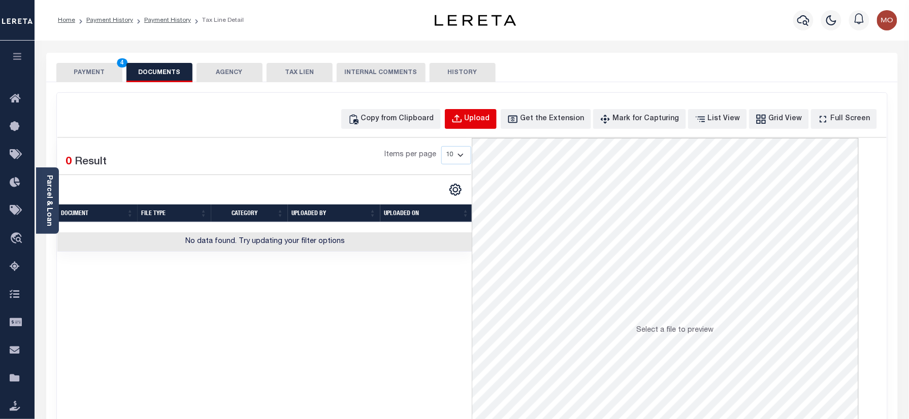
click at [490, 120] on div "Upload" at bounding box center [476, 119] width 25 height 11
select select "POP"
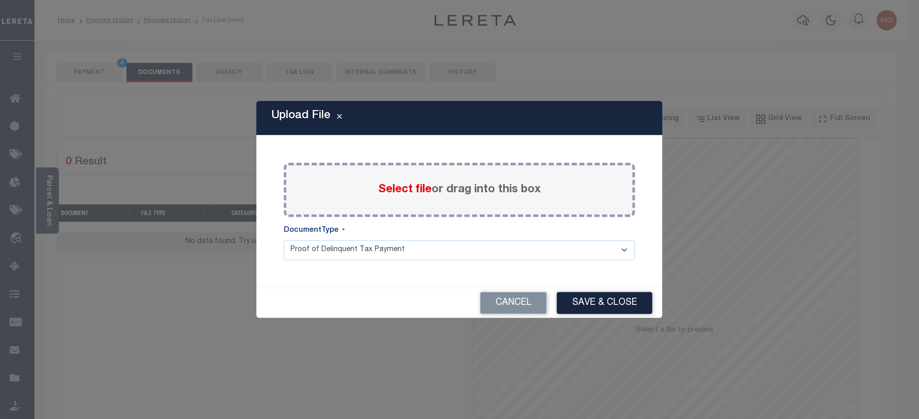
click at [394, 197] on label "Select file or drag into this box" at bounding box center [459, 190] width 162 height 17
click at [0, 0] on input "Select file or drag into this box" at bounding box center [0, 0] width 0 height 0
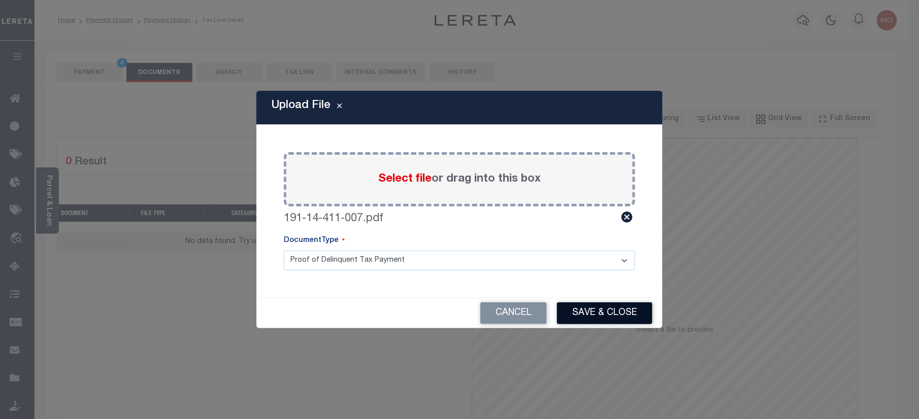
click at [595, 312] on button "Save & Close" at bounding box center [604, 313] width 95 height 22
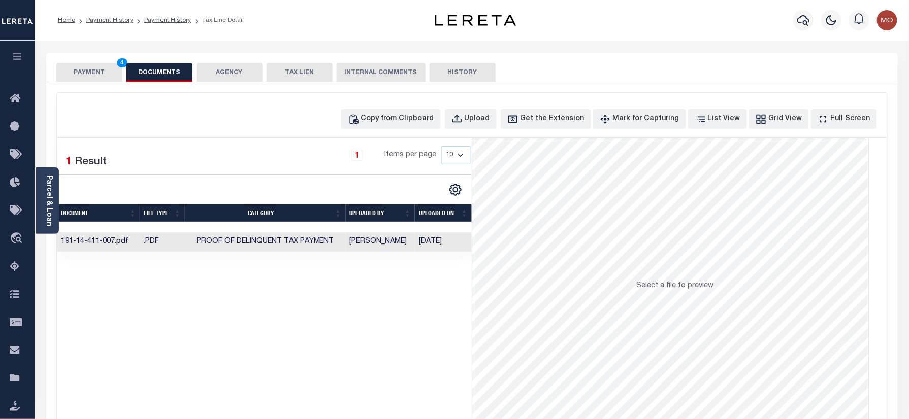
click at [110, 77] on button "PAYMENT 4" at bounding box center [89, 72] width 66 height 19
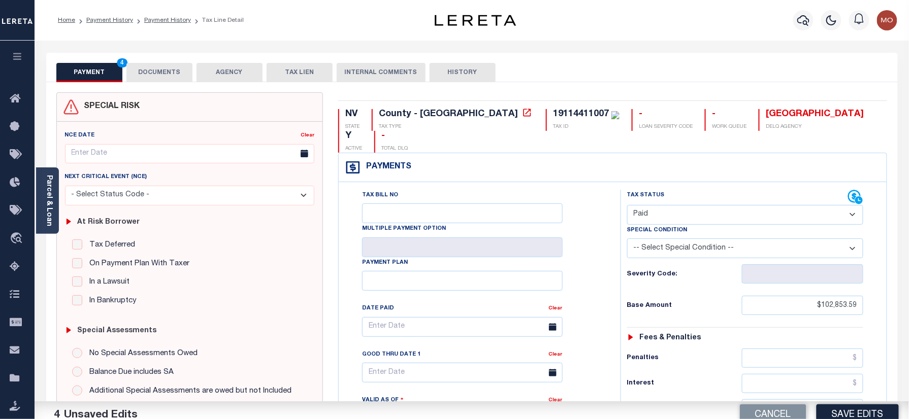
scroll to position [338, 0]
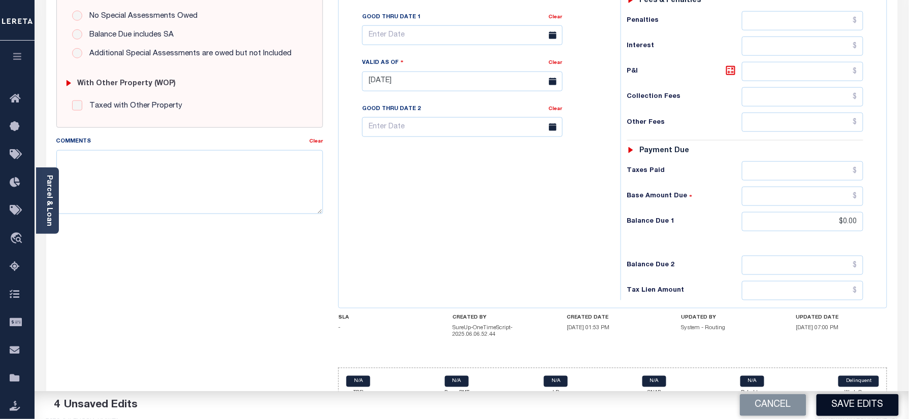
click at [854, 399] on button "Save Edits" at bounding box center [857, 405] width 82 height 22
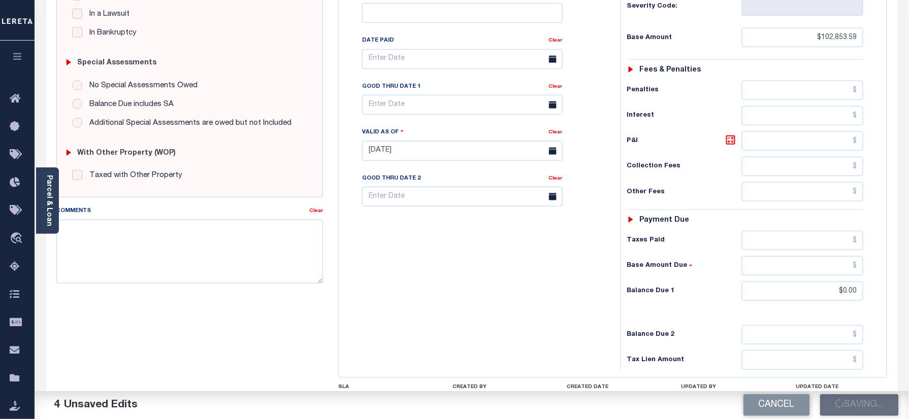
scroll to position [202, 0]
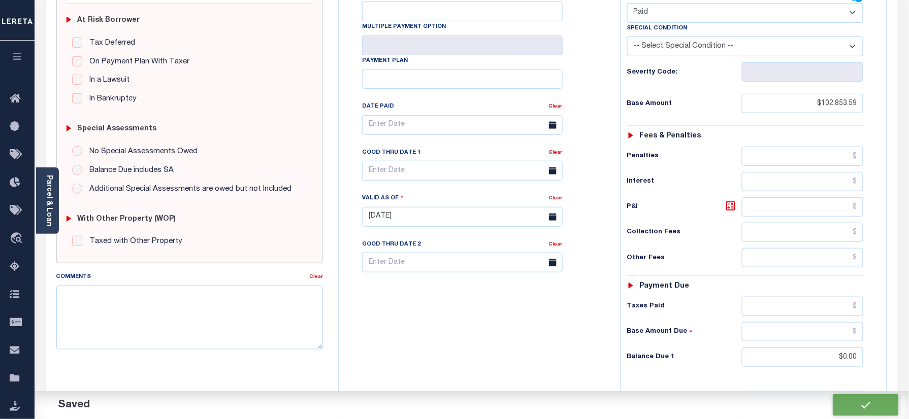
checkbox input "false"
type input "$102,853.59"
type input "$0"
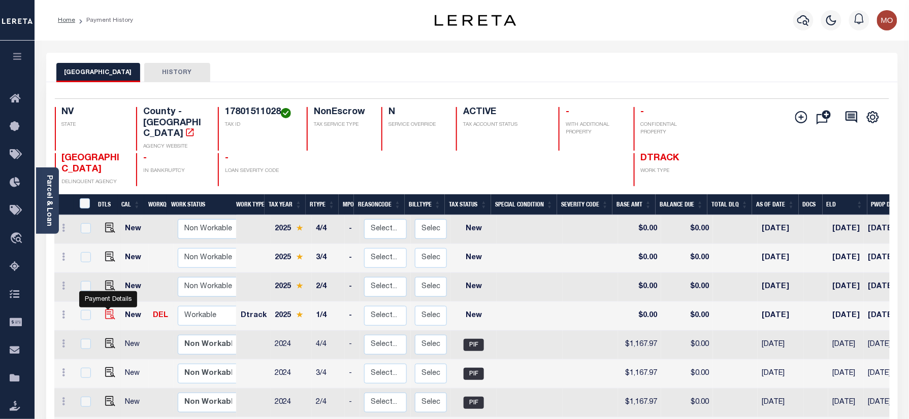
click at [106, 310] on img "" at bounding box center [110, 315] width 10 height 10
checkbox input "true"
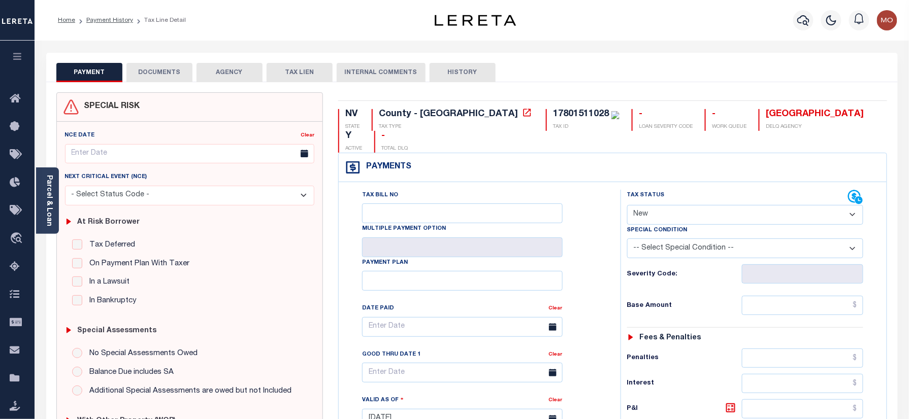
drag, startPoint x: 674, startPoint y: 192, endPoint x: 677, endPoint y: 206, distance: 14.0
click at [674, 205] on select "- Select Status Code - Open Due/Unpaid Paid Incomplete No Tax Due Internal Refu…" at bounding box center [745, 215] width 237 height 20
select select "PYD"
click at [627, 205] on select "- Select Status Code - Open Due/Unpaid Paid Incomplete No Tax Due Internal Refu…" at bounding box center [745, 215] width 237 height 20
type input "[DATE]"
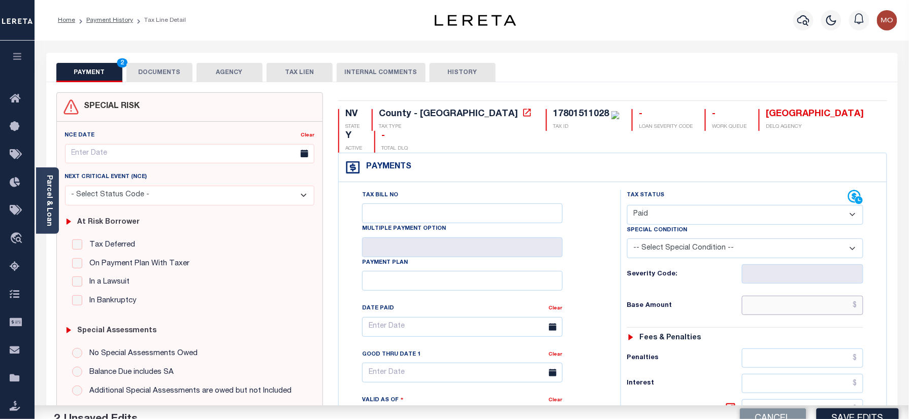
click at [782, 296] on input "text" at bounding box center [803, 305] width 122 height 19
paste input "1,261.41"
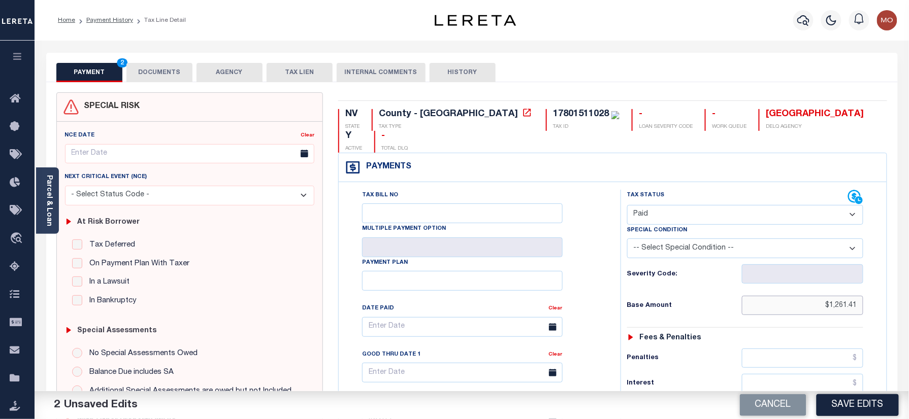
type input "$1,261.41"
click at [713, 296] on div "Base Amount $1,261.41" at bounding box center [745, 305] width 237 height 19
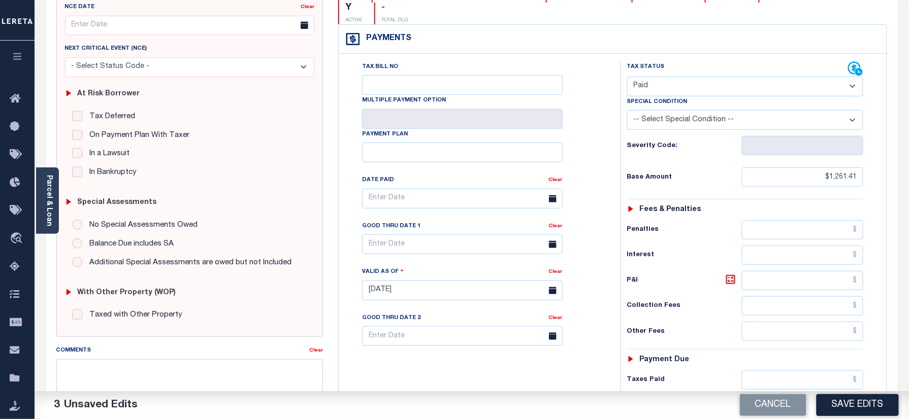
scroll to position [203, 0]
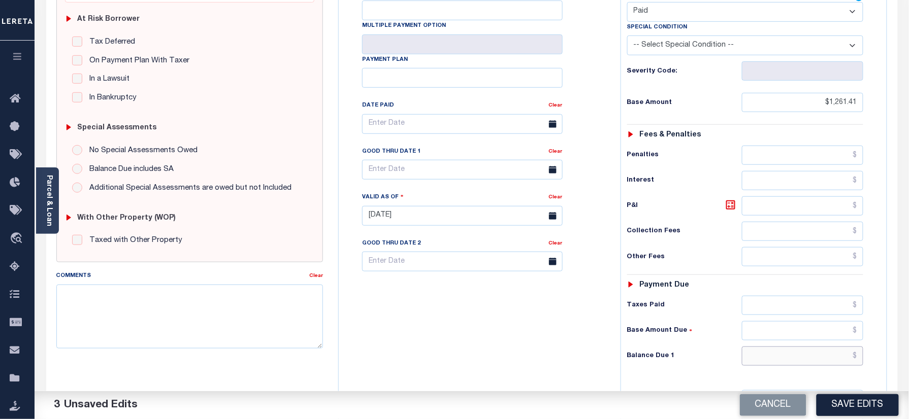
click at [789, 349] on input "text" at bounding box center [803, 356] width 122 height 19
type input "$0.00"
click at [476, 365] on div "Tax Bill No Multiple Payment Option Payment Plan Clear" at bounding box center [477, 211] width 272 height 448
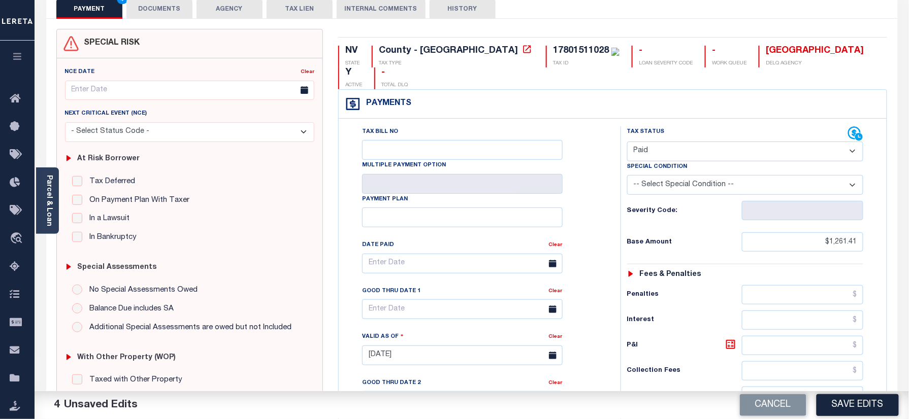
scroll to position [0, 0]
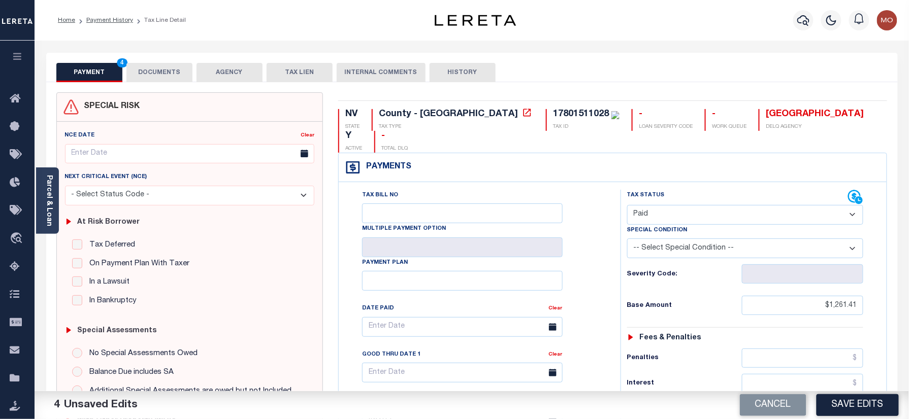
click at [159, 70] on button "DOCUMENTS" at bounding box center [159, 72] width 66 height 19
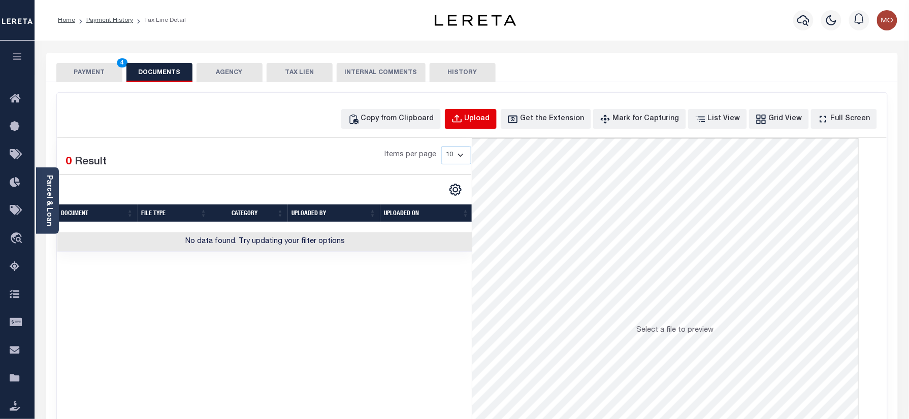
click at [490, 122] on div "Upload" at bounding box center [476, 119] width 25 height 11
select select "POP"
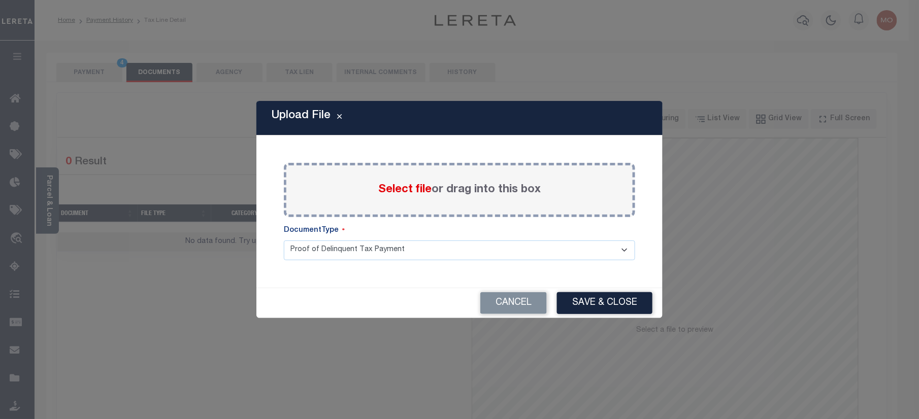
click at [390, 192] on span "Select file" at bounding box center [404, 189] width 53 height 11
click at [0, 0] on input "Select file or drag into this box" at bounding box center [0, 0] width 0 height 0
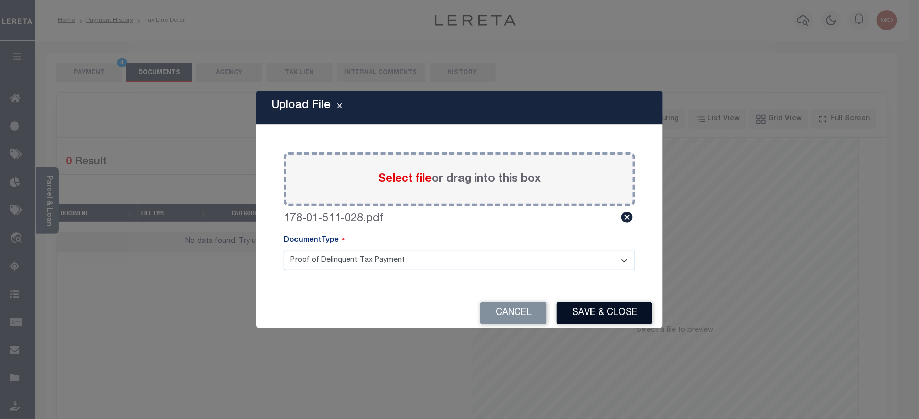
click at [595, 315] on button "Save & Close" at bounding box center [604, 313] width 95 height 22
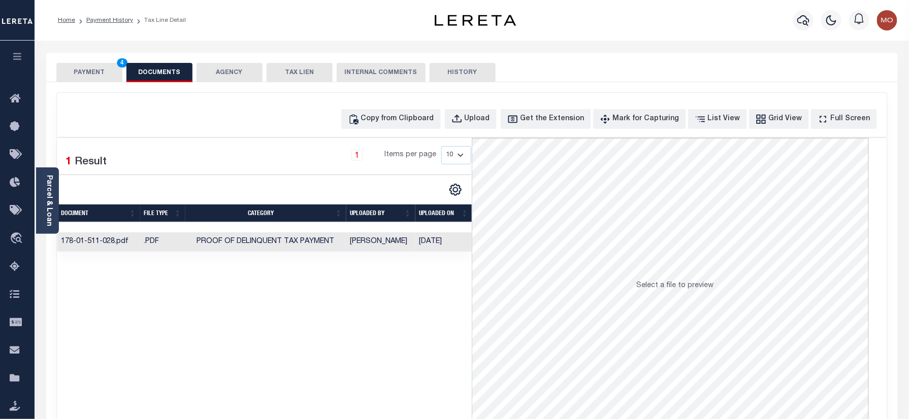
click at [93, 72] on button "PAYMENT 4" at bounding box center [89, 72] width 66 height 19
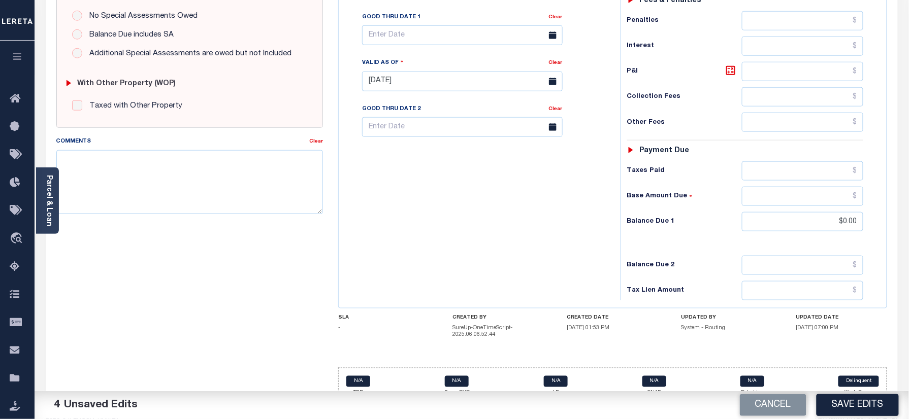
click at [840, 402] on button "Save Edits" at bounding box center [857, 405] width 82 height 22
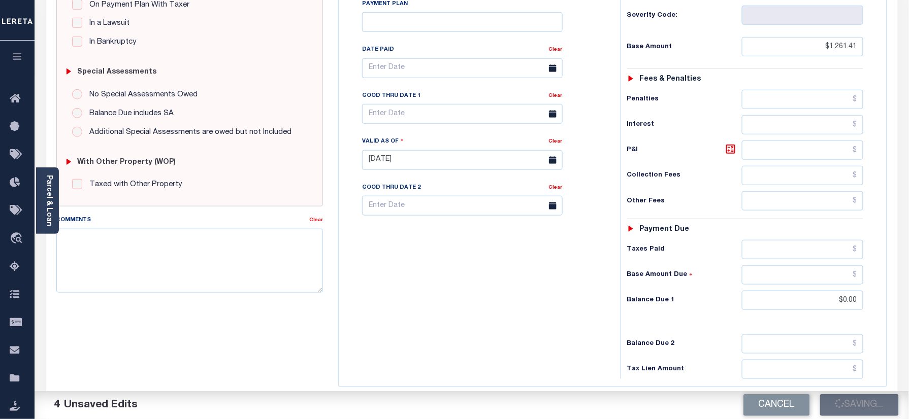
scroll to position [202, 0]
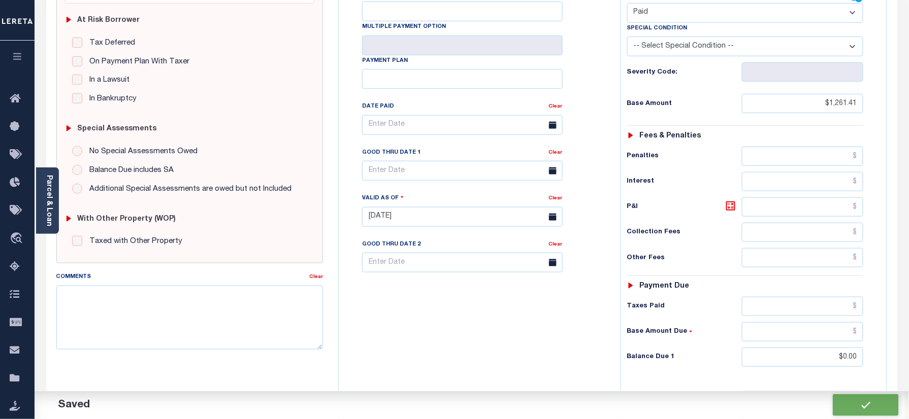
checkbox input "false"
type input "$1,261.41"
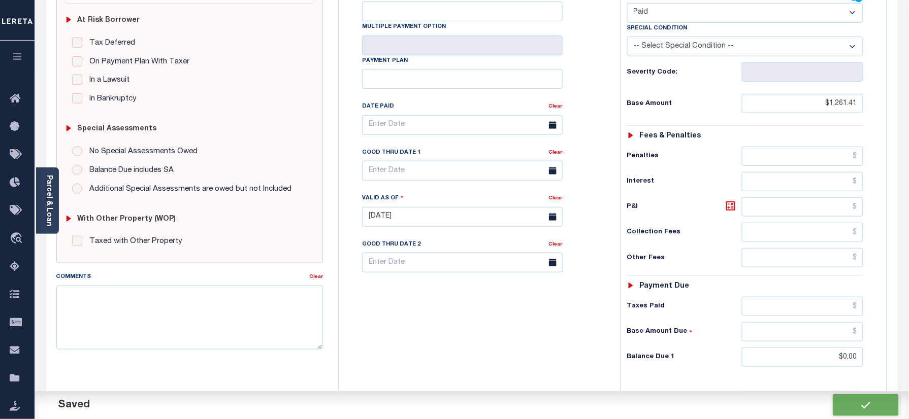
type input "$0"
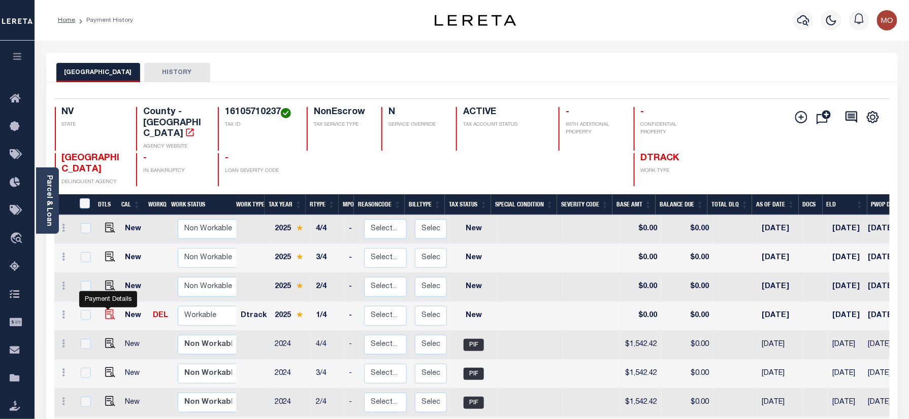
click at [107, 310] on img "" at bounding box center [110, 315] width 10 height 10
checkbox input "true"
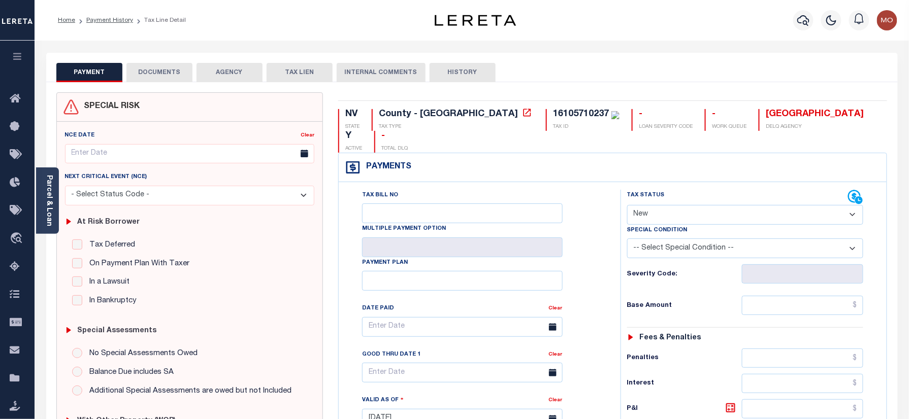
drag, startPoint x: 658, startPoint y: 189, endPoint x: 663, endPoint y: 198, distance: 10.2
click at [658, 205] on select "- Select Status Code - Open Due/Unpaid Paid Incomplete No Tax Due Internal Refu…" at bounding box center [745, 215] width 237 height 20
select select "PYD"
click at [627, 205] on select "- Select Status Code - Open Due/Unpaid Paid Incomplete No Tax Due Internal Refu…" at bounding box center [745, 215] width 237 height 20
type input "[DATE]"
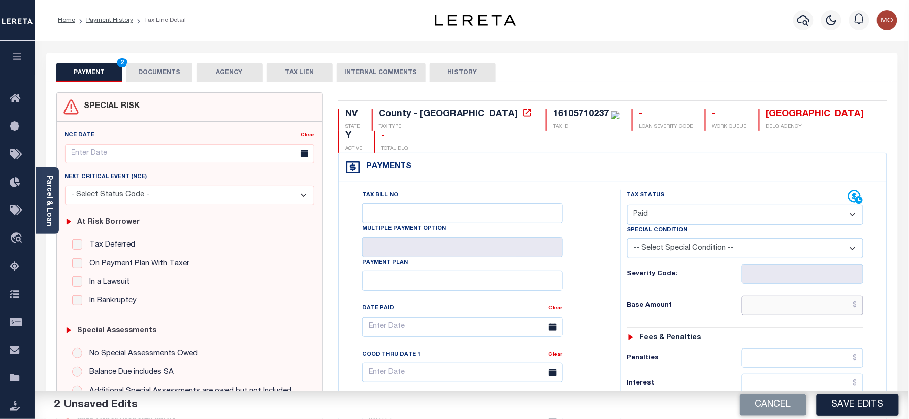
click at [778, 296] on input "text" at bounding box center [803, 305] width 122 height 19
paste input "1,548.85"
type input "$1,548.85"
click at [602, 301] on div "Tax Bill No Multiple Payment Option Payment Plan Clear" at bounding box center [477, 332] width 256 height 285
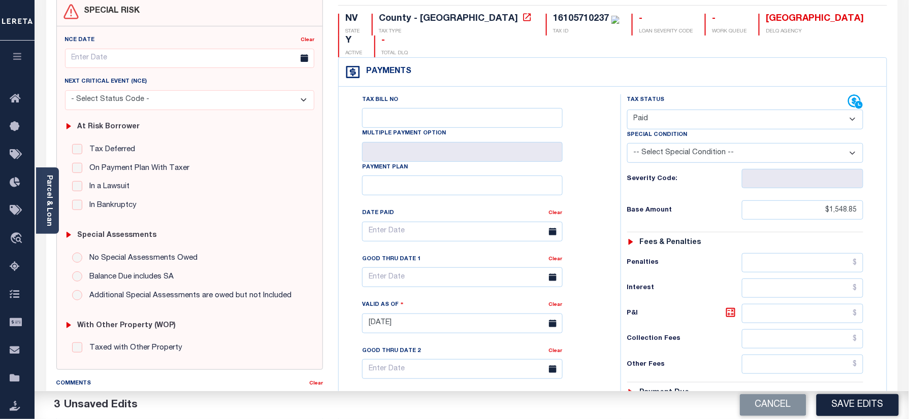
scroll to position [203, 0]
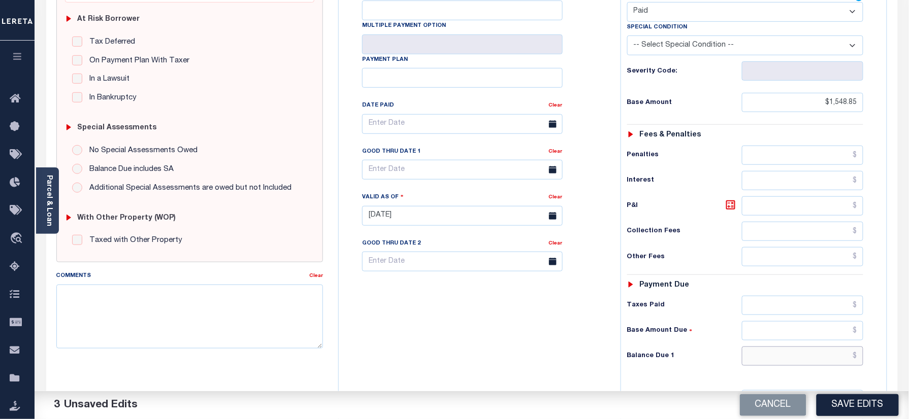
click at [782, 347] on input "text" at bounding box center [803, 356] width 122 height 19
type input "$0.00"
click at [451, 329] on div "Tax Bill No Multiple Payment Option Payment Plan Clear" at bounding box center [477, 211] width 272 height 448
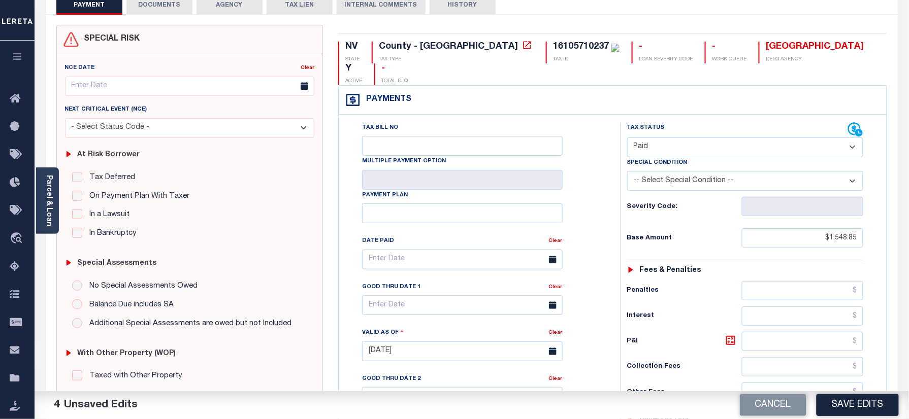
scroll to position [0, 0]
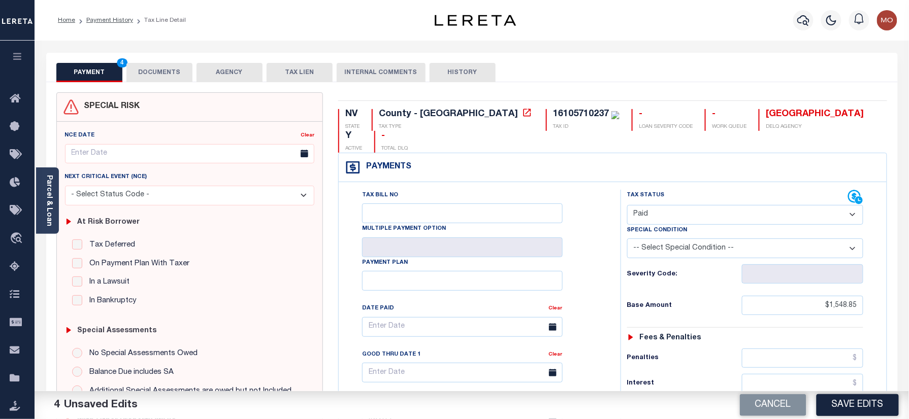
click at [145, 73] on button "DOCUMENTS" at bounding box center [159, 72] width 66 height 19
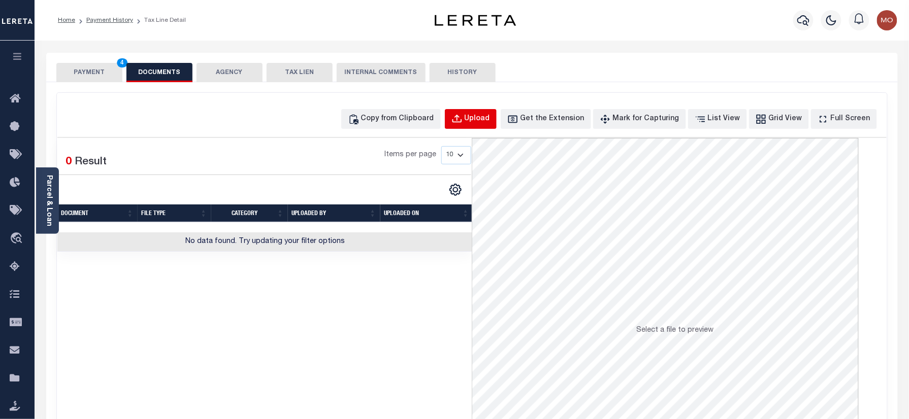
click at [482, 126] on button "Upload" at bounding box center [471, 119] width 52 height 20
select select "POP"
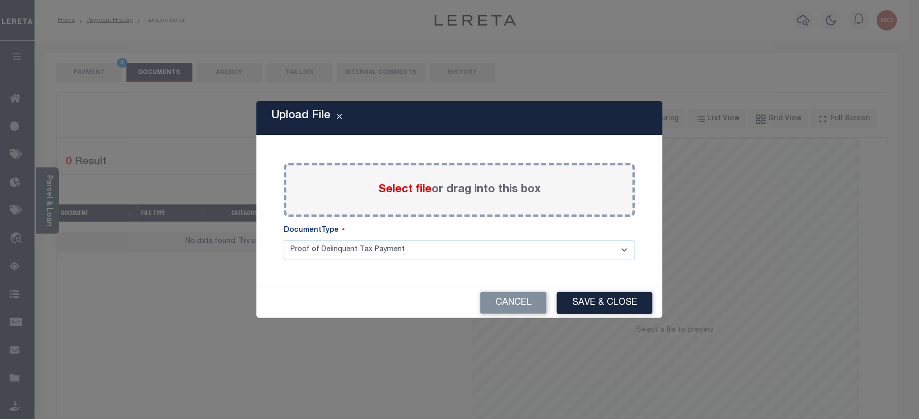
click at [399, 193] on span "Select file" at bounding box center [404, 189] width 53 height 11
click at [0, 0] on input "Select file or drag into this box" at bounding box center [0, 0] width 0 height 0
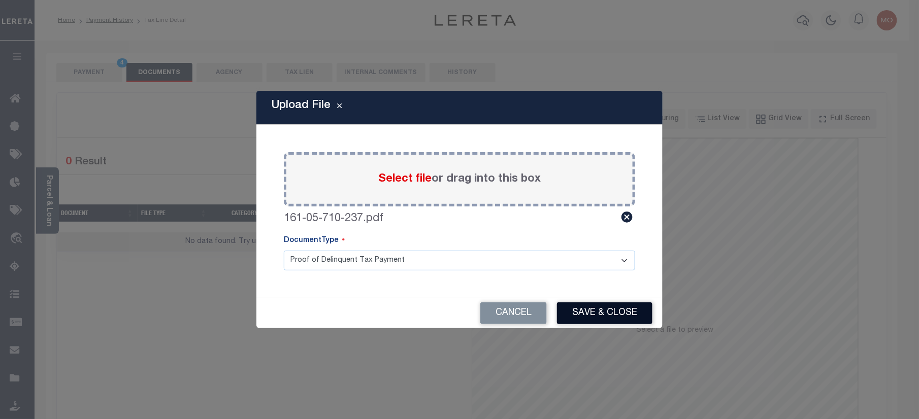
click at [595, 315] on button "Save & Close" at bounding box center [604, 313] width 95 height 22
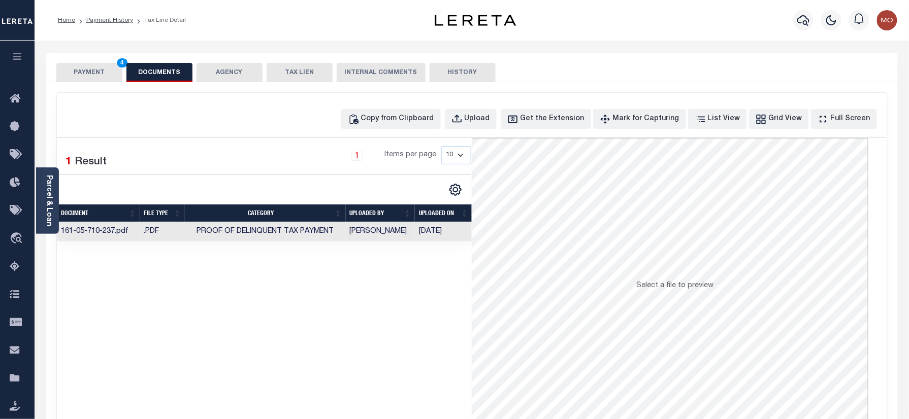
click at [98, 75] on button "PAYMENT 4" at bounding box center [89, 72] width 66 height 19
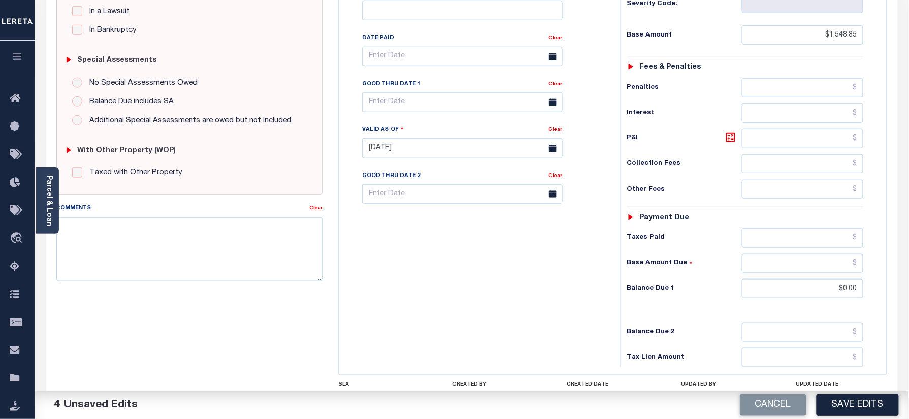
drag, startPoint x: 831, startPoint y: 409, endPoint x: 634, endPoint y: 360, distance: 202.9
click at [831, 409] on button "Save Edits" at bounding box center [857, 405] width 82 height 22
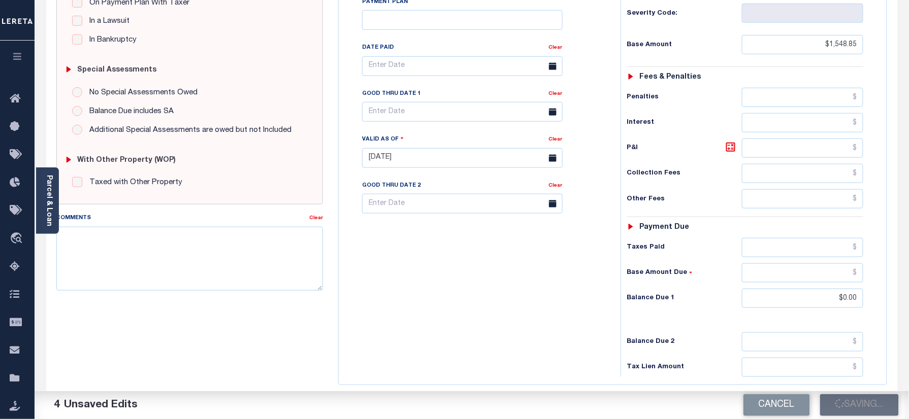
scroll to position [135, 0]
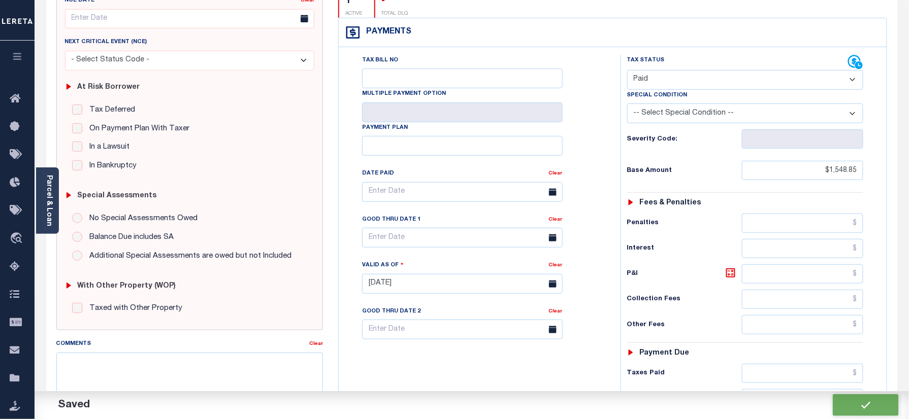
checkbox input "false"
type input "$1,548.85"
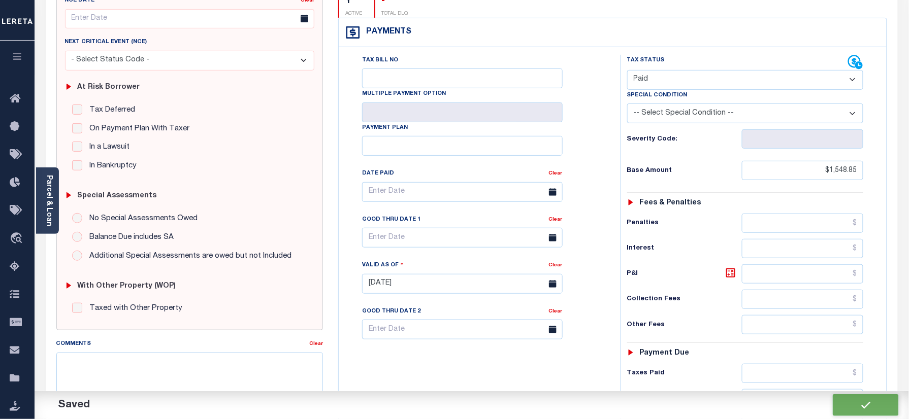
type input "$0"
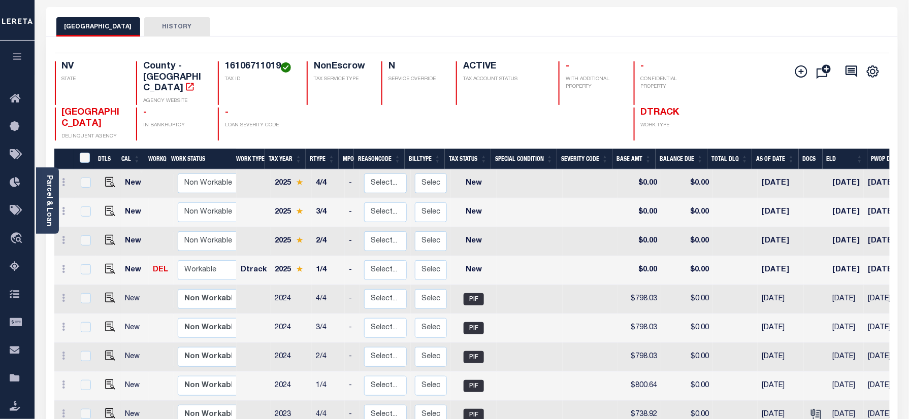
scroll to position [68, 0]
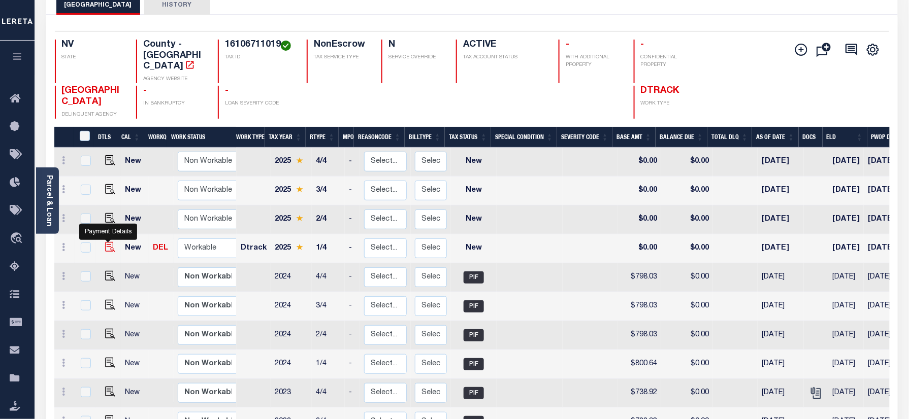
click at [110, 242] on img "" at bounding box center [110, 247] width 10 height 10
checkbox input "true"
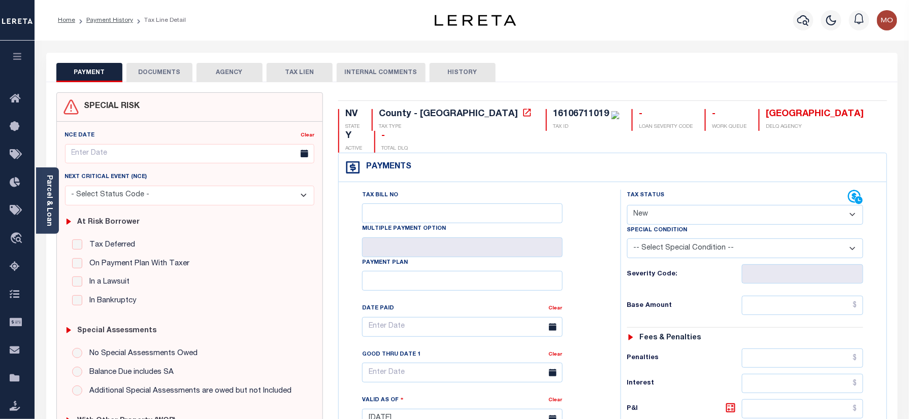
click at [666, 205] on select "- Select Status Code - Open Due/Unpaid Paid Incomplete No Tax Due Internal Refu…" at bounding box center [745, 215] width 237 height 20
select select "PYD"
click at [627, 205] on select "- Select Status Code - Open Due/Unpaid Paid Incomplete No Tax Due Internal Refu…" at bounding box center [745, 215] width 237 height 20
type input "[DATE]"
click at [619, 262] on div "Severity Code:" at bounding box center [745, 270] width 252 height 25
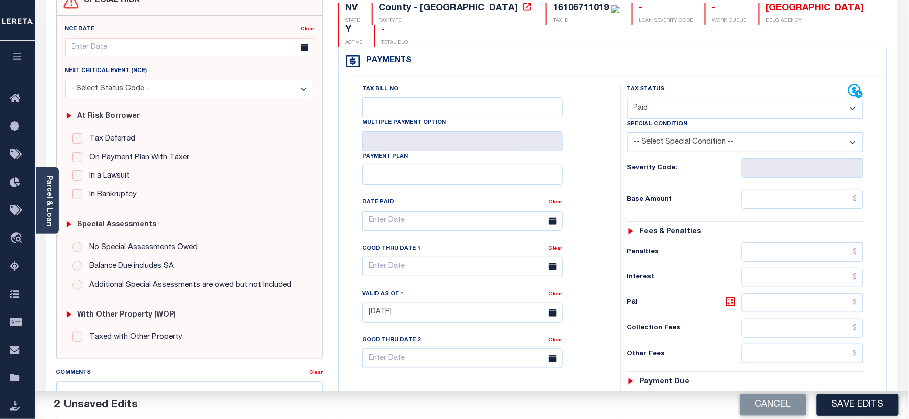
scroll to position [203, 0]
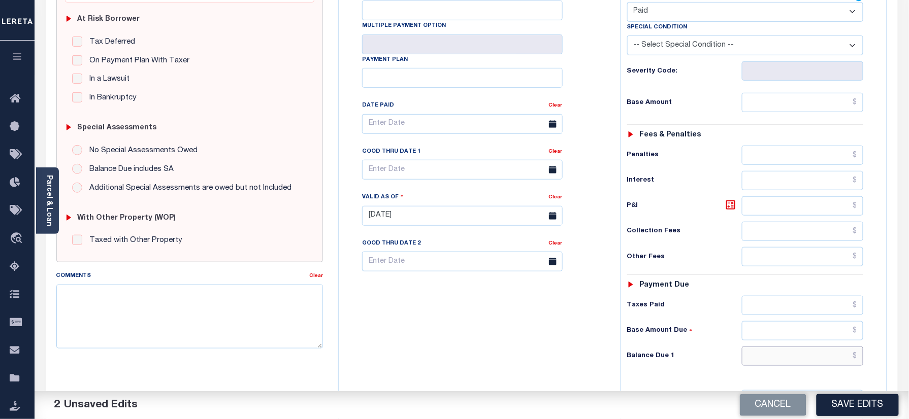
click at [764, 347] on input "text" at bounding box center [803, 356] width 122 height 19
type input "$0.00"
click at [555, 346] on div "Tax Bill No Multiple Payment Option Payment Plan Clear" at bounding box center [477, 211] width 272 height 448
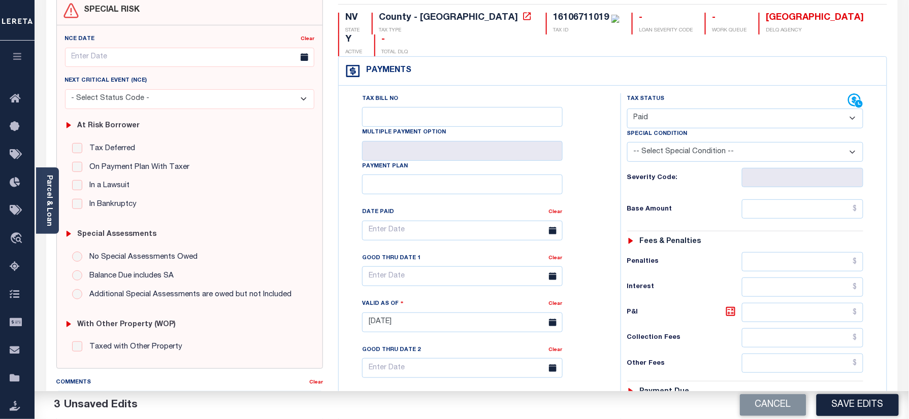
scroll to position [0, 0]
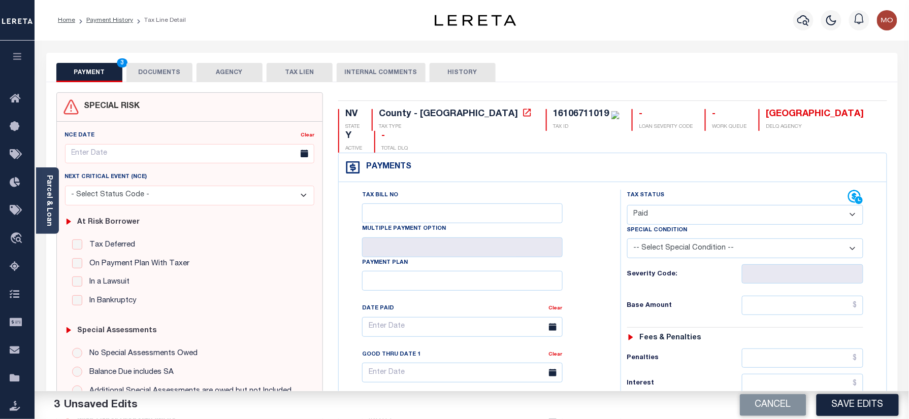
click at [162, 76] on button "DOCUMENTS" at bounding box center [159, 72] width 66 height 19
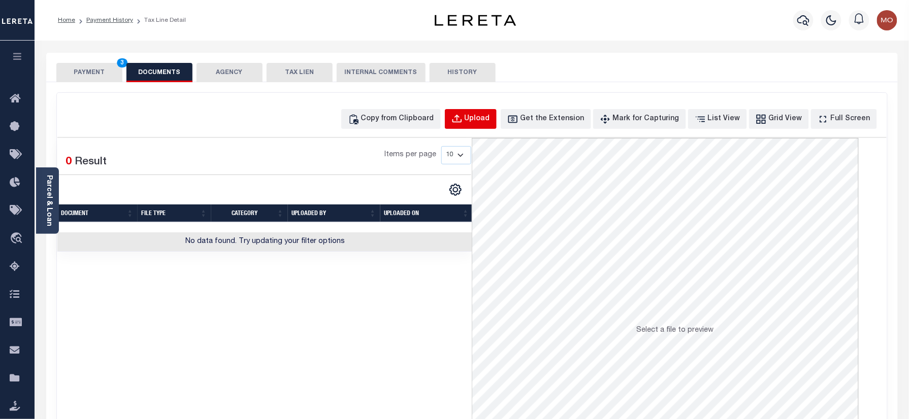
click at [476, 126] on button "Upload" at bounding box center [471, 119] width 52 height 20
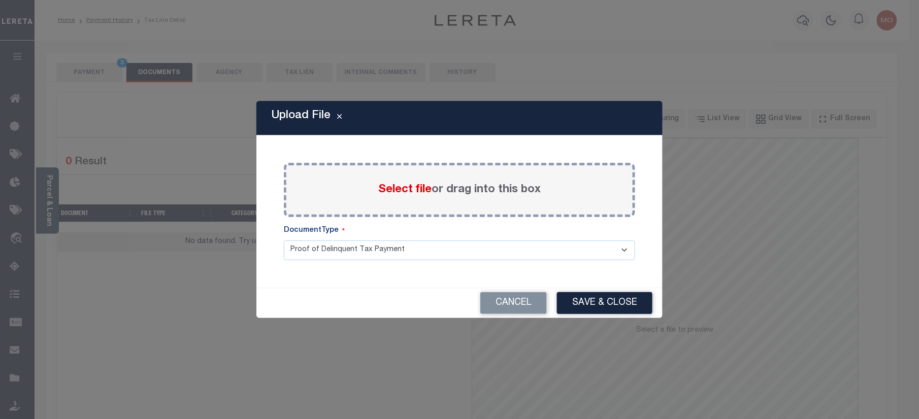
click at [398, 192] on span "Select file" at bounding box center [404, 189] width 53 height 11
click at [0, 0] on input "Select file or drag into this box" at bounding box center [0, 0] width 0 height 0
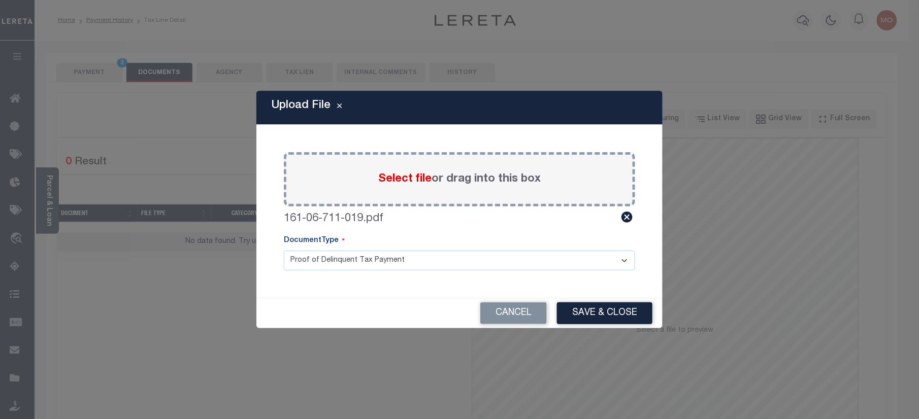
drag, startPoint x: 598, startPoint y: 317, endPoint x: 612, endPoint y: 356, distance: 42.1
click at [599, 316] on button "Save & Close" at bounding box center [604, 313] width 95 height 22
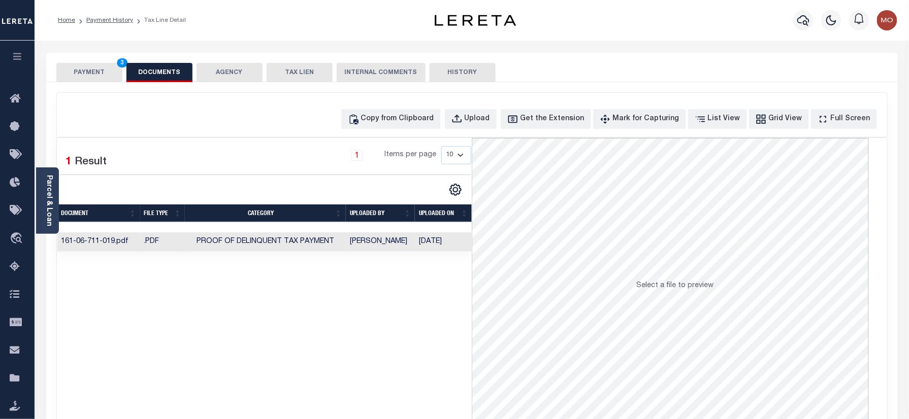
click at [77, 79] on button "PAYMENT 3" at bounding box center [89, 72] width 66 height 19
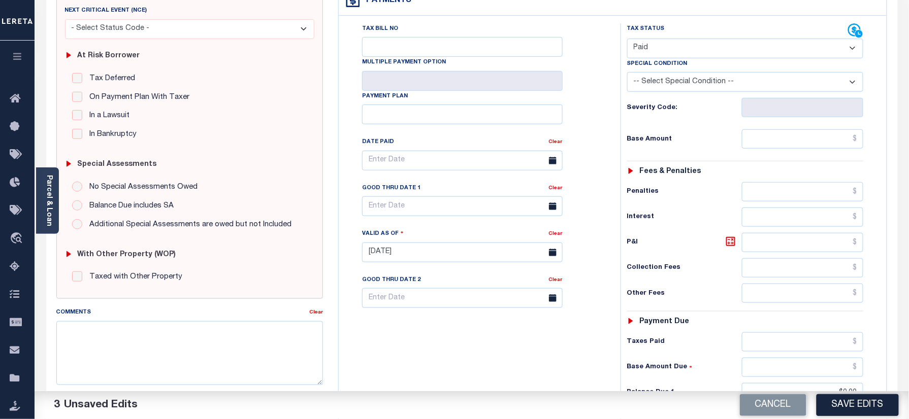
scroll to position [271, 0]
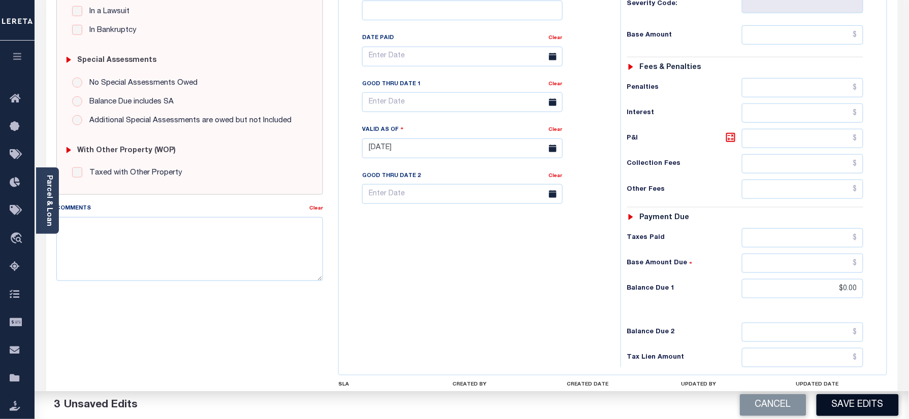
click at [849, 399] on button "Save Edits" at bounding box center [857, 405] width 82 height 22
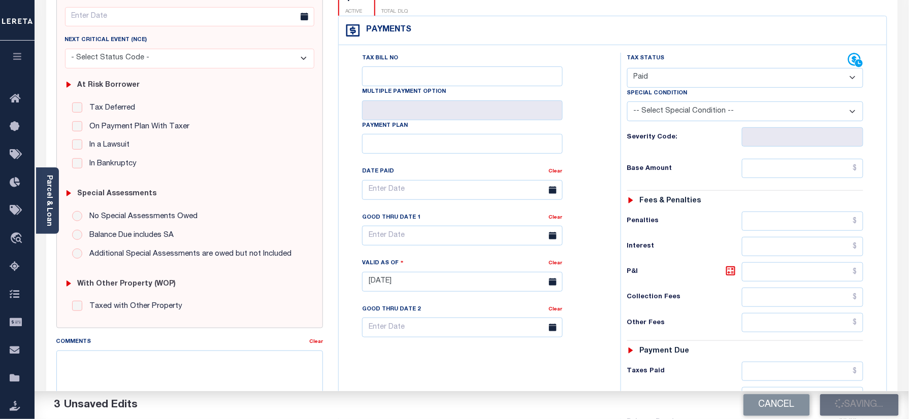
scroll to position [135, 0]
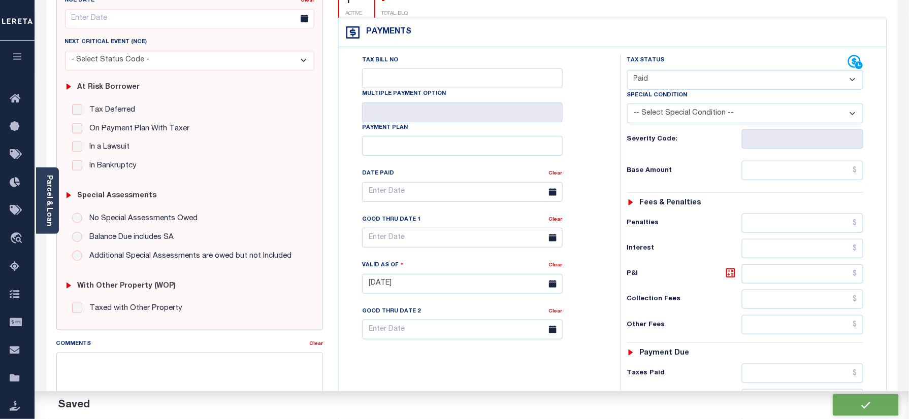
checkbox input "false"
type input "$0"
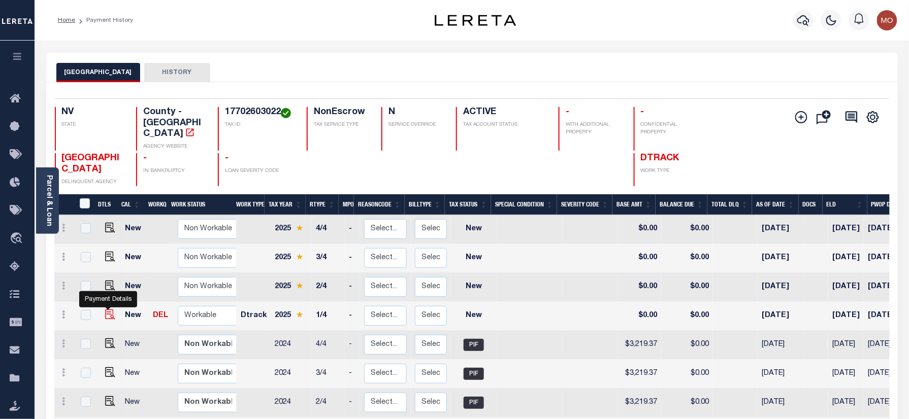
click at [108, 310] on img "" at bounding box center [110, 315] width 10 height 10
checkbox input "true"
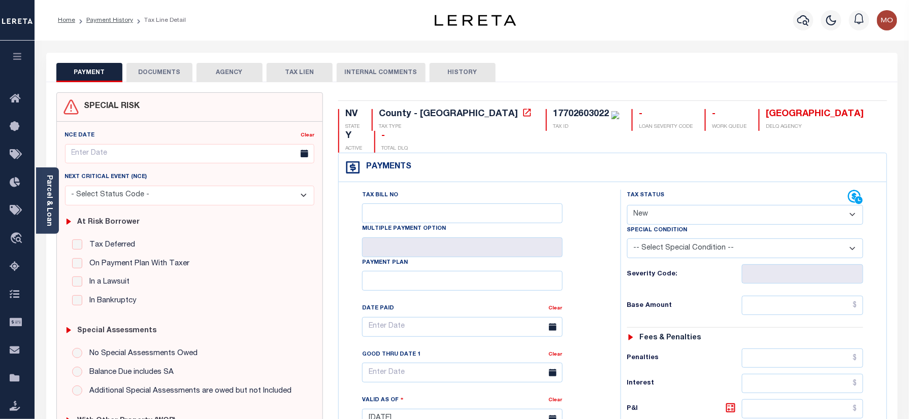
click at [658, 205] on select "- Select Status Code - Open Due/Unpaid Paid Incomplete No Tax Due Internal Refu…" at bounding box center [745, 215] width 237 height 20
select select "PYD"
click at [627, 205] on select "- Select Status Code - Open Due/Unpaid Paid Incomplete No Tax Due Internal Refu…" at bounding box center [745, 215] width 237 height 20
type input "[DATE]"
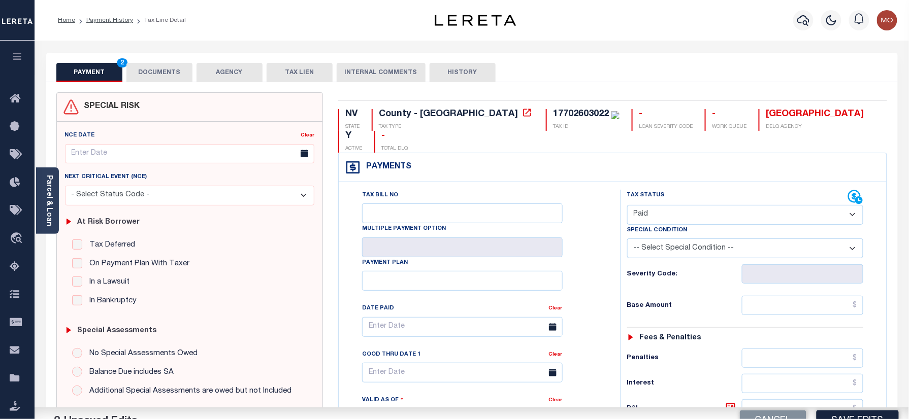
click at [598, 264] on div "Tax Bill No Multiple Payment Option Payment Plan Clear" at bounding box center [477, 332] width 256 height 285
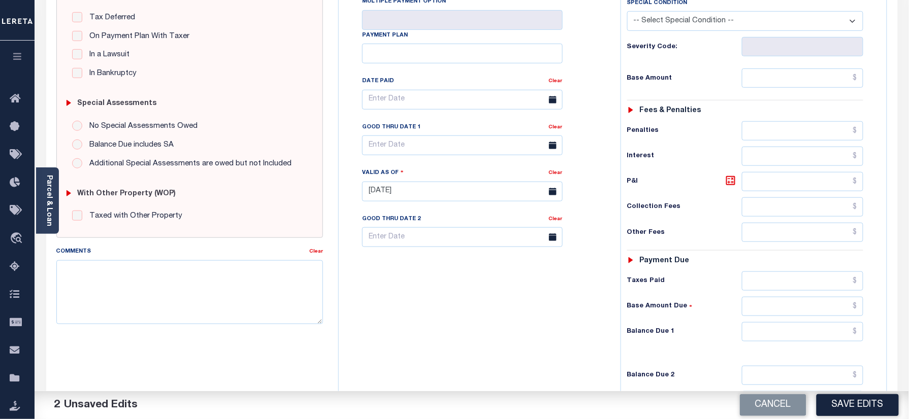
scroll to position [271, 0]
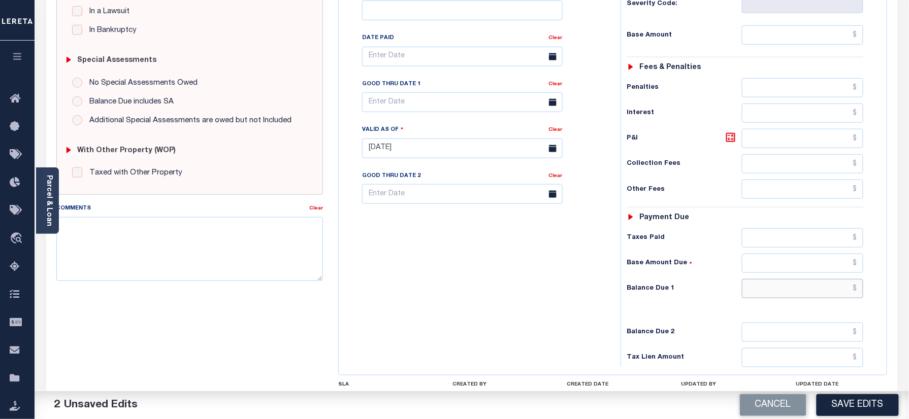
click at [784, 279] on input "text" at bounding box center [803, 288] width 122 height 19
type input "$0.00"
click at [512, 282] on div "Tax Bill No Multiple Payment Option Payment Plan Clear" at bounding box center [477, 143] width 272 height 448
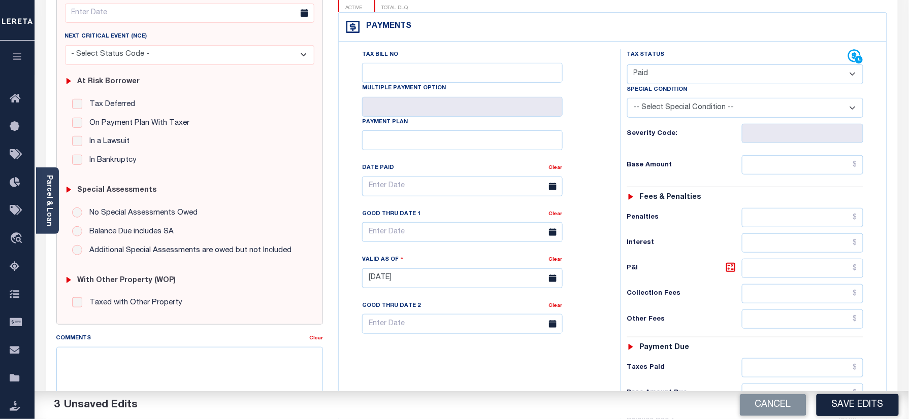
scroll to position [0, 0]
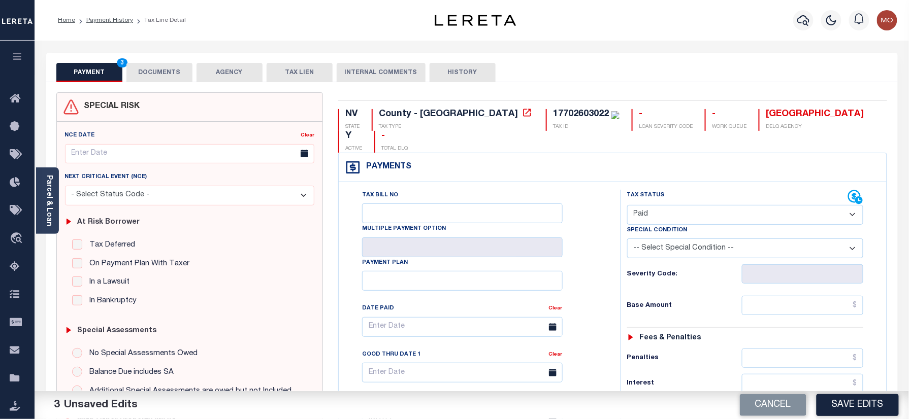
click at [165, 76] on button "DOCUMENTS" at bounding box center [159, 72] width 66 height 19
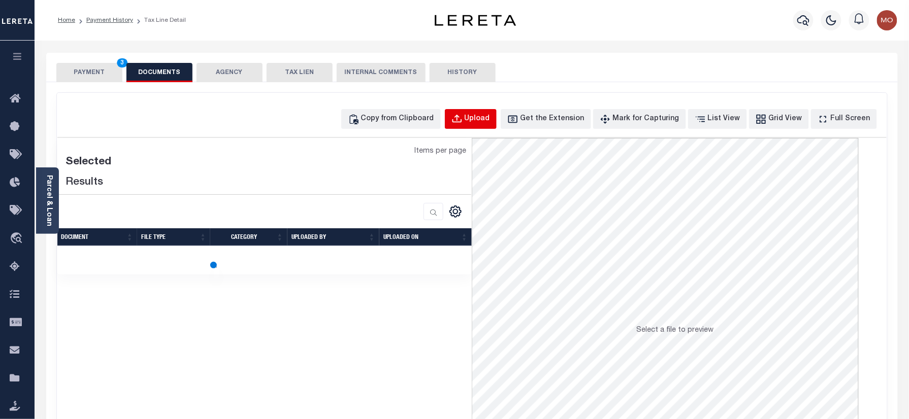
click at [490, 124] on div "Upload" at bounding box center [476, 119] width 25 height 11
select select "POP"
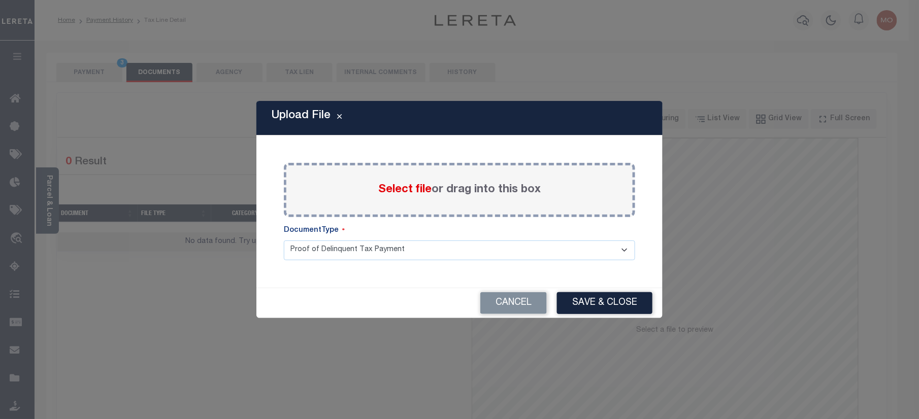
click at [394, 189] on span "Select file" at bounding box center [404, 189] width 53 height 11
click at [0, 0] on input "Select file or drag into this box" at bounding box center [0, 0] width 0 height 0
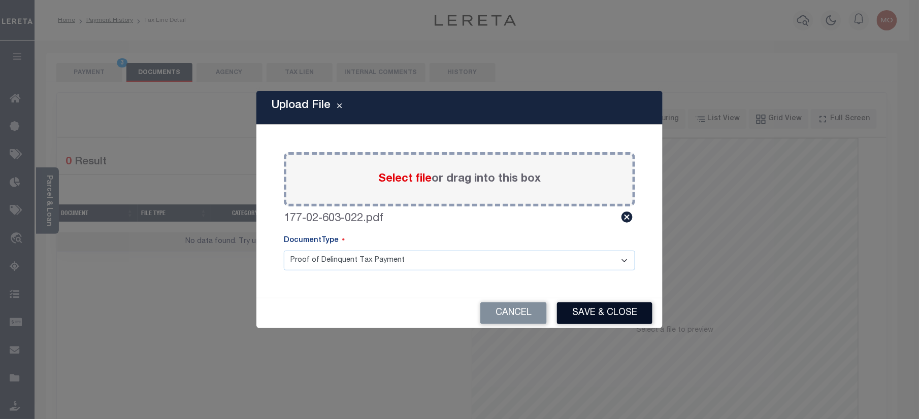
click at [614, 313] on button "Save & Close" at bounding box center [604, 313] width 95 height 22
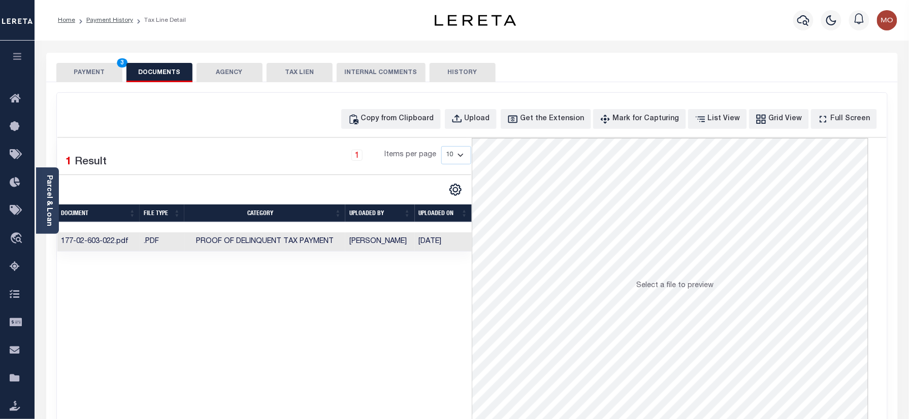
click at [93, 70] on button "PAYMENT 3" at bounding box center [89, 72] width 66 height 19
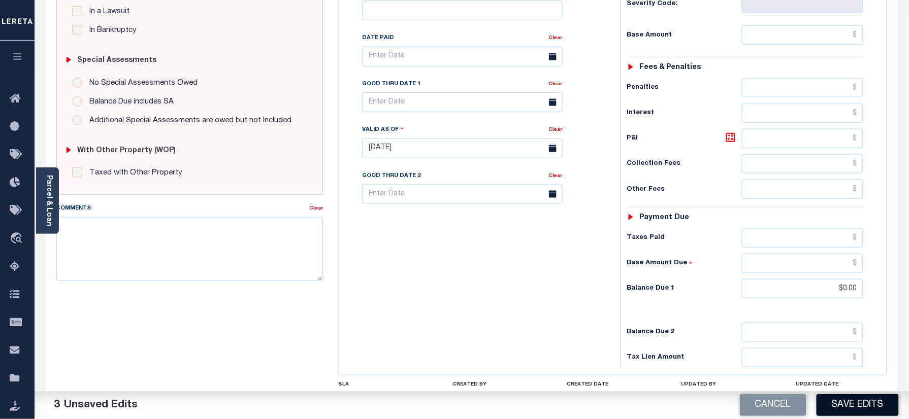
click at [866, 413] on button "Save Edits" at bounding box center [857, 405] width 82 height 22
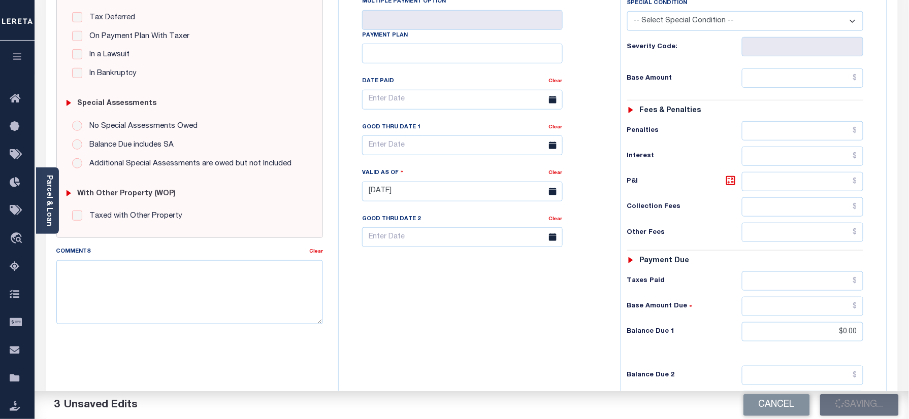
scroll to position [203, 0]
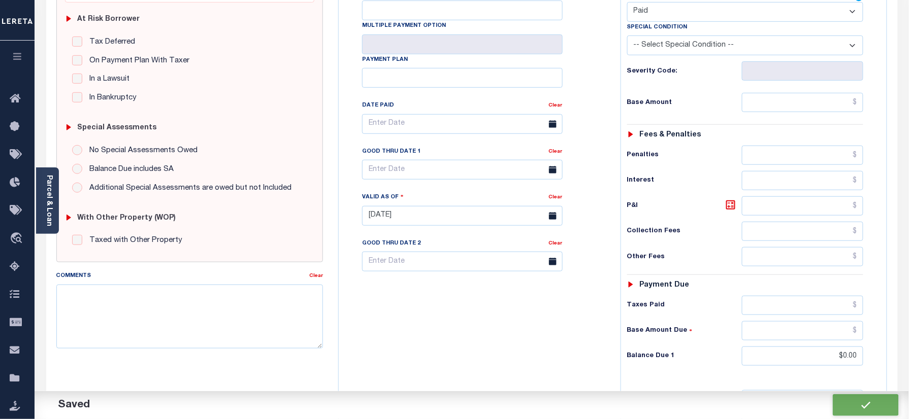
checkbox input "false"
type input "$0"
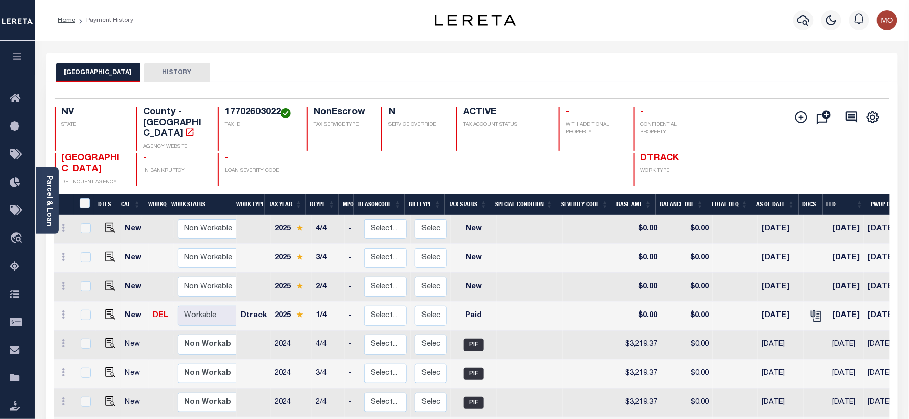
click at [453, 68] on div "CLARK COUNTY HISTORY" at bounding box center [471, 72] width 831 height 19
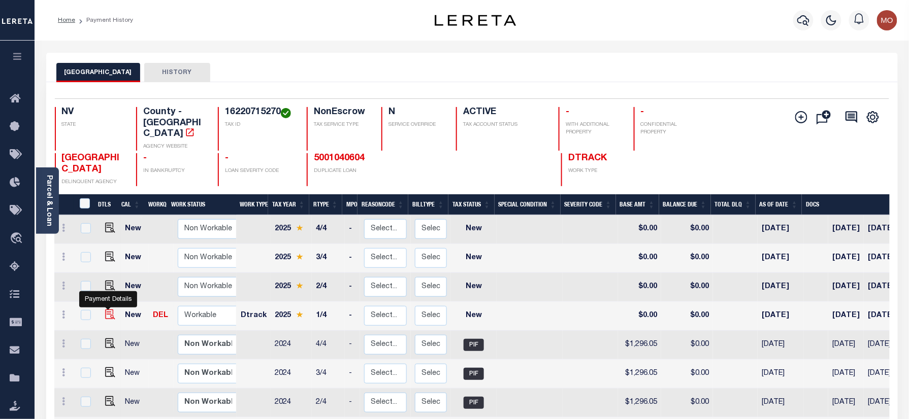
click at [109, 310] on img "" at bounding box center [110, 315] width 10 height 10
checkbox input "true"
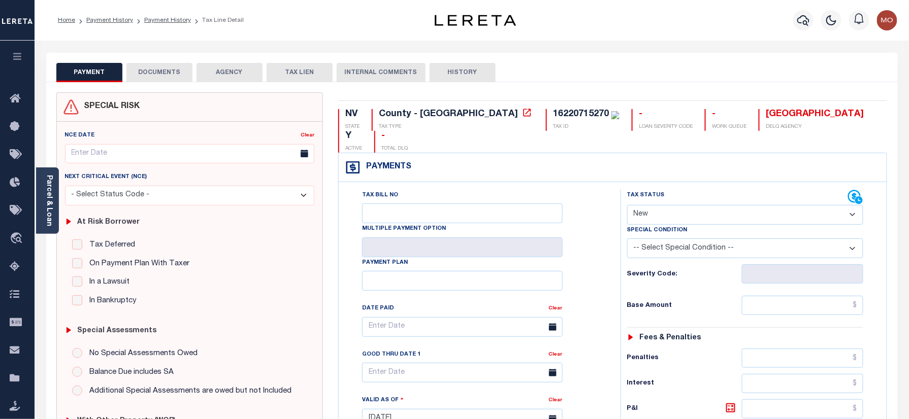
drag, startPoint x: 670, startPoint y: 193, endPoint x: 671, endPoint y: 203, distance: 9.7
click at [670, 205] on select "- Select Status Code - Open Due/Unpaid Paid Incomplete No Tax Due Internal Refu…" at bounding box center [745, 215] width 237 height 20
select select "PYD"
click at [627, 205] on select "- Select Status Code - Open Due/Unpaid Paid Incomplete No Tax Due Internal Refu…" at bounding box center [745, 215] width 237 height 20
type input "[DATE]"
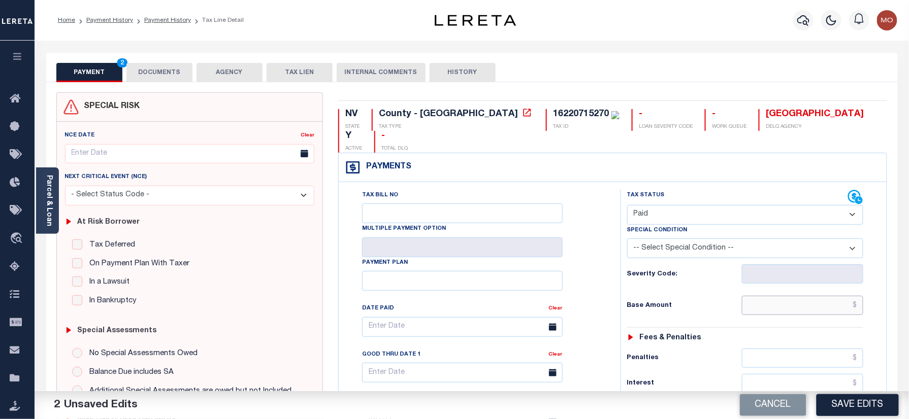
drag, startPoint x: 780, startPoint y: 283, endPoint x: 649, endPoint y: 305, distance: 132.8
click at [780, 296] on input "text" at bounding box center [803, 305] width 122 height 19
paste input "1,399.73"
type input "$1,399.73"
click at [637, 305] on div "Tax Status Status - Select Status Code -" at bounding box center [748, 414] width 256 height 448
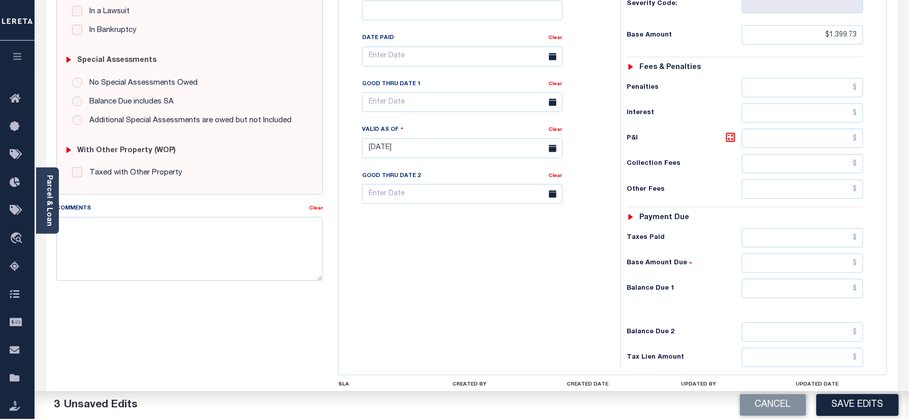
scroll to position [338, 0]
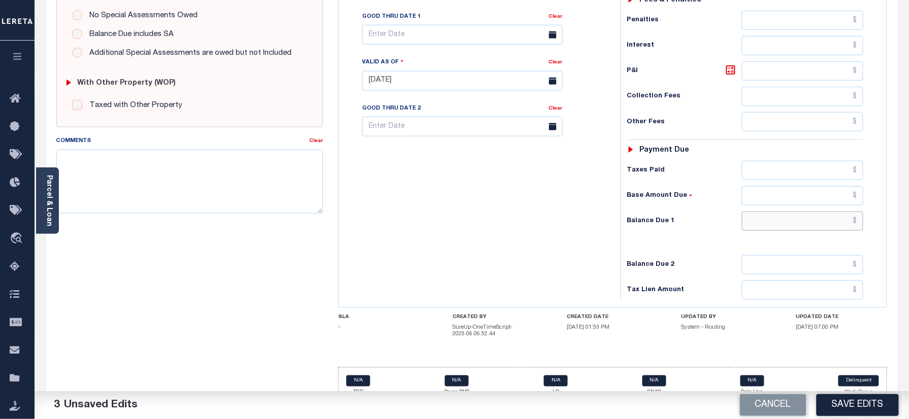
click at [782, 212] on input "text" at bounding box center [803, 221] width 122 height 19
type input "$0.00"
click at [467, 214] on div "Tax Bill No Multiple Payment Option Payment Plan Clear" at bounding box center [477, 76] width 272 height 448
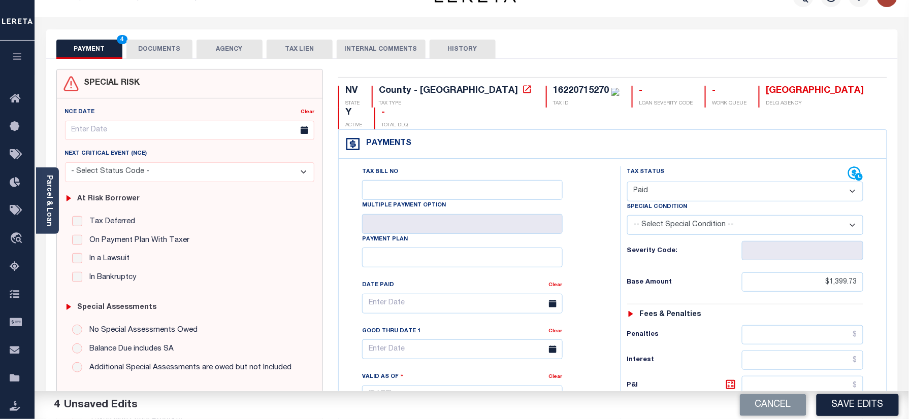
scroll to position [0, 0]
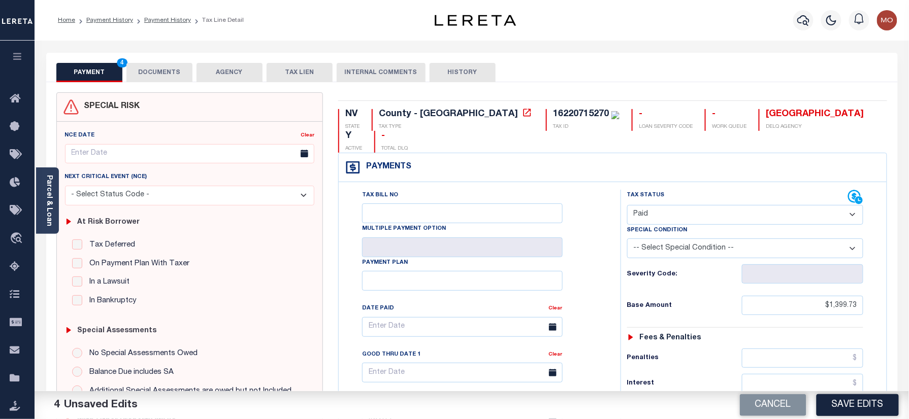
click at [162, 62] on div "PAYMENT 4 DOCUMENTS AGENCY DELINQUENT PAYEE TAX LIEN" at bounding box center [471, 67] width 851 height 29
click at [161, 70] on button "DOCUMENTS" at bounding box center [159, 72] width 66 height 19
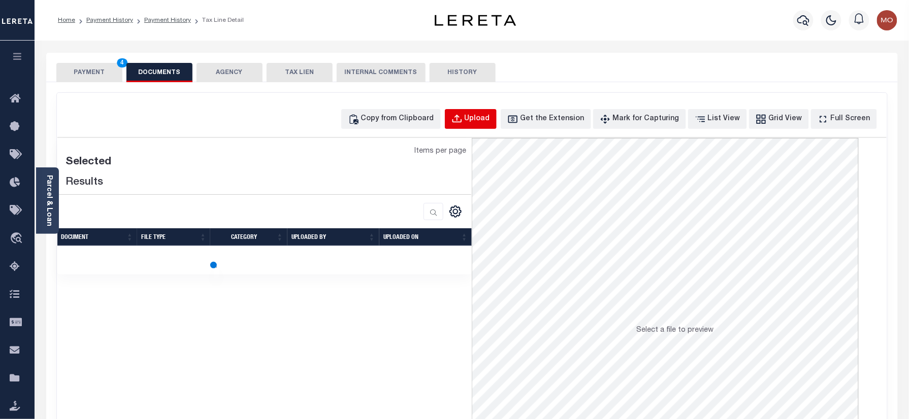
click at [481, 118] on button "Upload" at bounding box center [471, 119] width 52 height 20
select select "POP"
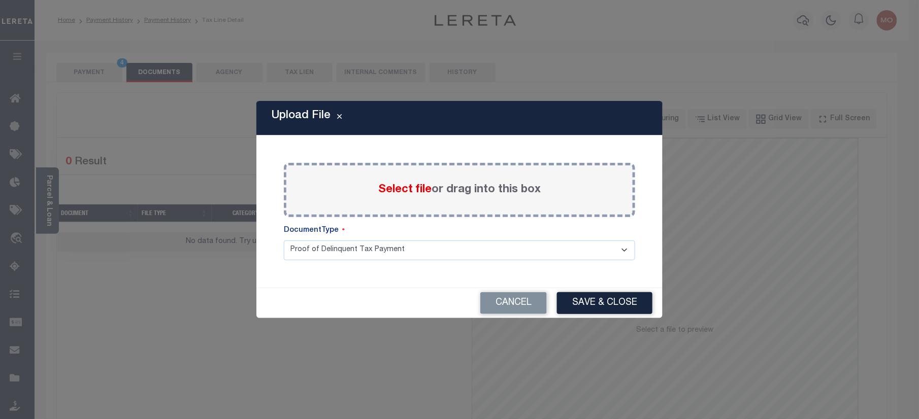
click at [399, 185] on span "Select file" at bounding box center [404, 189] width 53 height 11
click at [0, 0] on input "Select file or drag into this box" at bounding box center [0, 0] width 0 height 0
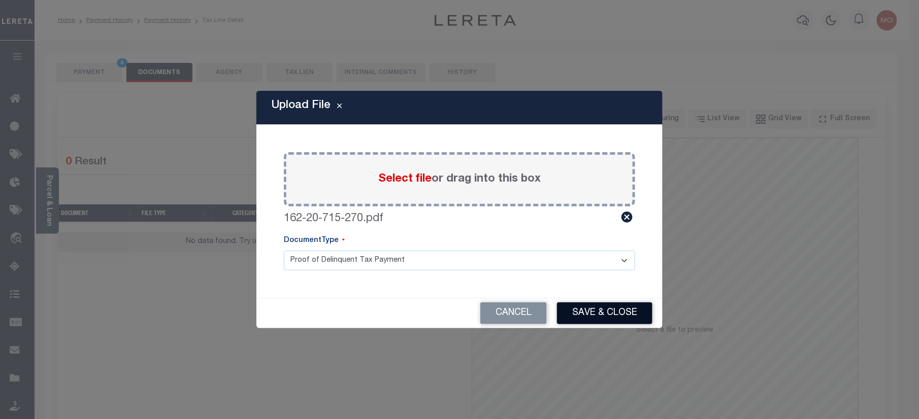
click at [597, 313] on button "Save & Close" at bounding box center [604, 313] width 95 height 22
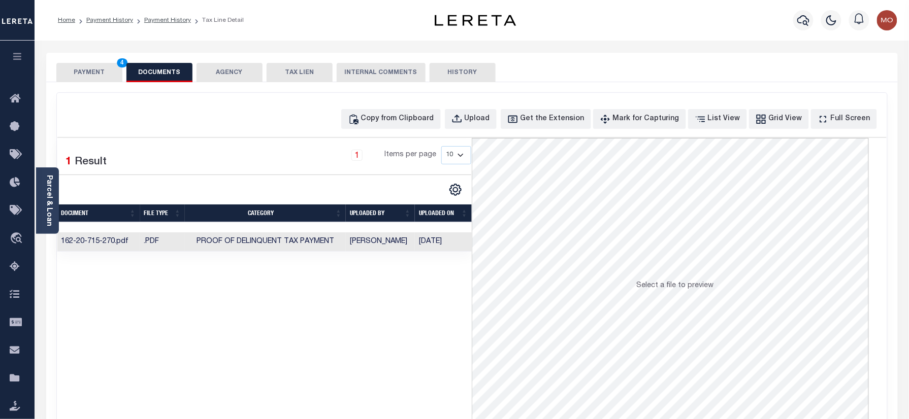
click at [98, 71] on button "PAYMENT 4" at bounding box center [89, 72] width 66 height 19
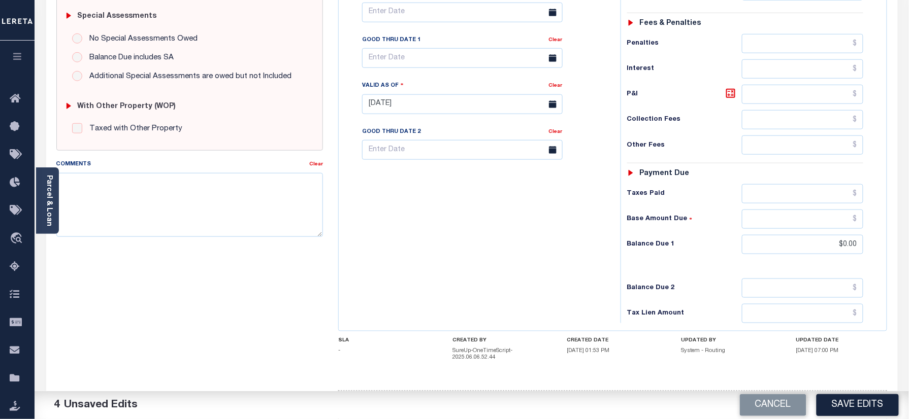
scroll to position [338, 0]
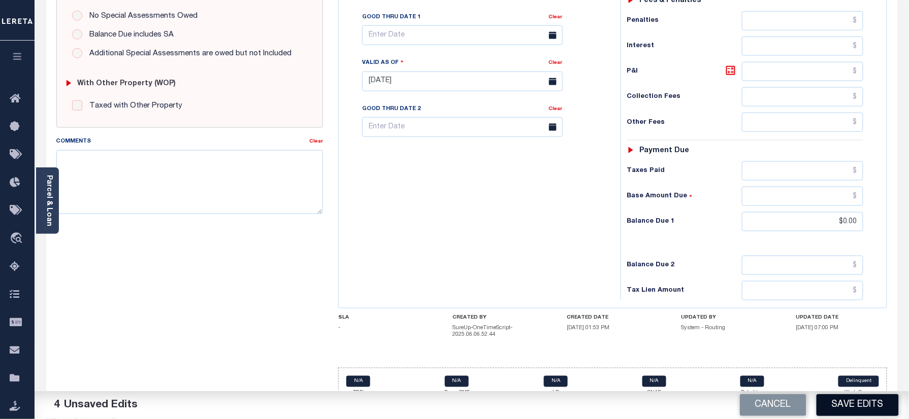
click at [843, 410] on button "Save Edits" at bounding box center [857, 405] width 82 height 22
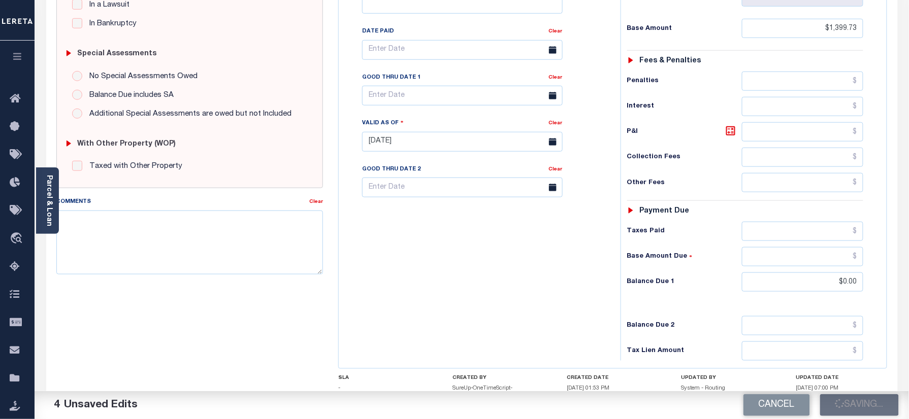
scroll to position [134, 0]
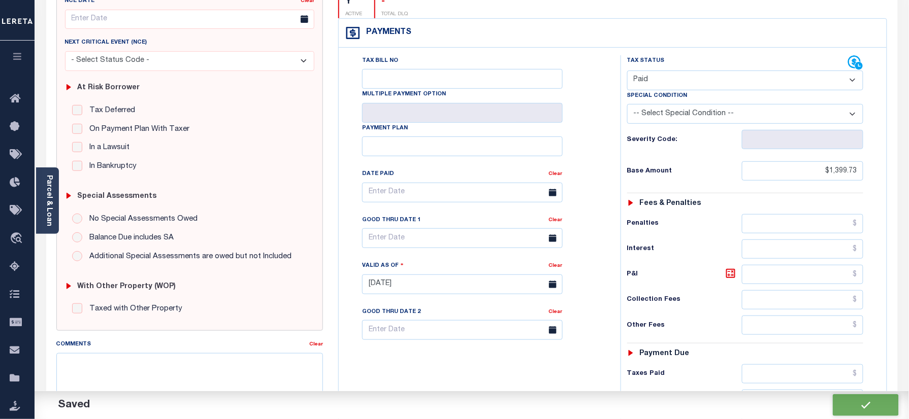
checkbox input "false"
type input "$1,399.73"
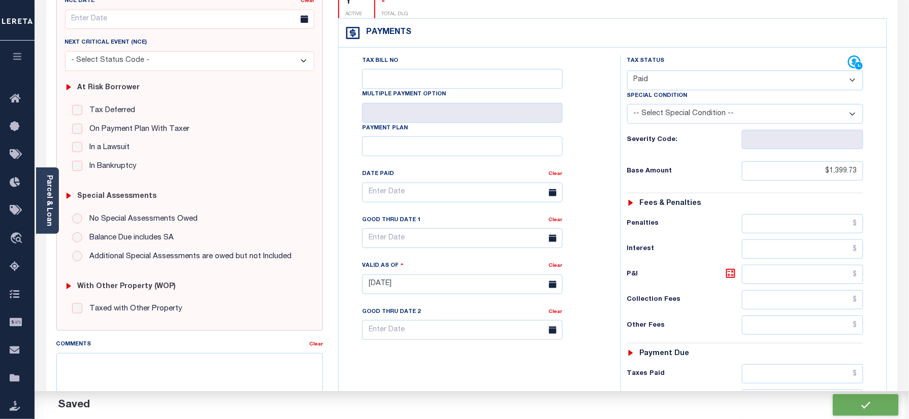
type input "$0"
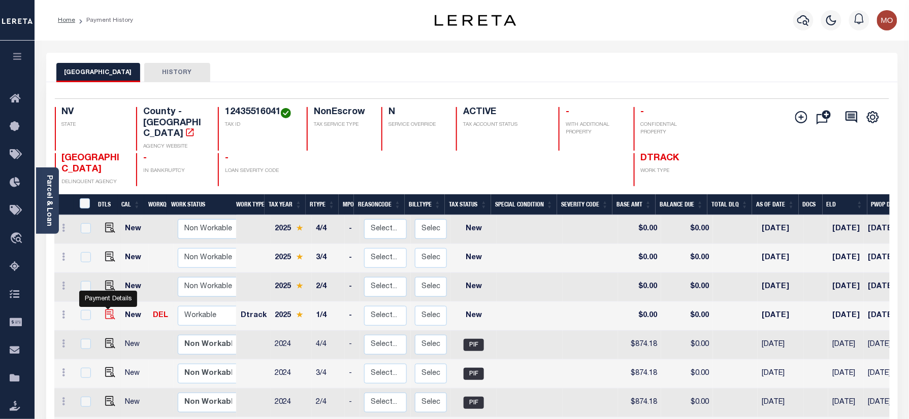
click at [109, 310] on img "" at bounding box center [110, 315] width 10 height 10
checkbox input "true"
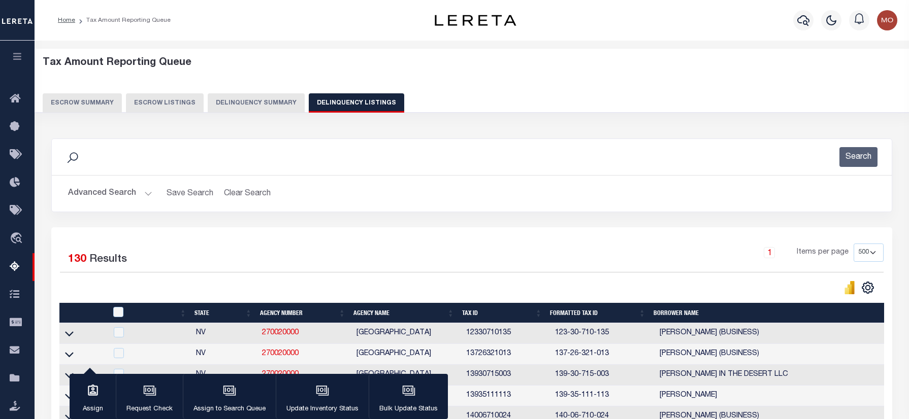
select select "500"
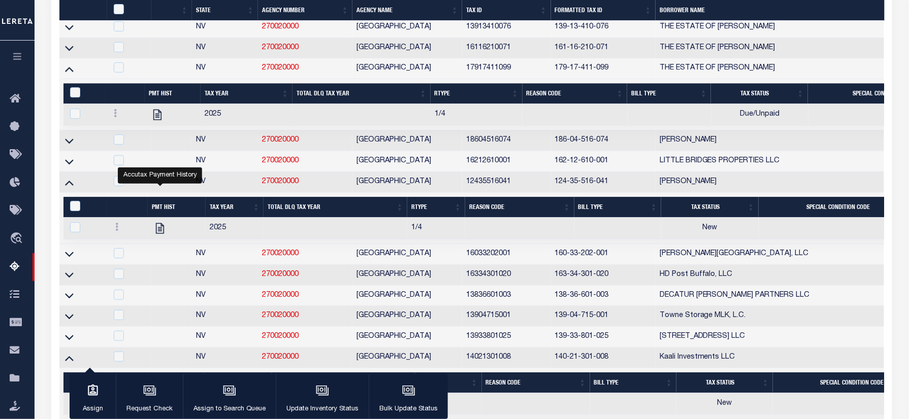
scroll to position [985, 0]
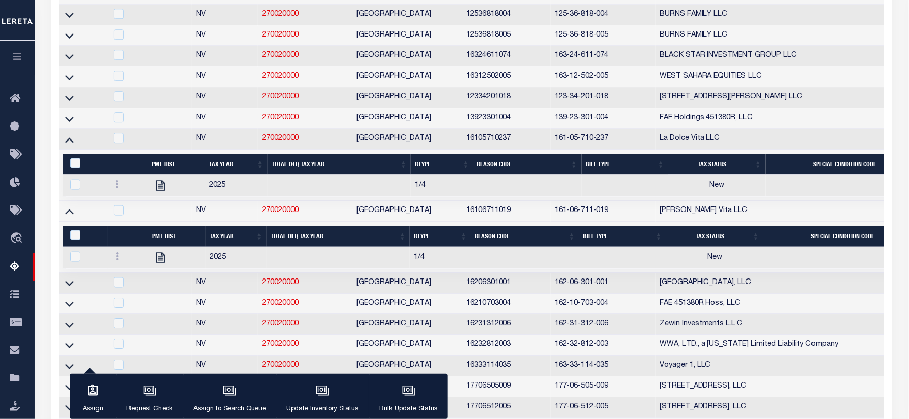
scroll to position [0, 0]
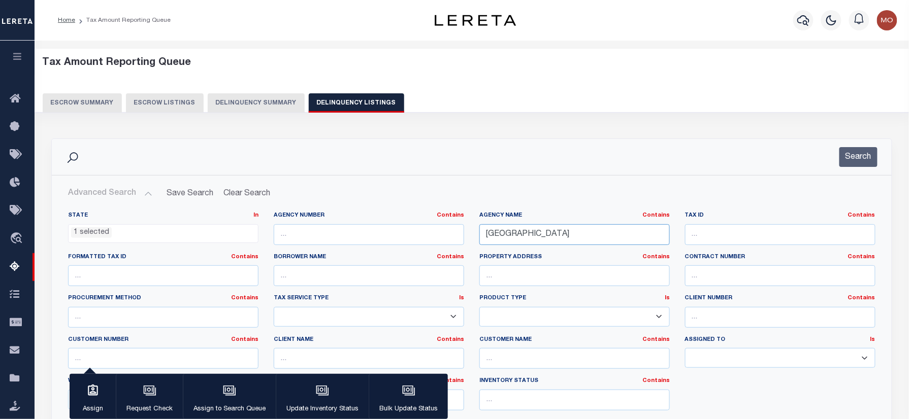
drag, startPoint x: 578, startPoint y: 240, endPoint x: 438, endPoint y: 240, distance: 140.1
click at [429, 238] on div "State In In AK AL AR AZ CA CO CT DC DE FL GA GU HI IA ID IL IN KS KY LA MA MD M…" at bounding box center [471, 315] width 822 height 207
paste input "WASHOE"
type input "[GEOGRAPHIC_DATA]"
drag, startPoint x: 850, startPoint y: 162, endPoint x: 790, endPoint y: 133, distance: 66.7
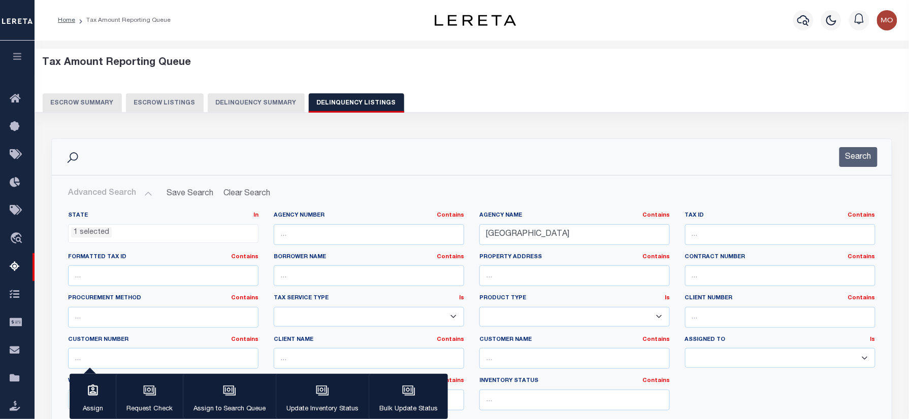
click at [850, 162] on button "Search" at bounding box center [858, 157] width 38 height 20
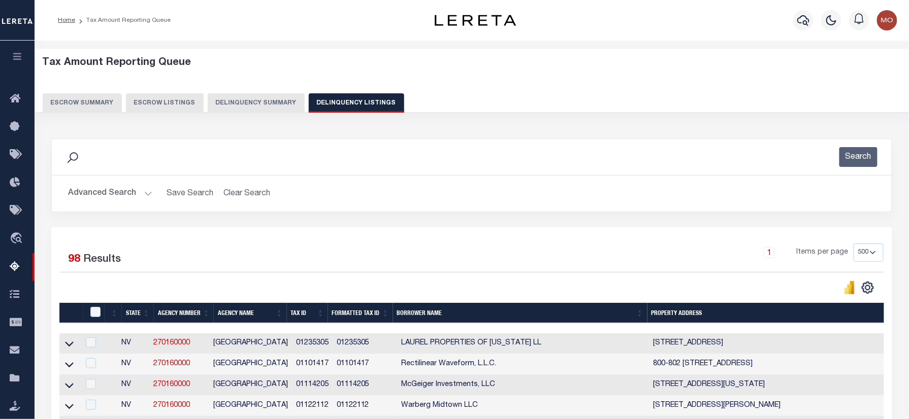
click at [201, 162] on div "Search" at bounding box center [471, 157] width 823 height 20
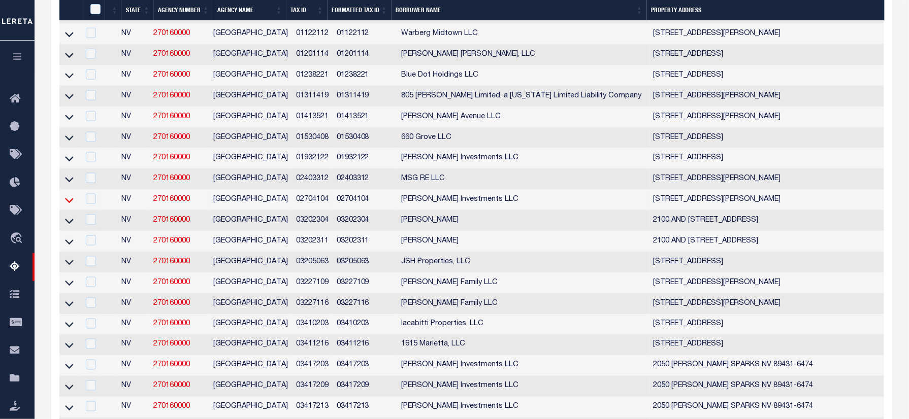
click at [68, 206] on icon at bounding box center [69, 200] width 9 height 11
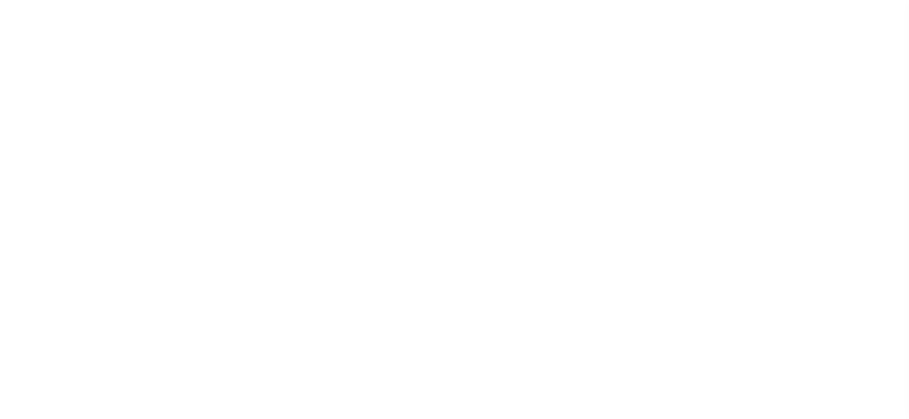
select select "NW2"
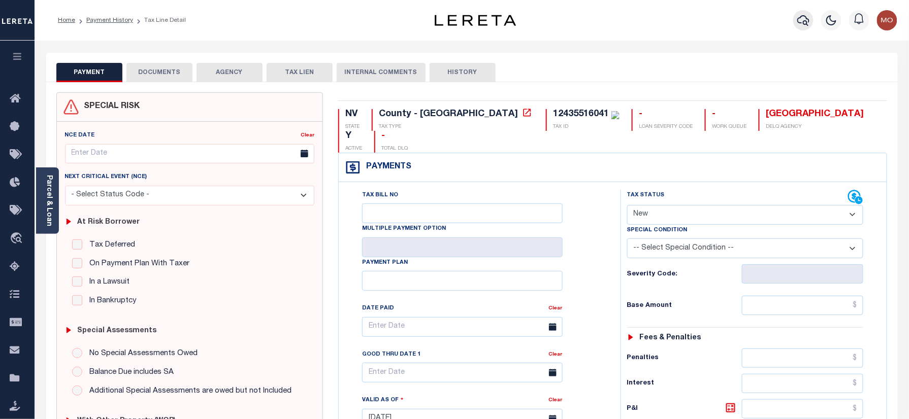
click at [801, 25] on icon "button" at bounding box center [803, 20] width 12 height 12
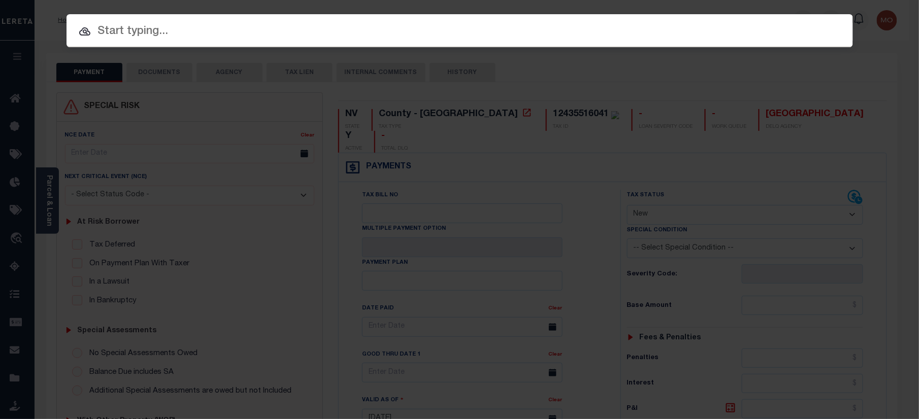
click at [174, 38] on input "text" at bounding box center [459, 32] width 786 height 18
paste input "1110007434"
type input "1110007434"
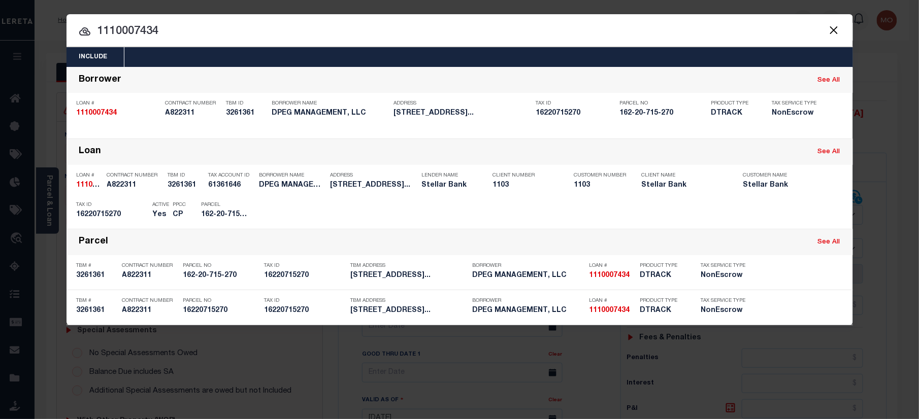
drag, startPoint x: 124, startPoint y: 8, endPoint x: 277, endPoint y: 27, distance: 153.9
click at [277, 27] on input "1110007434" at bounding box center [459, 32] width 786 height 18
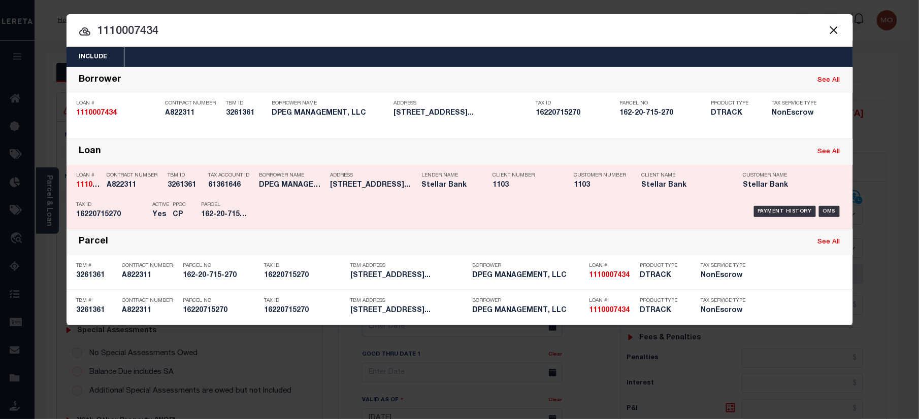
click at [195, 199] on div "Parcel 162-20-715-270" at bounding box center [224, 211] width 61 height 29
